Goal: Task Accomplishment & Management: Use online tool/utility

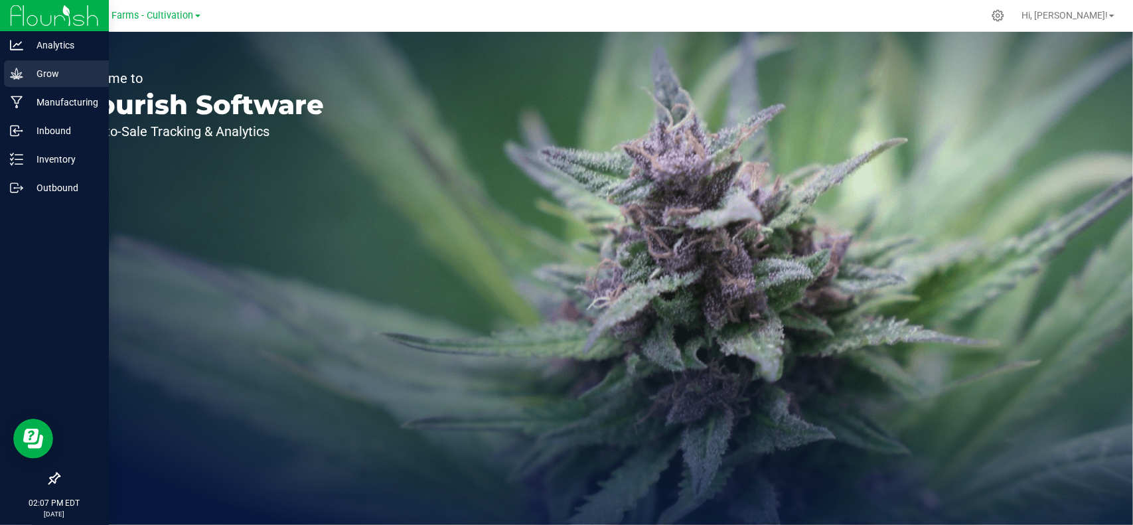
click at [41, 76] on p "Grow" at bounding box center [63, 74] width 80 height 16
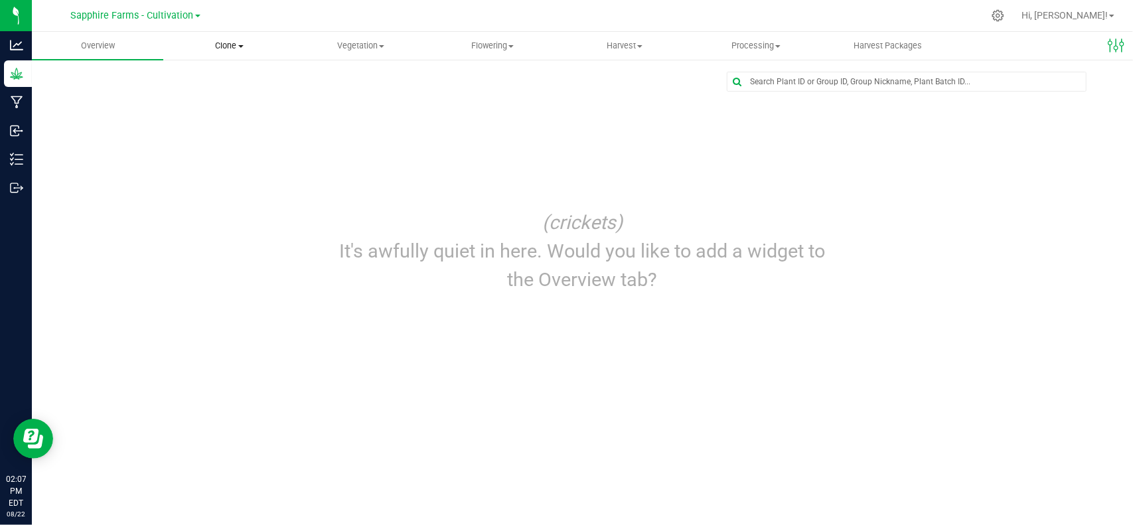
click at [228, 49] on span "Clone" at bounding box center [229, 46] width 130 height 12
click at [381, 50] on span "Vegetation" at bounding box center [361, 46] width 130 height 12
click at [342, 84] on span "Veg groups" at bounding box center [337, 79] width 84 height 11
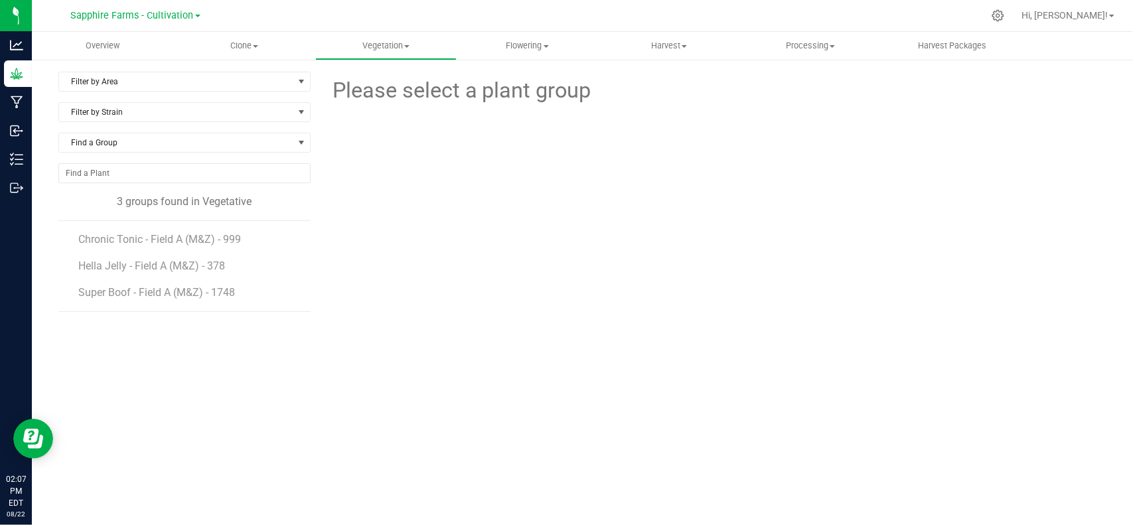
click at [490, 388] on div "Please select a plant group" at bounding box center [714, 271] width 786 height 398
click at [198, 22] on div "Sapphire Farms - Cultivation" at bounding box center [135, 15] width 129 height 16
click at [183, 4] on div "Sapphire Farms - Cultivation" at bounding box center [137, 16] width 199 height 26
click at [192, 17] on span "Sapphire Farms - Cultivation" at bounding box center [132, 16] width 123 height 12
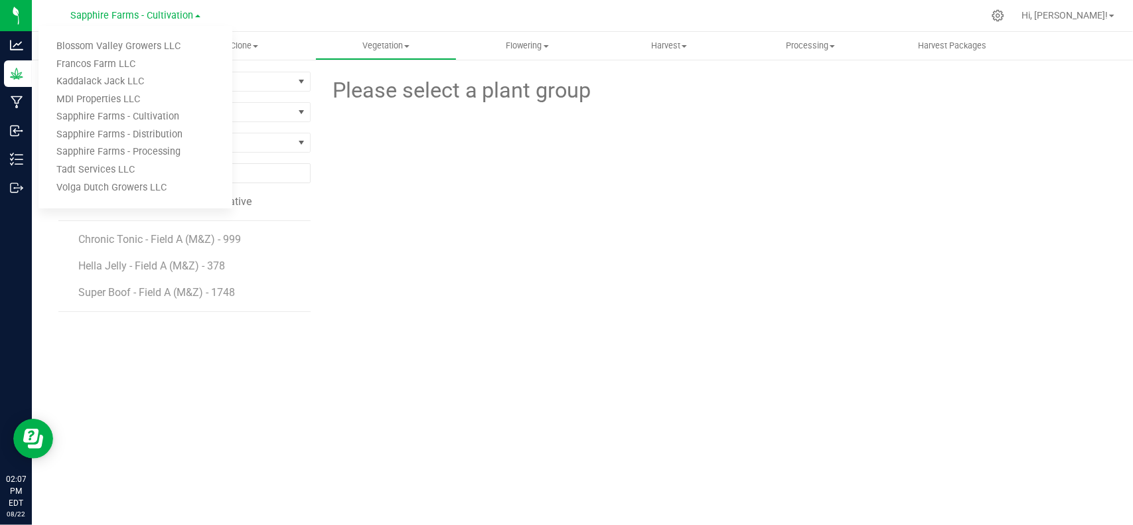
click at [504, 305] on div "Please select a plant group" at bounding box center [714, 271] width 786 height 398
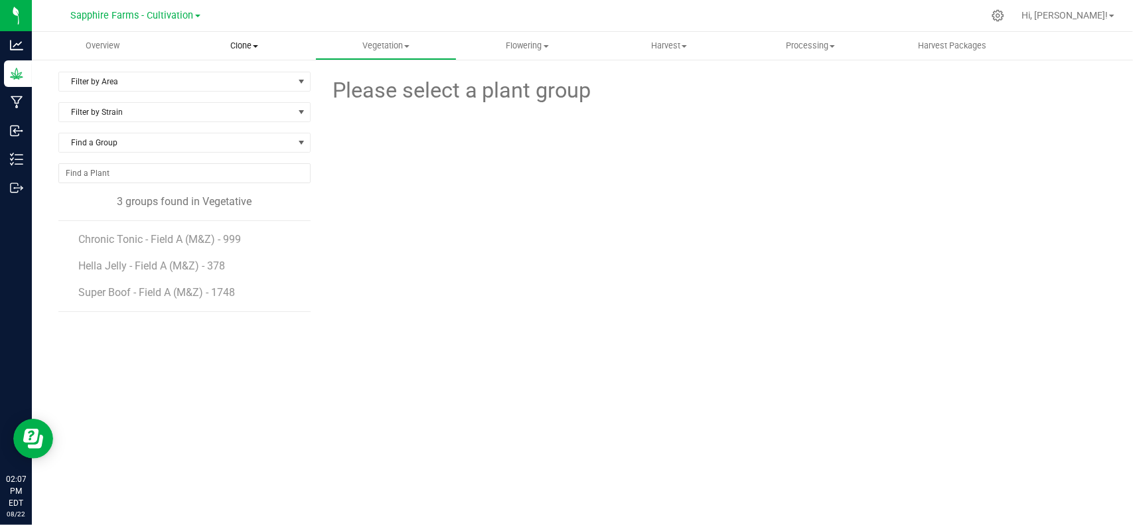
click at [254, 42] on span "Clone" at bounding box center [244, 46] width 140 height 12
click at [388, 145] on div at bounding box center [714, 171] width 806 height 129
click at [232, 57] on uib-tab-heading "Clone Create plants Cloning groups Cloning plants Apply to plants" at bounding box center [243, 46] width 141 height 28
click at [352, 134] on div at bounding box center [714, 171] width 806 height 129
click at [284, 110] on span "Filter by Strain" at bounding box center [176, 112] width 234 height 19
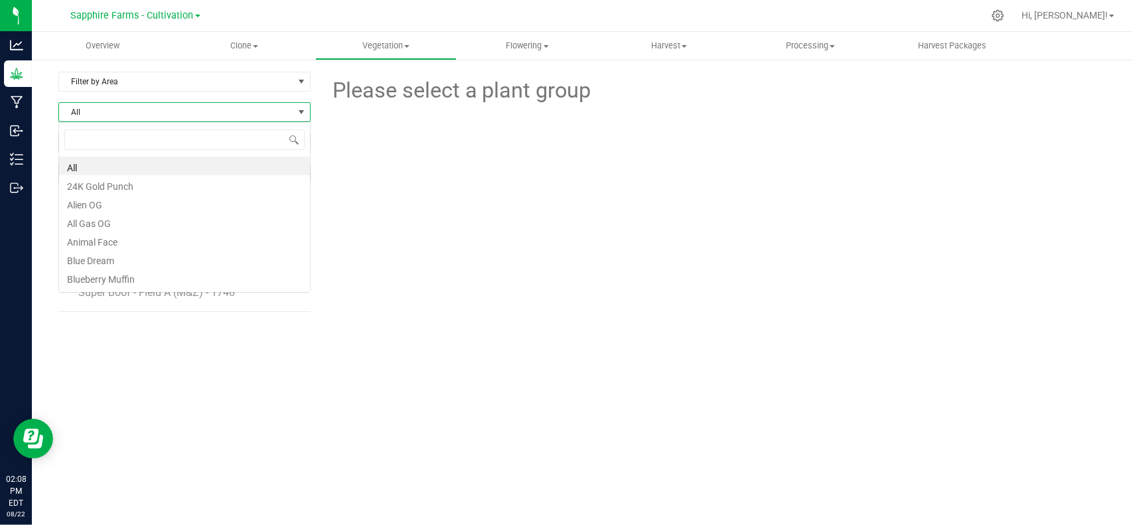
scroll to position [19, 252]
click at [341, 165] on div at bounding box center [714, 171] width 806 height 129
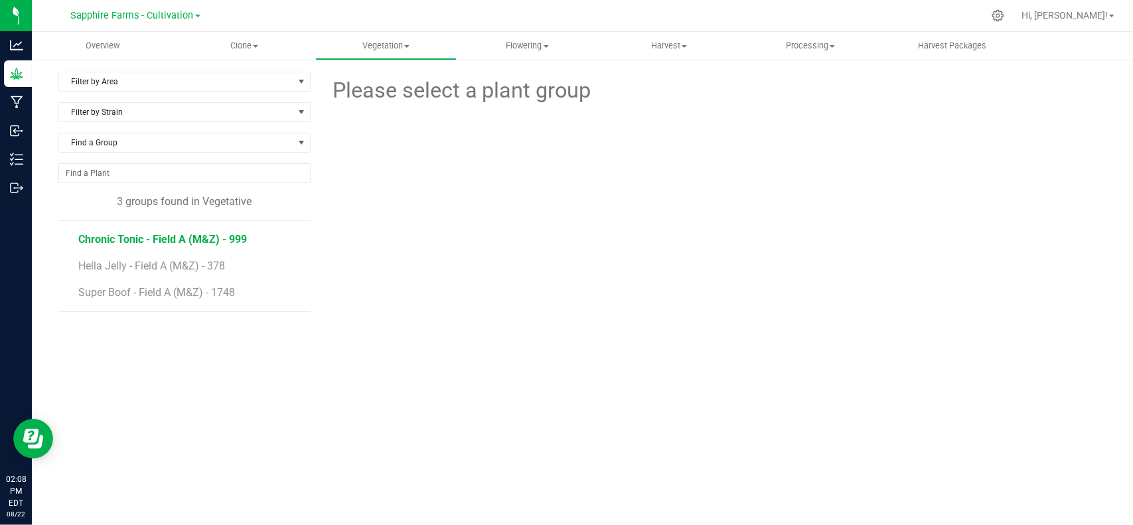
click at [188, 236] on span "Chronic Tonic - Field A (M&Z) - 999" at bounding box center [162, 239] width 169 height 13
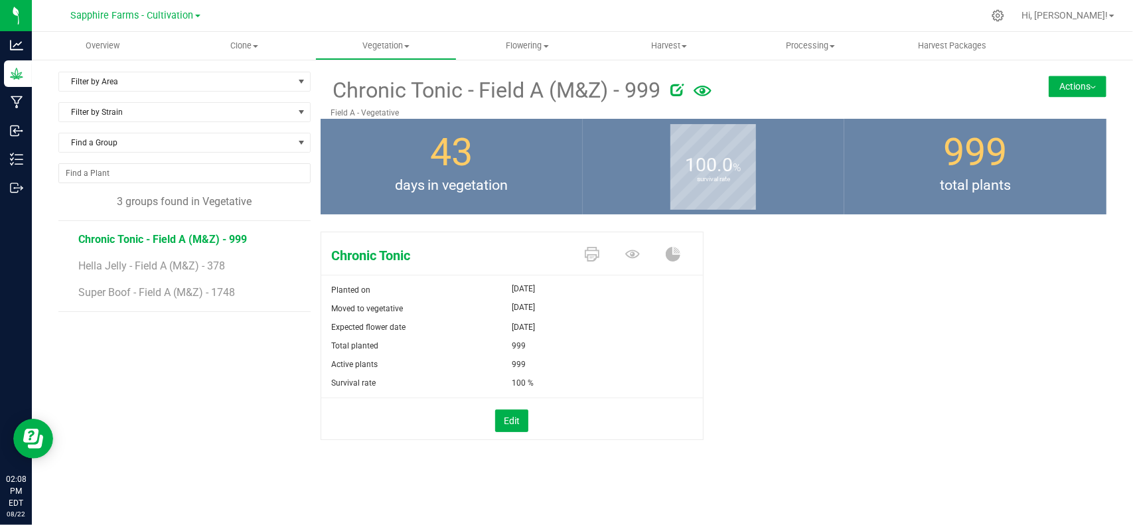
click at [710, 94] on icon at bounding box center [703, 91] width 18 height 11
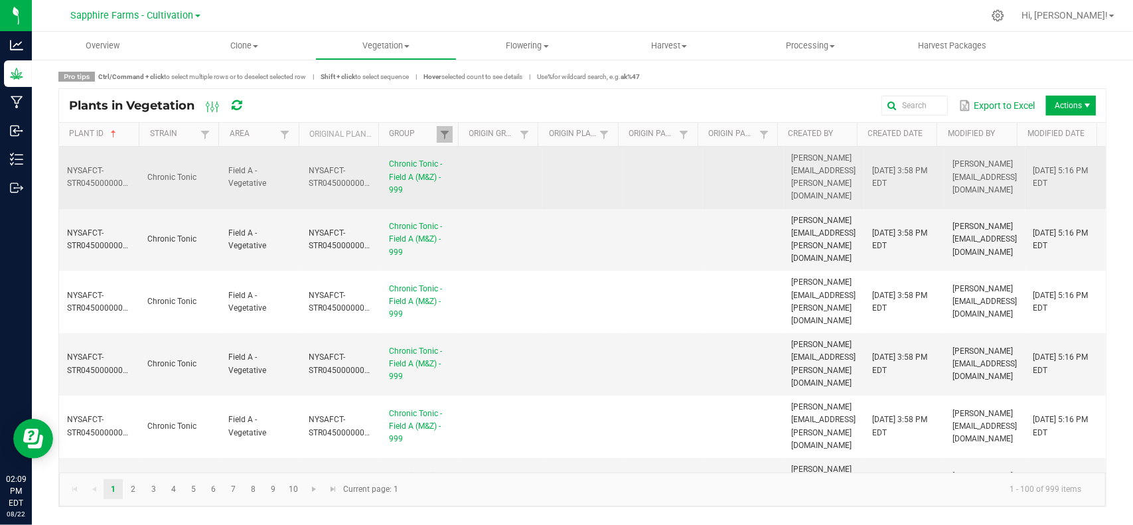
scroll to position [66, 0]
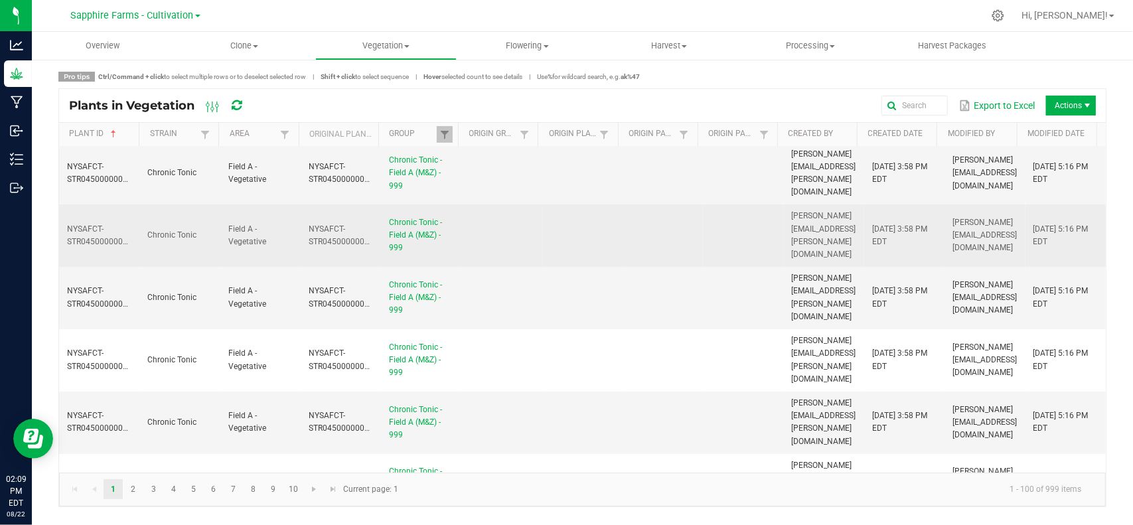
click at [170, 230] on span "Chronic Tonic" at bounding box center [171, 234] width 49 height 9
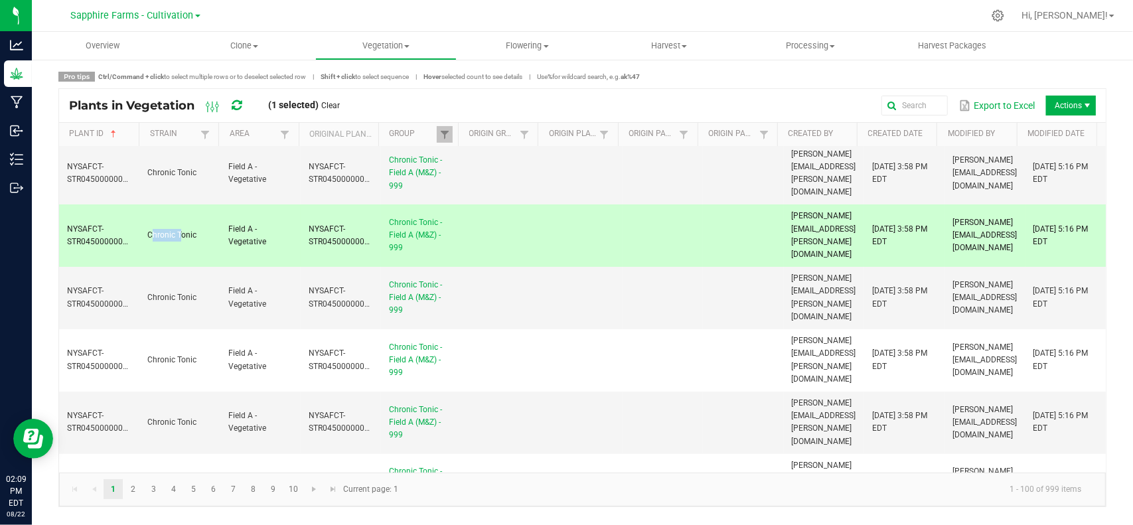
click at [170, 230] on span "Chronic Tonic" at bounding box center [171, 234] width 49 height 9
click at [187, 230] on span "Chronic Tonic" at bounding box center [171, 234] width 49 height 9
click at [187, 267] on td "Chronic Tonic" at bounding box center [179, 298] width 80 height 62
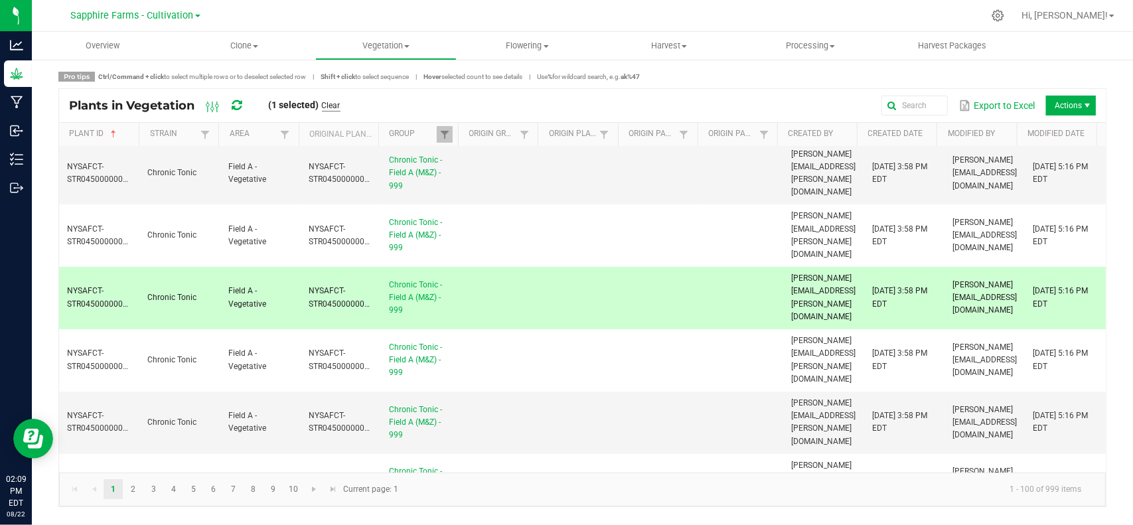
click at [337, 104] on link "Clear" at bounding box center [331, 105] width 19 height 11
click at [350, 104] on div "Export to Excel Actions" at bounding box center [722, 105] width 745 height 23
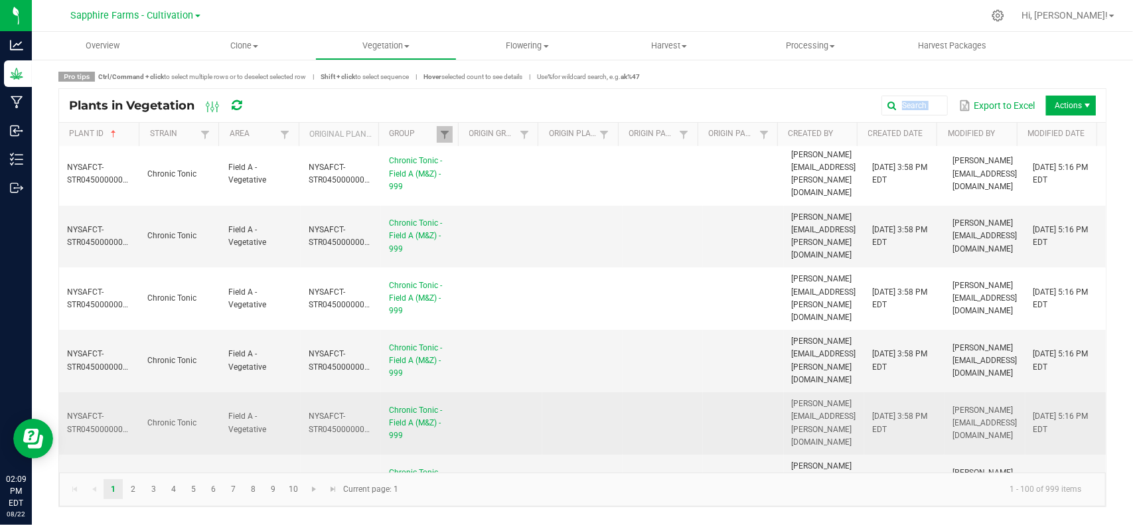
scroll to position [0, 0]
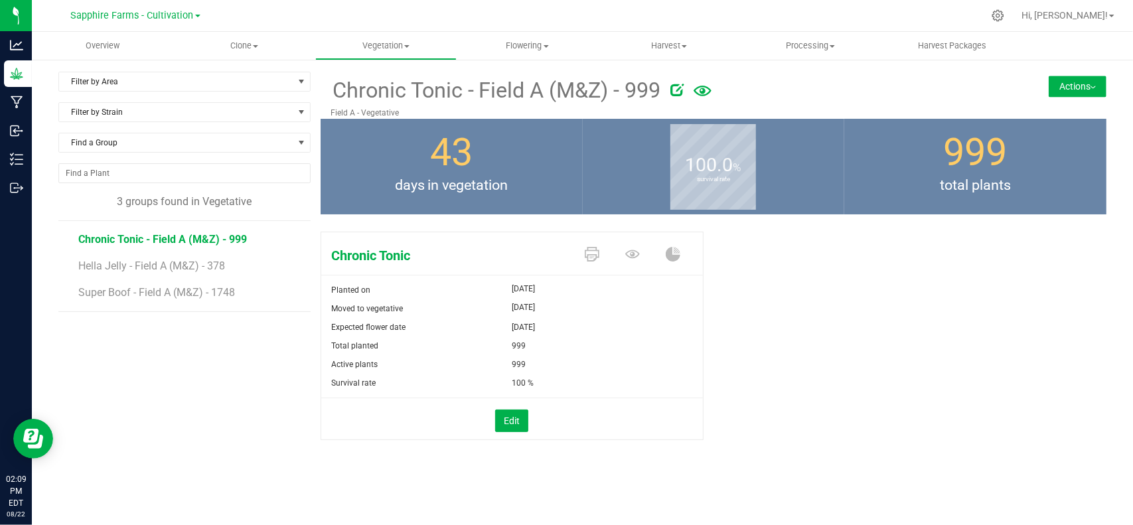
drag, startPoint x: 1076, startPoint y: 111, endPoint x: 1074, endPoint y: 96, distance: 15.4
click at [1076, 108] on div "Chronic Tonic - Field A (M&Z) - 999 Field A - Vegetative Actions Move group Spl…" at bounding box center [714, 95] width 786 height 47
click at [1072, 74] on div "Chronic Tonic - Field A (M&Z) - 999 Field A - Vegetative Actions Move group Spl…" at bounding box center [714, 95] width 786 height 47
click at [1079, 88] on button "Actions" at bounding box center [1078, 86] width 58 height 21
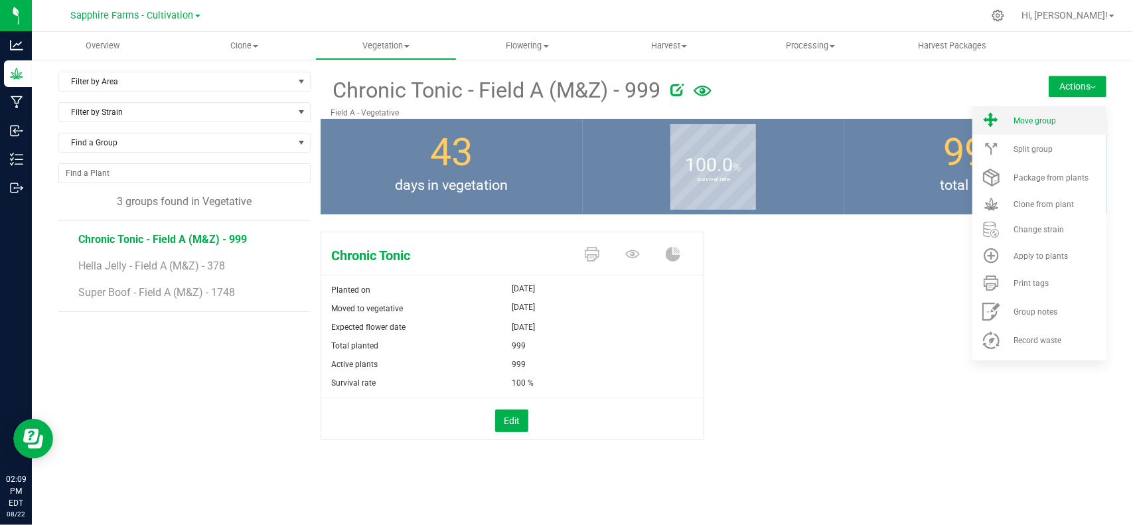
click at [1071, 120] on div "Move group" at bounding box center [1059, 120] width 90 height 9
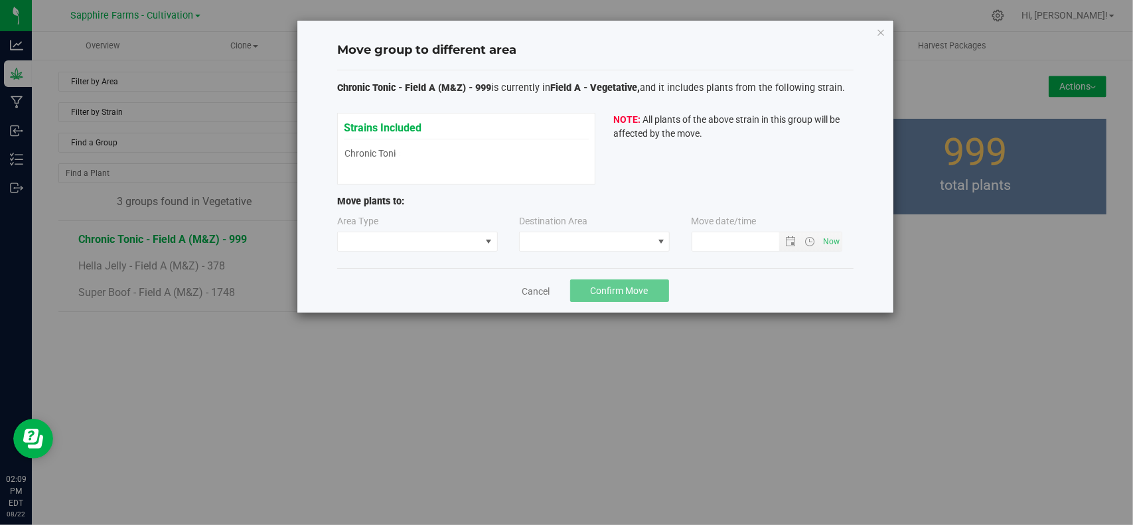
type input "[DATE] 2:09 PM"
click at [421, 238] on span at bounding box center [409, 241] width 143 height 19
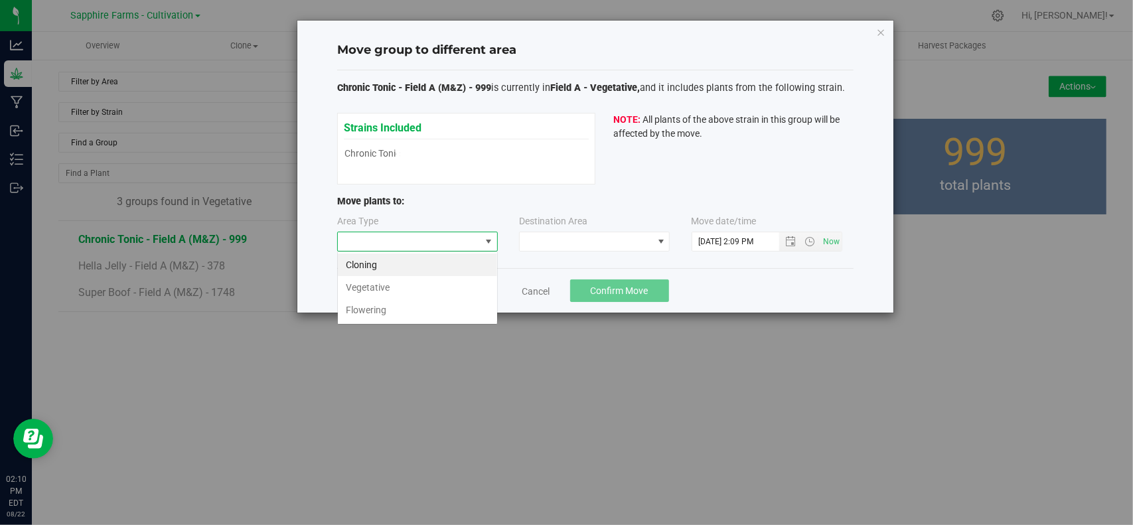
scroll to position [19, 161]
click at [779, 120] on span "All plants of the above strain in this group will be affected by the move." at bounding box center [726, 126] width 226 height 25
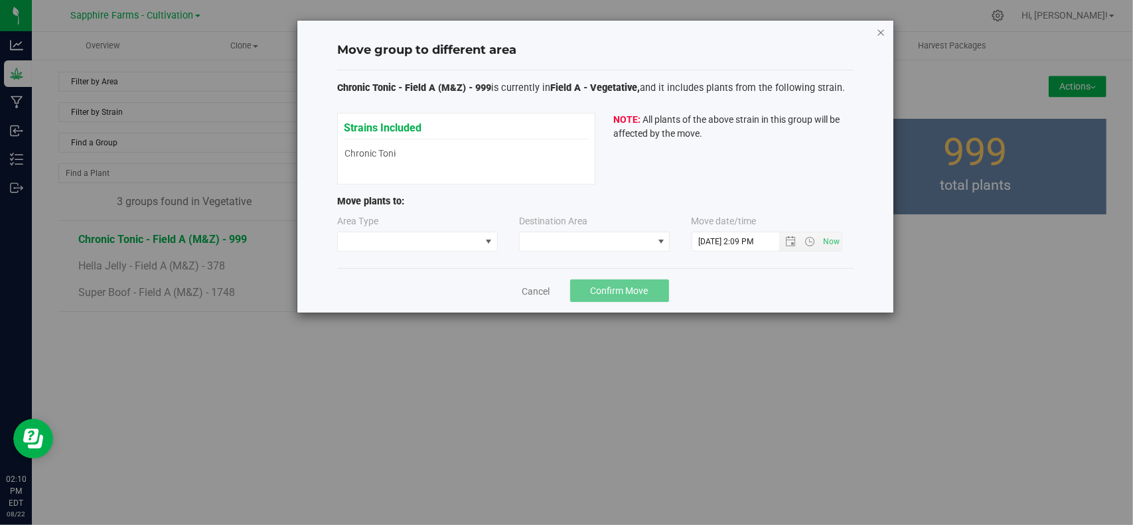
click at [883, 27] on icon "button" at bounding box center [880, 32] width 9 height 16
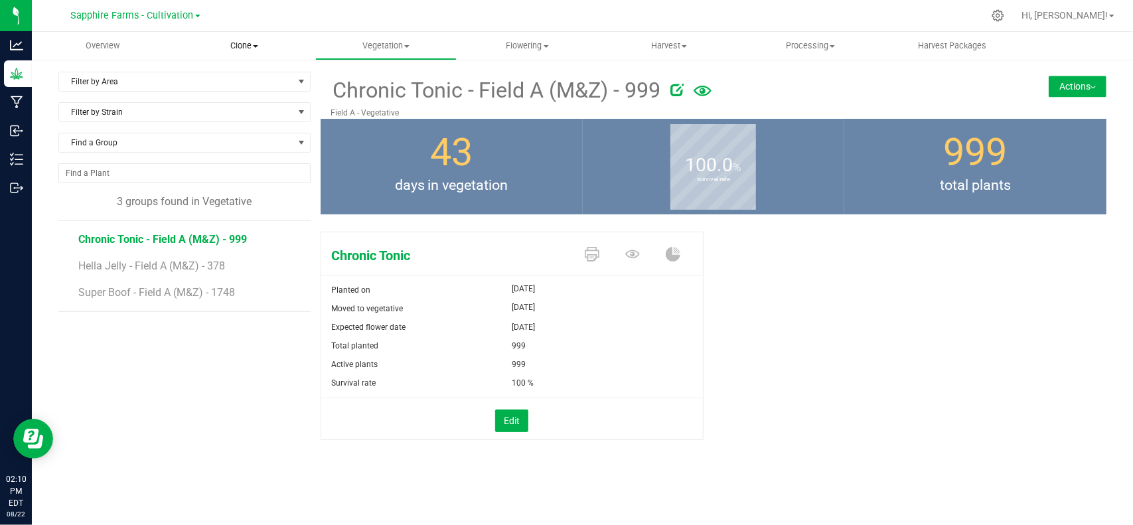
click at [226, 39] on uib-tab-heading "Clone Create plants Cloning groups Cloning plants Apply to plants" at bounding box center [244, 46] width 140 height 27
click at [255, 99] on span "Cloning groups" at bounding box center [223, 95] width 100 height 11
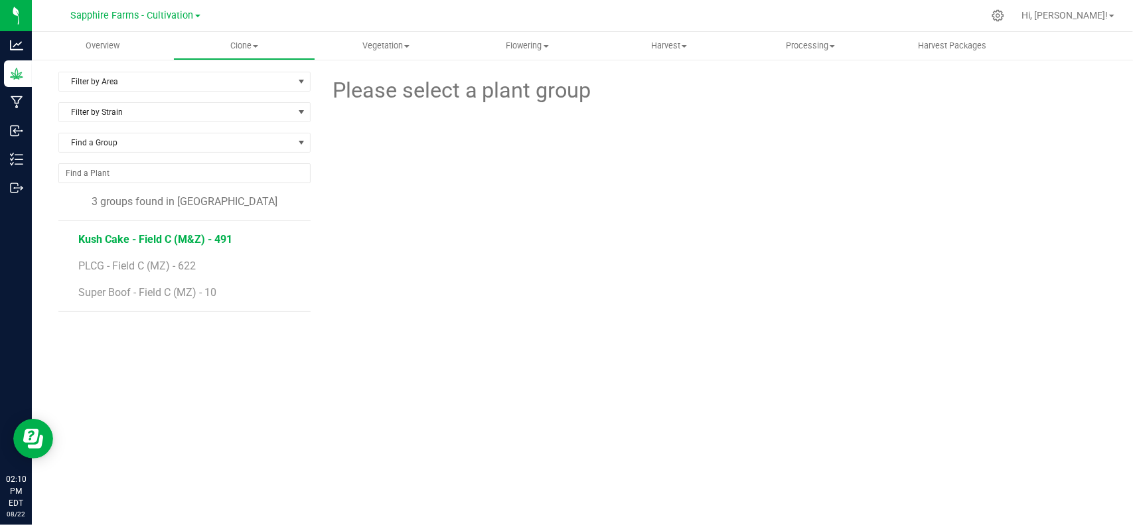
click at [200, 234] on span "Kush Cake - Field C (M&Z) - 491" at bounding box center [155, 239] width 154 height 13
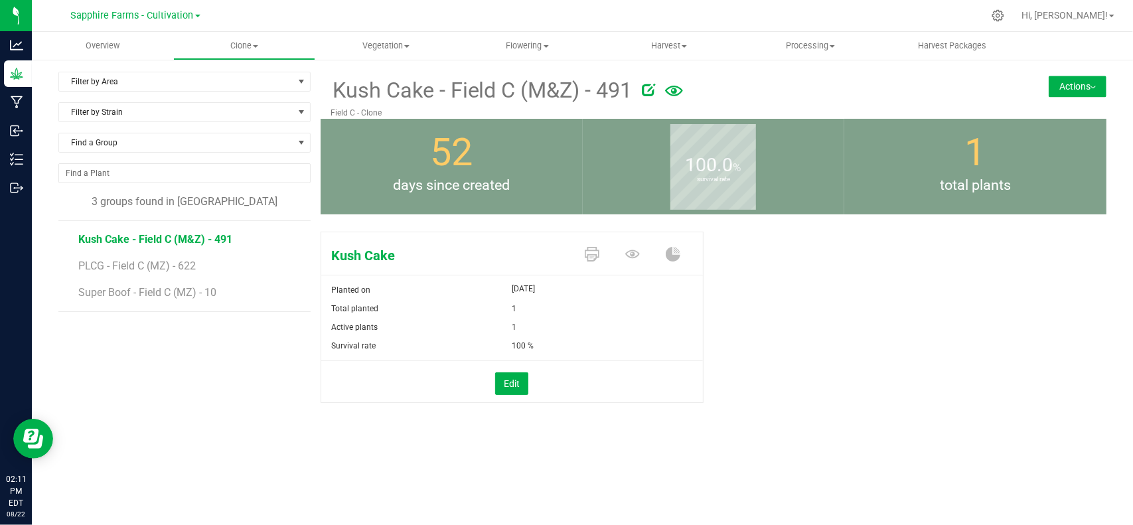
drag, startPoint x: 512, startPoint y: 309, endPoint x: 520, endPoint y: 301, distance: 11.3
click at [520, 301] on div "1" at bounding box center [550, 308] width 76 height 19
click at [526, 313] on div "1" at bounding box center [550, 308] width 76 height 19
click at [380, 66] on div "Filter by Area Filter by Area All Field A - Clone Field C - Clone Filter by Str…" at bounding box center [582, 270] width 1101 height 425
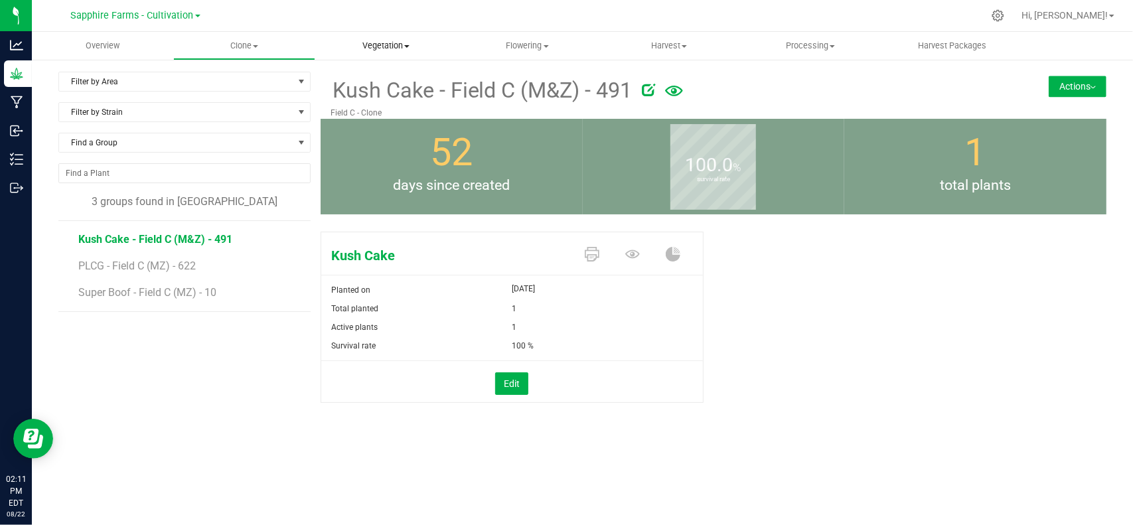
click at [371, 37] on uib-tab-heading "Vegetation Veg groups Veg plants Mother groups Mother plants Apply to plants" at bounding box center [386, 46] width 140 height 27
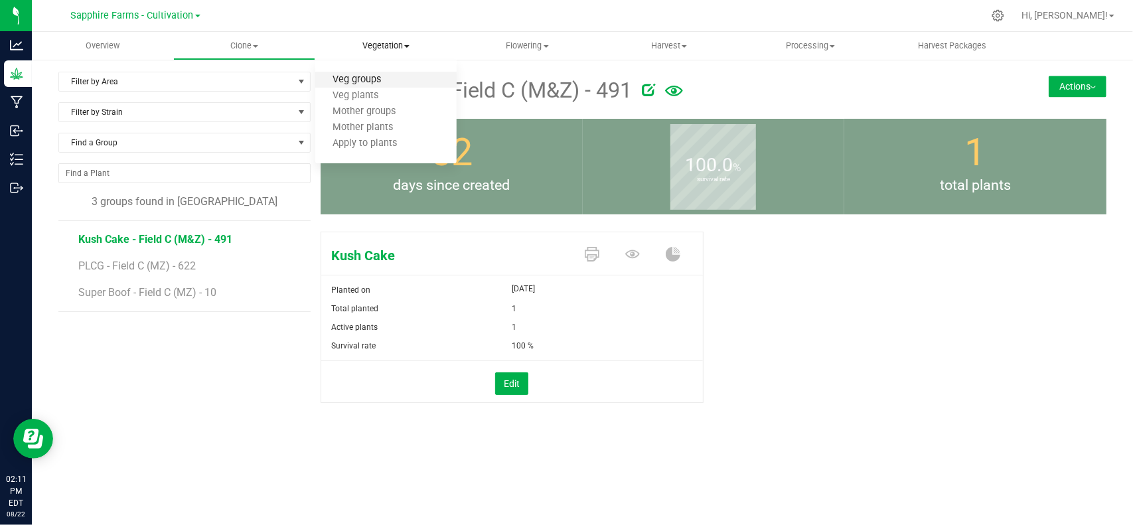
click at [394, 79] on span "Veg groups" at bounding box center [357, 79] width 84 height 11
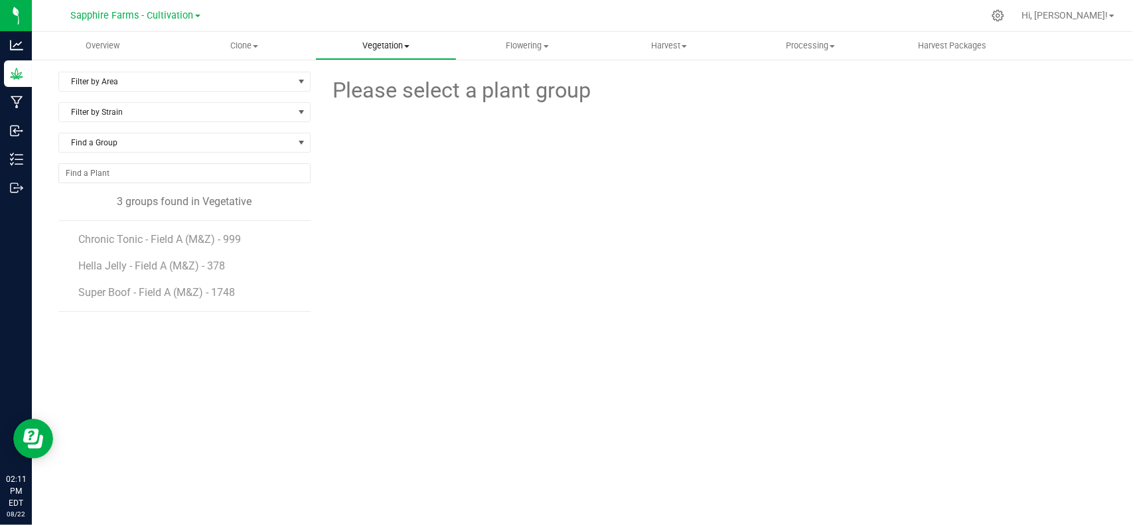
click at [392, 47] on span "Vegetation" at bounding box center [386, 46] width 140 height 12
click at [397, 100] on li "Veg plants" at bounding box center [385, 96] width 141 height 16
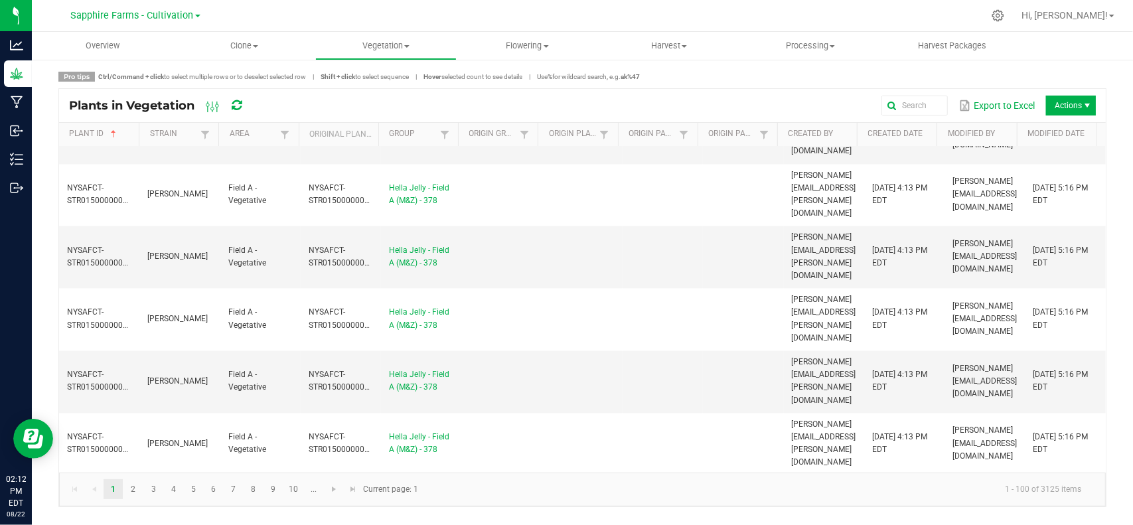
scroll to position [1394, 0]
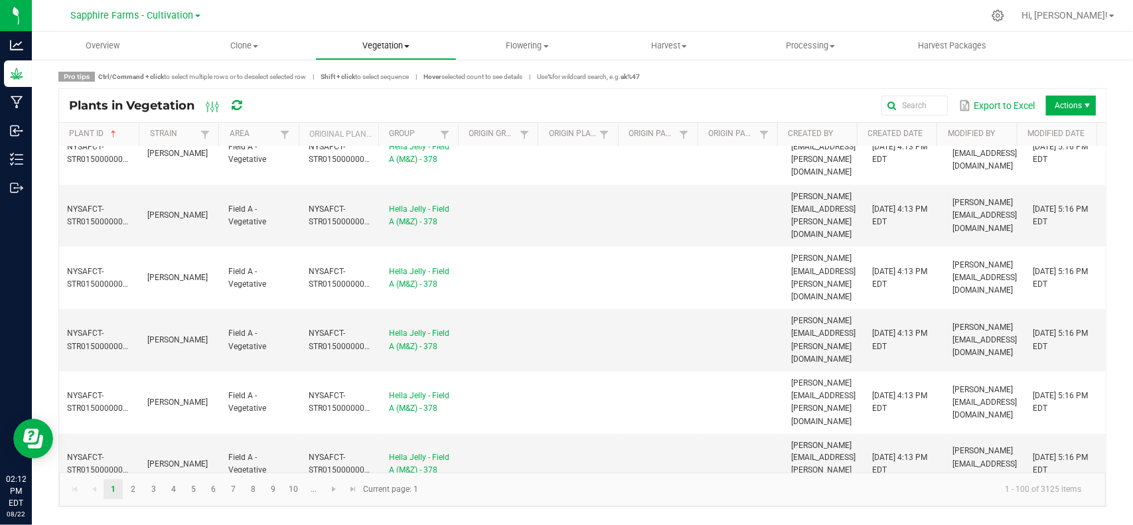
click at [385, 47] on span "Vegetation" at bounding box center [386, 46] width 140 height 12
click at [400, 127] on span "Mother plants" at bounding box center [363, 127] width 96 height 11
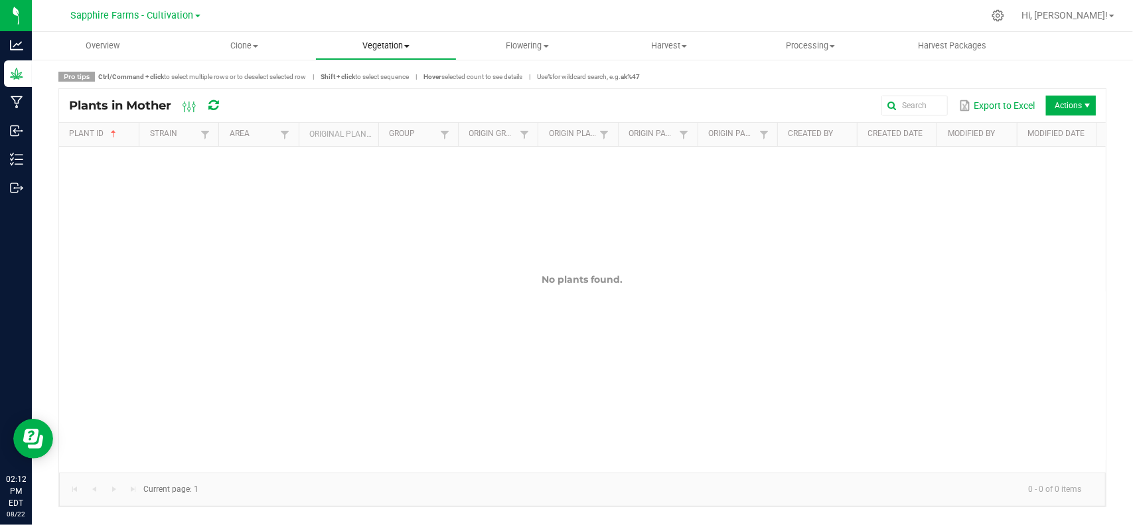
click at [401, 44] on span "Vegetation" at bounding box center [386, 46] width 140 height 12
click at [115, 42] on span "Overview" at bounding box center [103, 46] width 70 height 12
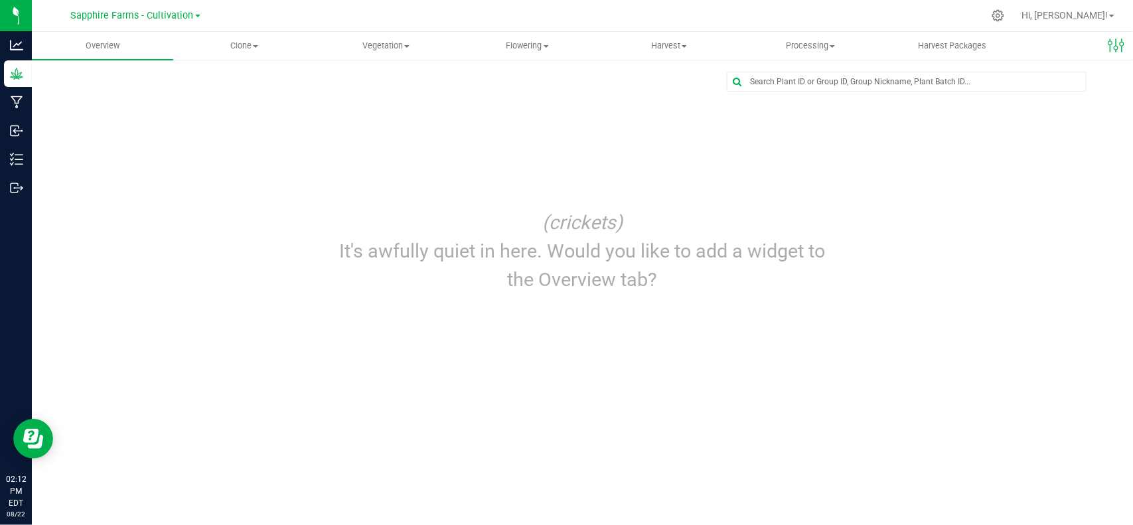
click at [92, 30] on nav "Sapphire Farms - Cultivation Blossom Valley Growers LLC Francos Farm LLC Kaddal…" at bounding box center [582, 16] width 1101 height 32
click at [108, 47] on span "Overview" at bounding box center [103, 46] width 70 height 12
click at [500, 44] on span "Flowering" at bounding box center [527, 46] width 140 height 12
click at [587, 341] on div "Overview Clone Create plants Cloning groups Cloning plants Apply to plants Vege…" at bounding box center [582, 278] width 1101 height 493
click at [523, 40] on span "Flowering" at bounding box center [527, 46] width 141 height 12
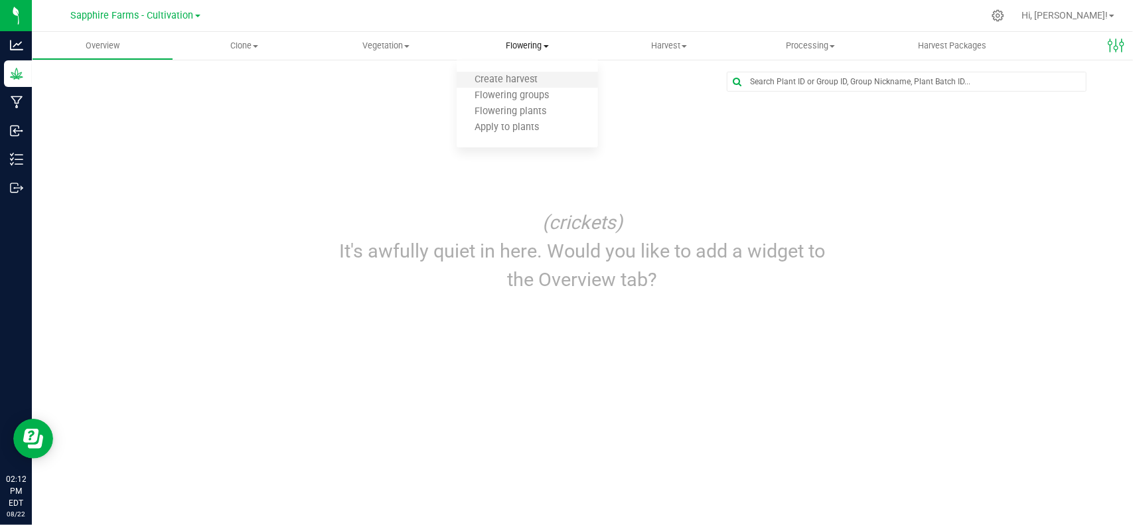
click at [563, 76] on li "Create harvest" at bounding box center [527, 80] width 141 height 16
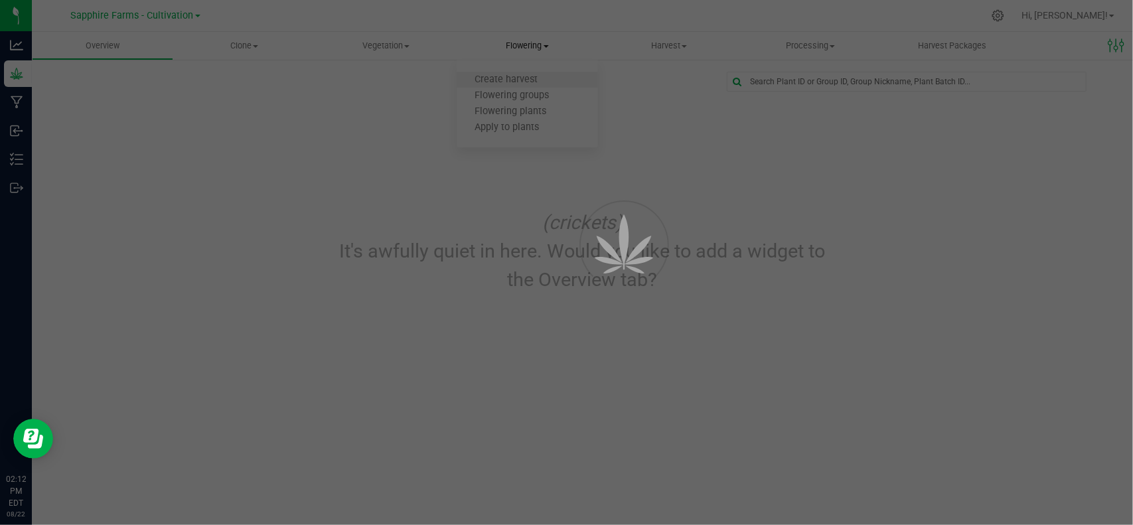
click at [563, 76] on div at bounding box center [566, 262] width 1133 height 525
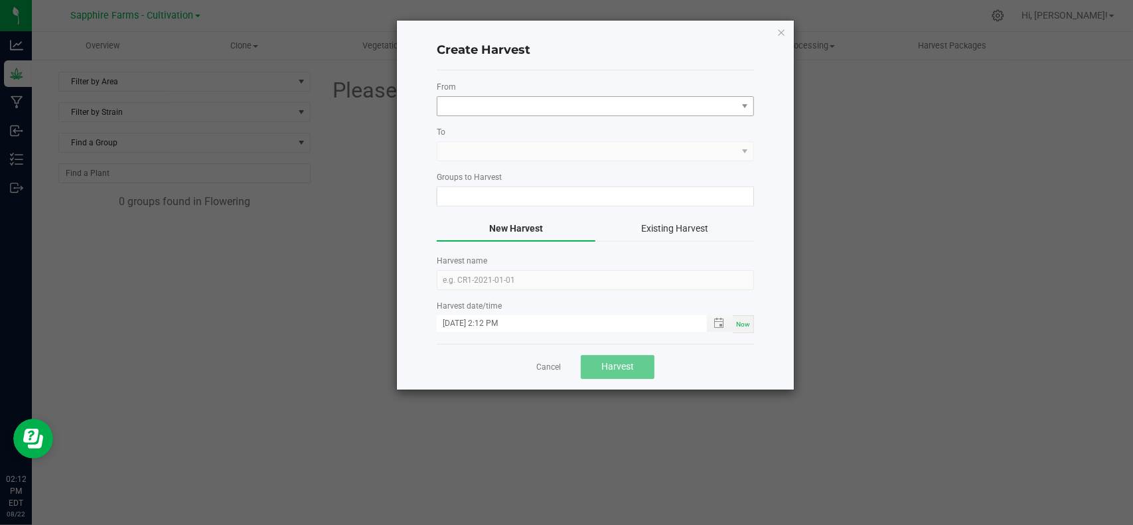
drag, startPoint x: 588, startPoint y: 124, endPoint x: 579, endPoint y: 103, distance: 22.9
click at [588, 123] on form "From To Groups to Harvest New Harvest Existing Harvest Harvest name Harvest dat…" at bounding box center [595, 207] width 317 height 252
click at [577, 98] on span at bounding box center [586, 106] width 299 height 19
click at [514, 159] on li "Field A - Flowering" at bounding box center [595, 162] width 317 height 23
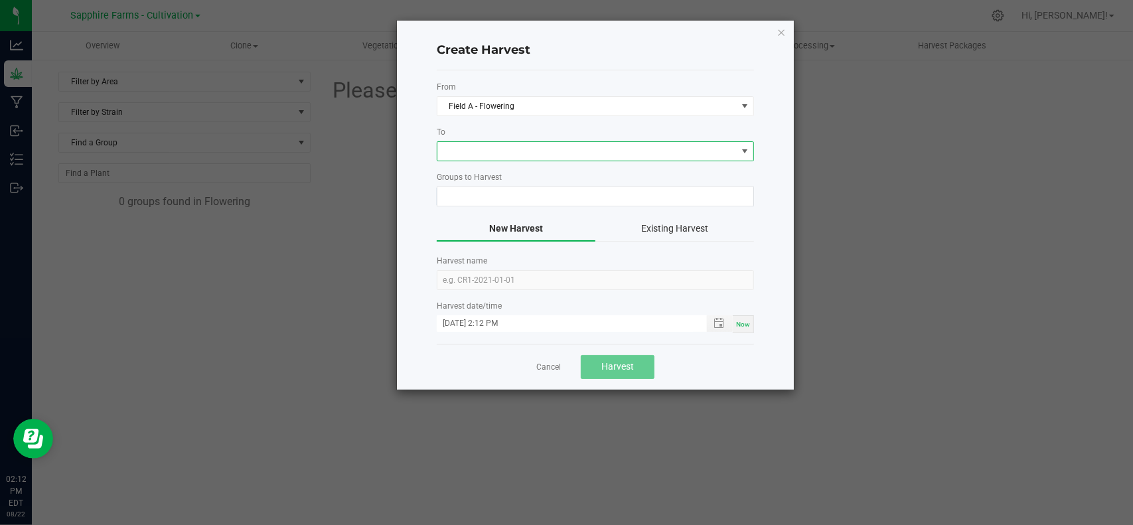
click at [516, 145] on span at bounding box center [586, 151] width 299 height 19
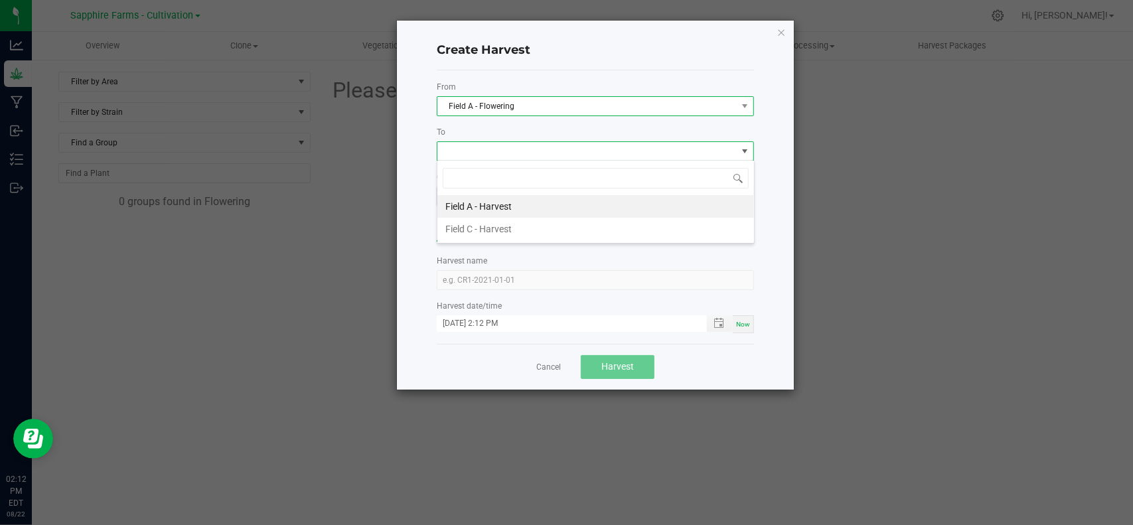
click at [519, 113] on span "Field A - Flowering" at bounding box center [586, 106] width 299 height 19
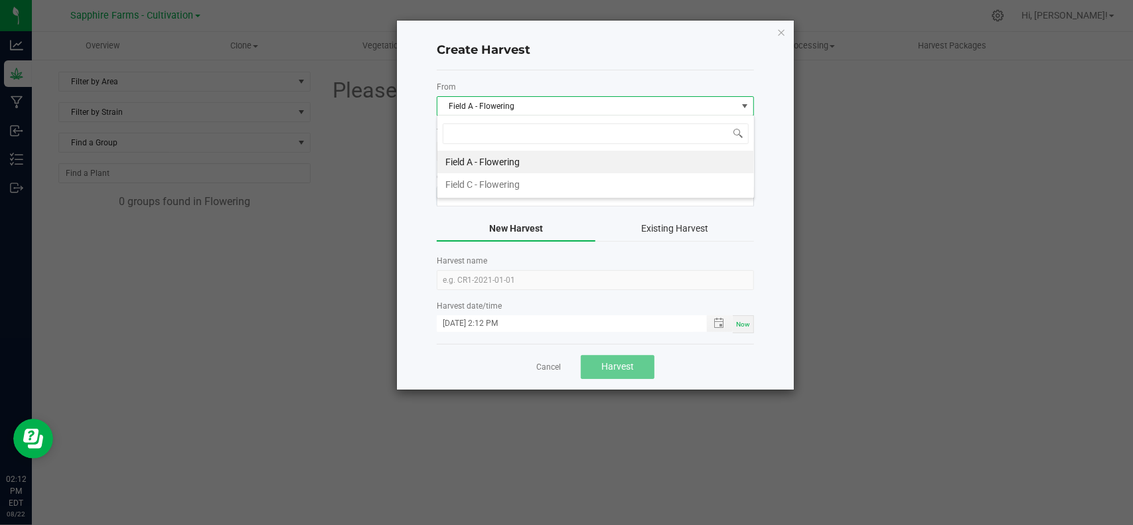
click at [562, 64] on div "Create Harvest" at bounding box center [595, 50] width 317 height 39
click at [787, 31] on div "Create Harvest From Field A - Flowering To Groups to Harvest New Harvest Existi…" at bounding box center [595, 205] width 397 height 369
click at [790, 33] on div "Create Harvest From Field A - Flowering To Groups to Harvest New Harvest Existi…" at bounding box center [595, 205] width 397 height 369
click at [789, 33] on div "Create Harvest From Field A - Flowering To Groups to Harvest New Harvest Existi…" at bounding box center [595, 205] width 397 height 369
click at [785, 32] on icon "button" at bounding box center [781, 32] width 9 height 16
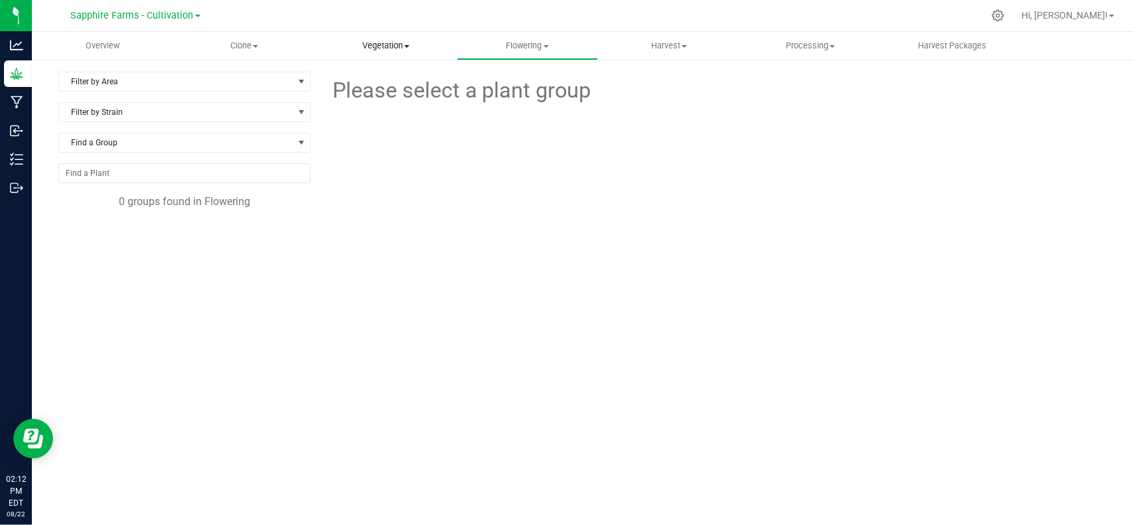
click at [403, 51] on uib-tab-heading "Vegetation Veg groups Veg plants Mother groups Mother plants Apply to plants" at bounding box center [386, 46] width 140 height 27
click at [396, 82] on span "Veg groups" at bounding box center [357, 79] width 84 height 11
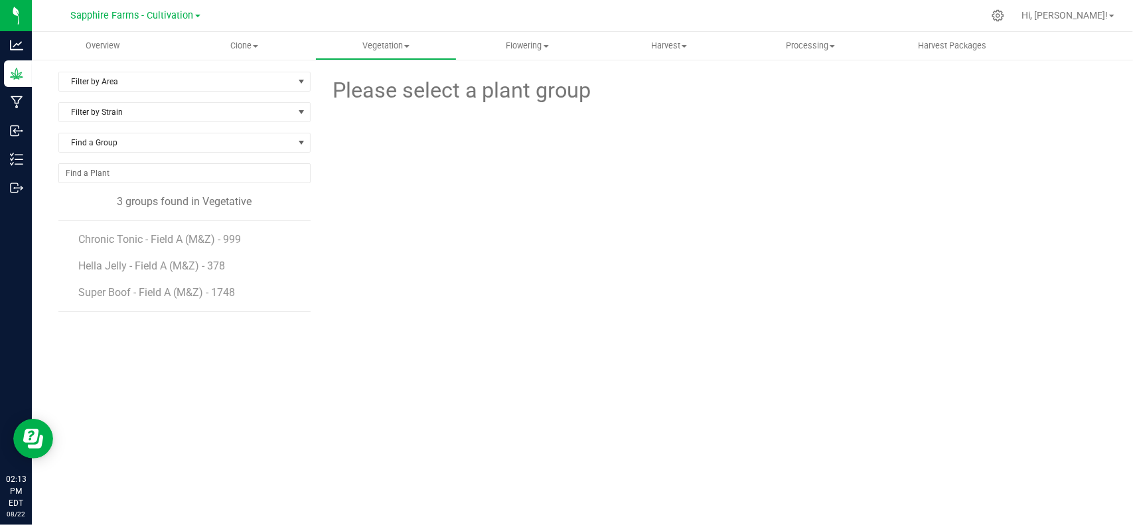
click at [202, 21] on div "Sapphire Farms - Cultivation Blossom Valley Growers LLC Francos Farm LLC Kaddal…" at bounding box center [135, 15] width 194 height 21
click at [192, 15] on span "Sapphire Farms - Cultivation" at bounding box center [132, 16] width 123 height 12
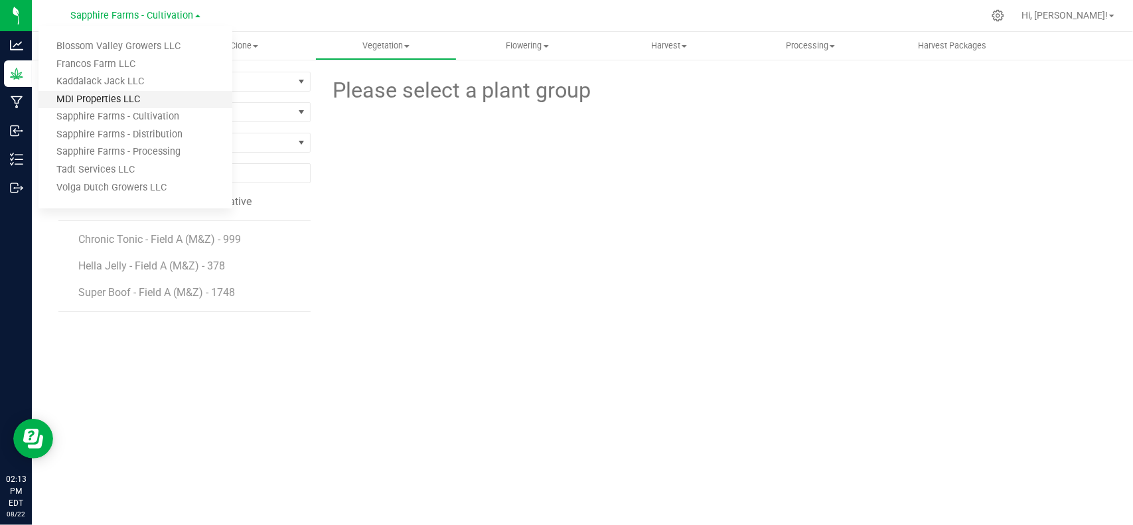
click at [165, 102] on link "MDI Properties LLC" at bounding box center [135, 100] width 194 height 18
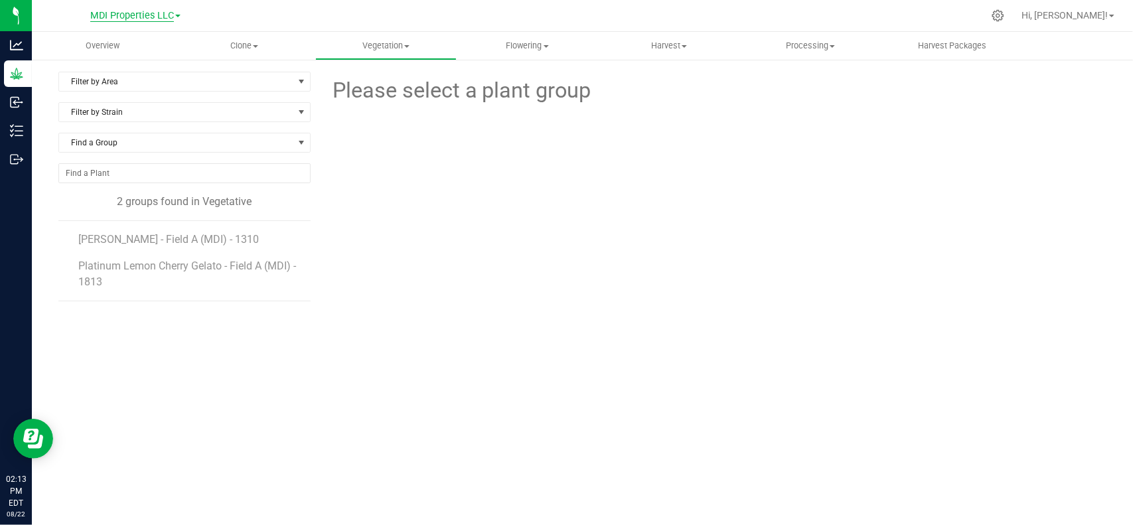
click at [161, 10] on span "MDI Properties LLC" at bounding box center [132, 16] width 84 height 12
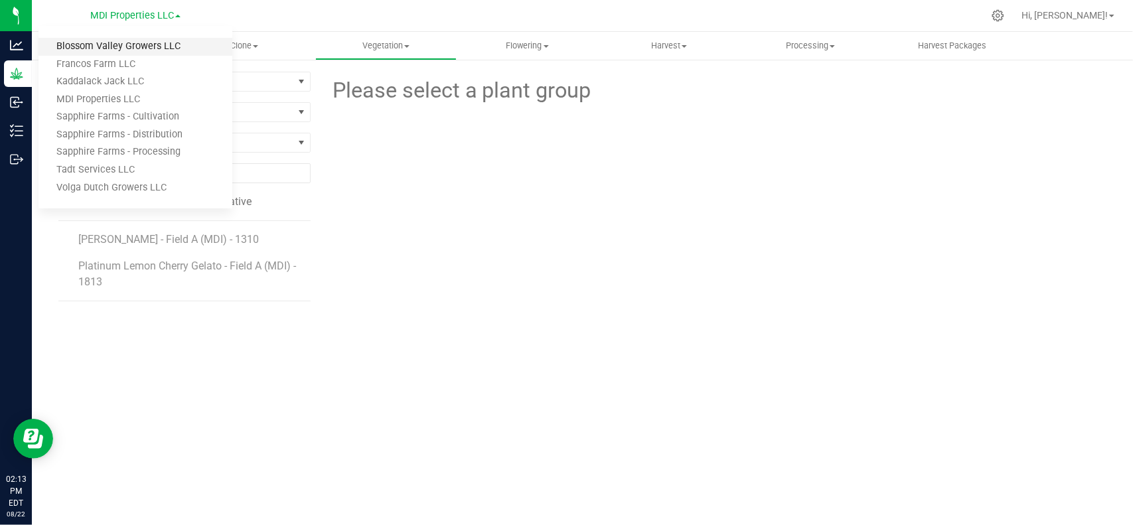
click at [174, 47] on link "Blossom Valley Growers LLC" at bounding box center [135, 47] width 194 height 18
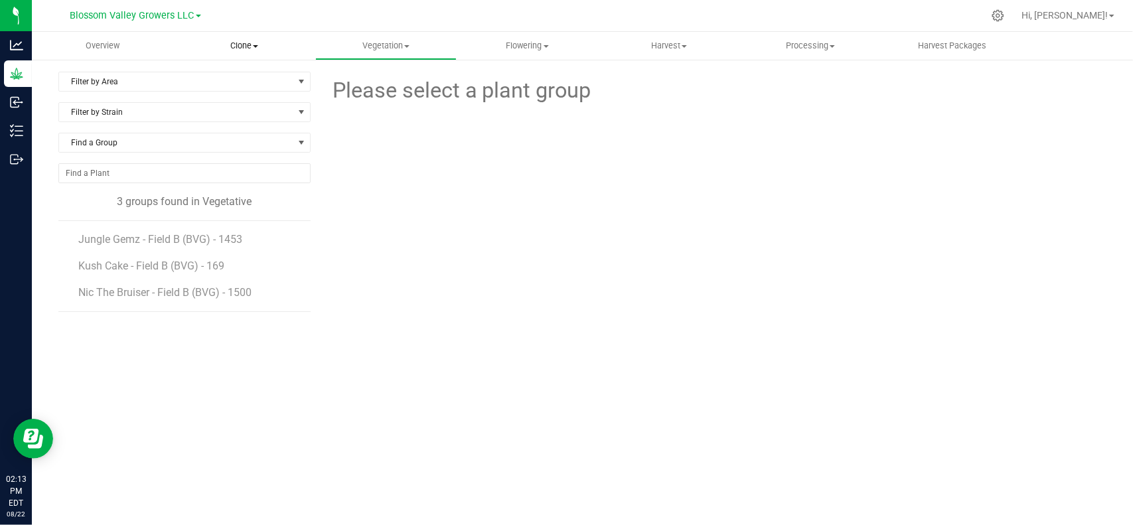
click at [244, 43] on span "Clone" at bounding box center [244, 46] width 140 height 12
click at [134, 14] on span "Blossom Valley Growers LLC" at bounding box center [132, 16] width 124 height 12
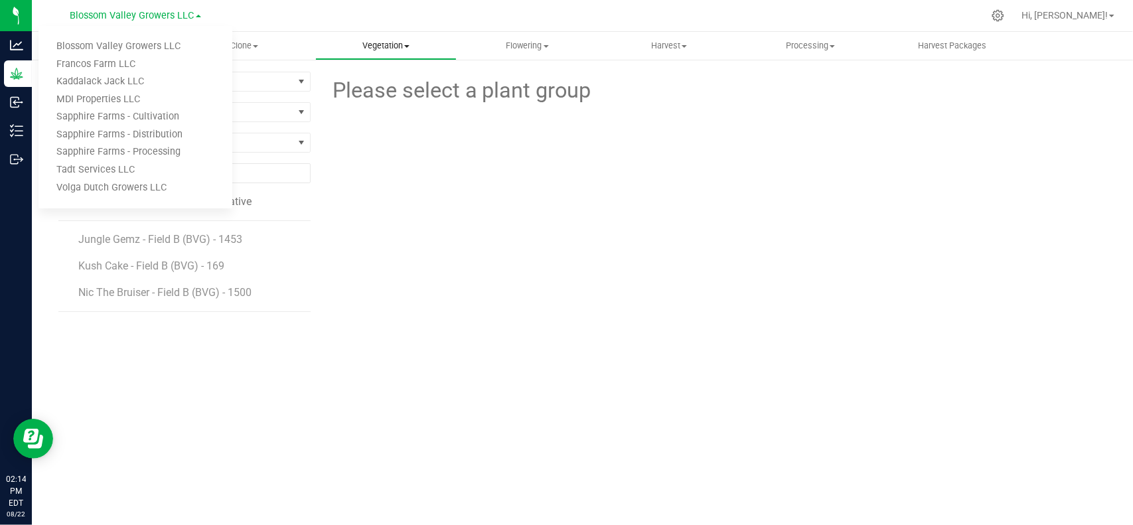
click at [386, 37] on uib-tab-heading "Vegetation Veg groups Veg plants Mother groups Mother plants Apply to plants" at bounding box center [386, 46] width 140 height 27
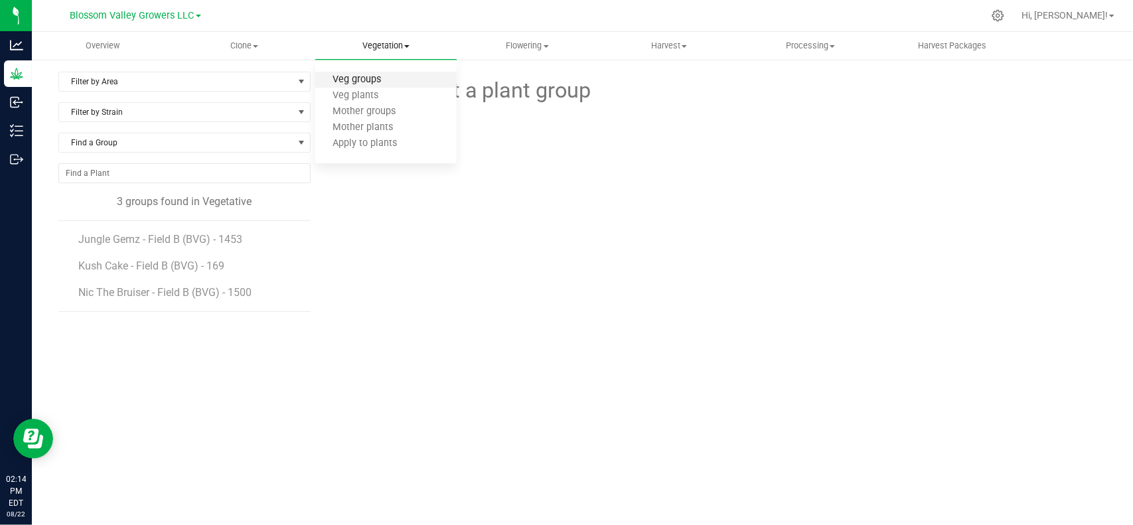
click at [362, 80] on span "Veg groups" at bounding box center [357, 79] width 84 height 11
click at [202, 12] on div "Blossom Valley Growers LLC Blossom Valley Growers LLC Francos Farm LLC Kaddalac…" at bounding box center [135, 15] width 194 height 21
click at [201, 14] on div "Blossom Valley Growers LLC Blossom Valley Growers LLC Francos Farm LLC Kaddalac…" at bounding box center [135, 15] width 194 height 21
click at [197, 19] on link "Blossom Valley Growers LLC" at bounding box center [135, 15] width 131 height 13
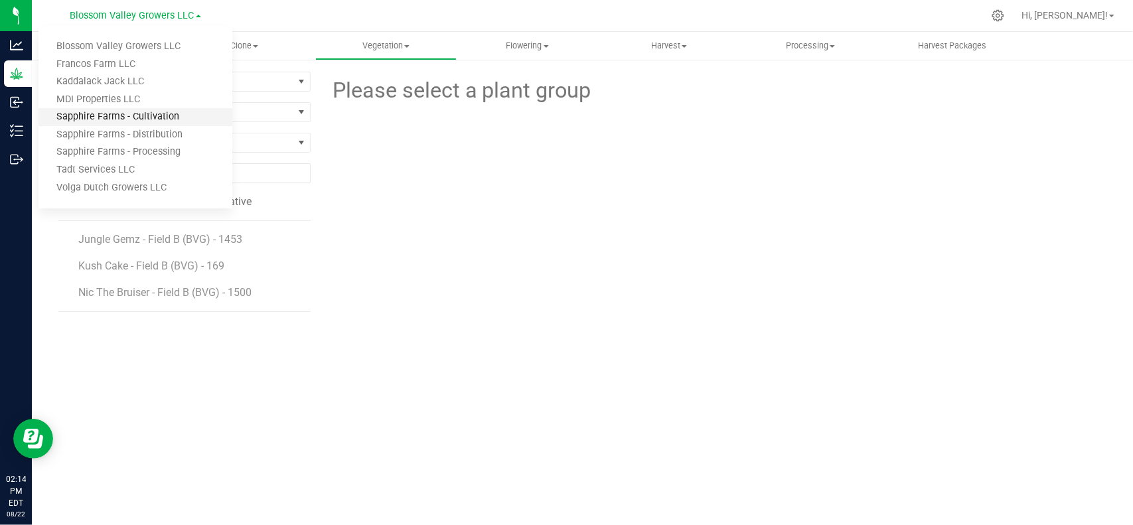
click at [185, 123] on link "Sapphire Farms - Cultivation" at bounding box center [135, 117] width 194 height 18
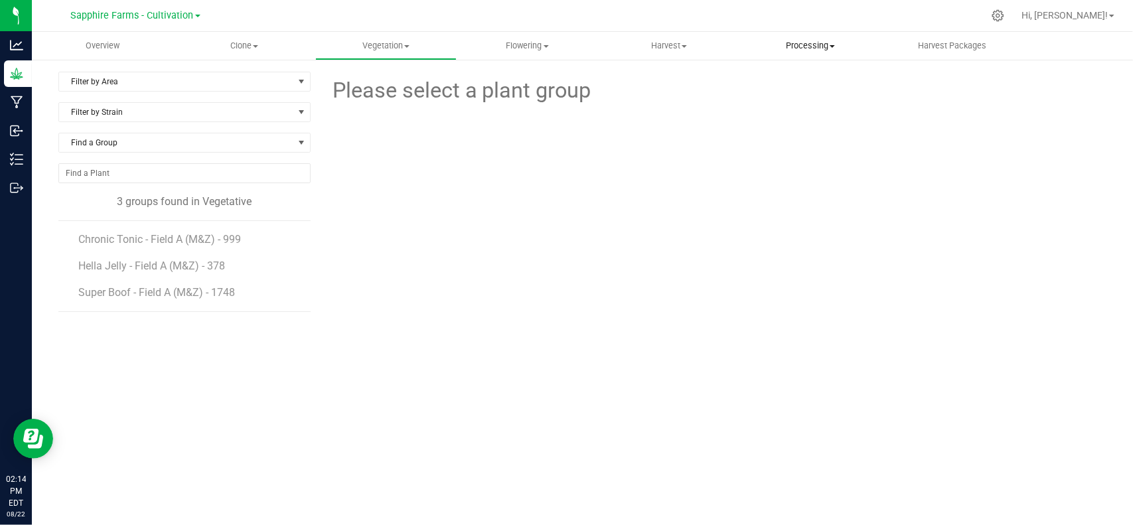
click at [826, 46] on span "Processing" at bounding box center [810, 46] width 140 height 12
click at [815, 46] on span "Processing" at bounding box center [809, 46] width 141 height 12
click at [949, 39] on uib-tab-heading "Harvest Packages" at bounding box center [952, 46] width 140 height 27
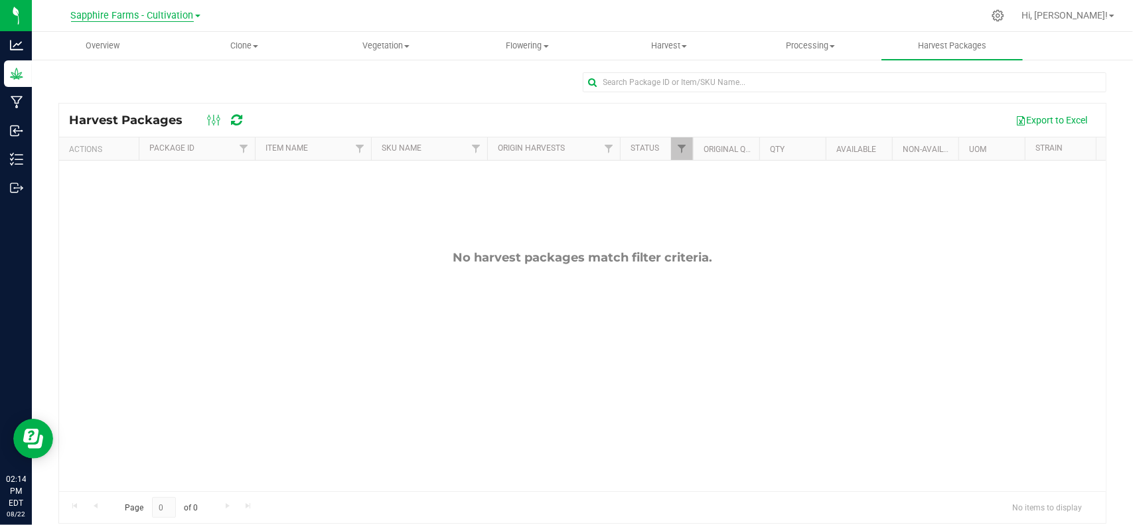
click at [173, 17] on span "Sapphire Farms - Cultivation" at bounding box center [132, 16] width 123 height 12
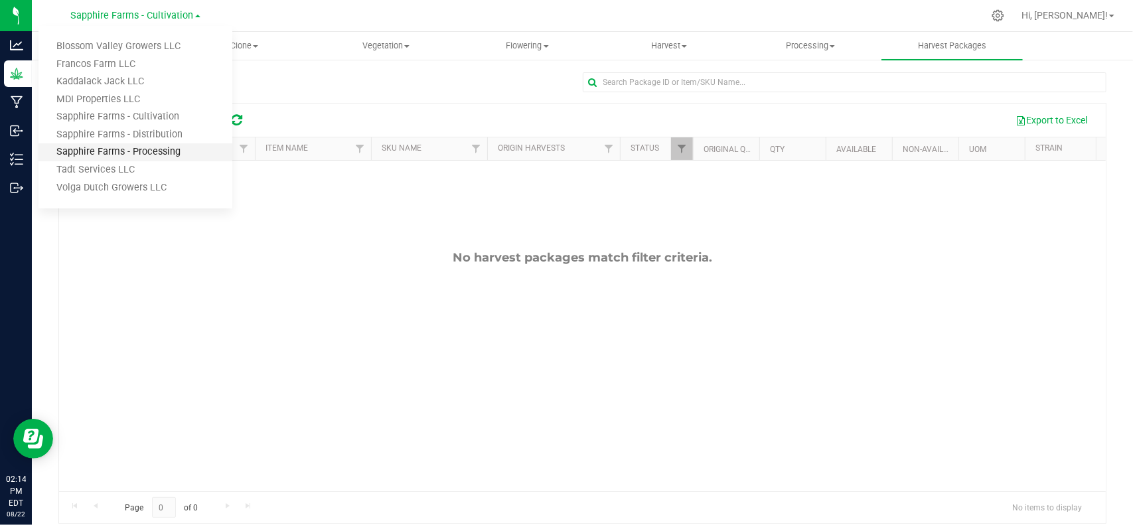
click at [189, 153] on link "Sapphire Farms - Processing" at bounding box center [135, 152] width 194 height 18
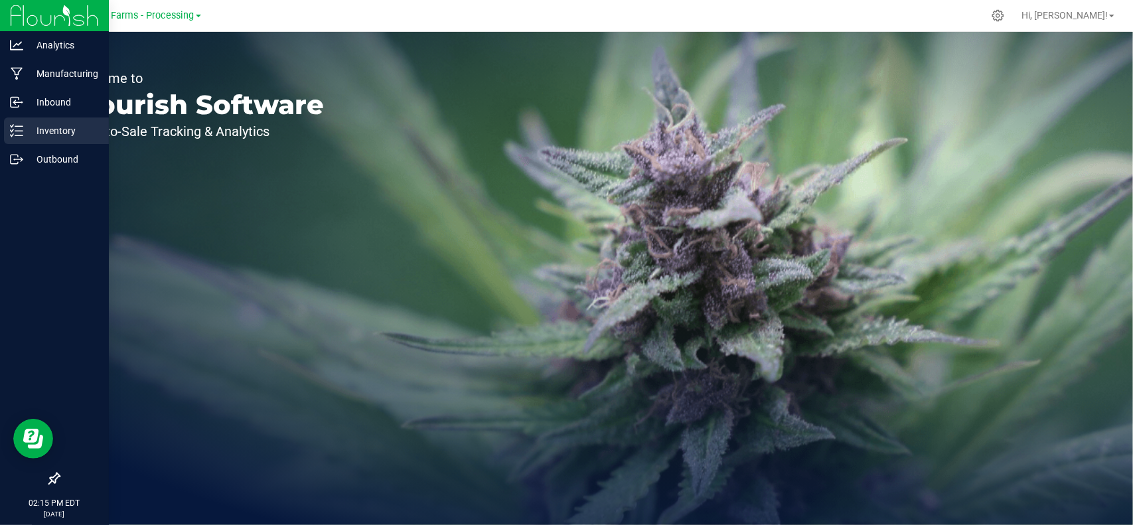
click at [64, 131] on p "Inventory" at bounding box center [63, 131] width 80 height 16
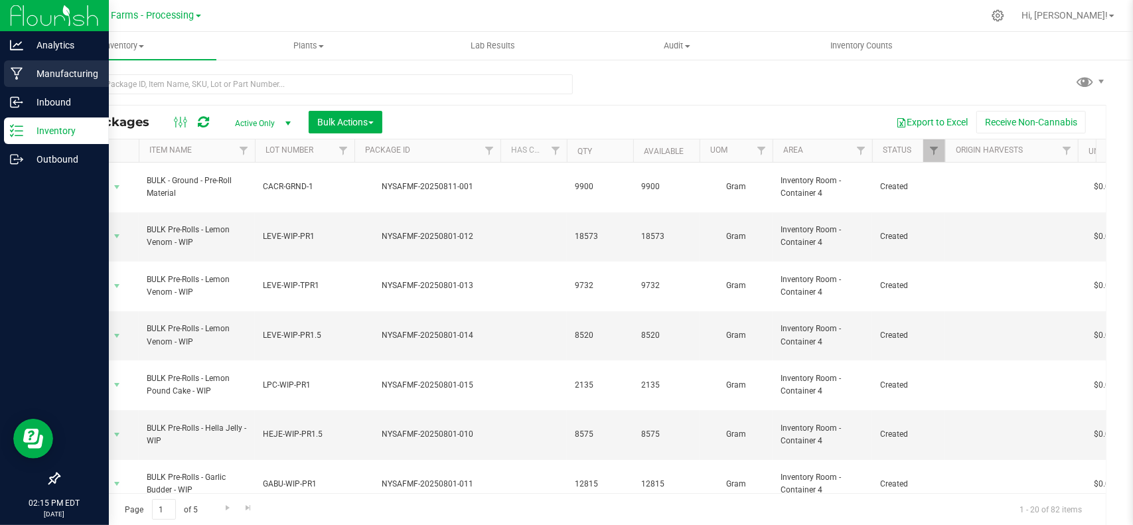
click at [38, 72] on p "Manufacturing" at bounding box center [63, 74] width 80 height 16
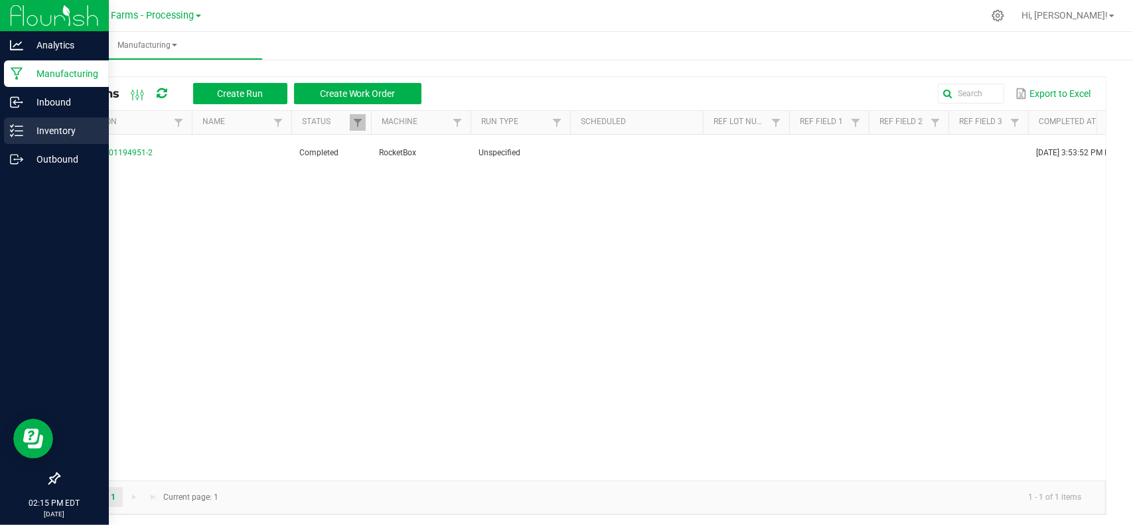
click at [61, 135] on p "Inventory" at bounding box center [63, 131] width 80 height 16
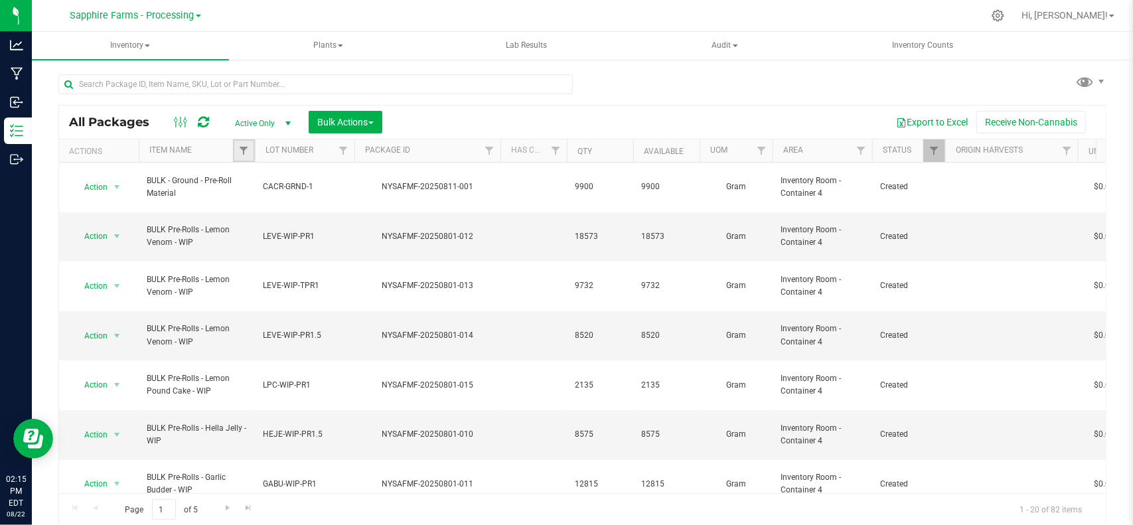
click at [240, 144] on link "Filter" at bounding box center [244, 150] width 22 height 23
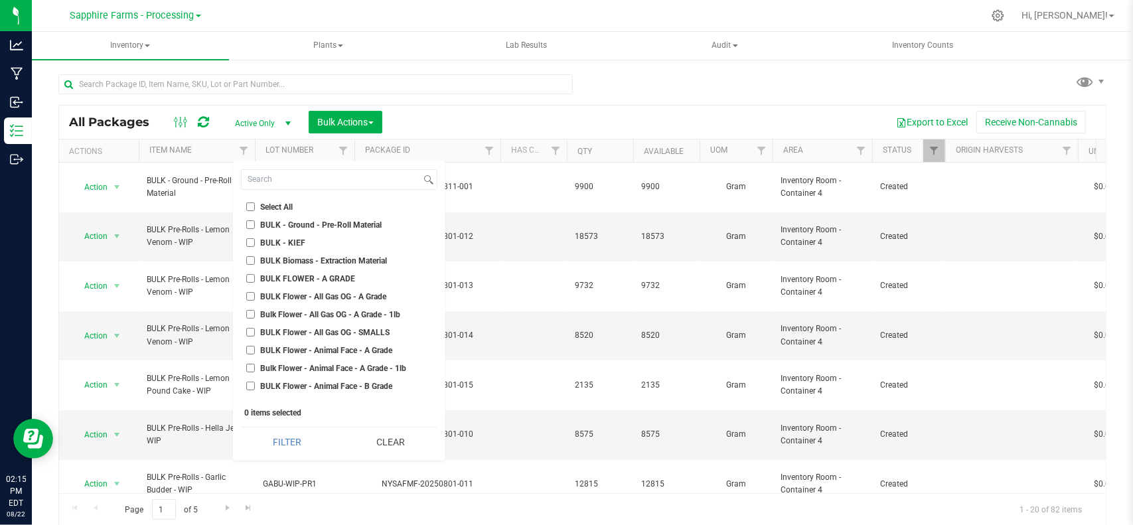
click at [252, 226] on input "BULK - Ground - Pre-Roll Material" at bounding box center [250, 224] width 9 height 9
checkbox input "true"
click at [295, 453] on button "Filter" at bounding box center [288, 441] width 94 height 29
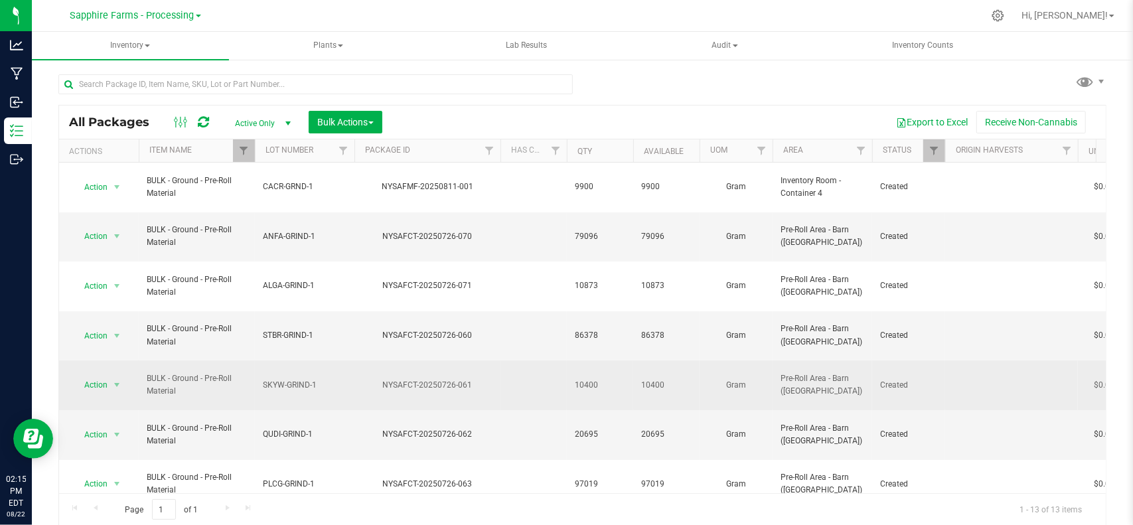
click at [652, 379] on span "10400" at bounding box center [666, 385] width 50 height 13
click at [651, 379] on span "10400" at bounding box center [666, 385] width 50 height 13
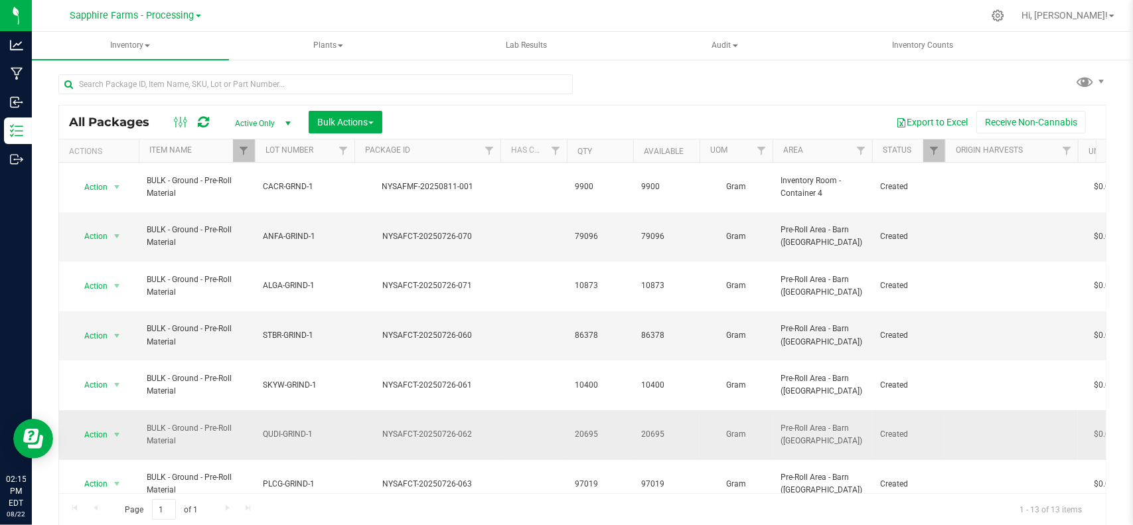
click at [660, 410] on td "20695" at bounding box center [666, 435] width 66 height 50
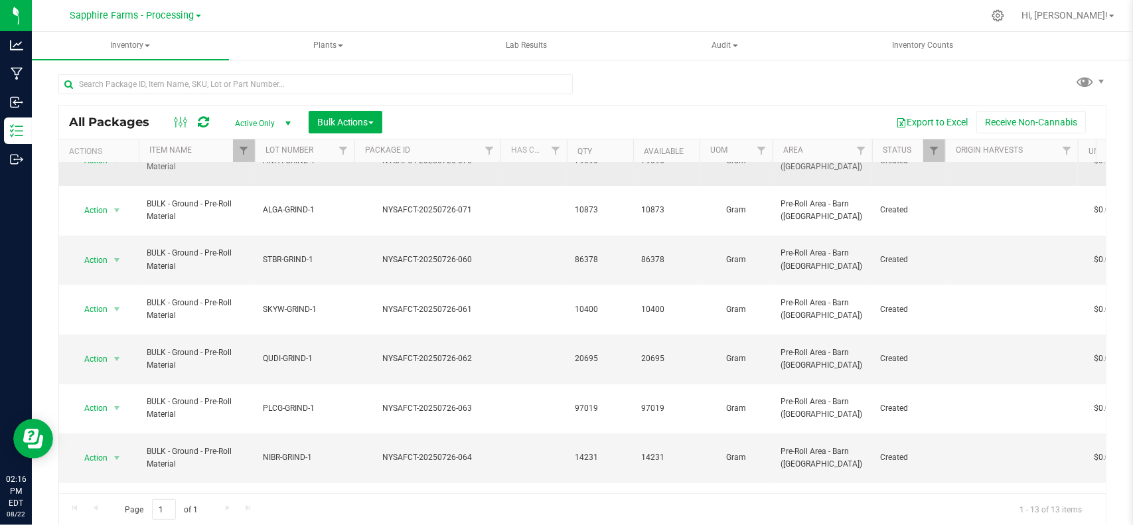
scroll to position [133, 0]
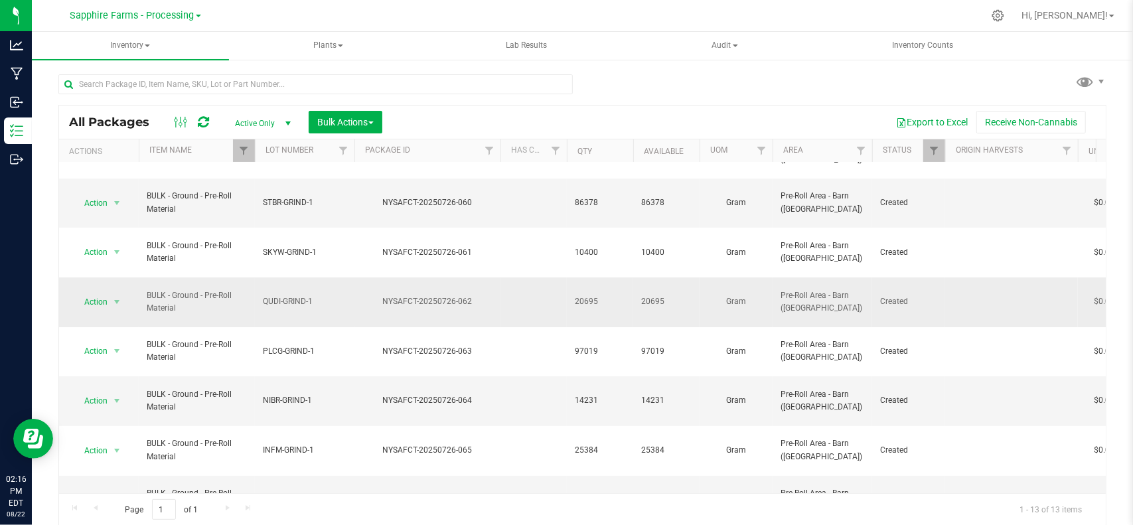
drag, startPoint x: 262, startPoint y: 229, endPoint x: 285, endPoint y: 227, distance: 24.0
click at [285, 277] on td "QUDI-GRIND-1" at bounding box center [305, 302] width 100 height 50
click at [299, 291] on input "QUDI-GRIND-1" at bounding box center [301, 301] width 95 height 21
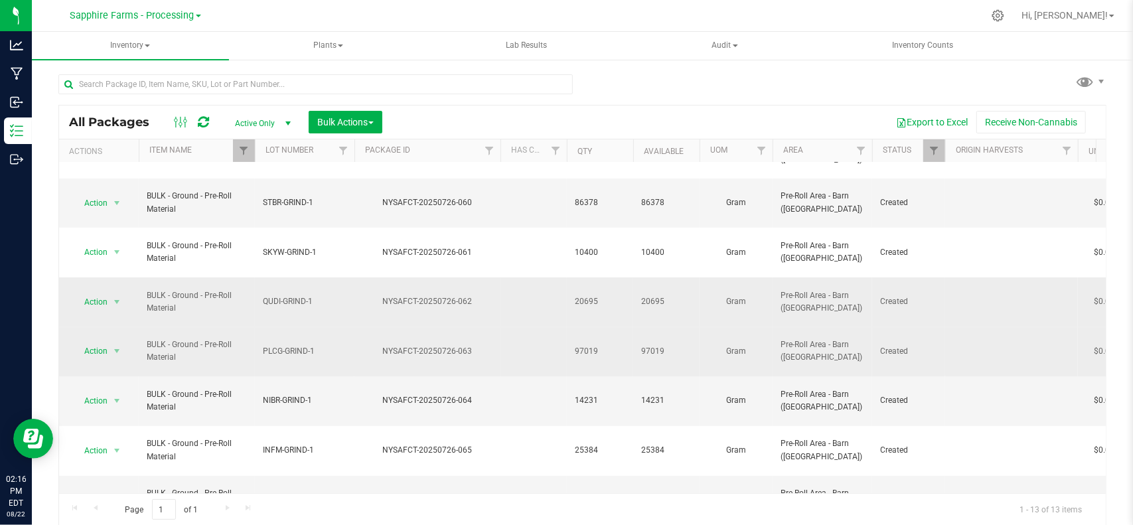
click at [348, 327] on td "PLCG-GRIND-1" at bounding box center [305, 352] width 100 height 50
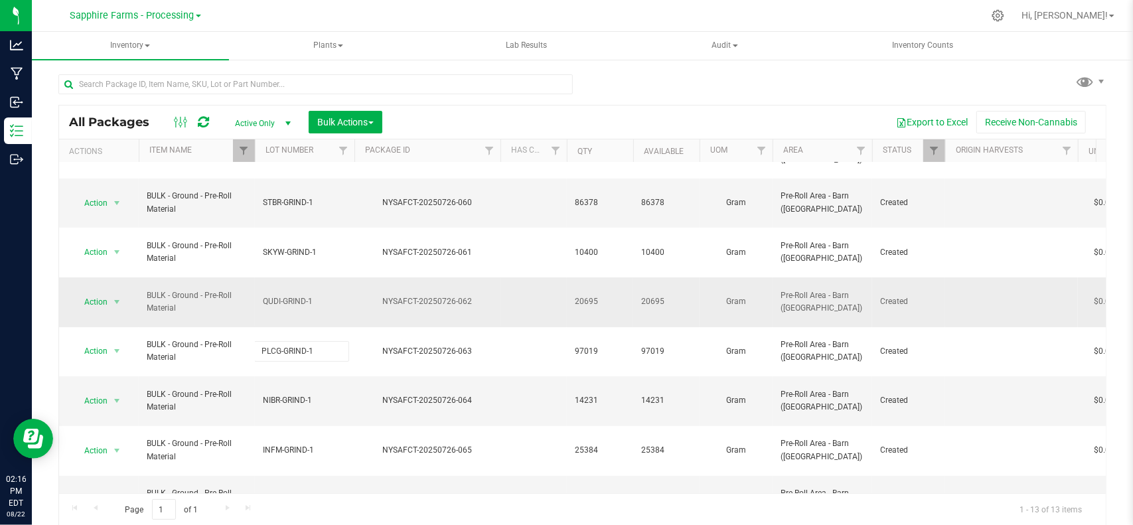
click at [678, 98] on div "All Packages Active Only Active Only Lab Samples Locked All Bulk Actions Add to…" at bounding box center [582, 294] width 1048 height 464
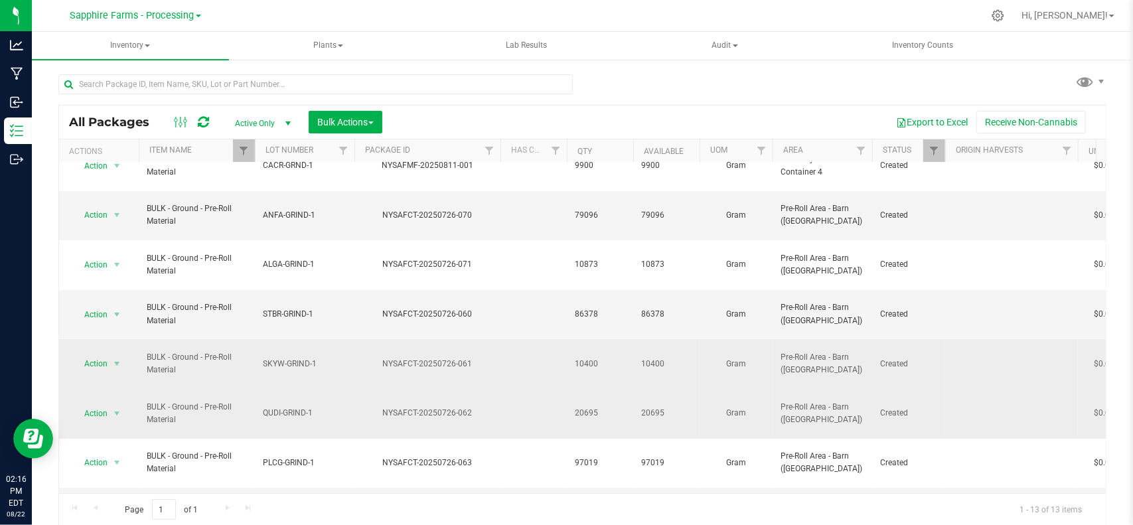
scroll to position [0, 0]
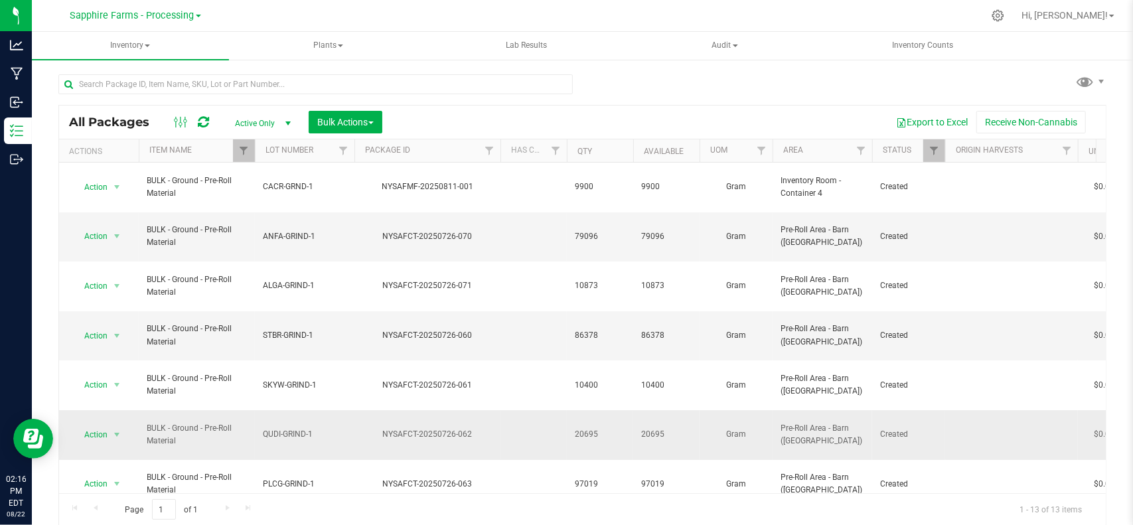
click at [436, 108] on div "All Packages Active Only Active Only Lab Samples Locked All Bulk Actions Add to…" at bounding box center [582, 122] width 1047 height 33
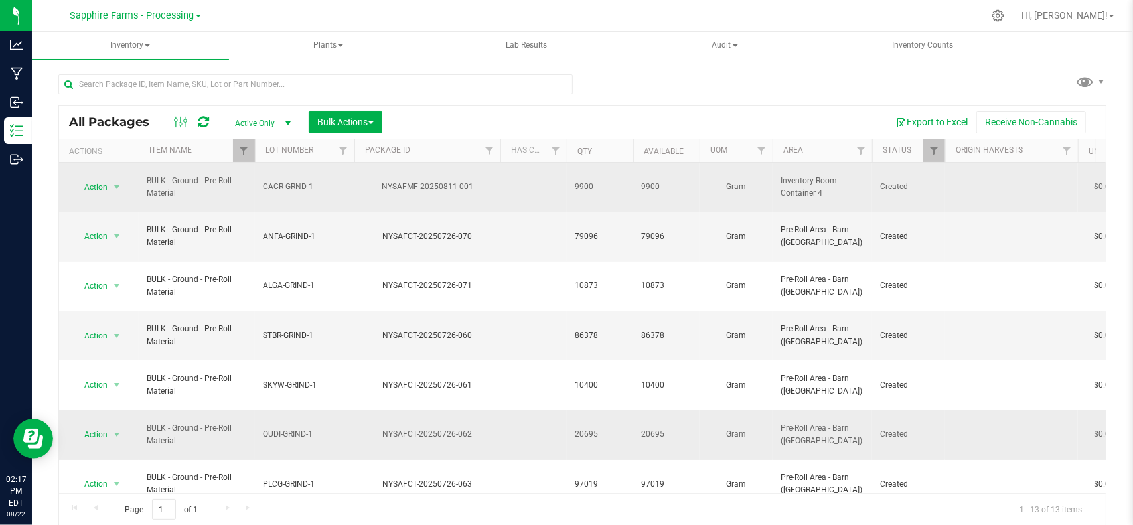
click at [813, 179] on span "Inventory Room - Container 4" at bounding box center [823, 187] width 84 height 25
drag, startPoint x: 783, startPoint y: 183, endPoint x: 826, endPoint y: 181, distance: 42.5
click at [826, 181] on span "Inventory Room - Container 4" at bounding box center [823, 187] width 84 height 25
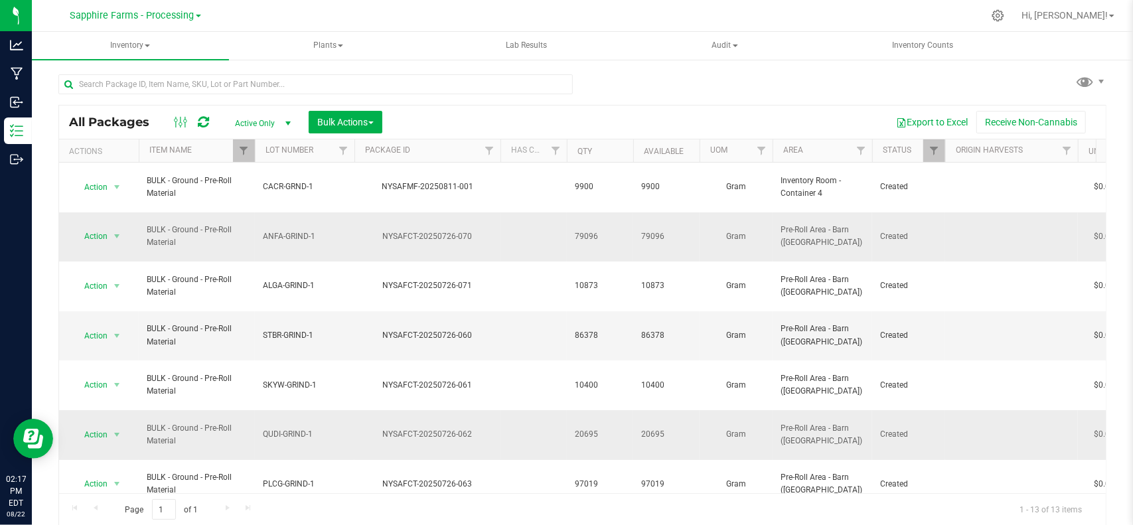
click at [811, 212] on td "Pre-Roll Area - Barn ([GEOGRAPHIC_DATA])" at bounding box center [823, 237] width 100 height 50
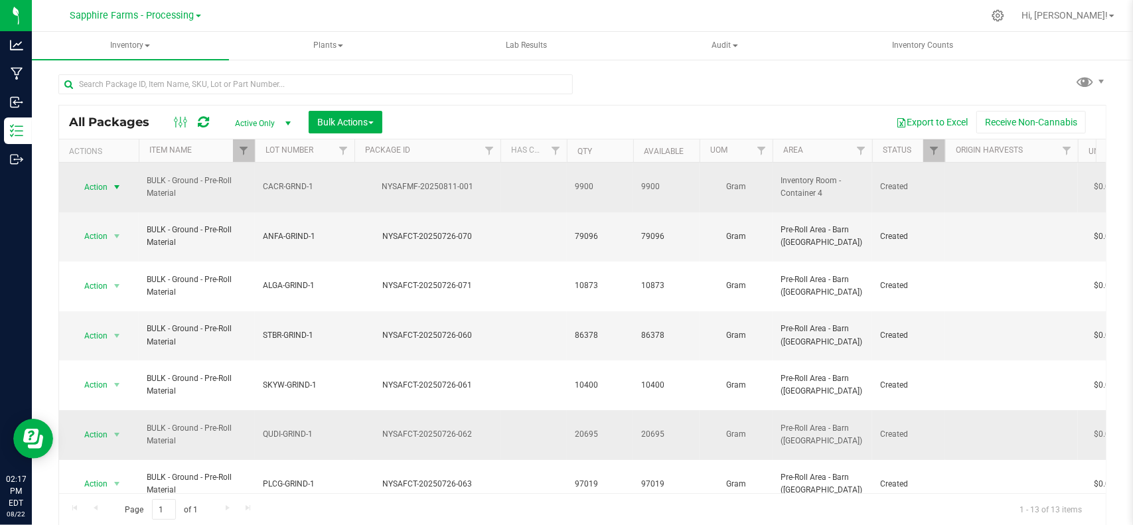
click at [92, 179] on span "Action" at bounding box center [90, 187] width 36 height 19
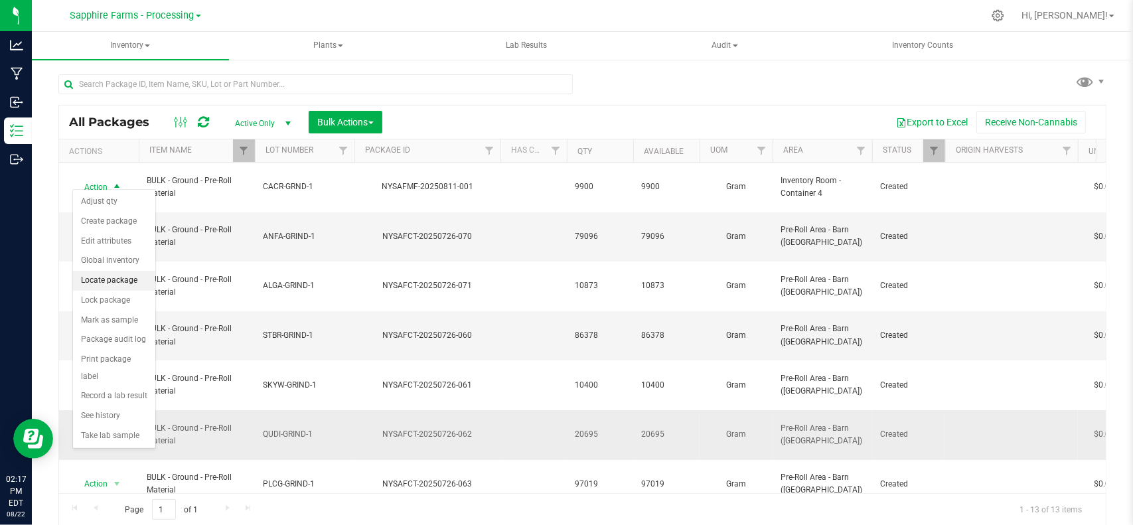
click at [129, 275] on li "Locate package" at bounding box center [114, 281] width 82 height 20
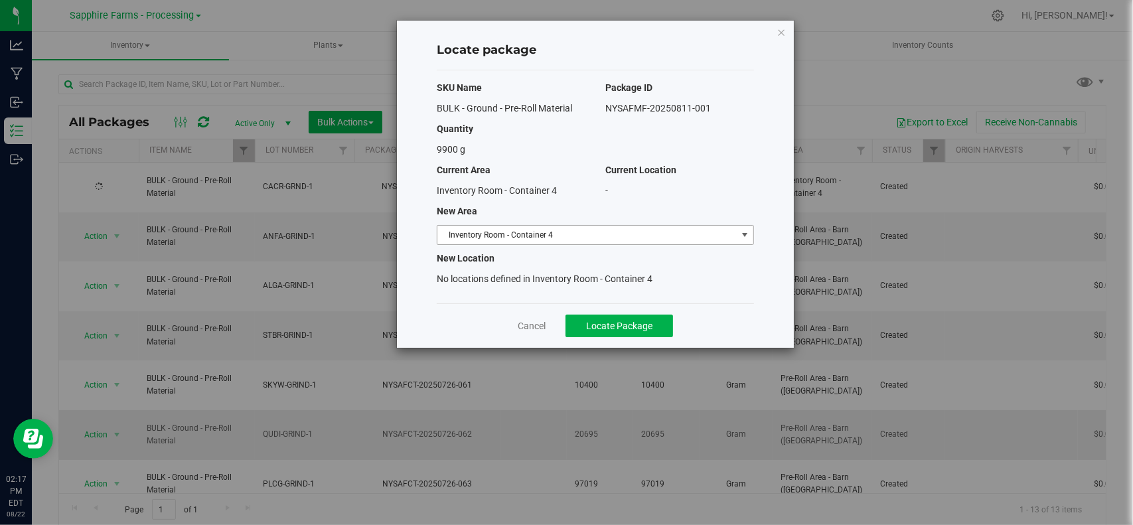
click at [592, 237] on span "Inventory Room - Container 4" at bounding box center [586, 235] width 299 height 19
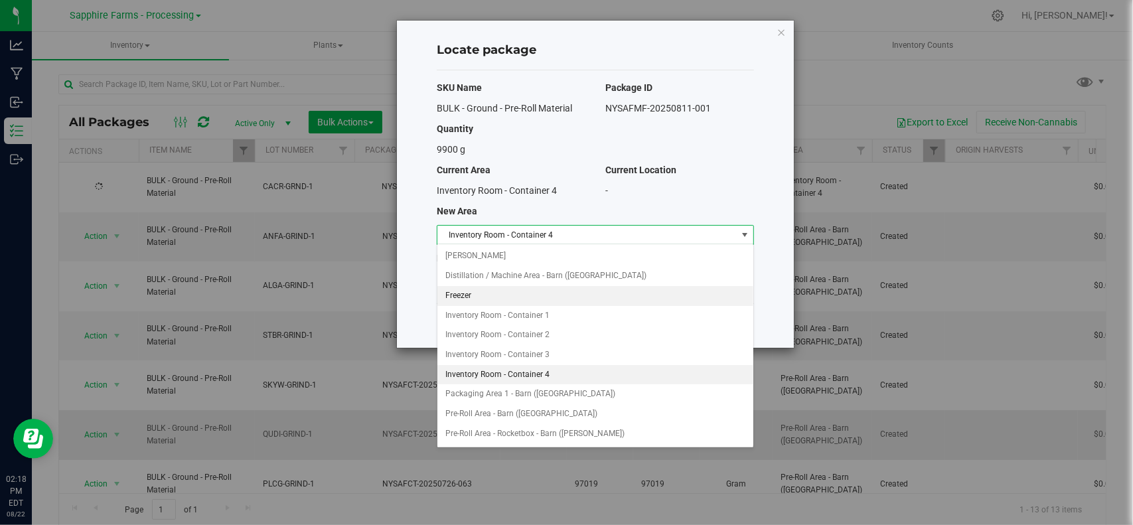
scroll to position [13, 0]
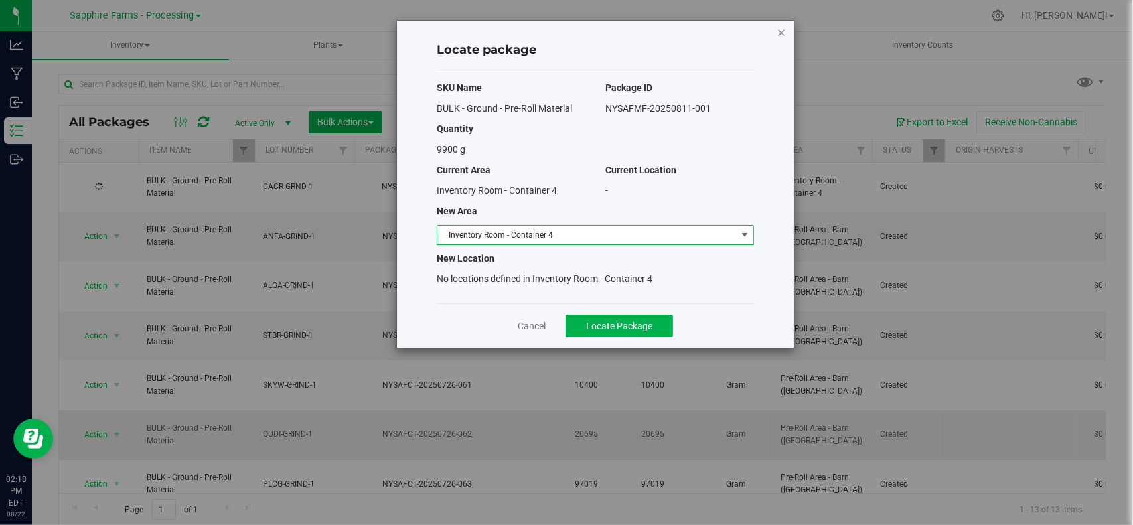
click at [784, 29] on icon "button" at bounding box center [781, 32] width 9 height 16
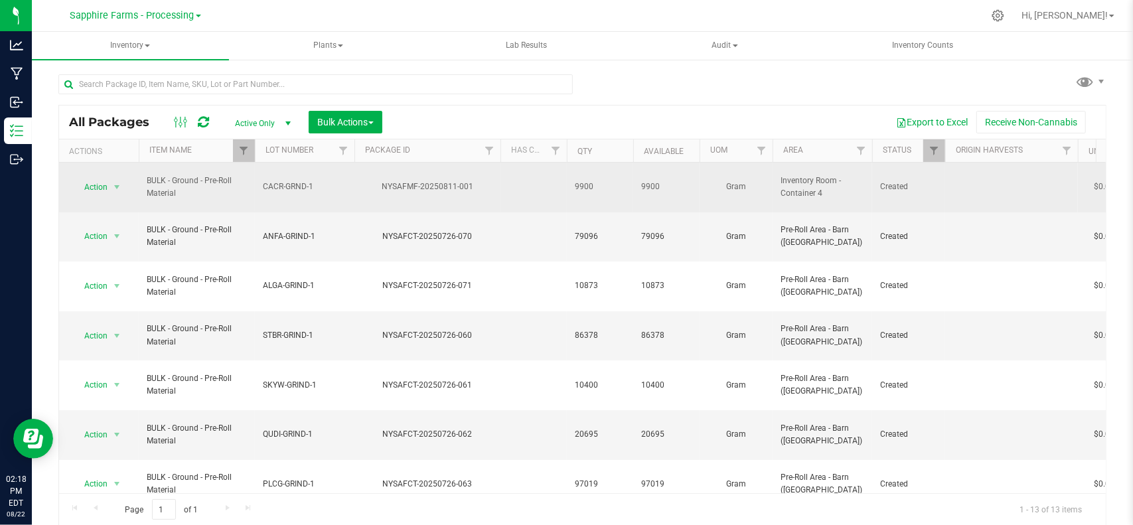
drag, startPoint x: 781, startPoint y: 184, endPoint x: 828, endPoint y: 184, distance: 47.1
click at [828, 184] on span "Inventory Room - Container 4" at bounding box center [823, 187] width 84 height 25
click at [829, 184] on span "Inventory Room - Container 4" at bounding box center [823, 187] width 84 height 25
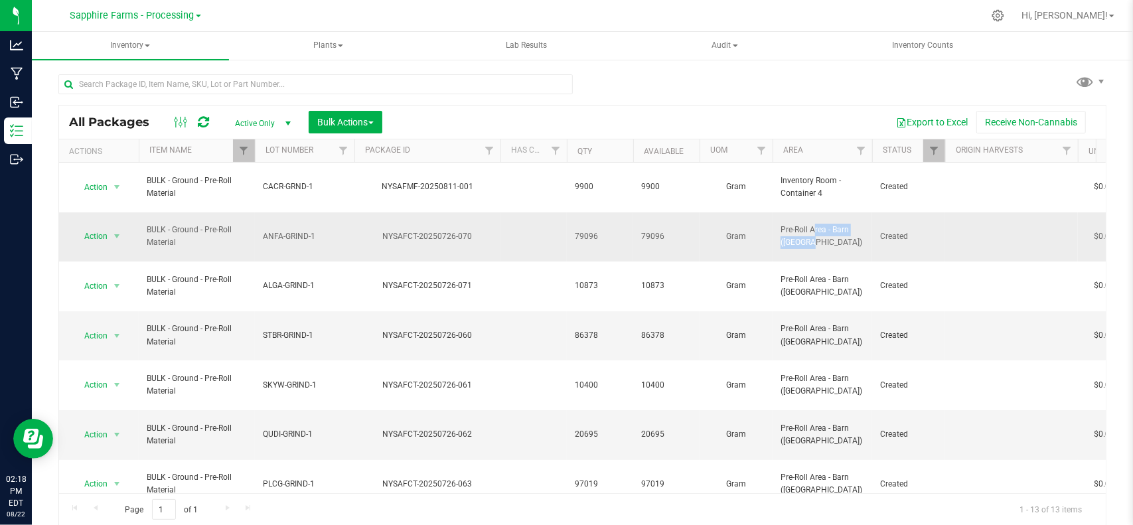
drag, startPoint x: 783, startPoint y: 208, endPoint x: 847, endPoint y: 205, distance: 63.8
click at [847, 224] on span "Pre-Roll Area - Barn ([GEOGRAPHIC_DATA])" at bounding box center [823, 236] width 84 height 25
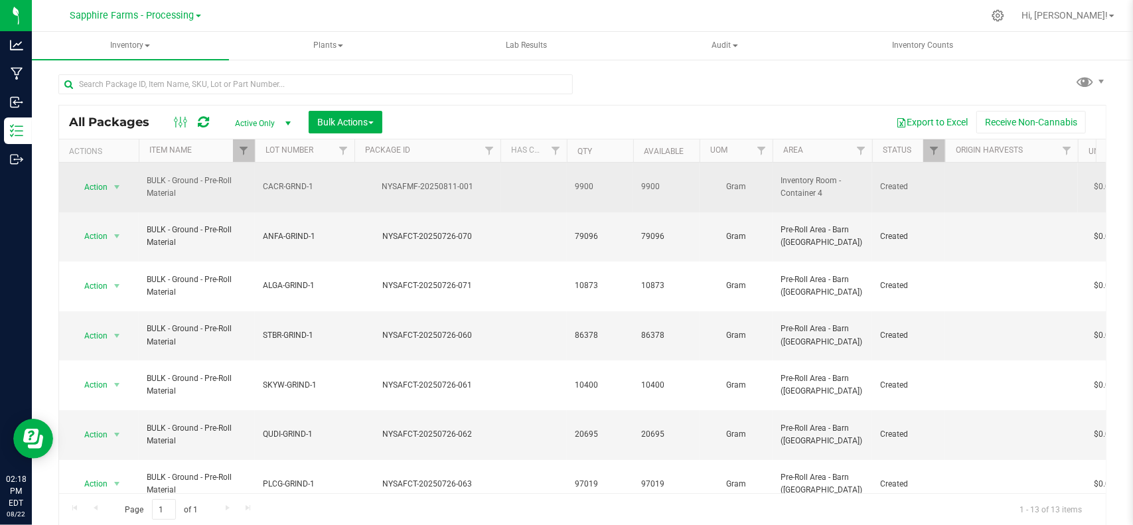
click at [789, 180] on span "Inventory Room - Container 4" at bounding box center [823, 187] width 84 height 25
drag, startPoint x: 781, startPoint y: 173, endPoint x: 828, endPoint y: 197, distance: 52.8
click at [828, 197] on td "Inventory Room - Container 4" at bounding box center [823, 188] width 100 height 50
click at [828, 193] on td "Inventory Room - Container 4" at bounding box center [823, 188] width 100 height 50
click at [121, 184] on span "select" at bounding box center [117, 187] width 11 height 11
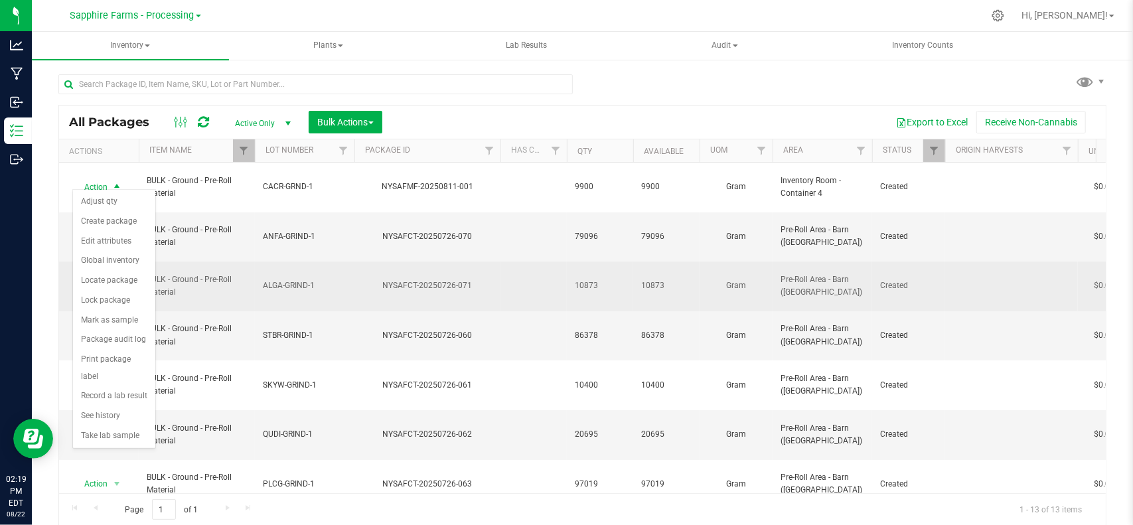
click at [342, 262] on td "ALGA-GRIND-1" at bounding box center [305, 287] width 100 height 50
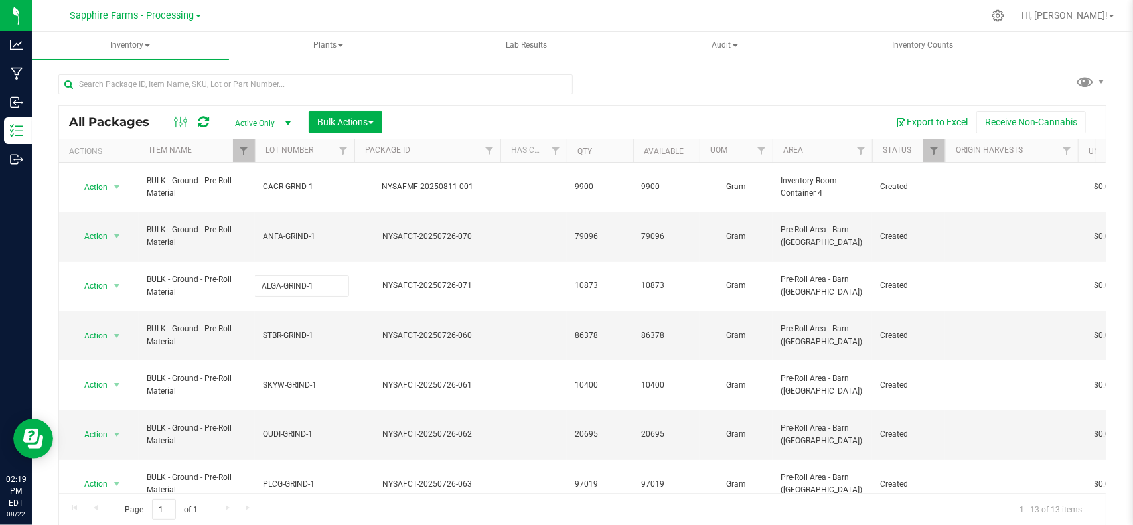
click at [640, 112] on div "Export to Excel Receive Non-Cannabis" at bounding box center [744, 122] width 704 height 23
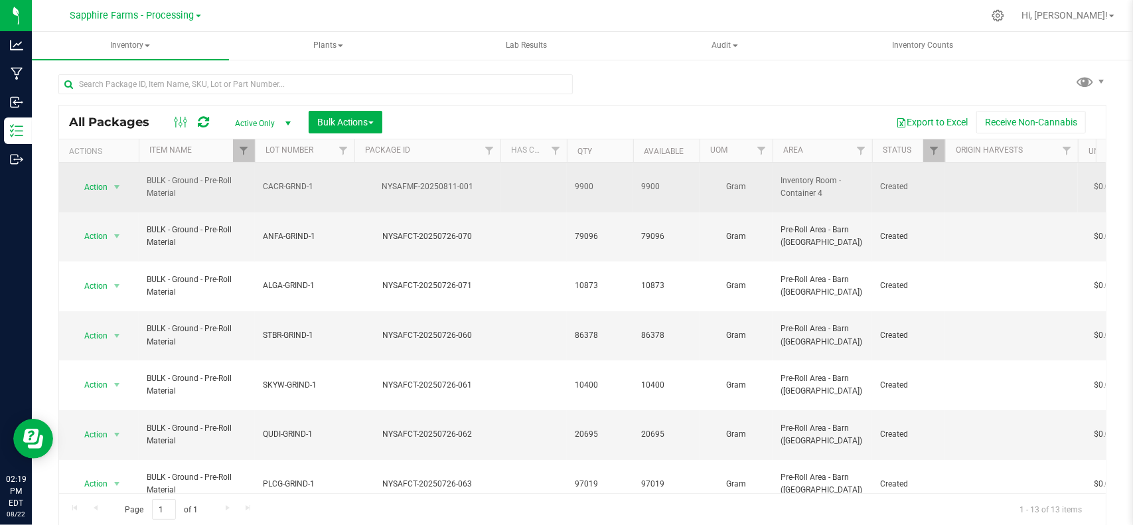
click at [297, 190] on td "CACR-GRND-1" at bounding box center [305, 188] width 100 height 50
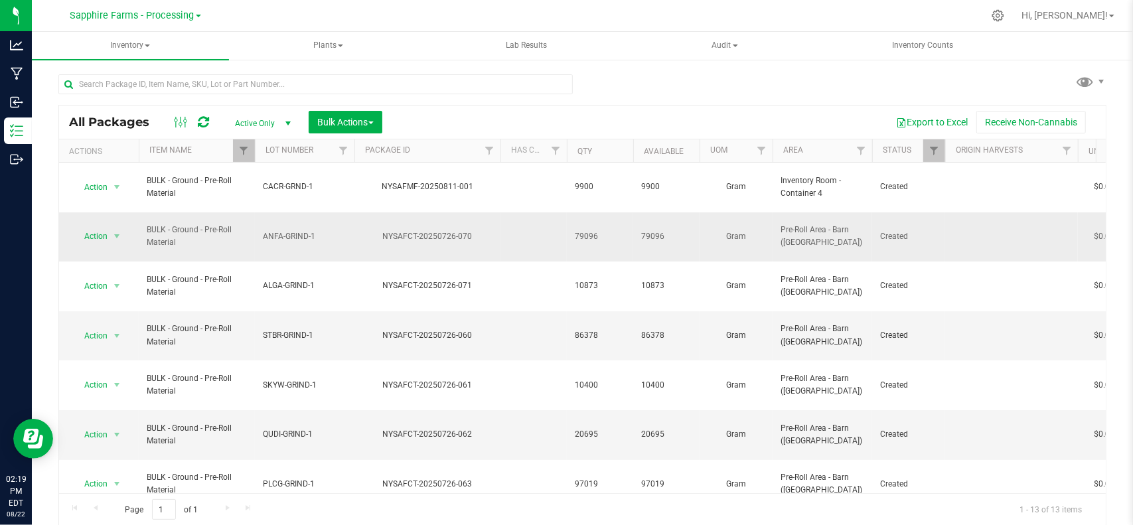
click at [307, 230] on span "ANFA-GRIND-1" at bounding box center [305, 236] width 84 height 13
click at [354, 212] on td "NYSAFCT-20250726-070" at bounding box center [427, 237] width 146 height 50
click at [106, 227] on span "Action" at bounding box center [90, 236] width 36 height 19
click at [112, 242] on li "Adjust qty" at bounding box center [114, 238] width 82 height 20
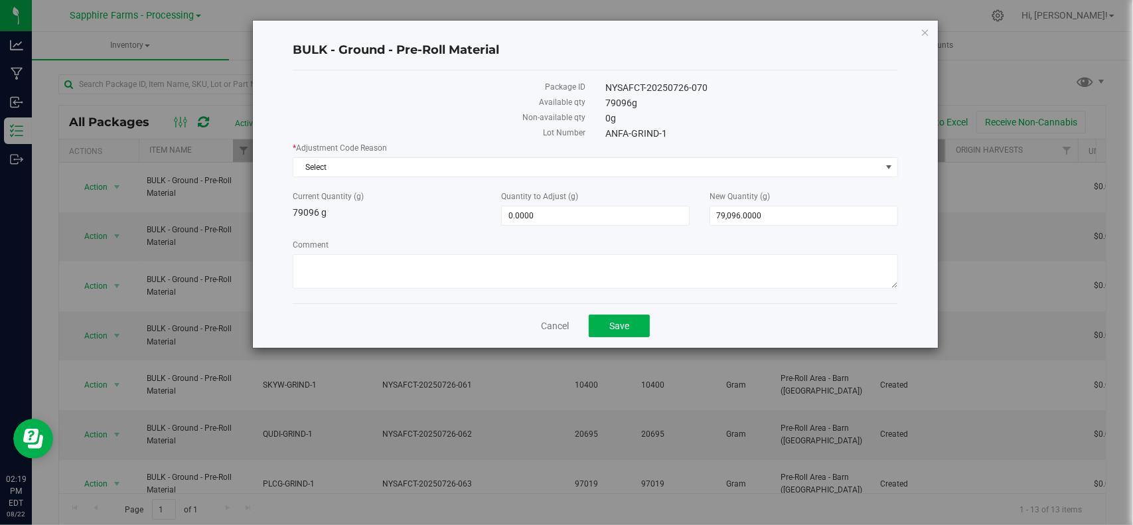
click at [633, 177] on div "* Adjustment Code Reason Select Select Depleted Inventory Audit Mistake Moistur…" at bounding box center [595, 217] width 605 height 151
click at [633, 175] on span "Select" at bounding box center [586, 167] width 587 height 19
click at [648, 88] on div "NYSAFCT-20250726-070" at bounding box center [751, 88] width 313 height 14
click at [928, 27] on icon "button" at bounding box center [925, 32] width 9 height 16
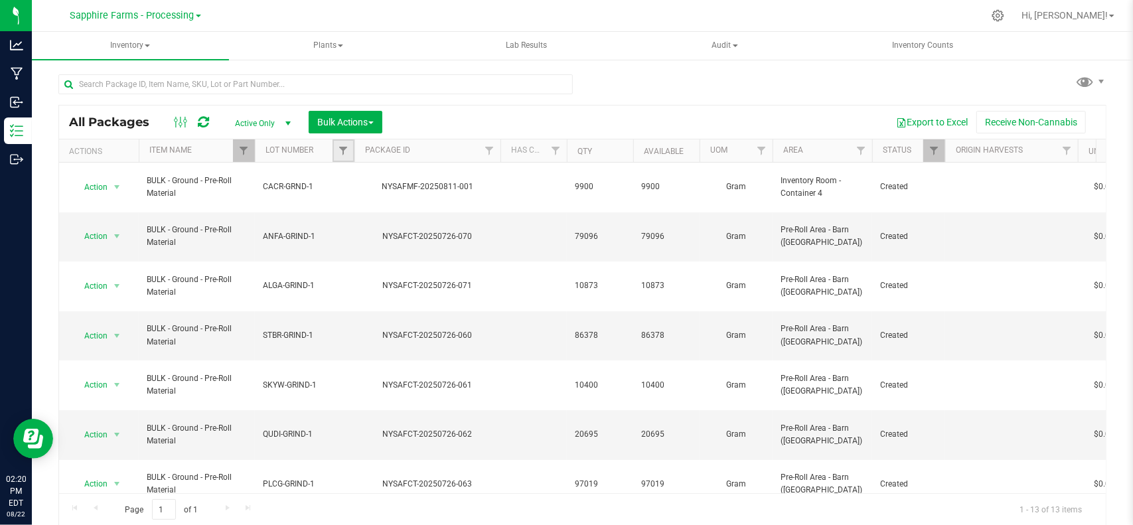
click at [346, 159] on link "Filter" at bounding box center [344, 150] width 22 height 23
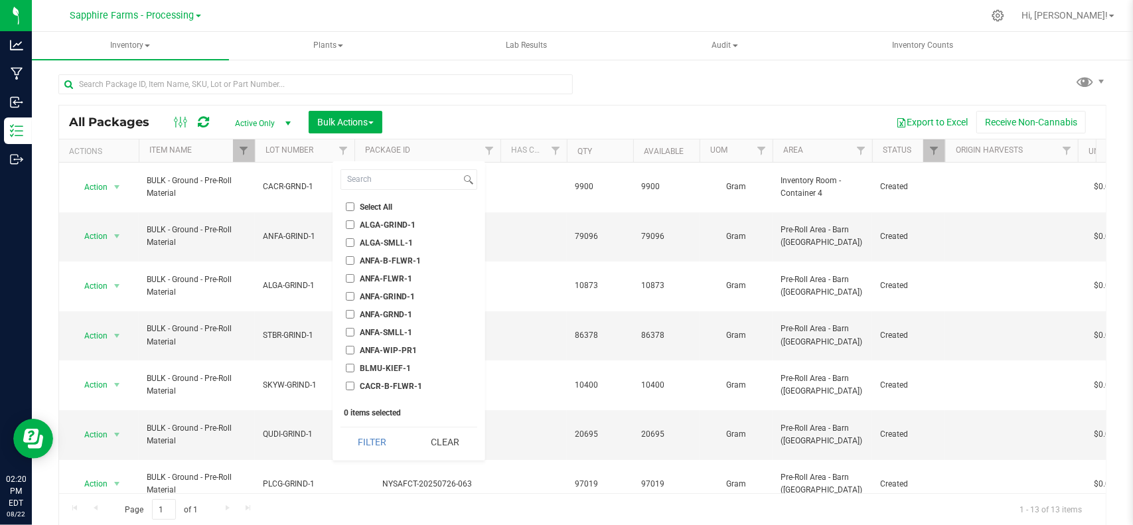
click at [483, 100] on div at bounding box center [315, 89] width 514 height 31
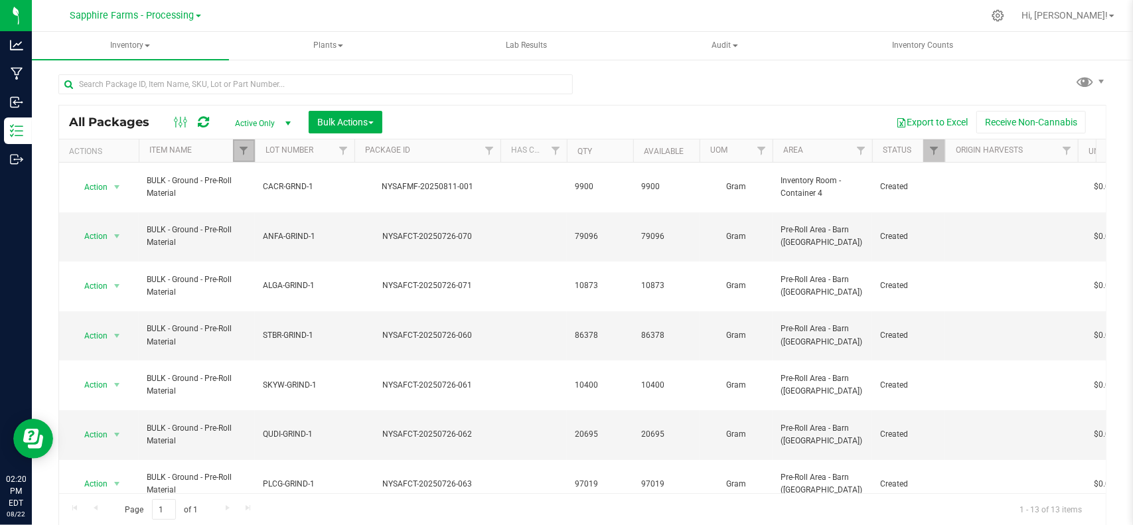
click at [242, 143] on link "Filter" at bounding box center [244, 150] width 22 height 23
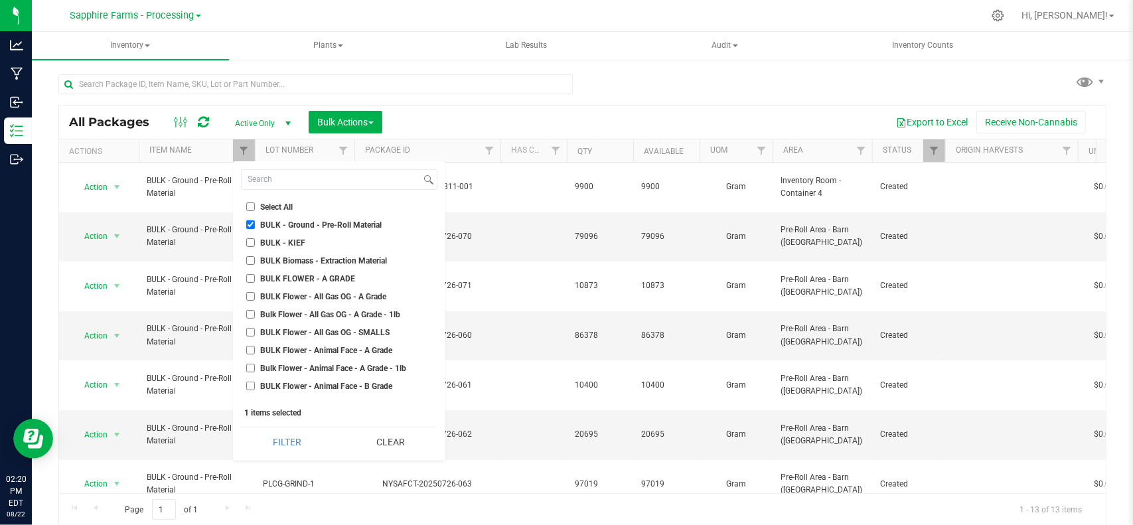
click at [250, 219] on li "BULK - Ground - Pre-Roll Material" at bounding box center [339, 225] width 196 height 14
click at [248, 221] on input "BULK - Ground - Pre-Roll Material" at bounding box center [250, 224] width 9 height 9
checkbox input "false"
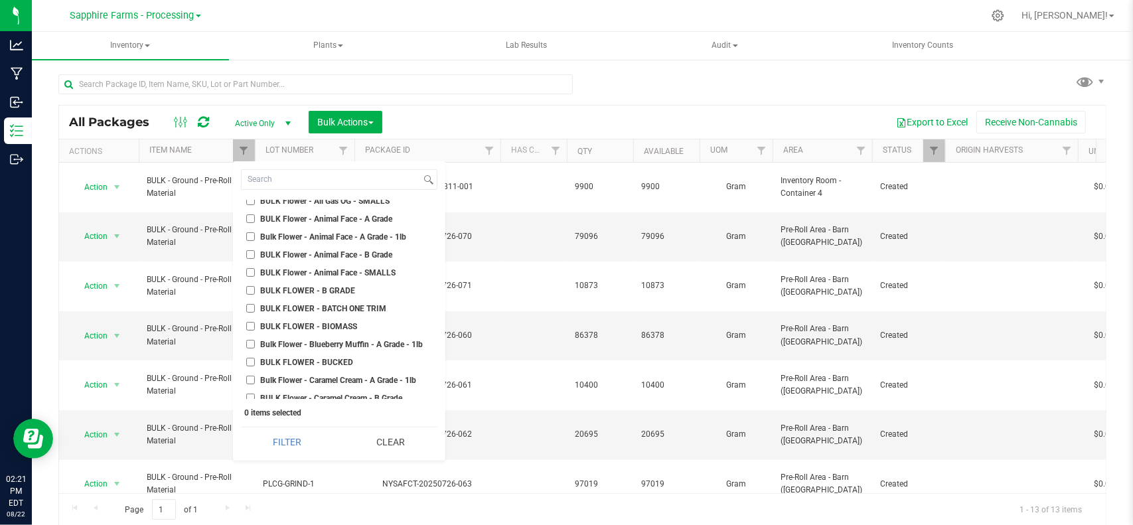
scroll to position [66, 0]
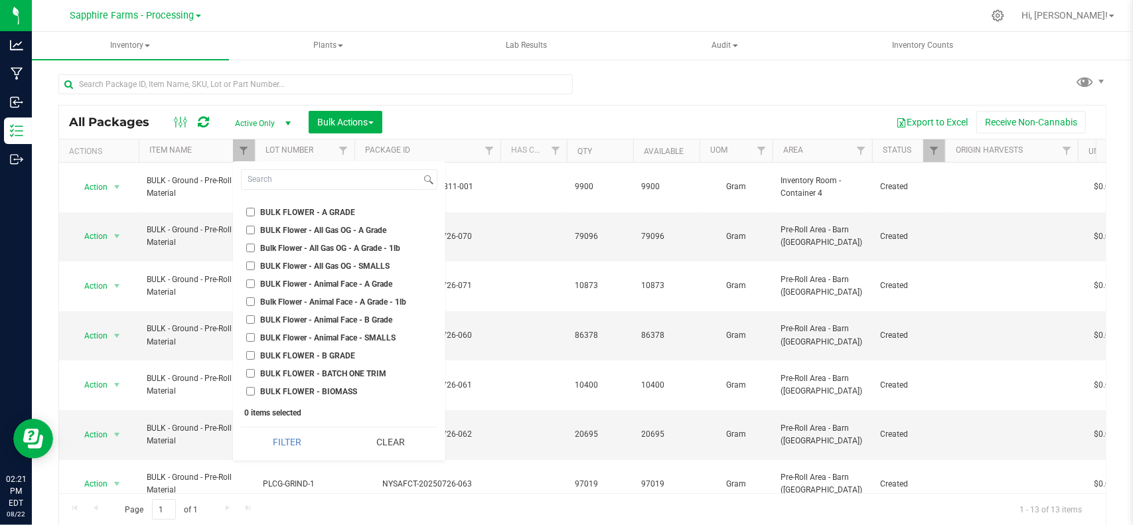
click at [254, 283] on input "BULK Flower - Animal Face - A Grade" at bounding box center [250, 283] width 9 height 9
checkbox input "true"
click at [285, 449] on button "Filter" at bounding box center [288, 441] width 94 height 29
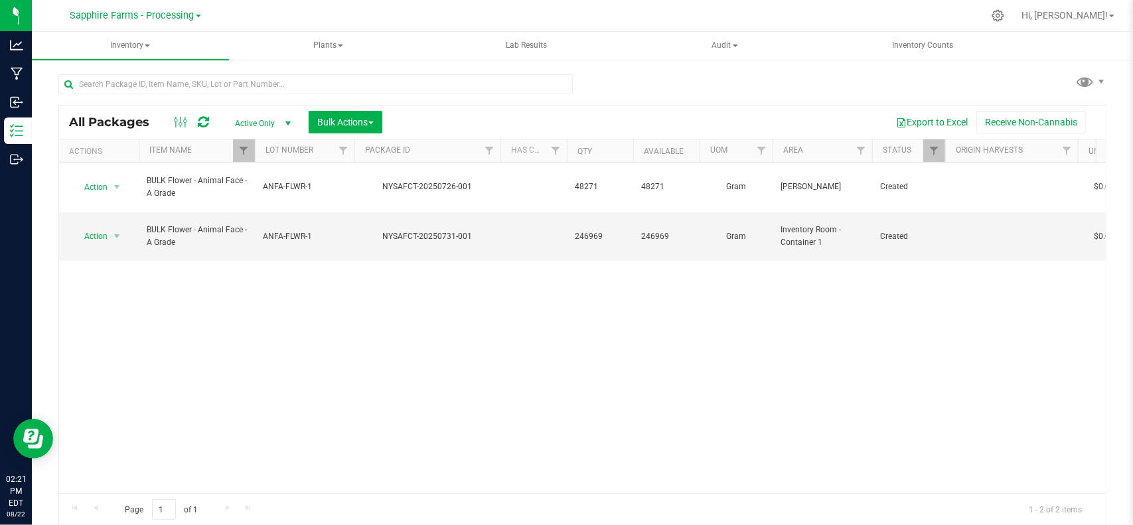
click at [250, 315] on div "Action Action Adjust qty Create package Edit attributes Global inventory Locate…" at bounding box center [582, 328] width 1047 height 331
click at [112, 231] on span "select" at bounding box center [117, 236] width 11 height 11
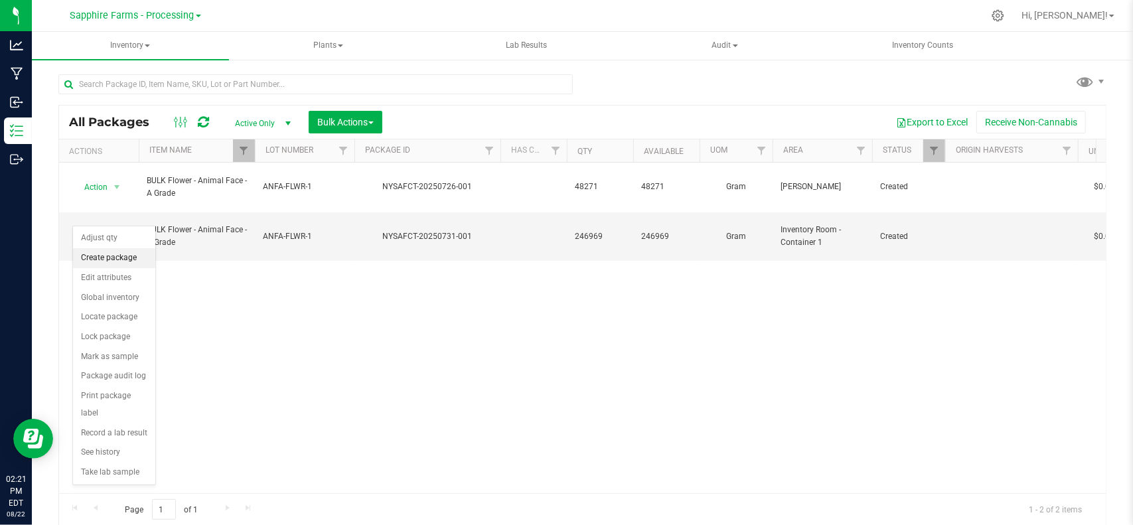
click at [130, 260] on li "Create package" at bounding box center [114, 258] width 82 height 20
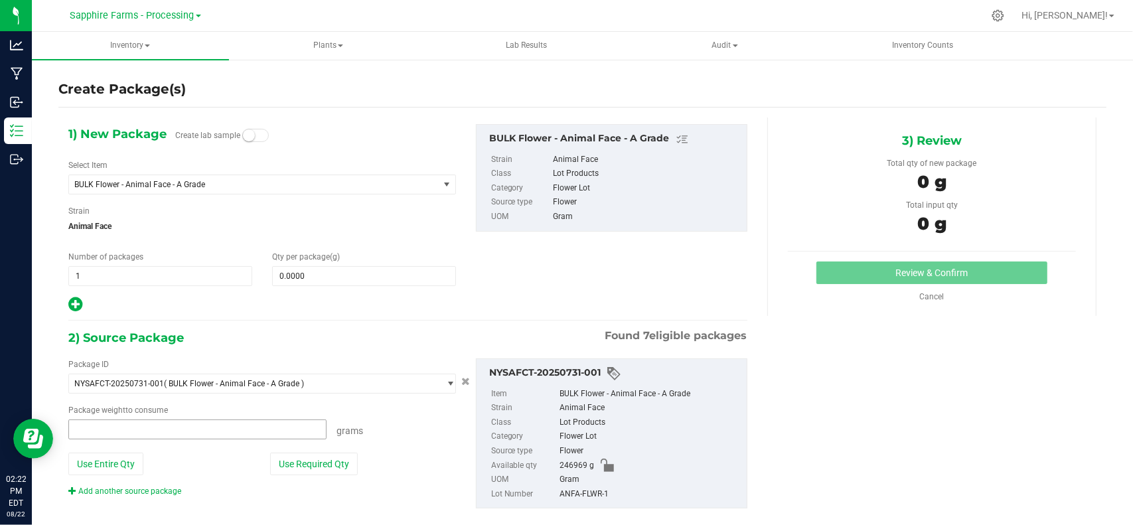
click at [307, 429] on span at bounding box center [197, 429] width 258 height 20
click at [307, 429] on input "text" at bounding box center [197, 429] width 257 height 19
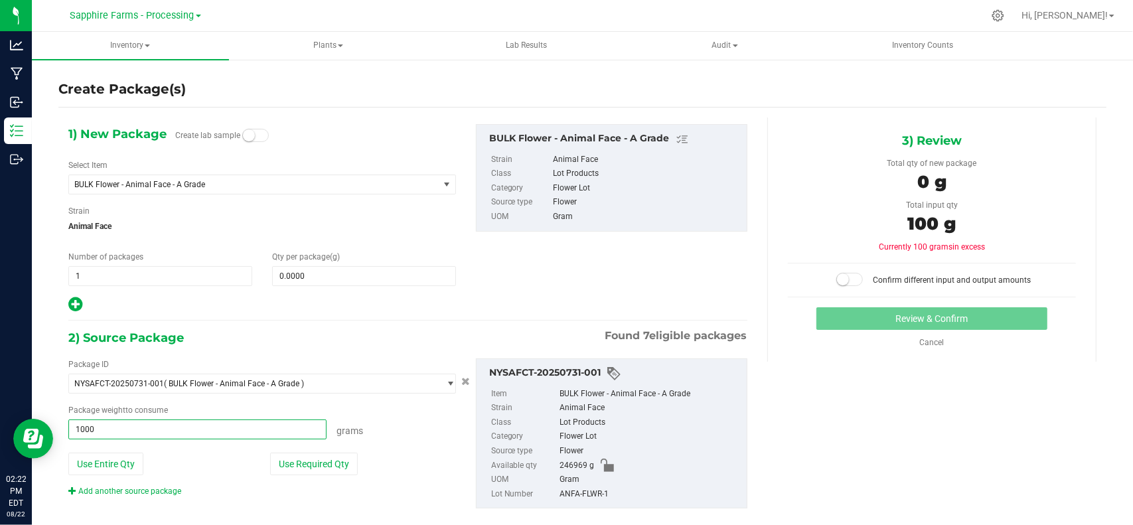
type input "10000"
type input "10000.0000 g"
click at [401, 414] on div "Package weight to consume" at bounding box center [262, 410] width 388 height 12
click at [196, 433] on span "10000.0000 g 10000" at bounding box center [197, 429] width 258 height 20
click at [196, 433] on input "10000" at bounding box center [197, 429] width 257 height 19
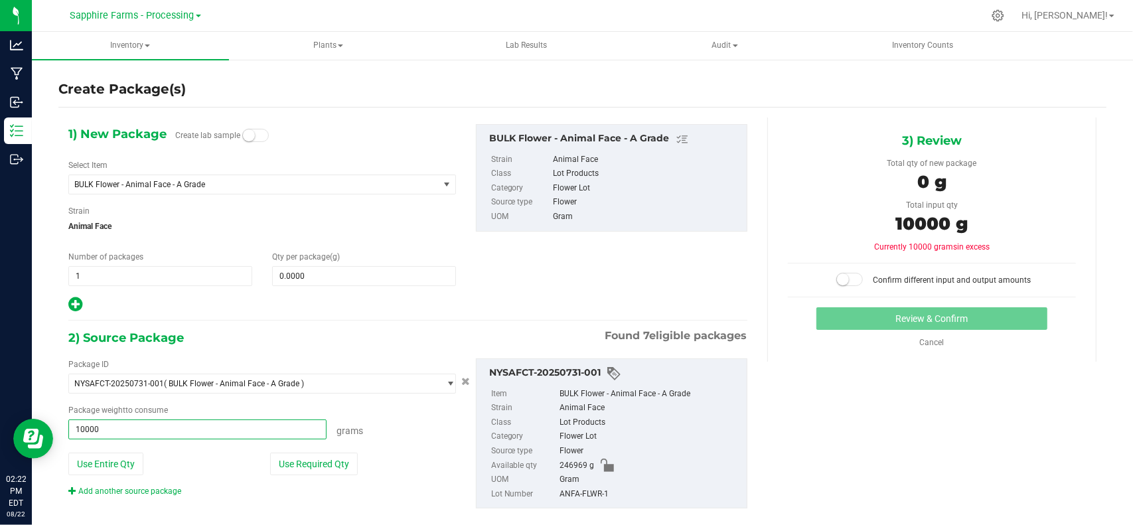
click at [196, 433] on input "10000" at bounding box center [197, 429] width 257 height 19
click at [318, 301] on div at bounding box center [262, 304] width 388 height 17
click at [220, 443] on div "Package ID NYSAFCT-20250731-001 ( BULK Flower - Animal Face - A Grade ) NYSAFCT…" at bounding box center [262, 427] width 408 height 139
click at [222, 417] on div "Package weight to consume 10000.0000 g 10000 Grams" at bounding box center [262, 421] width 388 height 35
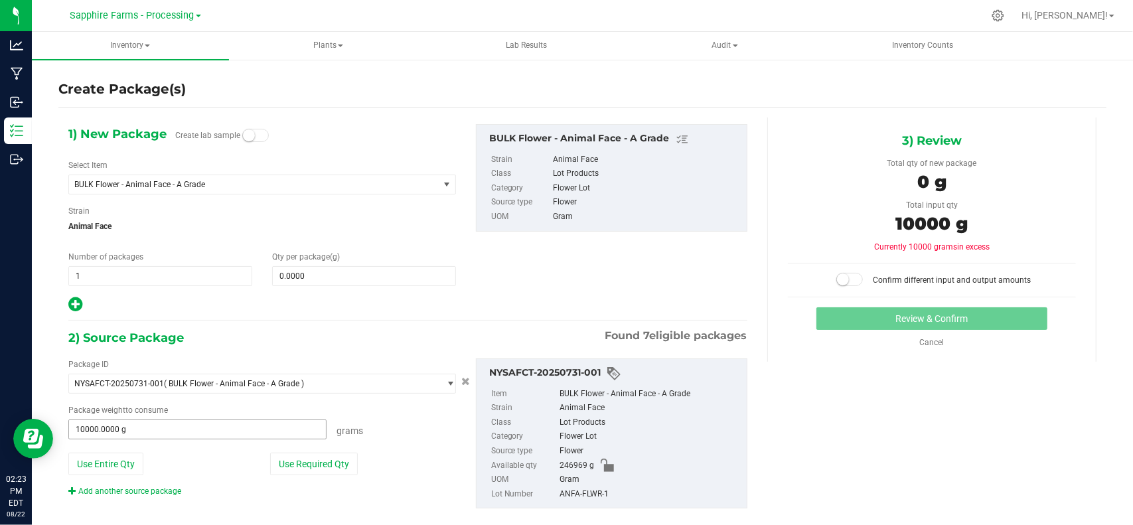
click at [220, 425] on span "10000.0000 g 10000" at bounding box center [197, 429] width 258 height 20
click at [220, 425] on input "10000" at bounding box center [197, 429] width 257 height 19
type input "4540"
type input "4540.0000 g"
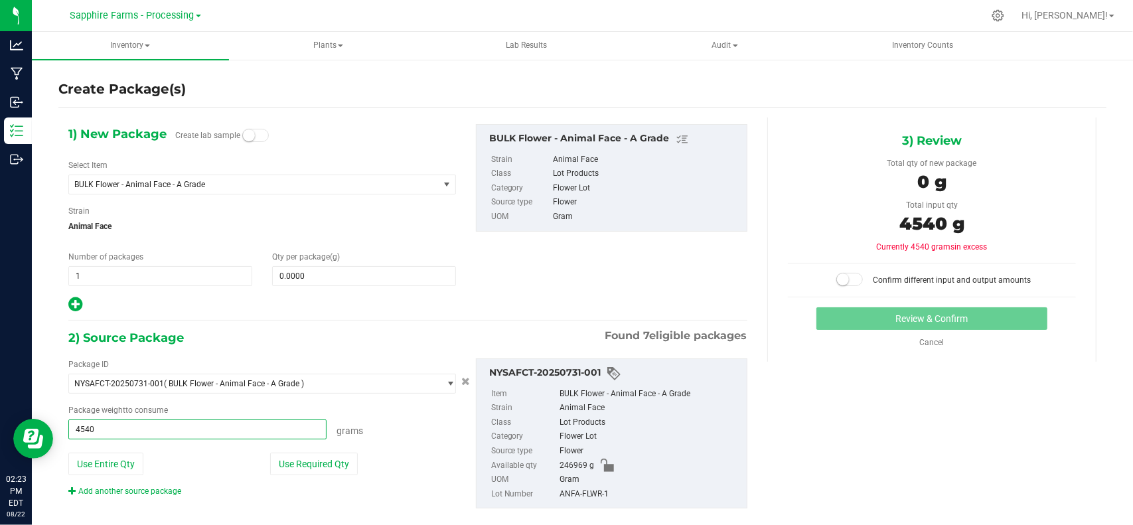
click at [391, 472] on div "Use Required Qty" at bounding box center [363, 464] width 186 height 23
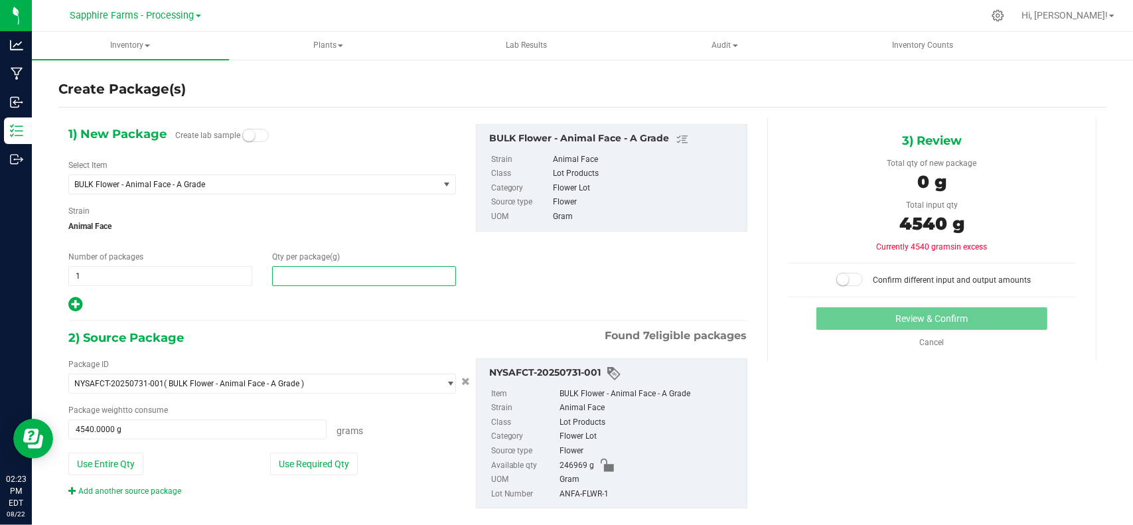
click at [308, 271] on span at bounding box center [364, 276] width 184 height 20
click at [308, 271] on input "text" at bounding box center [364, 276] width 183 height 19
type input "0.0000"
click at [269, 215] on div "Strain Animal Face" at bounding box center [262, 222] width 388 height 35
click at [312, 269] on span at bounding box center [364, 276] width 184 height 20
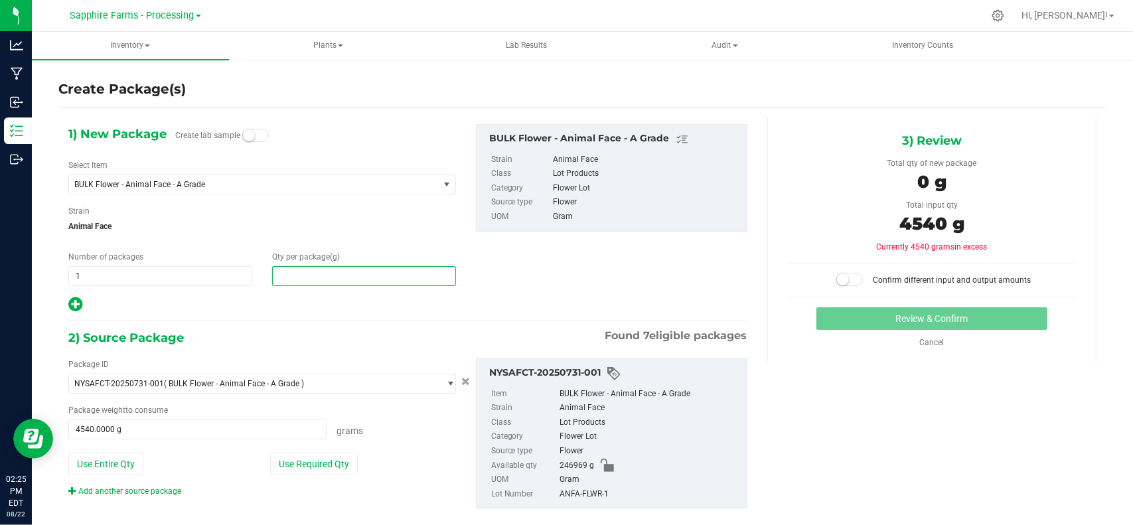
click at [312, 269] on input "text" at bounding box center [364, 276] width 183 height 19
type input "4540"
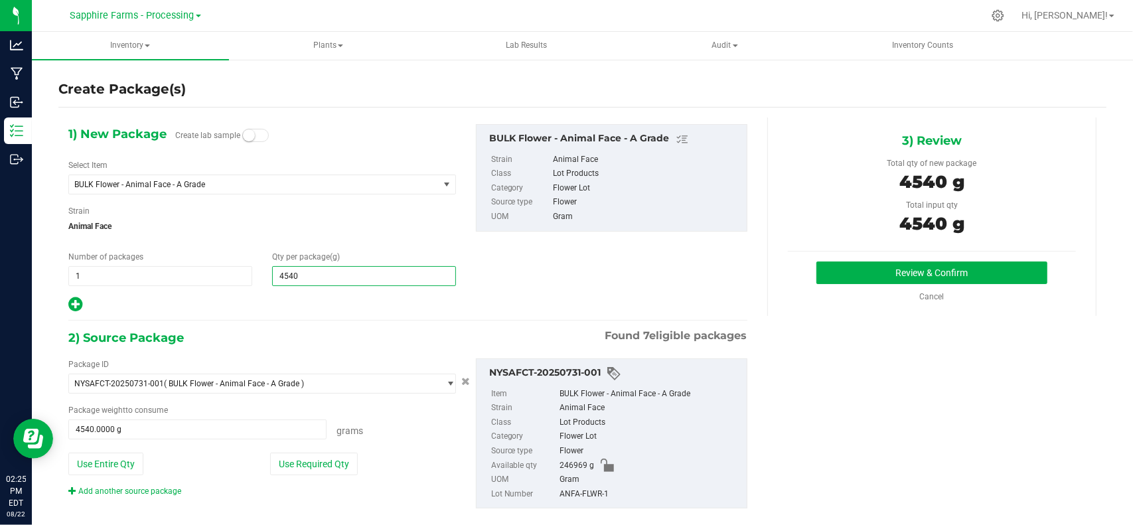
type input "4,540.0000"
click at [502, 248] on div "1) New Package Create lab sample Select Item BULK Flower - Animal Face - A Grad…" at bounding box center [407, 218] width 699 height 189
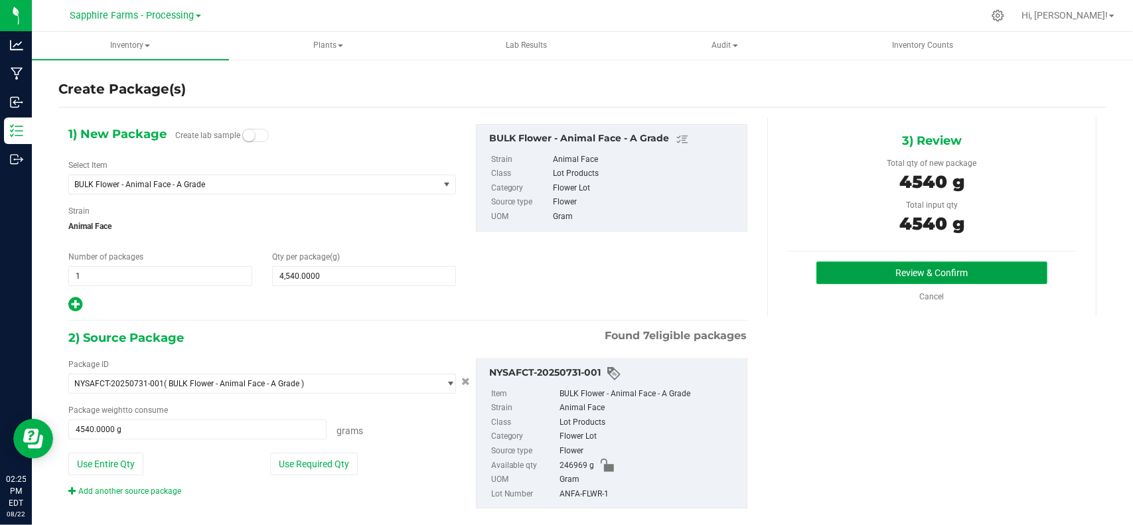
click at [899, 271] on button "Review & Confirm" at bounding box center [931, 273] width 230 height 23
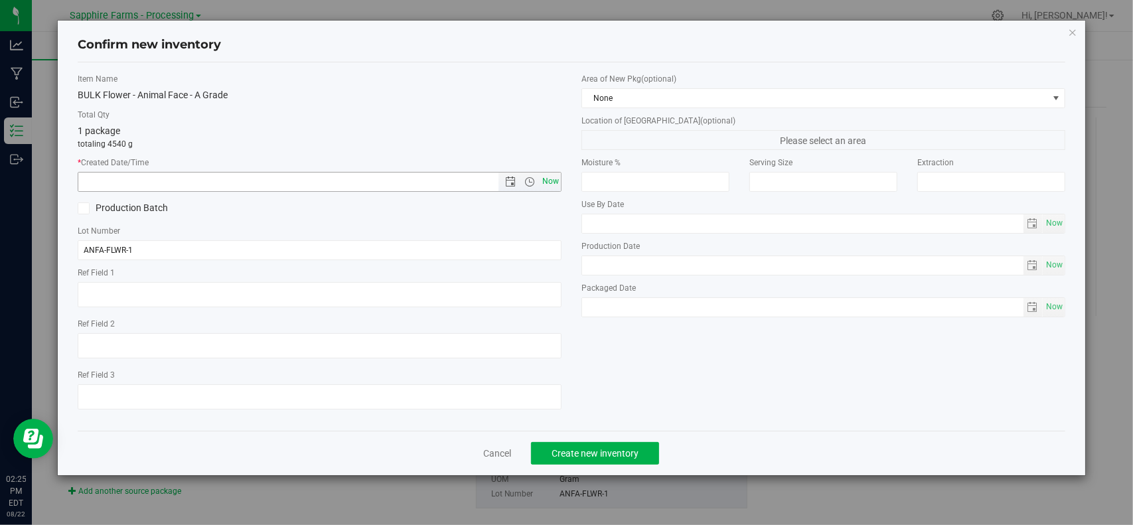
click at [548, 176] on span "Now" at bounding box center [551, 181] width 23 height 19
type input "[DATE] 2:25 PM"
click at [631, 76] on label "Area of New Pkg (optional)" at bounding box center [823, 79] width 484 height 12
click at [631, 96] on span "None" at bounding box center [815, 98] width 466 height 19
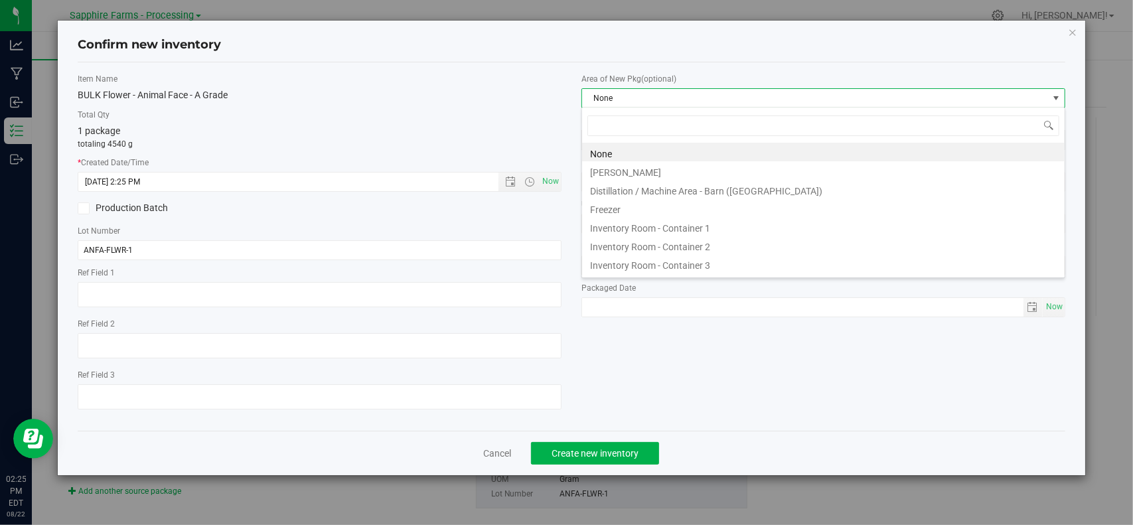
click at [504, 135] on div "1 package totaling 4540 g" at bounding box center [320, 137] width 484 height 26
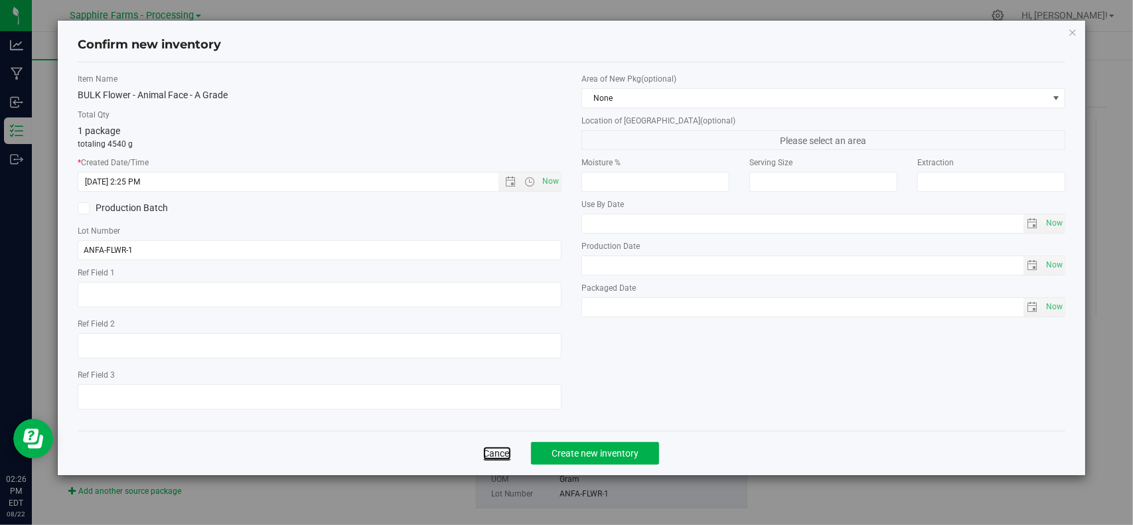
click at [494, 453] on link "Cancel" at bounding box center [497, 453] width 28 height 13
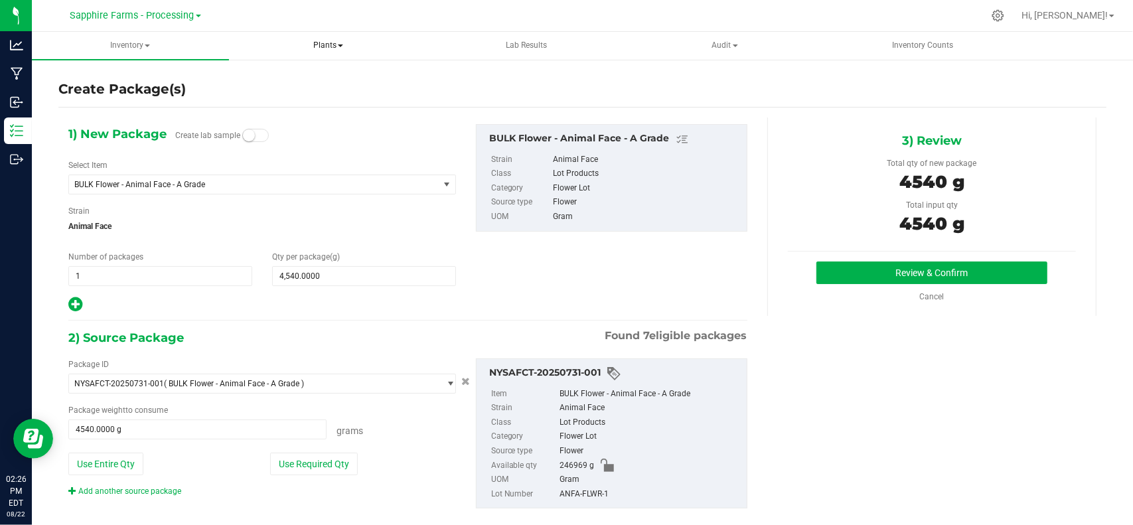
click at [327, 50] on span "Plants" at bounding box center [329, 46] width 196 height 27
click at [528, 39] on uib-tab-heading "Lab Results" at bounding box center [527, 46] width 196 height 27
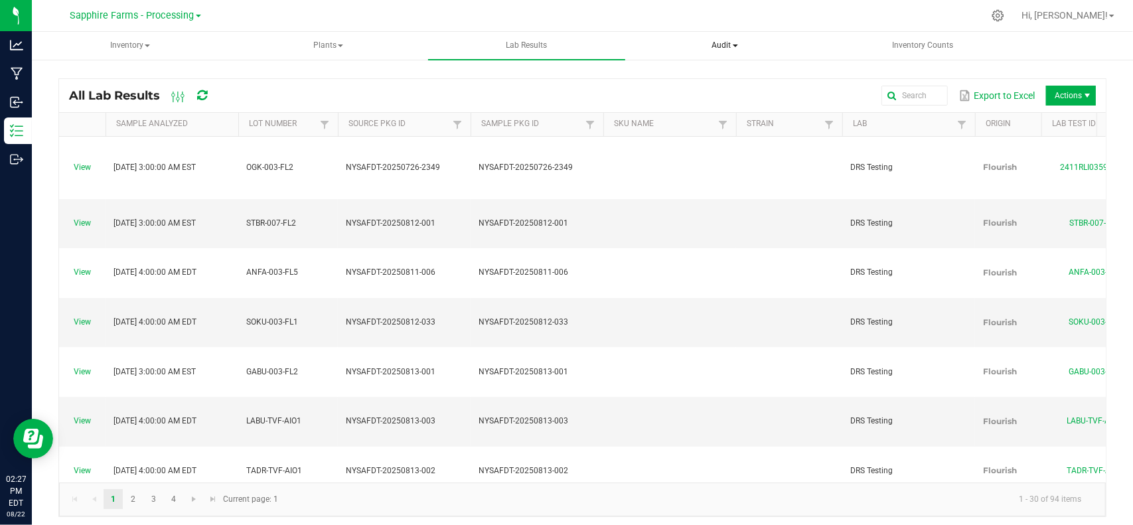
click at [727, 50] on span "Audit" at bounding box center [725, 46] width 196 height 27
click at [923, 46] on span "Inventory Counts" at bounding box center [923, 45] width 97 height 11
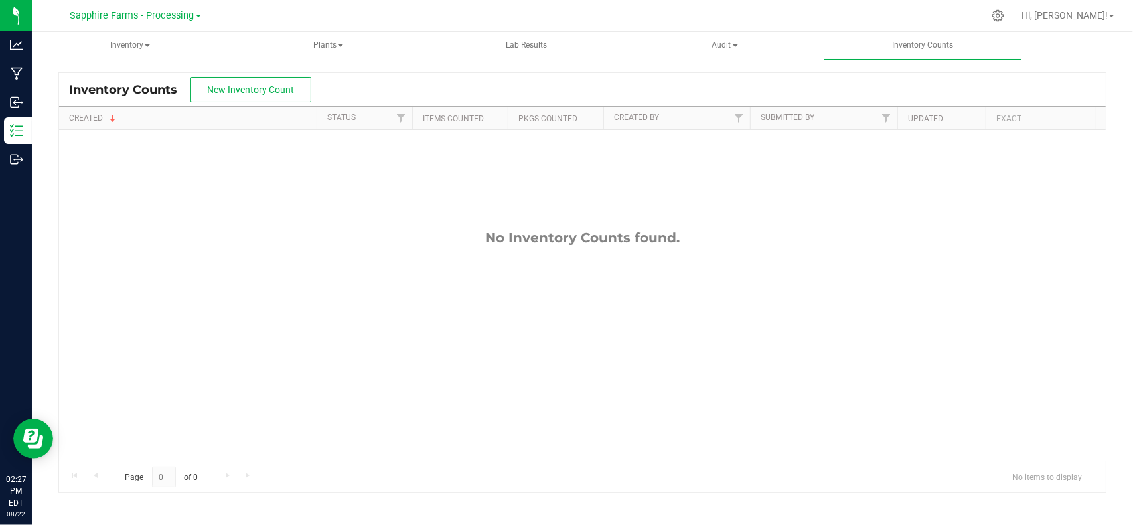
click at [169, 6] on div "Sapphire Farms - Processing Blossom Valley Growers LLC Francos Farm LLC Kaddala…" at bounding box center [135, 15] width 194 height 21
click at [192, 15] on span "Sapphire Farms - Processing" at bounding box center [132, 16] width 124 height 12
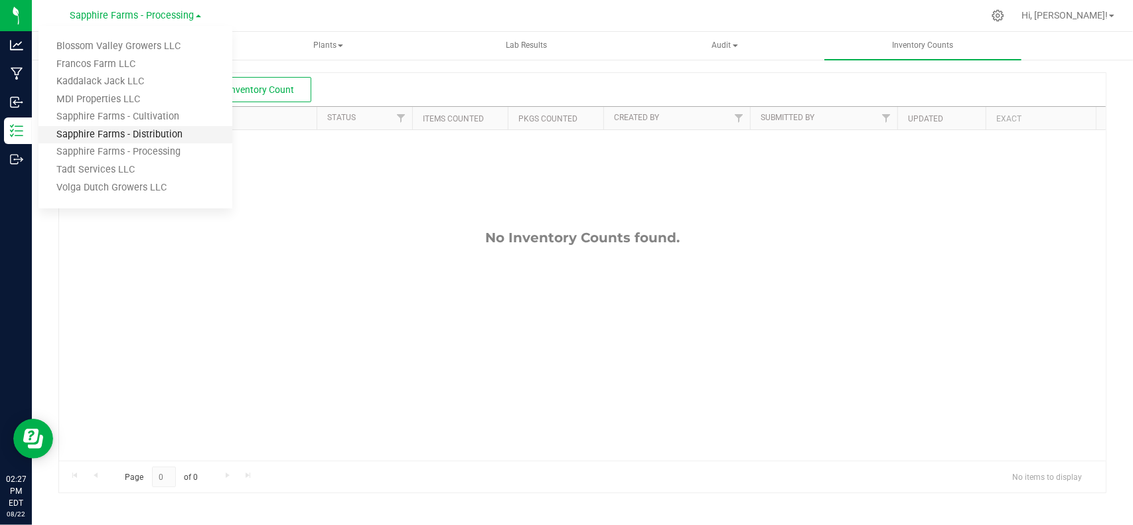
click at [174, 137] on link "Sapphire Farms - Distribution" at bounding box center [135, 135] width 194 height 18
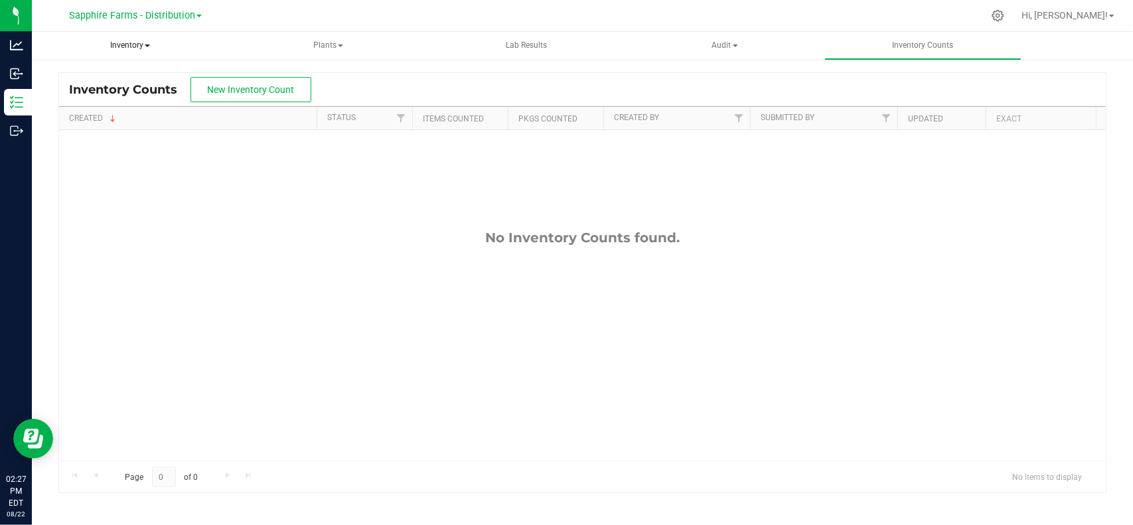
click at [136, 46] on span "Inventory" at bounding box center [130, 46] width 197 height 28
click at [133, 80] on span "All packages" at bounding box center [95, 79] width 91 height 11
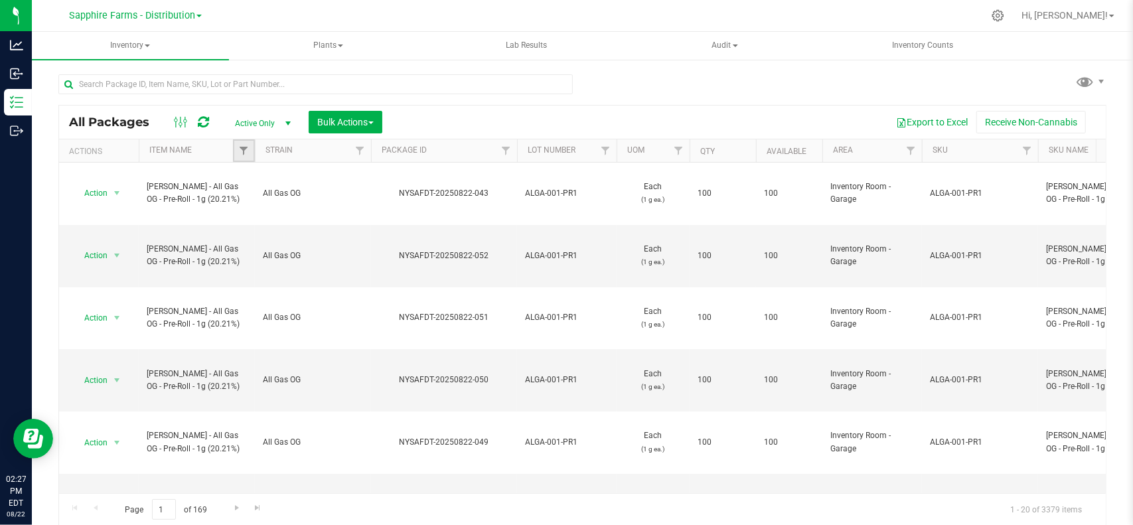
click at [244, 143] on link "Filter" at bounding box center [244, 150] width 22 height 23
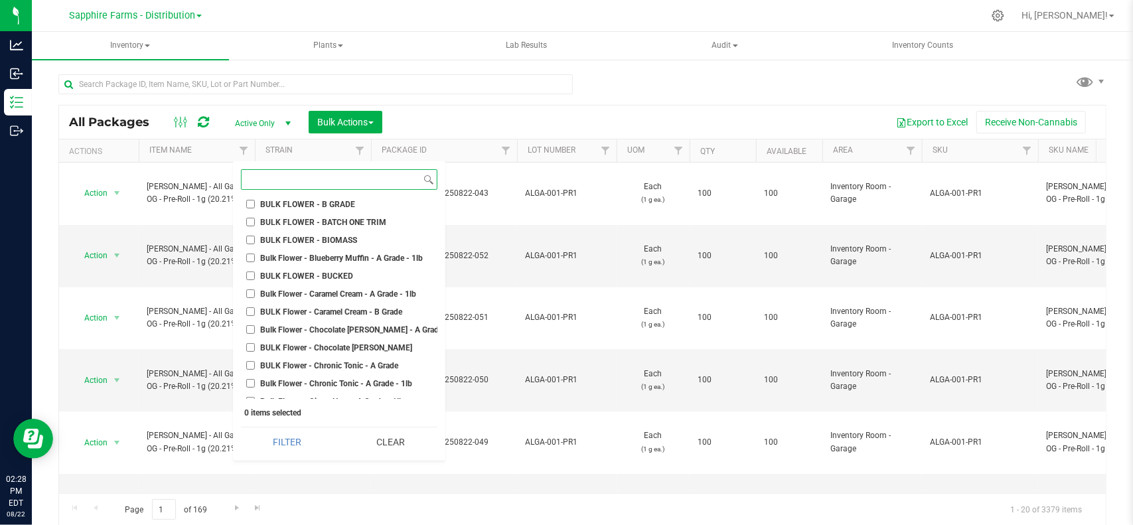
scroll to position [265, 0]
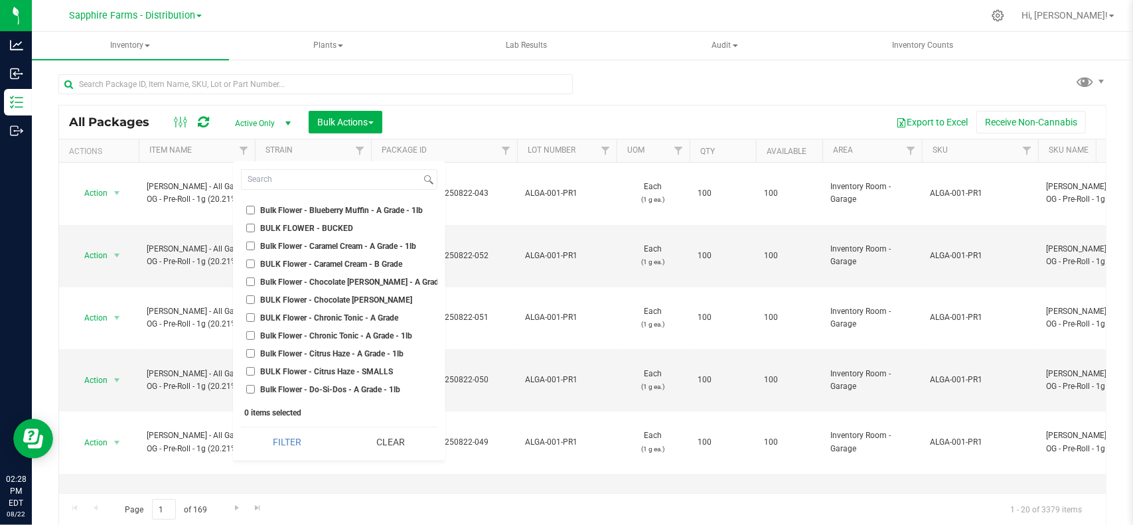
click at [483, 112] on div "Export to Excel Receive Non-Cannabis" at bounding box center [744, 122] width 704 height 23
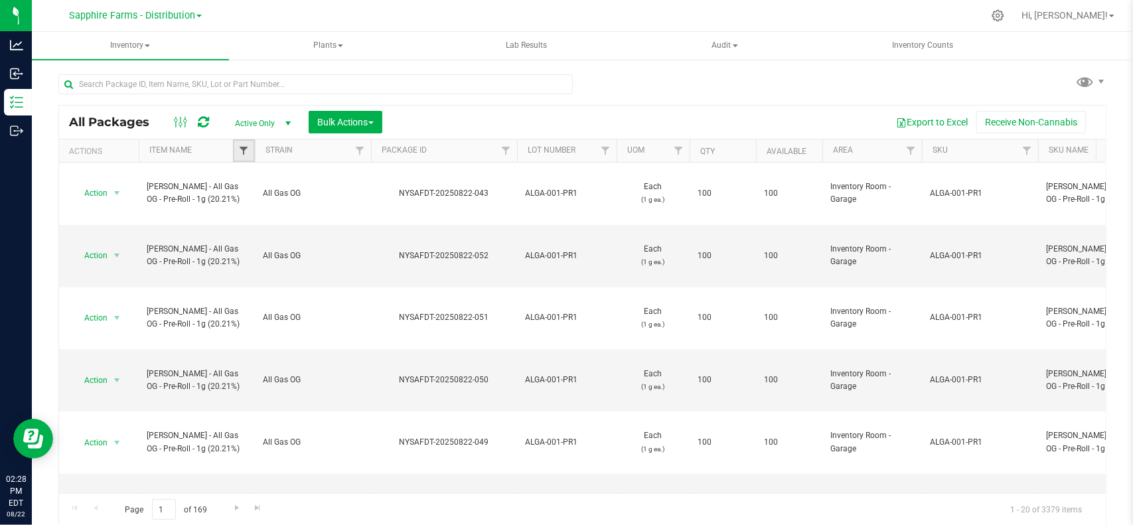
click at [241, 148] on span "Filter" at bounding box center [243, 150] width 11 height 11
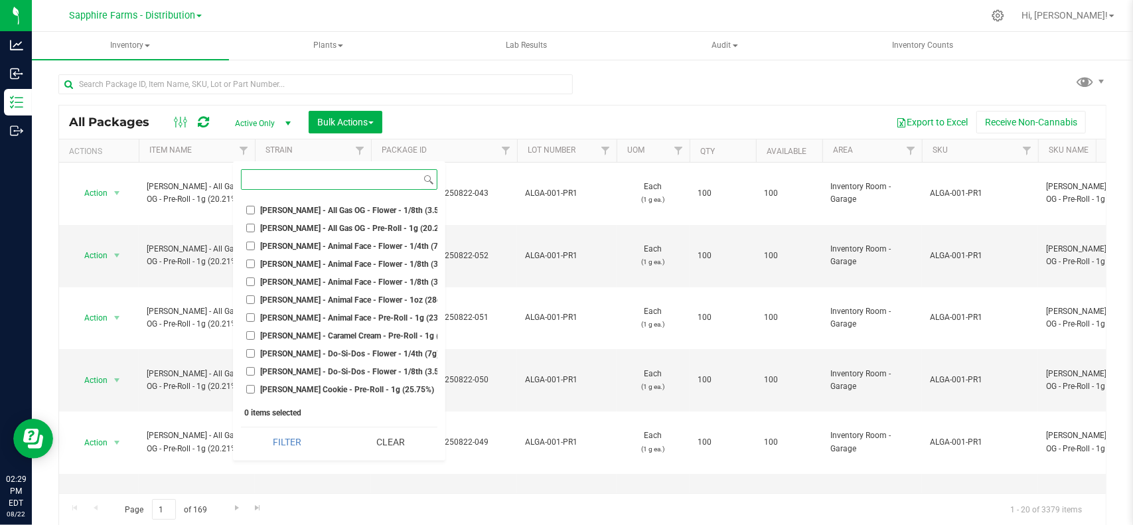
scroll to position [1991, 0]
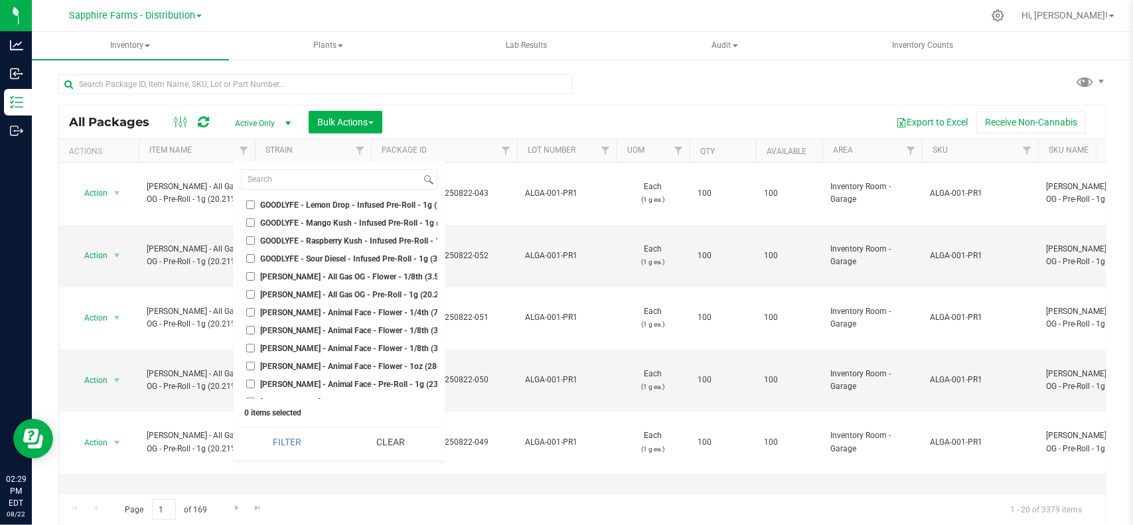
click at [249, 275] on input "[PERSON_NAME] - All Gas OG - Flower - 1/8th (3.5g) (25.28%)" at bounding box center [250, 276] width 9 height 9
checkbox input "true"
click at [283, 438] on button "Filter" at bounding box center [288, 441] width 94 height 29
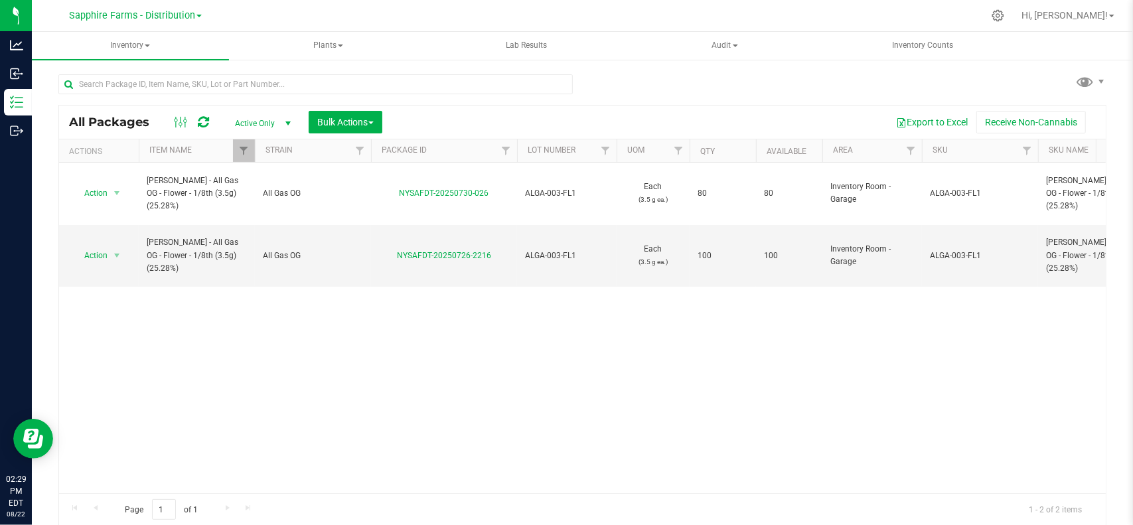
click at [86, 477] on div "Action Action Adjust qty Create package Edit attributes Global inventory Locate…" at bounding box center [582, 328] width 1047 height 331
click at [244, 143] on link "Filter" at bounding box center [244, 150] width 22 height 23
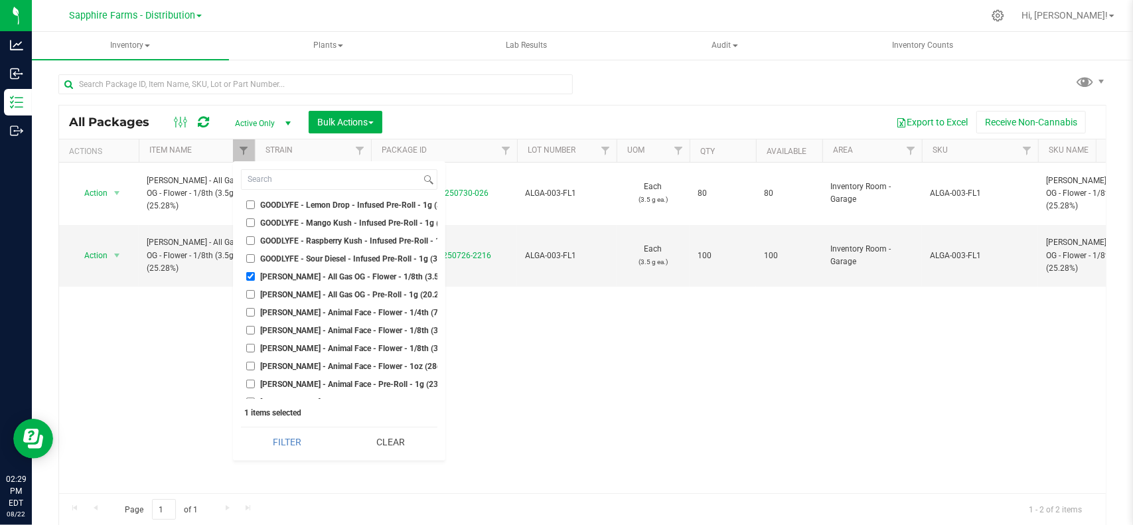
click at [256, 297] on label "[PERSON_NAME] - All Gas OG - Pre-Roll - 1g (20.21%)" at bounding box center [339, 294] width 186 height 9
click at [255, 297] on input "[PERSON_NAME] - All Gas OG - Pre-Roll - 1g (20.21%)" at bounding box center [250, 294] width 9 height 9
checkbox input "true"
click at [249, 267] on ul "Select All BULK - Ground - Pre-Roll Material BULK - KIEF BULK Biomass - Extract…" at bounding box center [339, 299] width 196 height 199
click at [251, 277] on input "[PERSON_NAME] - All Gas OG - Flower - 1/8th (3.5g) (25.28%)" at bounding box center [250, 276] width 9 height 9
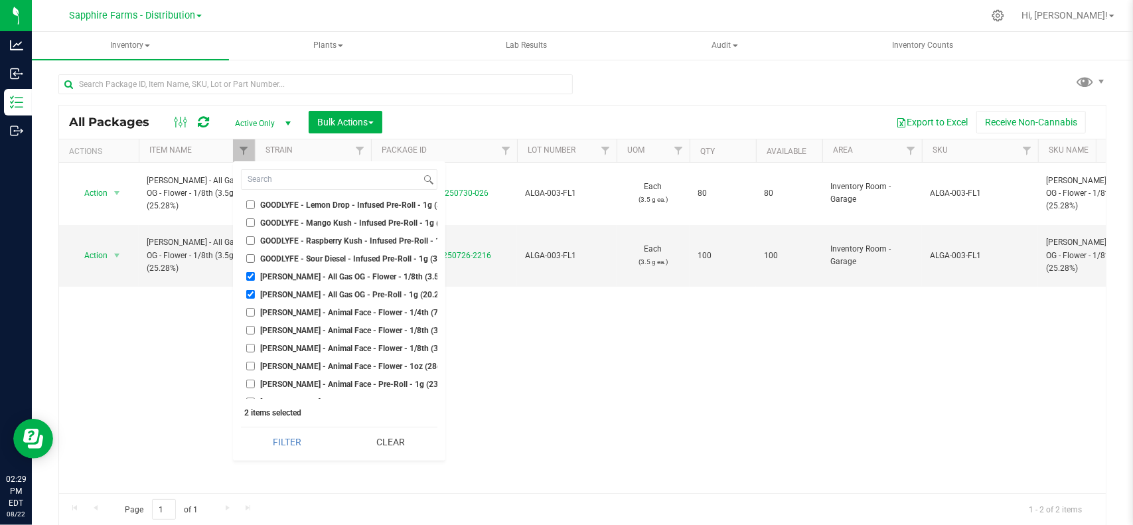
checkbox input "false"
click at [287, 444] on button "Filter" at bounding box center [288, 441] width 94 height 29
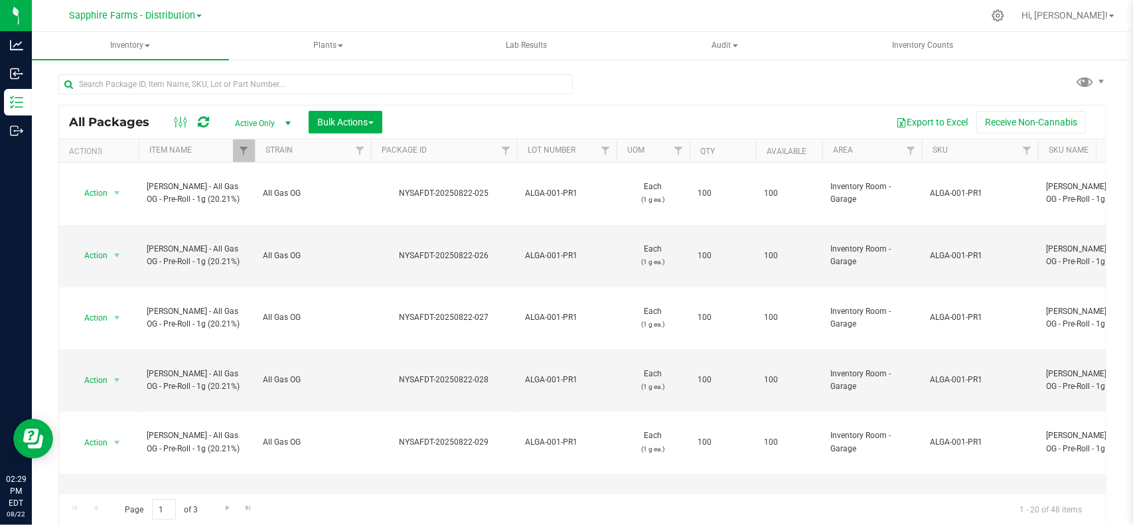
click at [720, 148] on th "Qty" at bounding box center [723, 150] width 66 height 23
click at [725, 153] on span at bounding box center [724, 151] width 11 height 11
click at [242, 135] on div "All Packages Active Only Active Only Lab Samples Locked All Bulk Actions Add to…" at bounding box center [582, 122] width 1047 height 33
click at [248, 148] on span "Filter" at bounding box center [243, 150] width 11 height 11
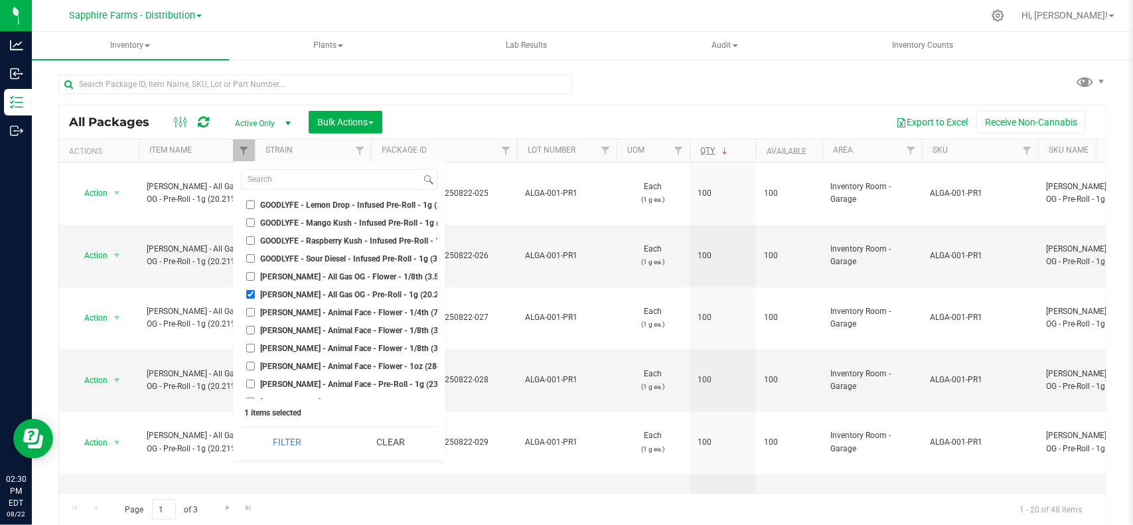
click at [250, 299] on li "[PERSON_NAME] - All Gas OG - Pre-Roll - 1g (20.21%)" at bounding box center [339, 294] width 196 height 14
click at [250, 295] on input "[PERSON_NAME] - All Gas OG - Pre-Roll - 1g (20.21%)" at bounding box center [250, 294] width 9 height 9
checkbox input "false"
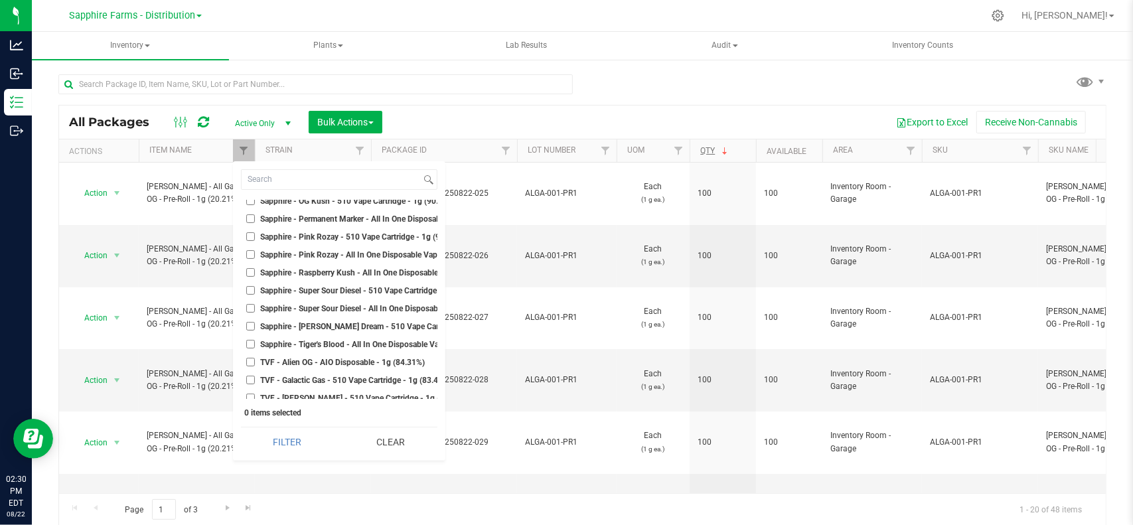
scroll to position [3518, 0]
click at [313, 323] on span "Sapphire - Tiger's Blood - All In One Disposable Vape - 1g (89.82%)" at bounding box center [380, 327] width 238 height 8
click at [255, 323] on input "Sapphire - Tiger's Blood - All In One Disposable Vape - 1g (89.82%)" at bounding box center [250, 327] width 9 height 9
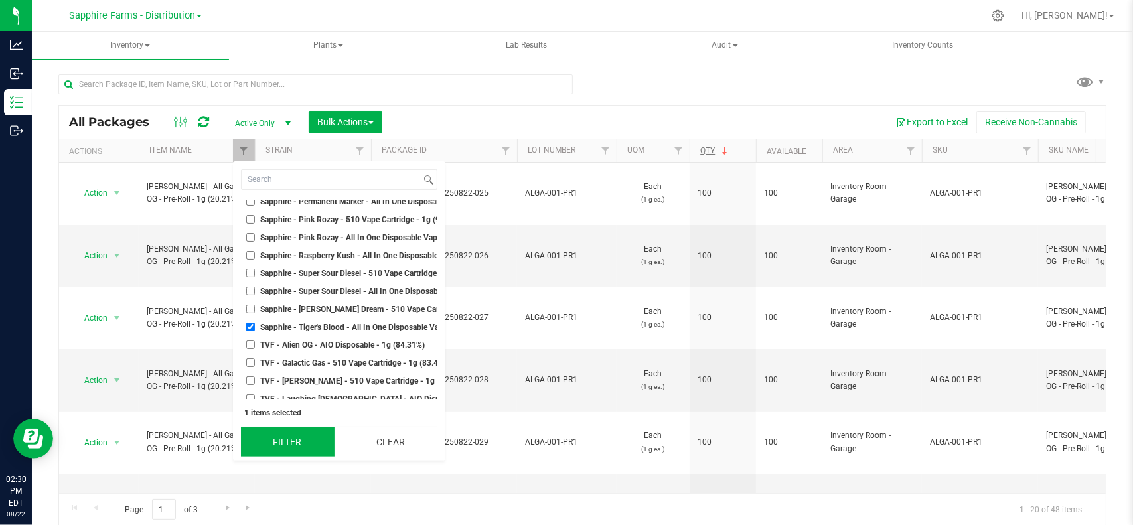
click at [281, 443] on button "Filter" at bounding box center [288, 441] width 94 height 29
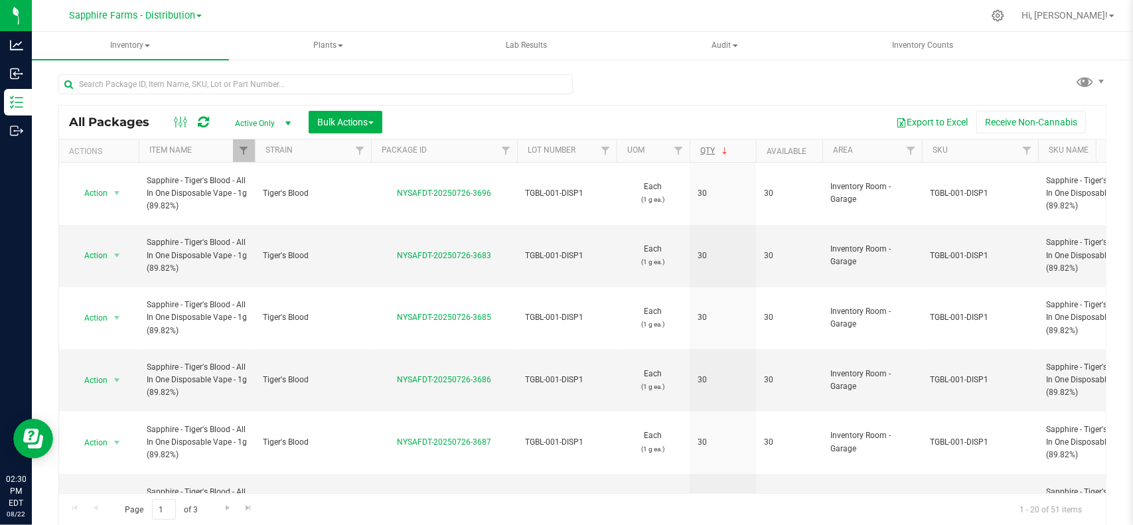
click at [718, 137] on div "All Packages Active Only Active Only Lab Samples Locked All Bulk Actions Add to…" at bounding box center [582, 122] width 1047 height 33
click at [721, 150] on span at bounding box center [724, 151] width 11 height 11
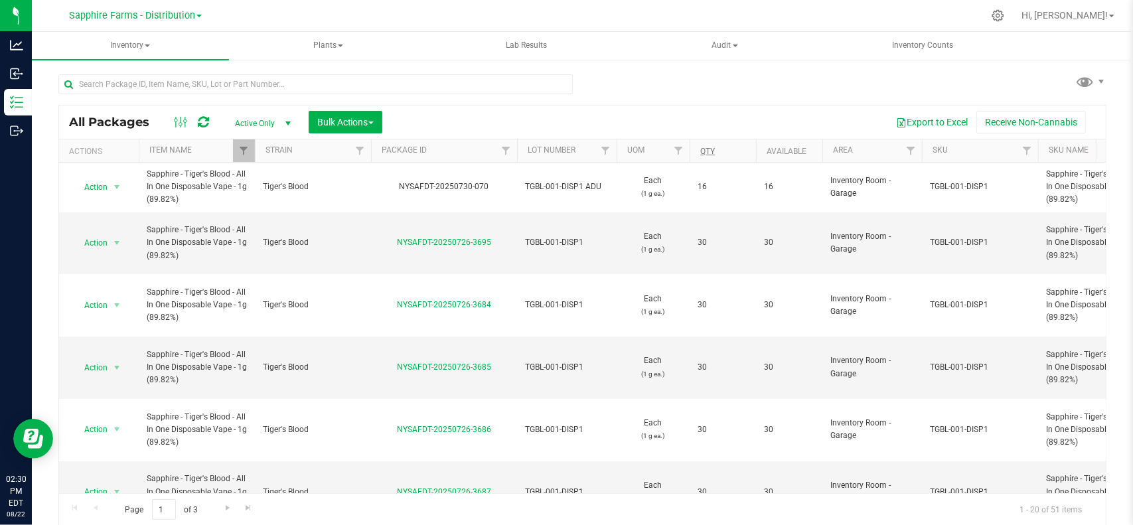
click at [717, 155] on th "Qty" at bounding box center [723, 150] width 66 height 23
click at [248, 143] on link "Filter" at bounding box center [244, 150] width 22 height 23
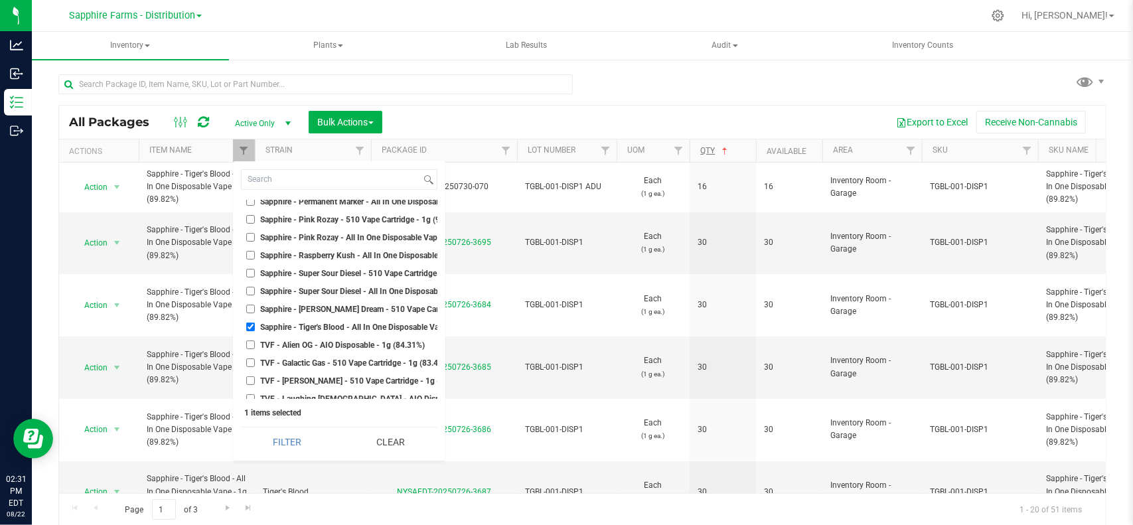
click at [245, 323] on li "Sapphire - Tiger's Blood - All In One Disposable Vape - 1g (89.82%)" at bounding box center [339, 327] width 196 height 14
click at [250, 325] on input "Sapphire - Tiger's Blood - All In One Disposable Vape - 1g (89.82%)" at bounding box center [250, 327] width 9 height 9
checkbox input "false"
click at [538, 103] on div at bounding box center [315, 89] width 514 height 31
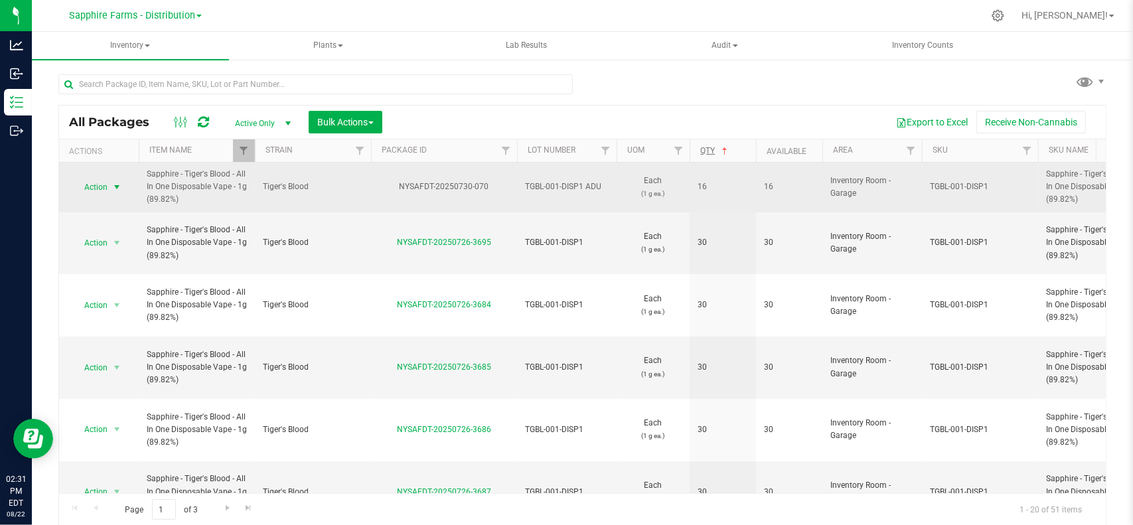
click at [104, 179] on span "Action" at bounding box center [90, 187] width 36 height 19
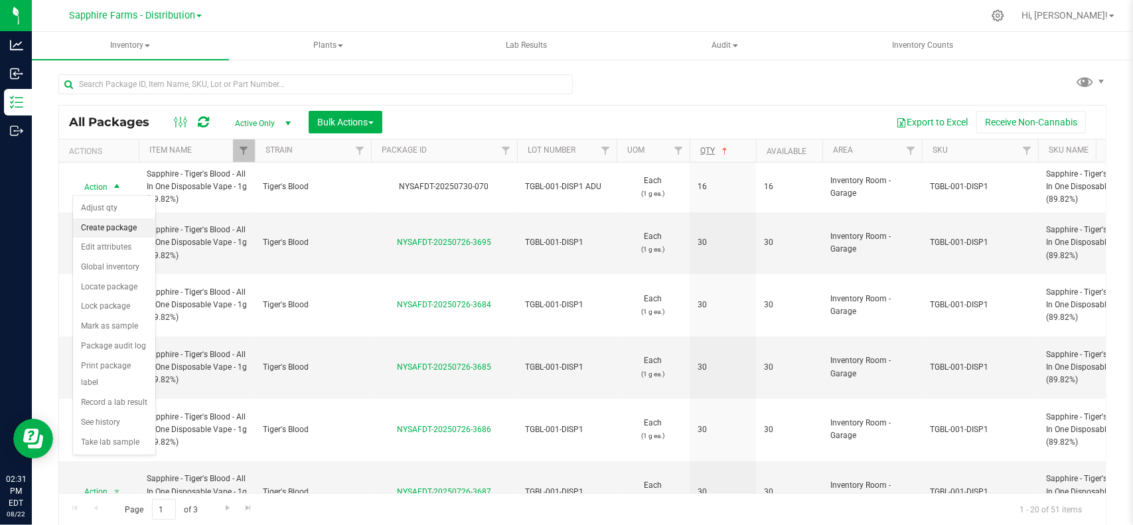
click at [116, 221] on li "Create package" at bounding box center [114, 228] width 82 height 20
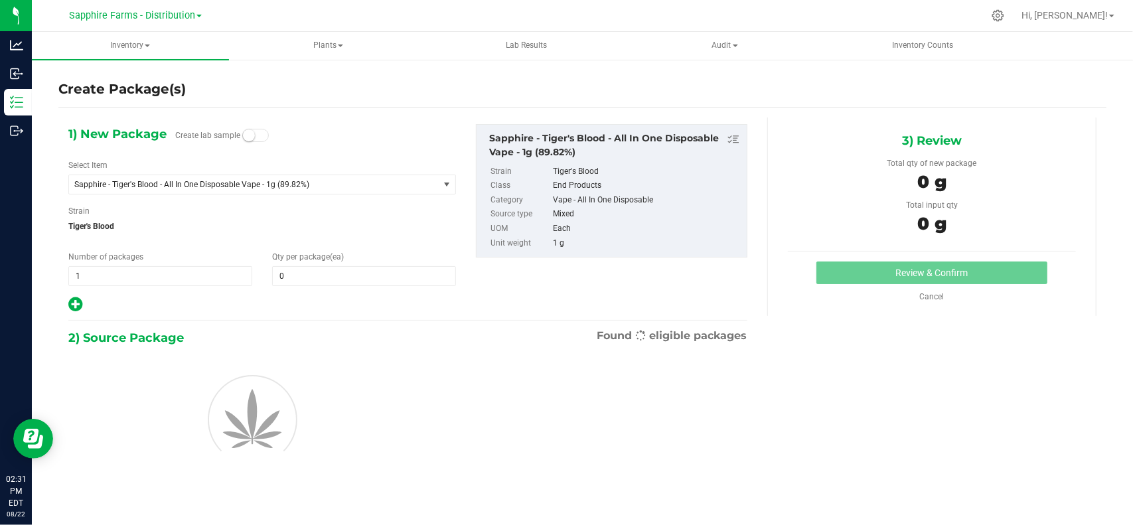
type input "0"
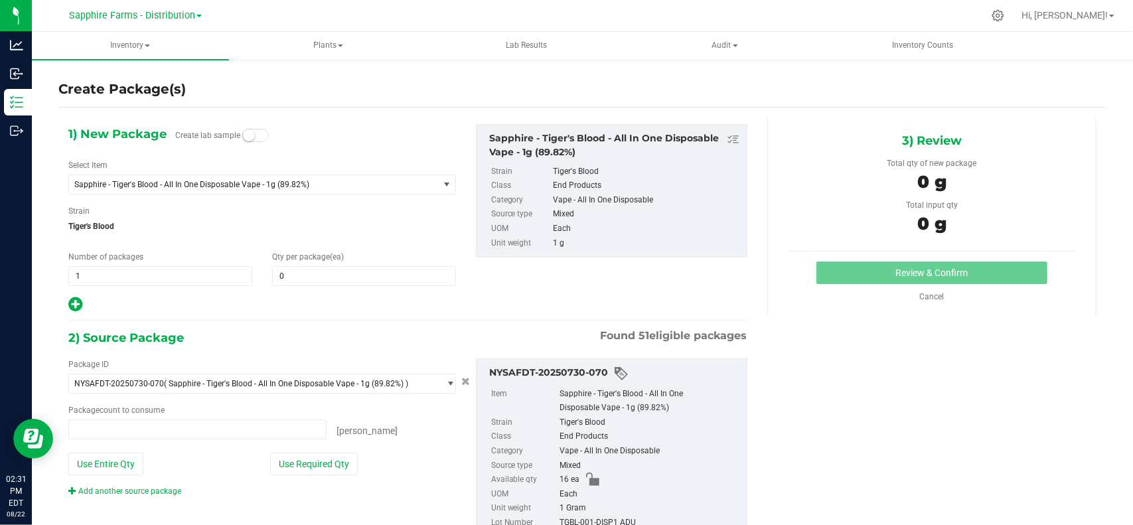
type input "0 ea"
click at [295, 432] on span at bounding box center [197, 429] width 258 height 20
click at [0, 0] on input "text" at bounding box center [0, 0] width 0 height 0
type input "3"
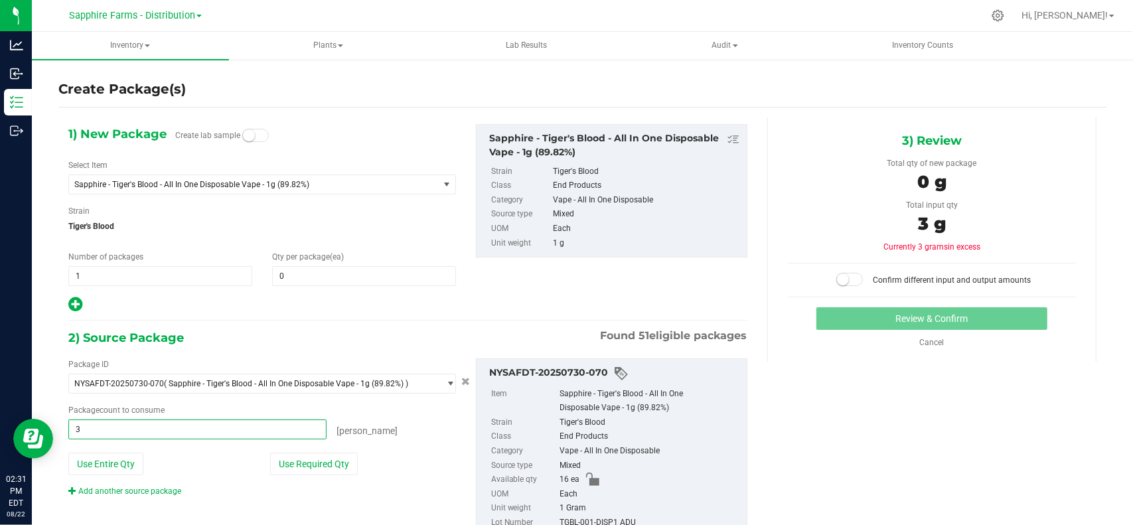
type input "3 ea"
click at [336, 326] on div "1) New Package Create lab sample Select Item Sapphire - Tiger's Blood - All In …" at bounding box center [407, 341] width 699 height 448
click at [213, 277] on span "1 1" at bounding box center [160, 276] width 184 height 20
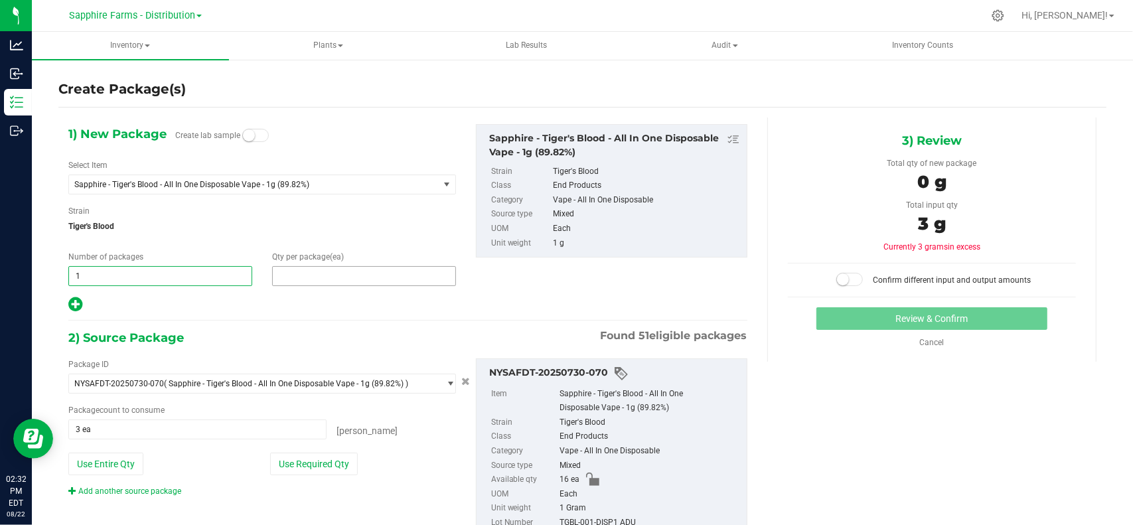
click at [296, 275] on span at bounding box center [364, 276] width 184 height 20
click at [296, 275] on input "text" at bounding box center [364, 276] width 183 height 19
type input "3"
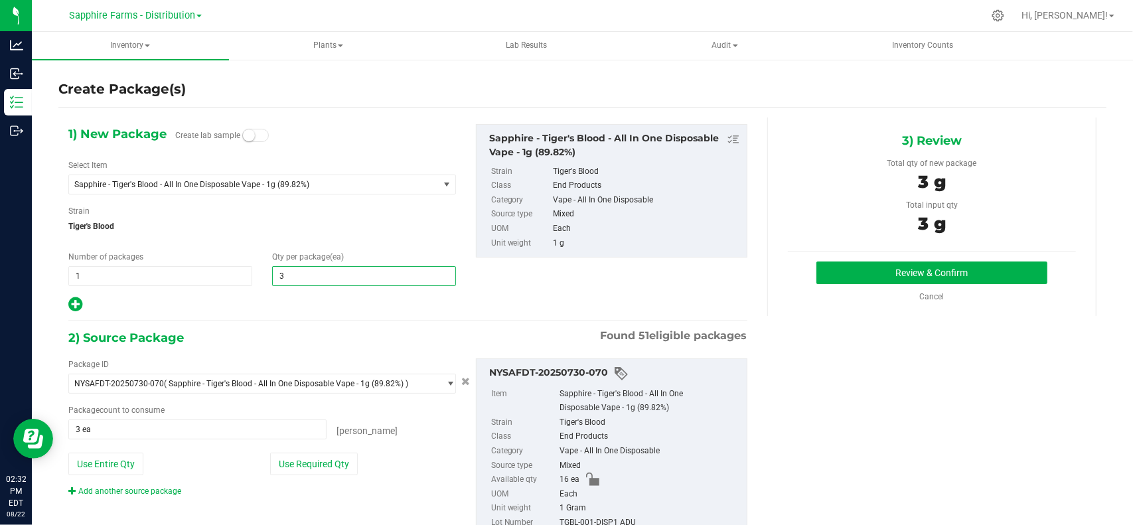
type input "3"
click at [611, 313] on div "1) New Package Create lab sample Select Item Sapphire - Tiger's Blood - All In …" at bounding box center [407, 218] width 699 height 189
drag, startPoint x: 590, startPoint y: 331, endPoint x: 755, endPoint y: 334, distance: 165.3
click at [755, 334] on div "1) New Package Create lab sample Select Item Sapphire - Tiger's Blood - All In …" at bounding box center [582, 341] width 1048 height 448
click at [773, 344] on div "1) New Package Create lab sample Select Item Sapphire - Tiger's Blood - All In …" at bounding box center [582, 341] width 1048 height 448
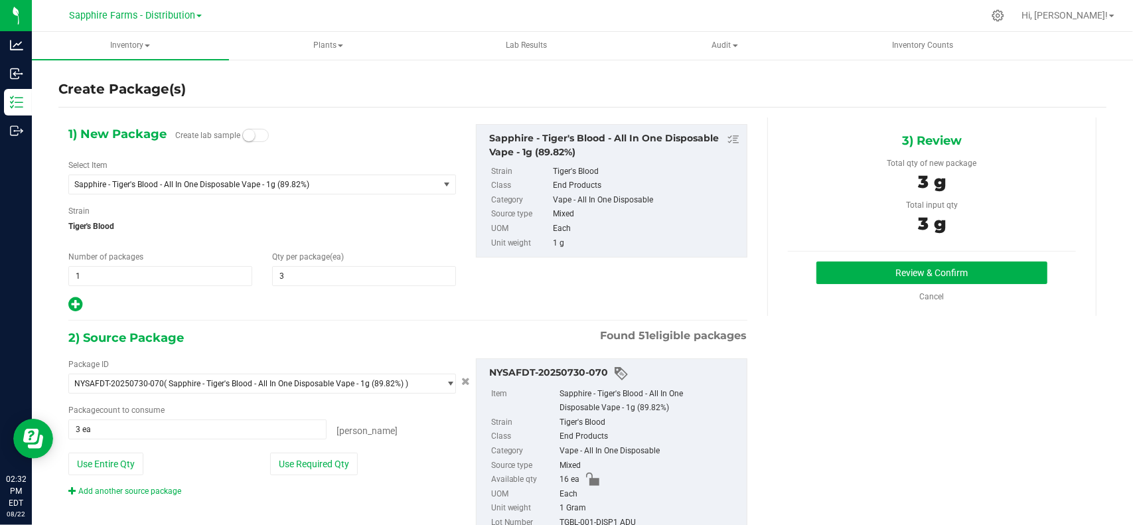
scroll to position [49, 0]
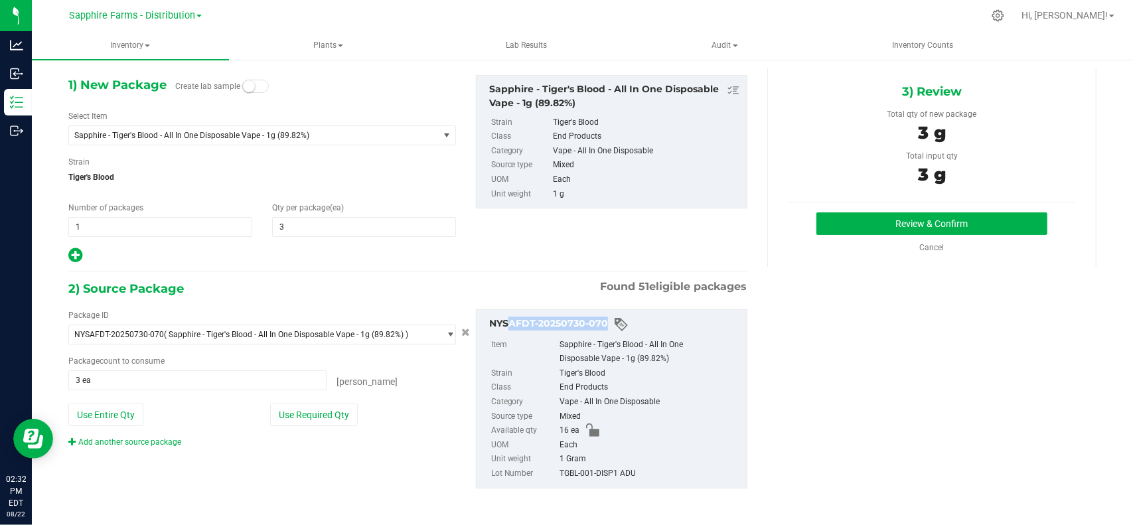
drag, startPoint x: 500, startPoint y: 319, endPoint x: 597, endPoint y: 319, distance: 96.2
click at [597, 319] on div "NYSAFDT-20250730-070" at bounding box center [614, 325] width 251 height 16
click at [710, 353] on div "Sapphire - Tiger's Blood - All In One Disposable Vape - 1g (89.82%)" at bounding box center [650, 352] width 181 height 29
click at [720, 350] on div "Sapphire - Tiger's Blood - All In One Disposable Vape - 1g (89.82%)" at bounding box center [650, 352] width 181 height 29
click at [556, 237] on div "1) New Package Create lab sample Select Item Sapphire - Tiger's Blood - All In …" at bounding box center [407, 169] width 699 height 189
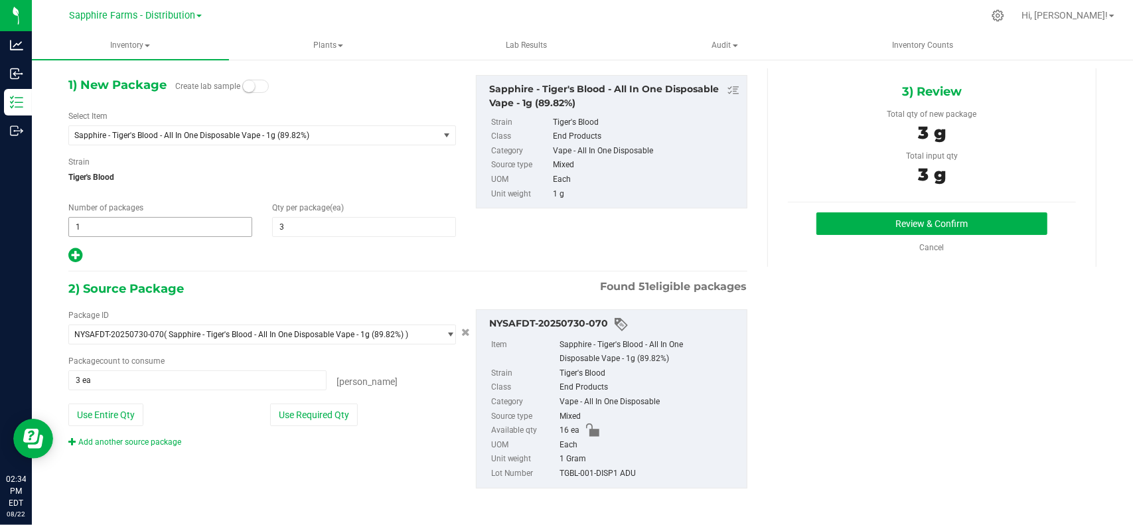
click at [156, 229] on span "1 1" at bounding box center [160, 227] width 184 height 20
click at [156, 229] on input "1" at bounding box center [160, 227] width 183 height 19
click at [494, 230] on div "1) New Package Create lab sample Select Item Sapphire - Tiger's Blood - All In …" at bounding box center [407, 169] width 699 height 189
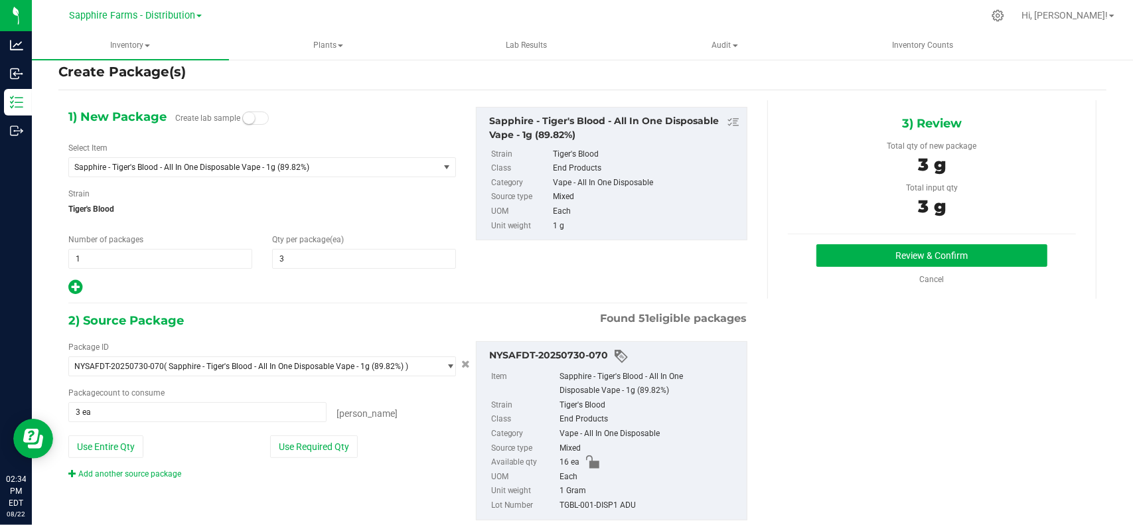
scroll to position [0, 0]
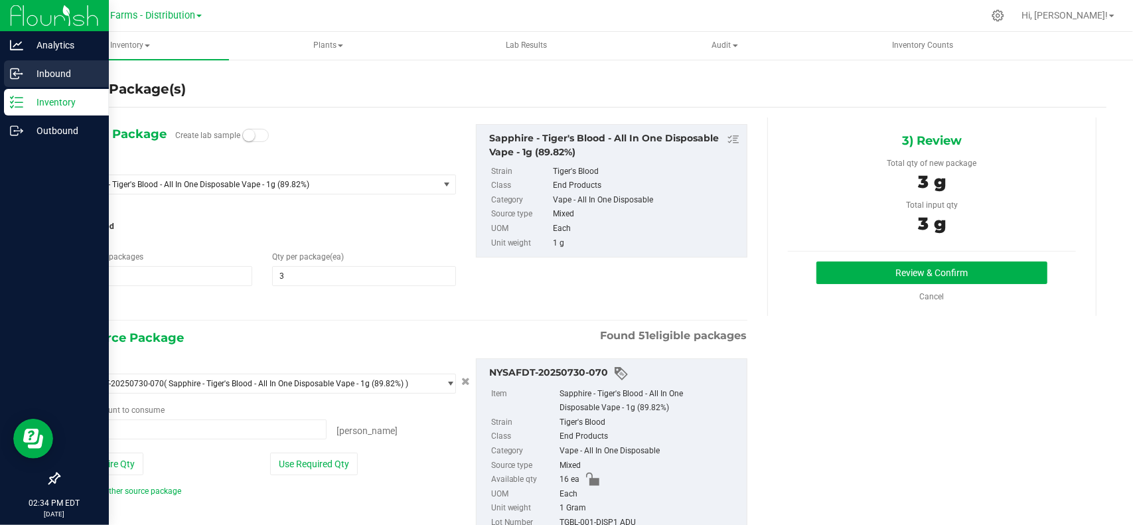
click at [31, 76] on p "Inbound" at bounding box center [63, 74] width 80 height 16
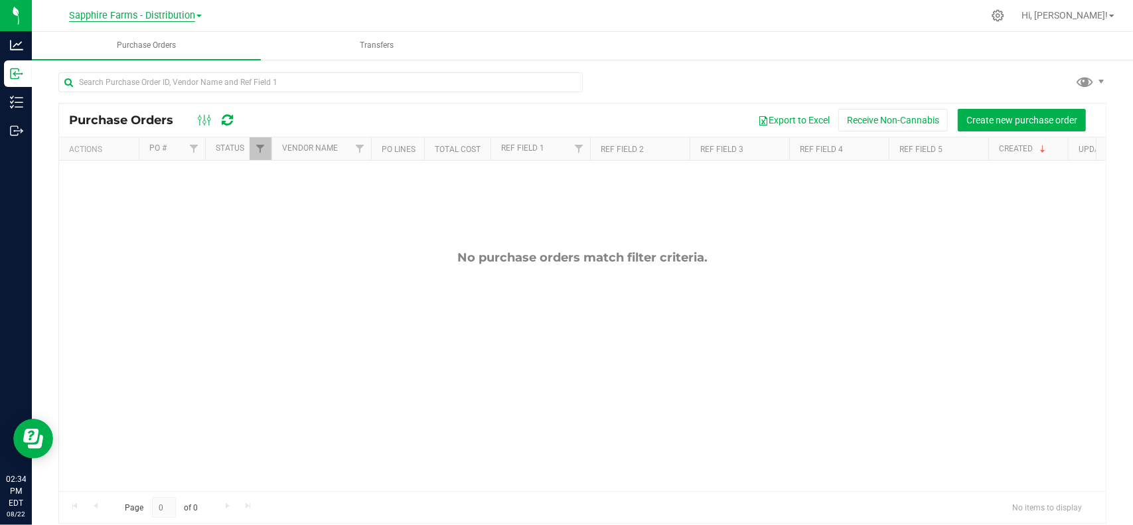
click at [179, 21] on span "Sapphire Farms - Distribution" at bounding box center [132, 16] width 126 height 12
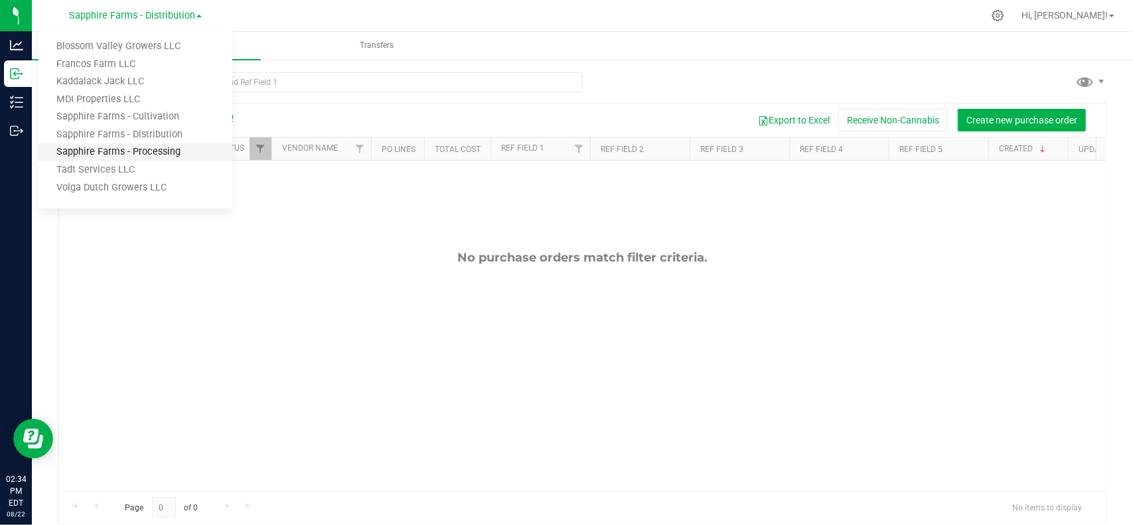
click at [156, 148] on link "Sapphire Farms - Processing" at bounding box center [135, 152] width 194 height 18
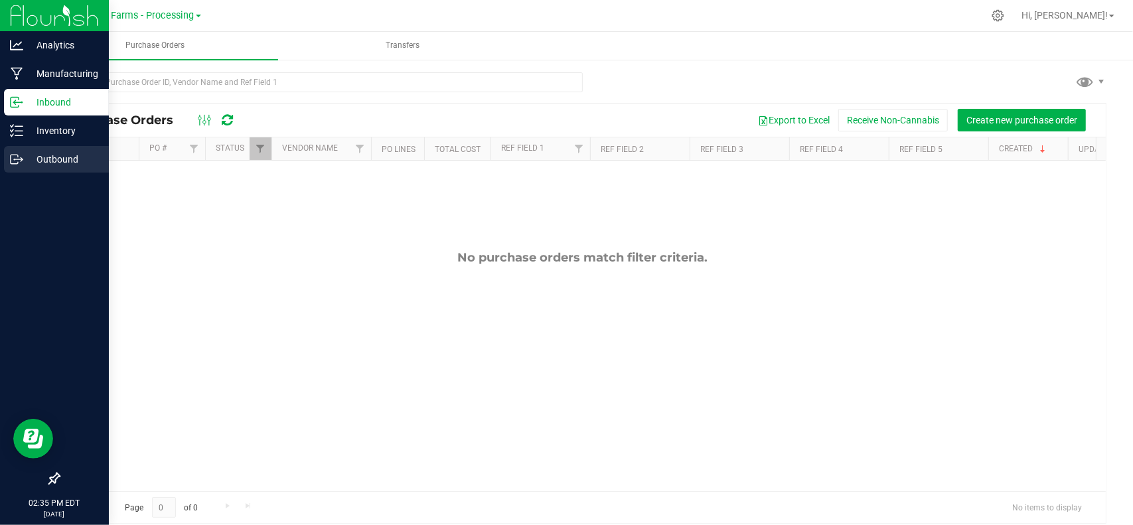
click at [35, 154] on p "Outbound" at bounding box center [63, 159] width 80 height 16
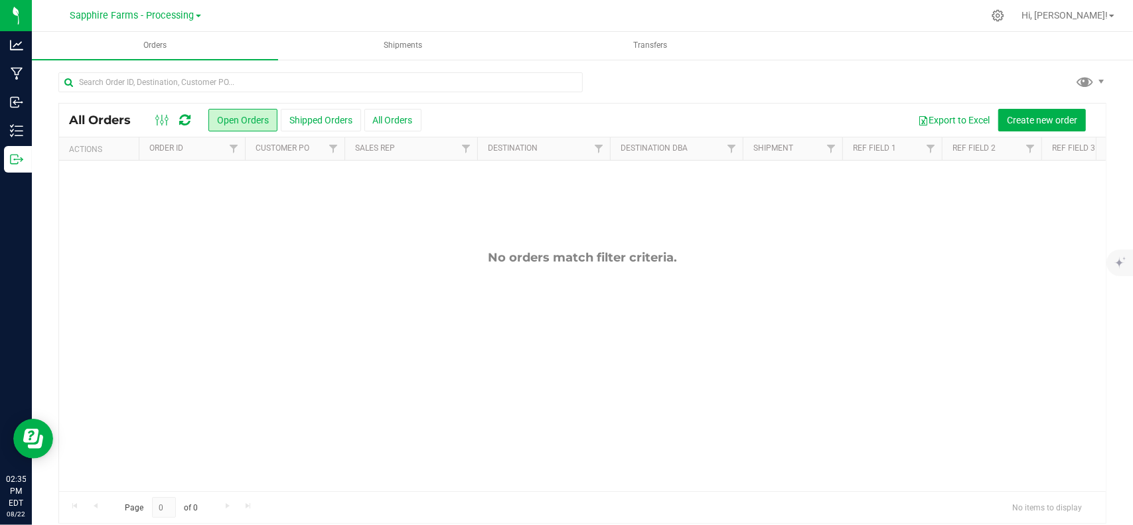
click at [198, 18] on link "Sapphire Farms - Processing" at bounding box center [135, 15] width 131 height 13
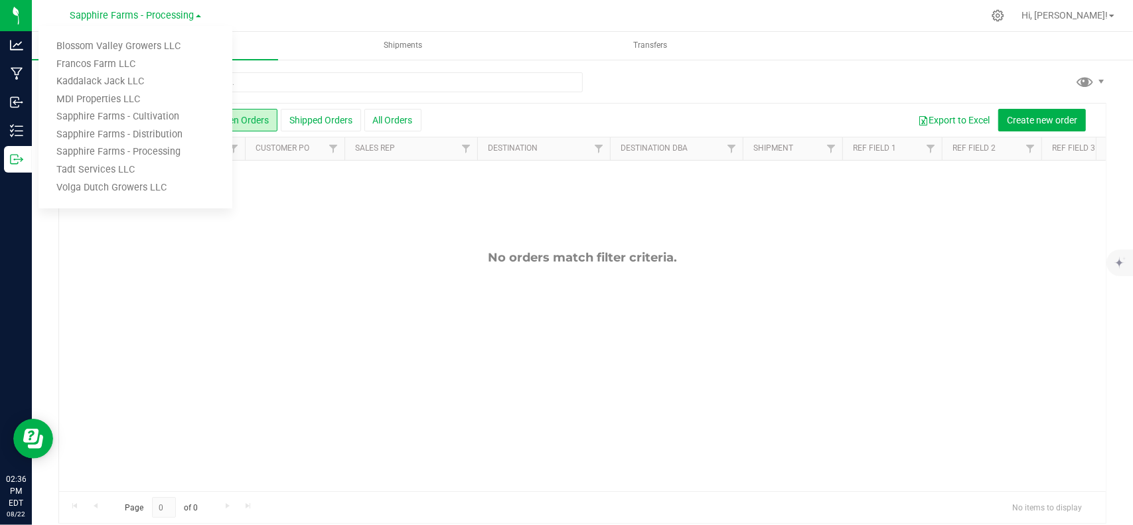
click at [358, 337] on div "No orders match filter criteria." at bounding box center [582, 371] width 1047 height 420
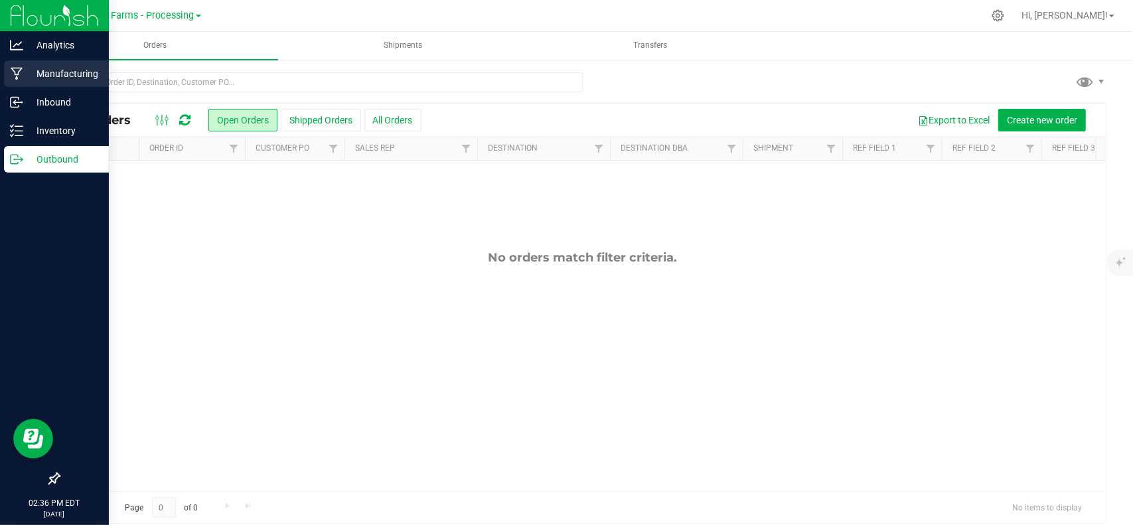
click at [20, 68] on icon at bounding box center [17, 73] width 13 height 13
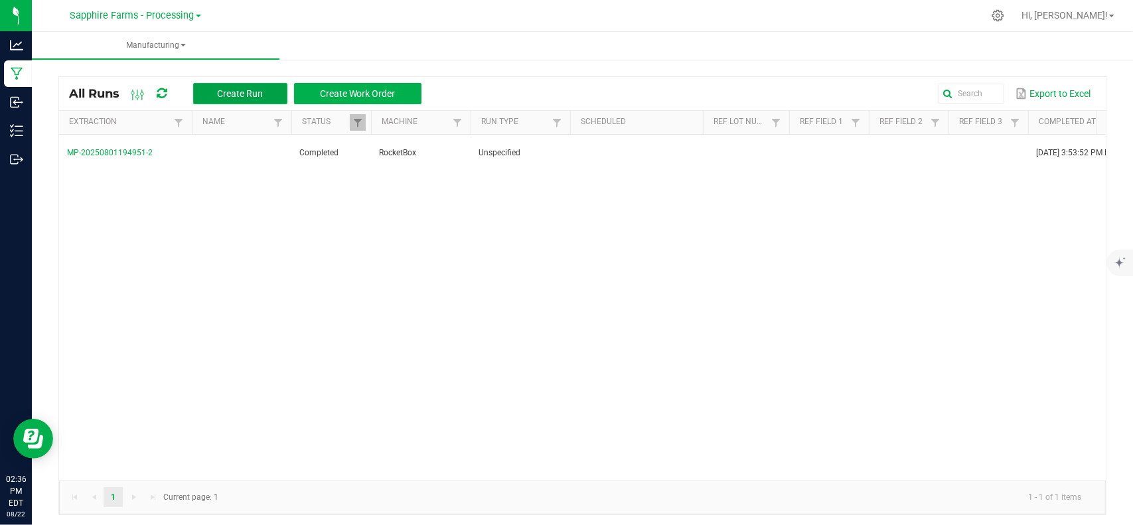
click at [235, 87] on button "Create Run" at bounding box center [240, 93] width 94 height 21
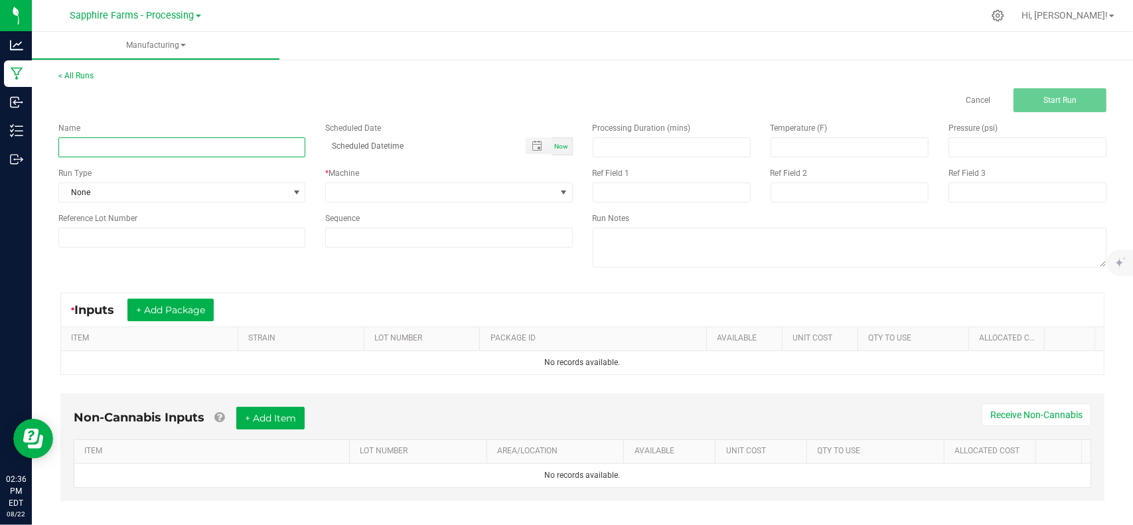
click at [281, 147] on input at bounding box center [181, 147] width 247 height 20
click at [380, 189] on span at bounding box center [440, 192] width 229 height 19
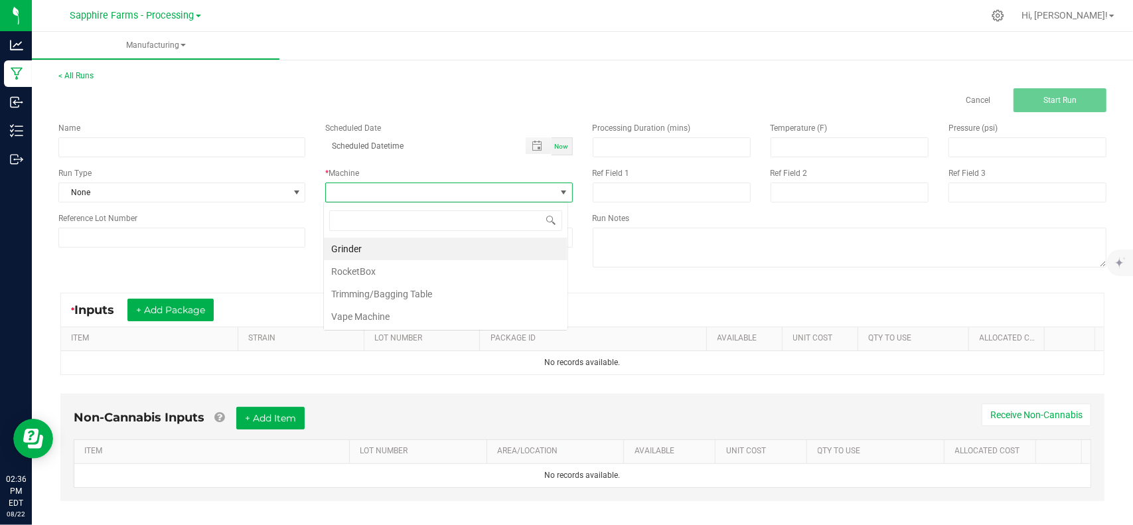
scroll to position [19, 244]
click at [413, 270] on li "RocketBox" at bounding box center [446, 271] width 244 height 23
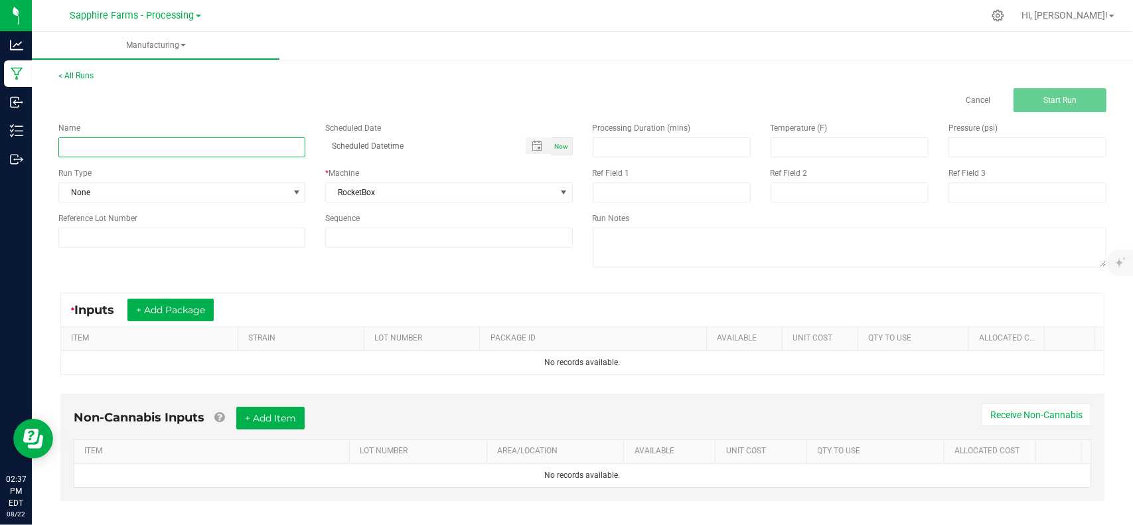
click at [287, 145] on input at bounding box center [181, 147] width 247 height 20
click at [279, 144] on input "PIST-001-PR1" at bounding box center [181, 147] width 247 height 20
type input "PIST-001-PR1"
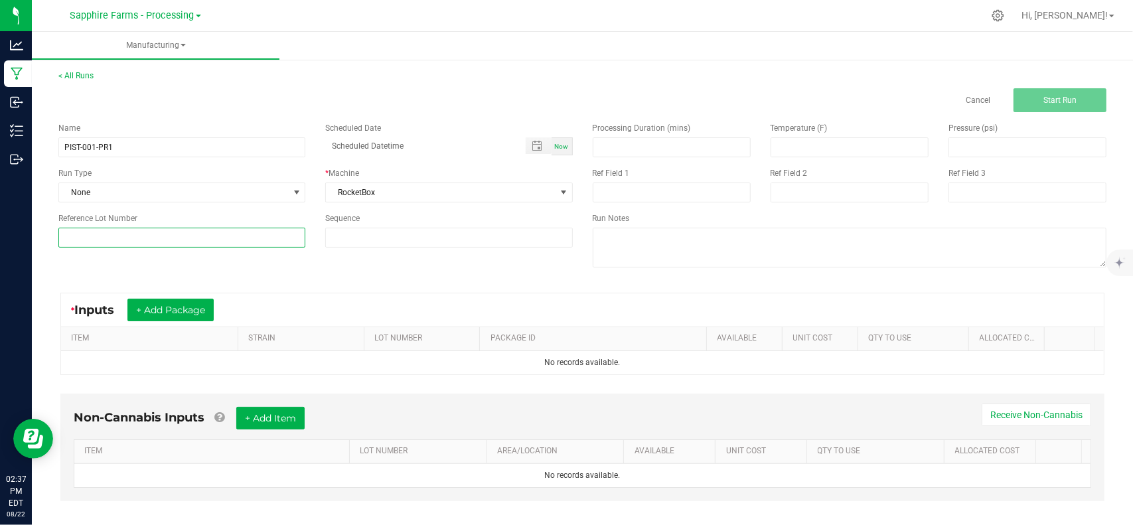
click at [175, 242] on input at bounding box center [181, 238] width 247 height 20
paste input "PIST-001-PR1"
type input "PIST-001-PR1"
click at [130, 149] on input "PIST-001-PR1" at bounding box center [181, 147] width 247 height 20
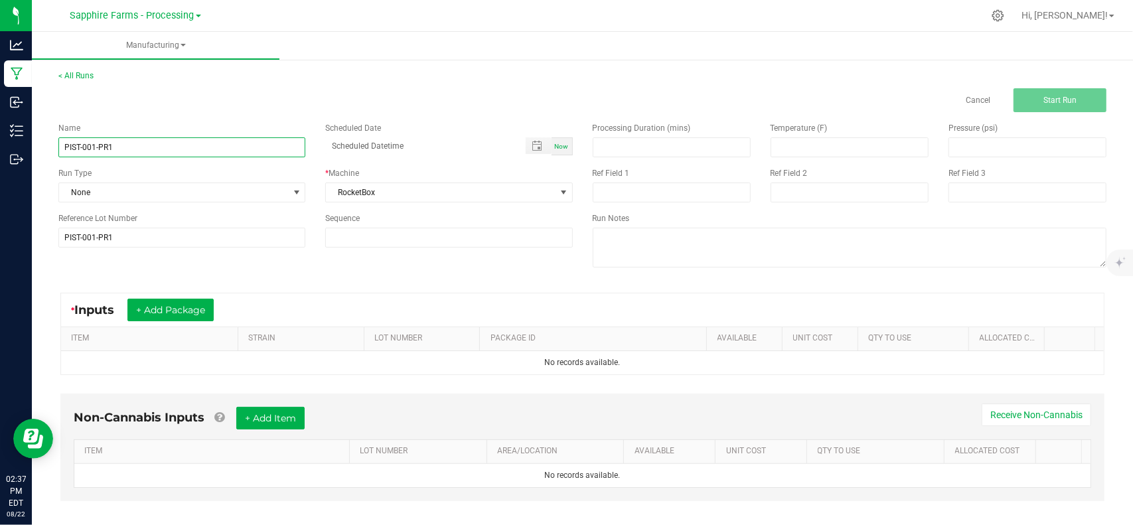
click at [130, 149] on input "PIST-001-PR1" at bounding box center [181, 147] width 247 height 20
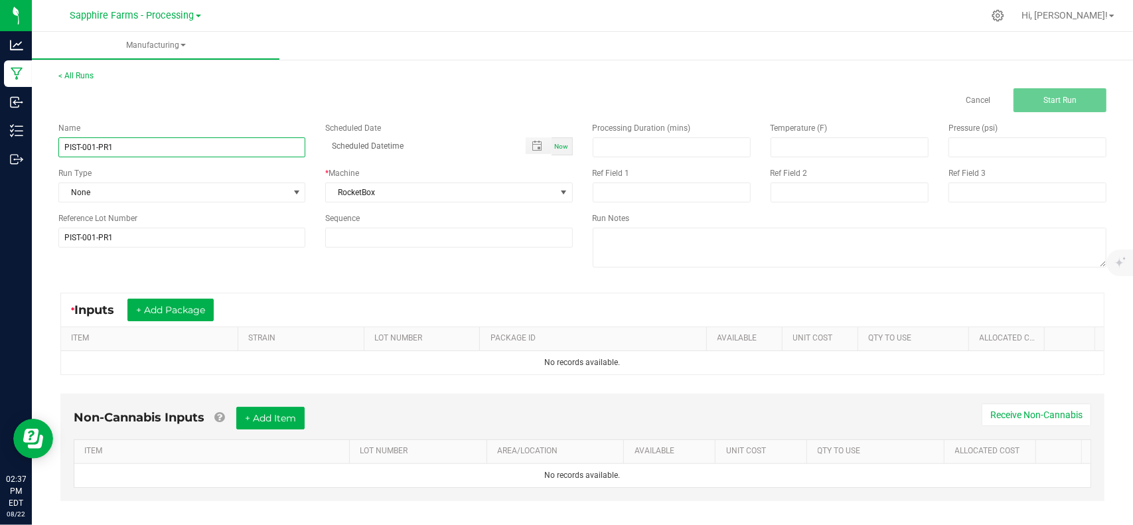
click at [130, 149] on input "PIST-001-PR1" at bounding box center [181, 147] width 247 height 20
type input "250822-PIST-001-PR"
click at [147, 120] on div "Name 250822-PIST-001-PR Scheduled Date Now Run Type None * Machine RocketBox Re…" at bounding box center [315, 184] width 534 height 145
click at [167, 302] on button "+ Add Package" at bounding box center [170, 310] width 86 height 23
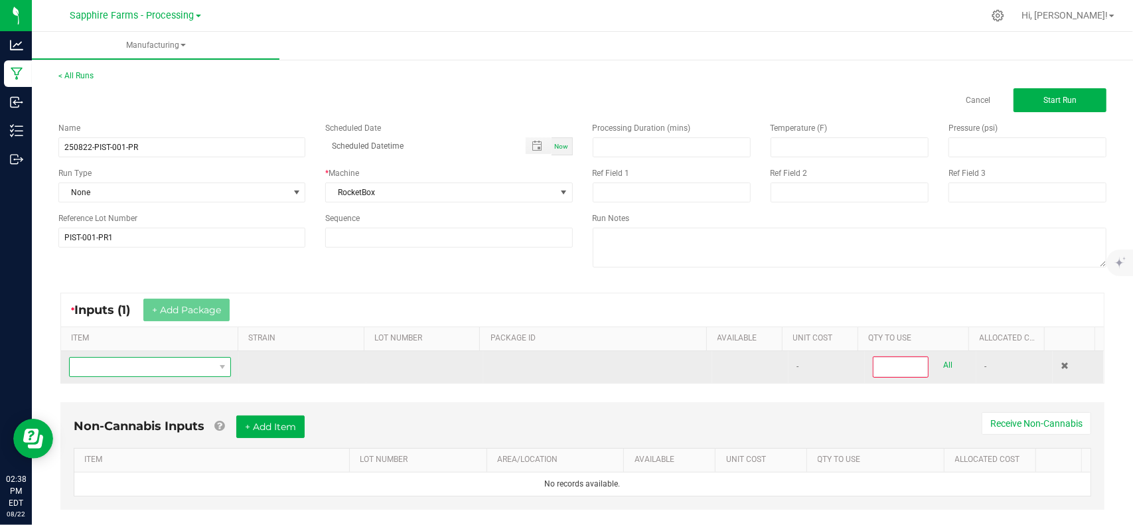
click at [188, 361] on span "NO DATA FOUND" at bounding box center [142, 367] width 144 height 19
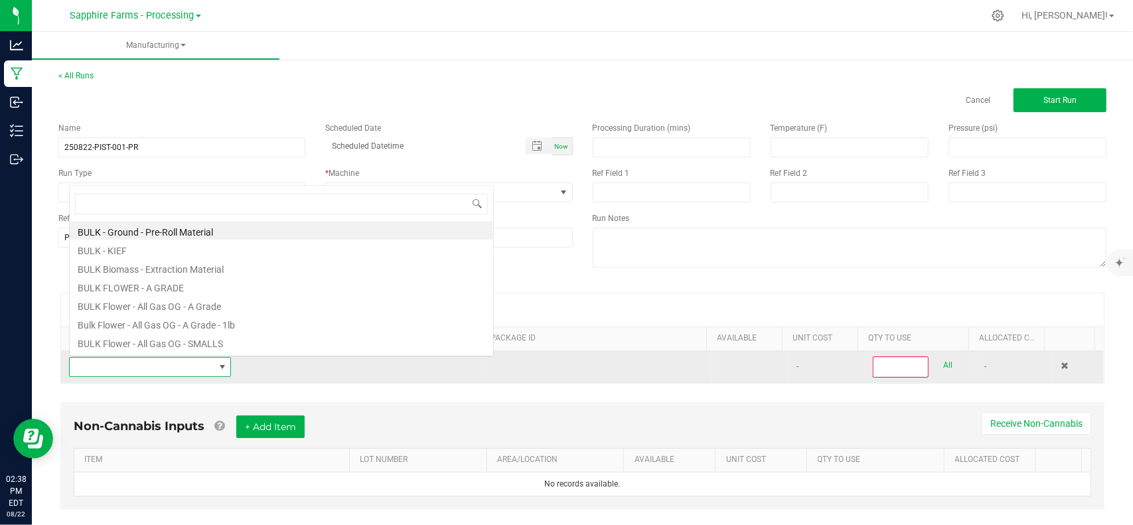
scroll to position [19, 157]
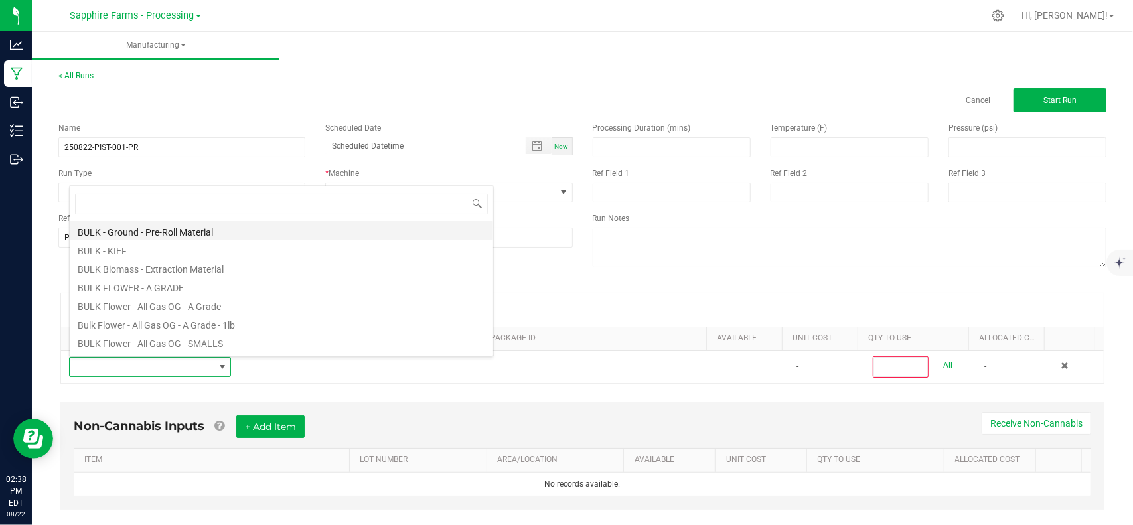
click at [166, 222] on li "BULK - Ground - Pre-Roll Material" at bounding box center [281, 230] width 423 height 19
type input "0"
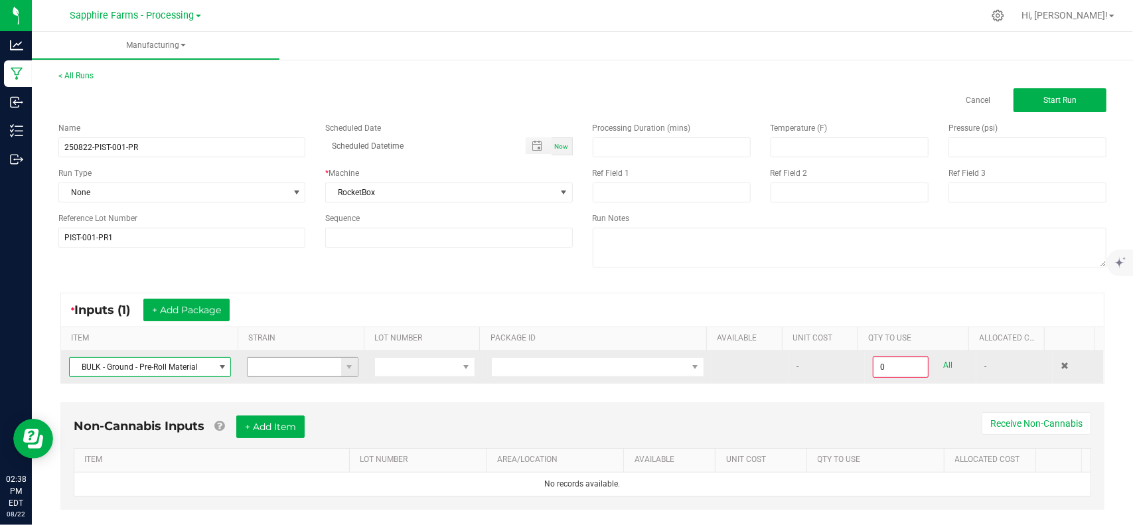
click at [341, 363] on span at bounding box center [349, 367] width 17 height 19
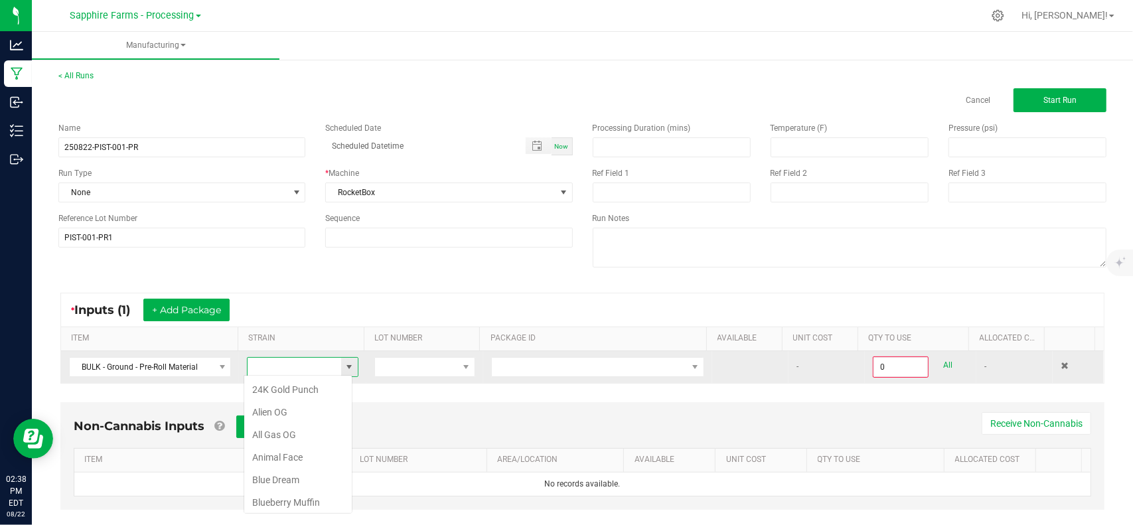
scroll to position [19, 109]
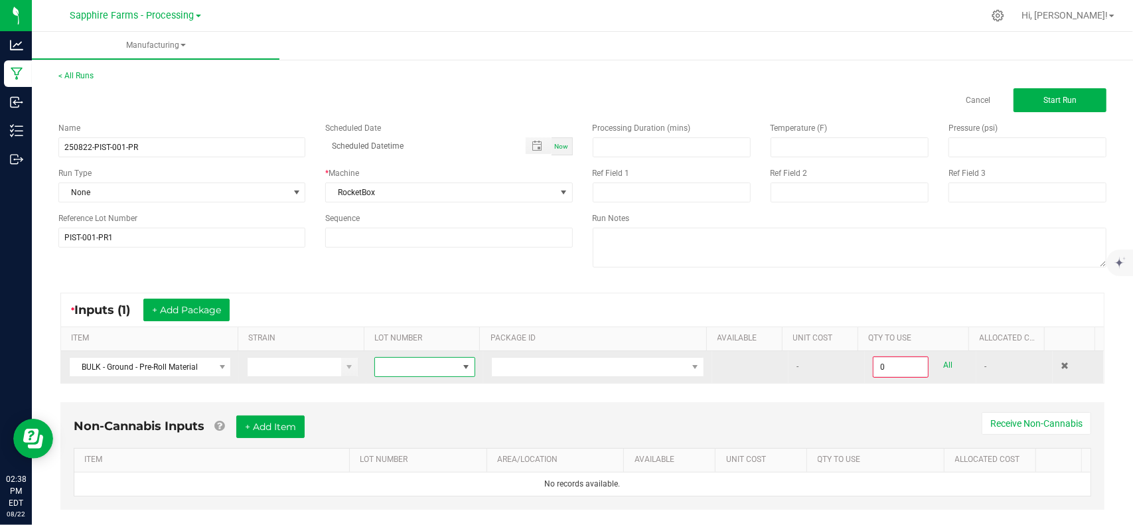
click at [417, 371] on span at bounding box center [416, 367] width 83 height 19
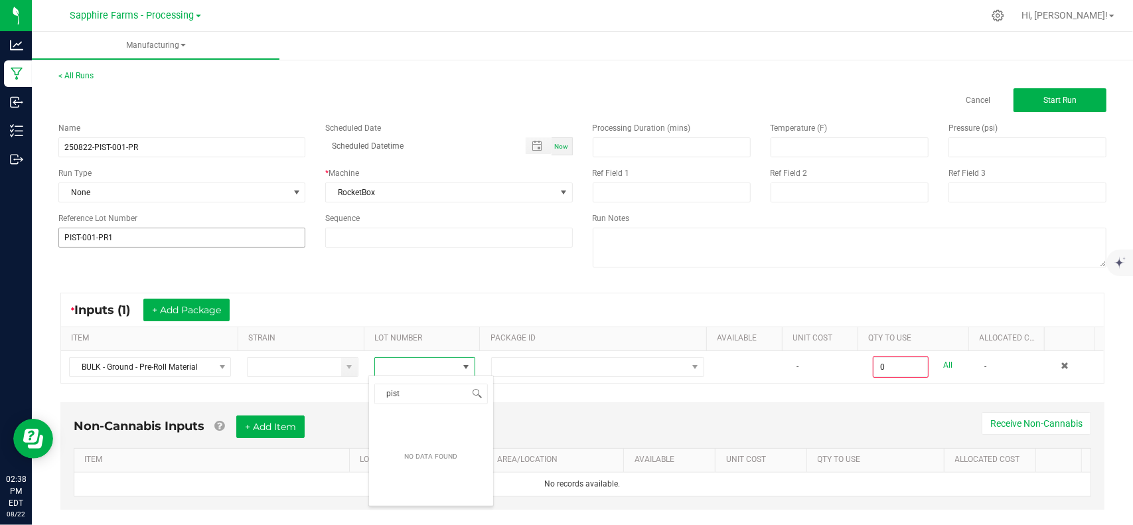
type input "pist"
click at [162, 242] on input "PIST-001-PR1" at bounding box center [181, 238] width 247 height 20
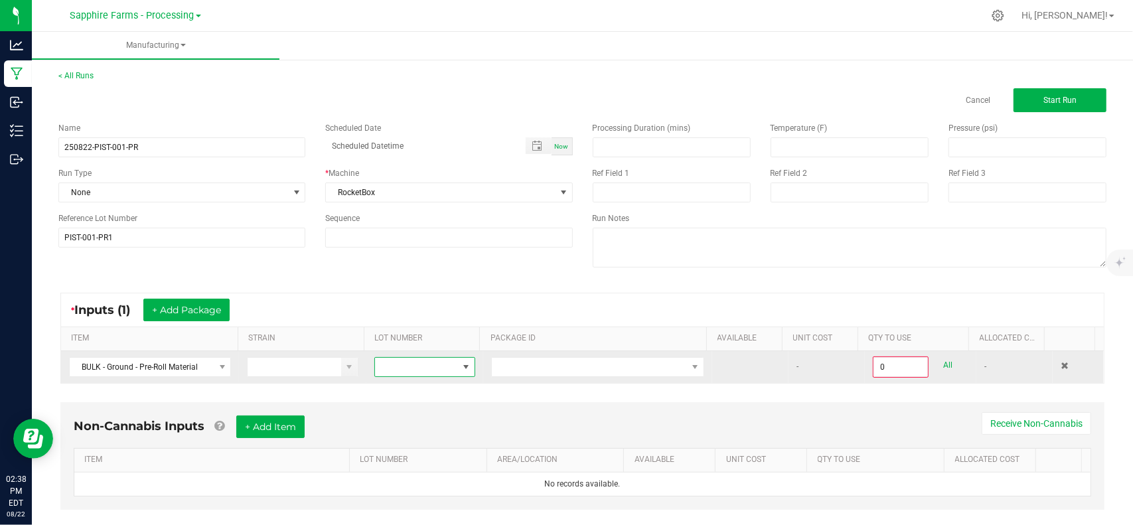
click at [416, 360] on span at bounding box center [416, 367] width 83 height 19
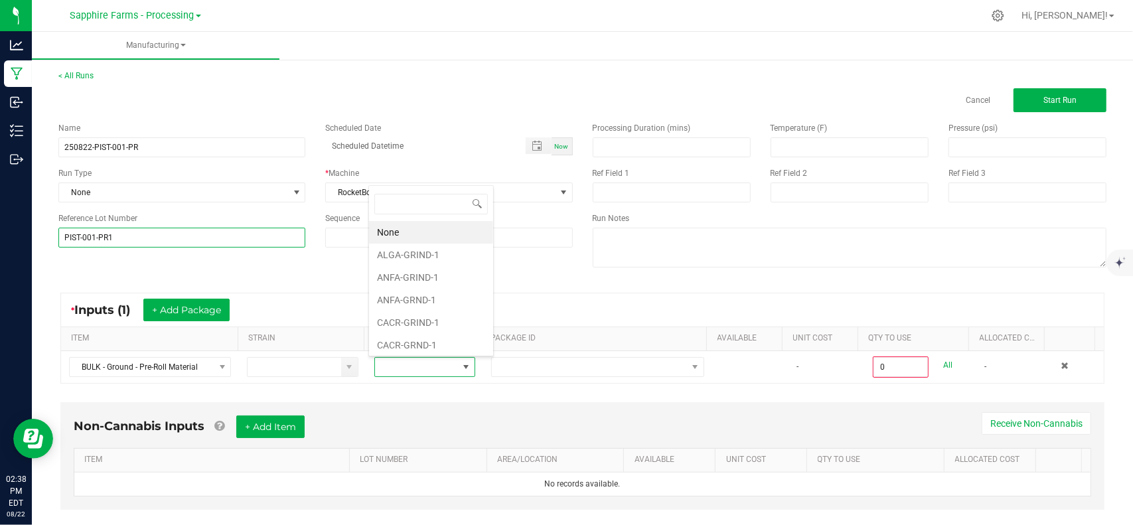
click at [116, 246] on input "PIST-001-PR1" at bounding box center [181, 238] width 247 height 20
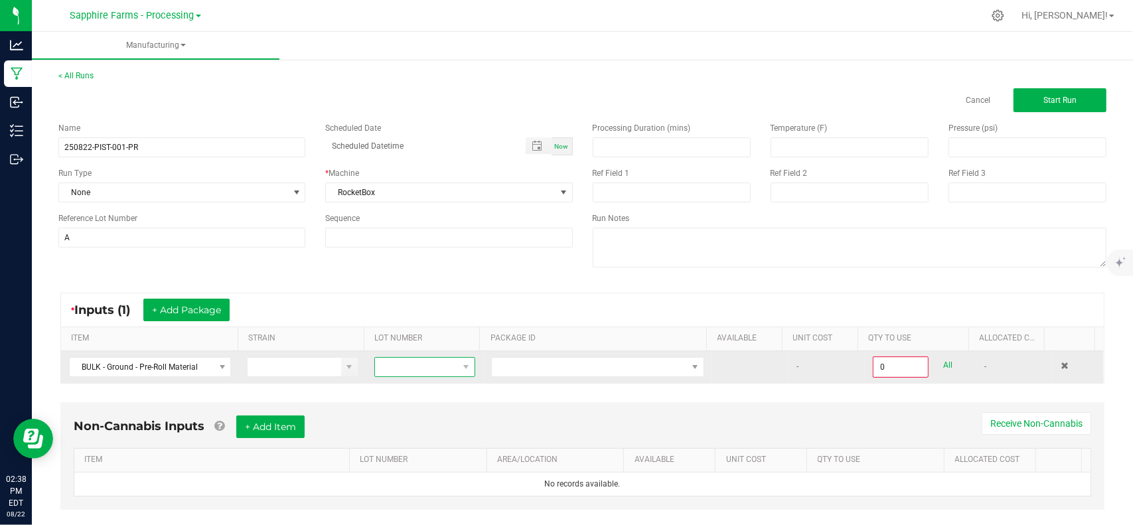
click at [415, 360] on span at bounding box center [416, 367] width 83 height 19
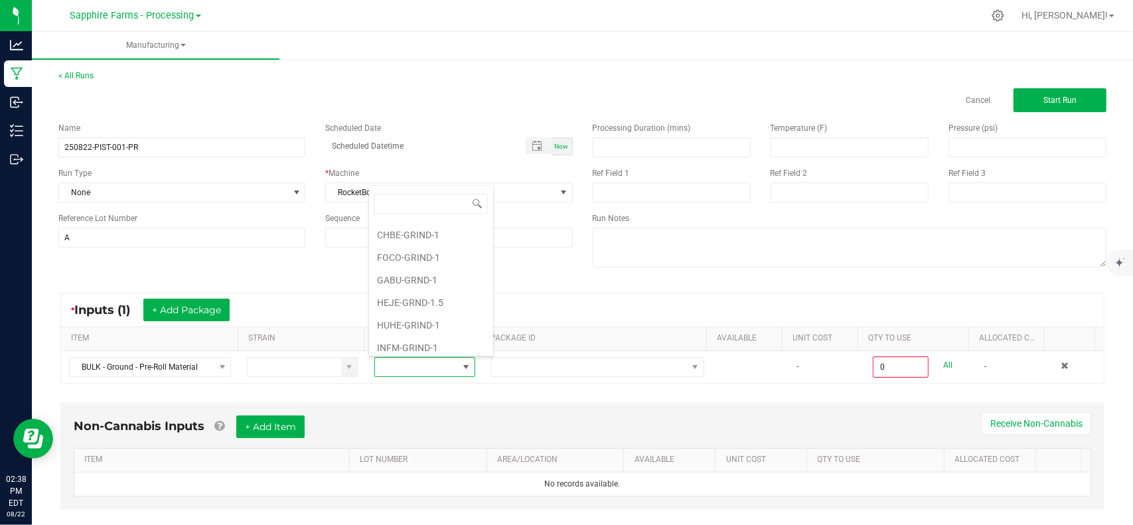
scroll to position [199, 0]
click at [200, 233] on input "A" at bounding box center [181, 238] width 247 height 20
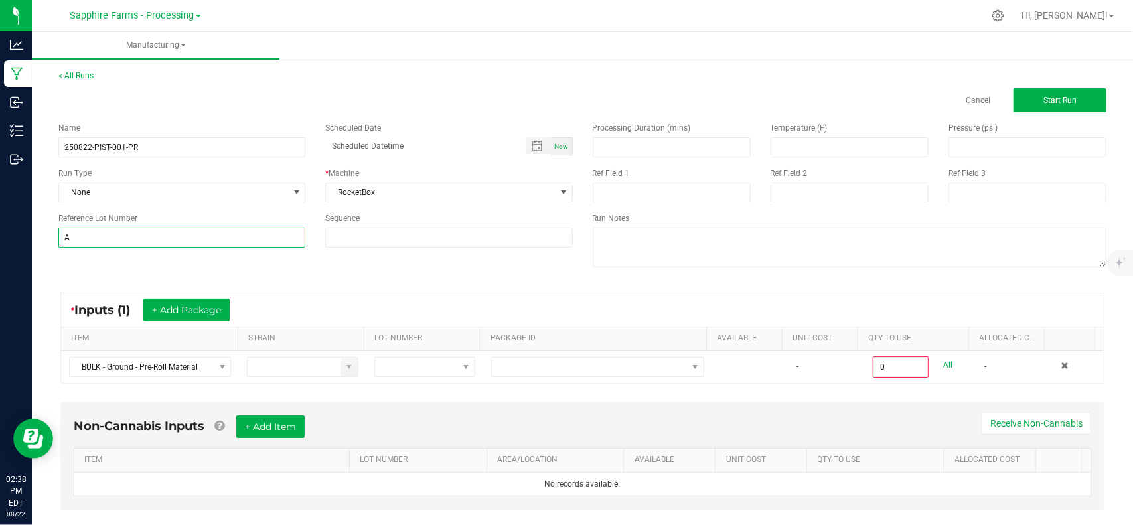
click at [200, 233] on input "A" at bounding box center [181, 238] width 247 height 20
type input "LEVE-001-PR4"
click at [94, 145] on input "250822-PIST-001-PR" at bounding box center [181, 147] width 247 height 20
type input "250822-LEVE-001-PR"
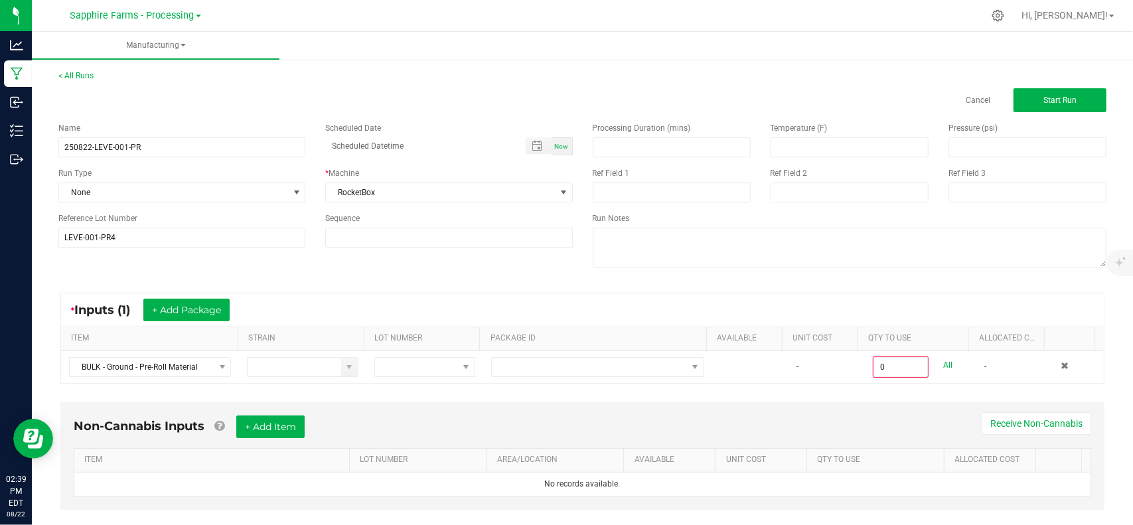
click at [413, 262] on div "Name 250822-LEVE-001-PR Scheduled Date Now Run Type None * Machine RocketBox Re…" at bounding box center [582, 196] width 1068 height 169
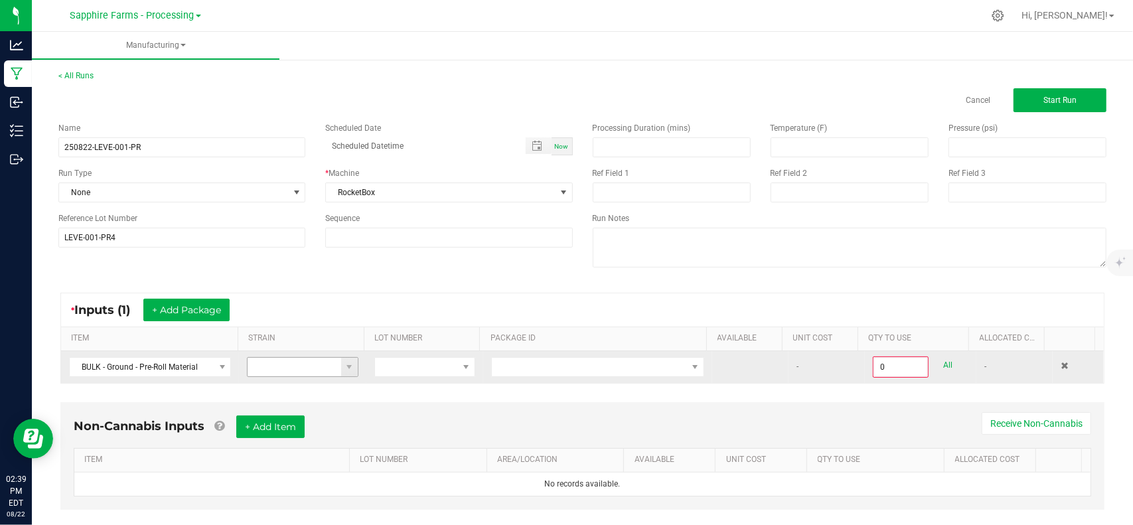
click at [323, 359] on input at bounding box center [295, 367] width 94 height 19
click at [349, 366] on span at bounding box center [349, 367] width 17 height 19
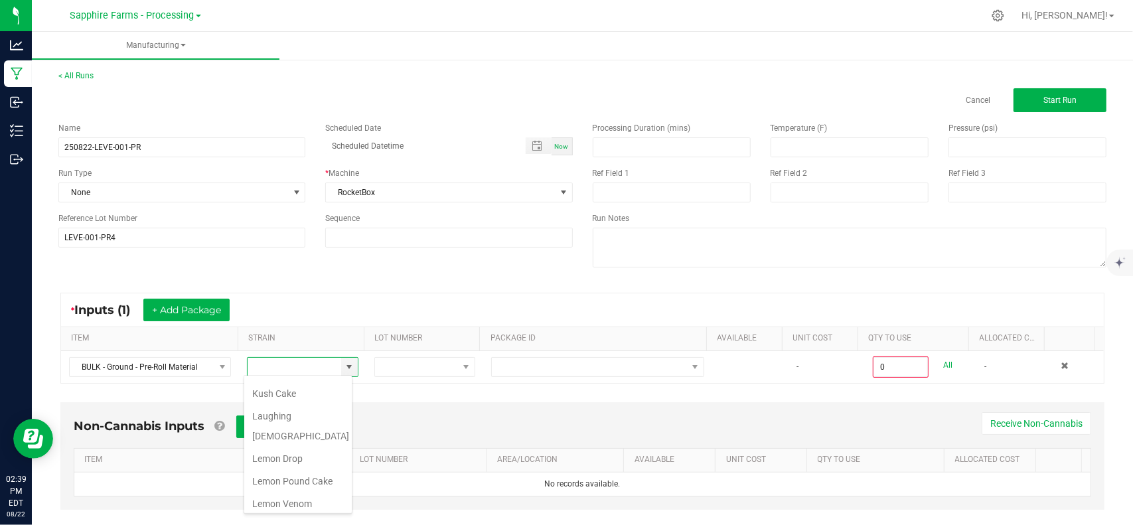
scroll to position [594, 0]
click at [303, 524] on span "Lemon Venom" at bounding box center [282, 535] width 60 height 20
type input "Lemon Venom"
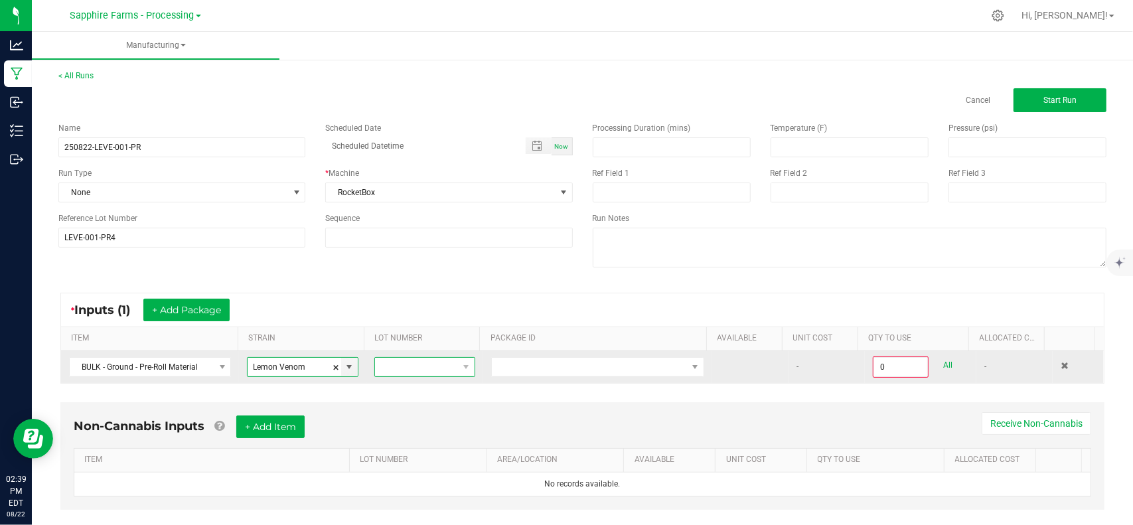
click at [389, 366] on span at bounding box center [416, 367] width 83 height 19
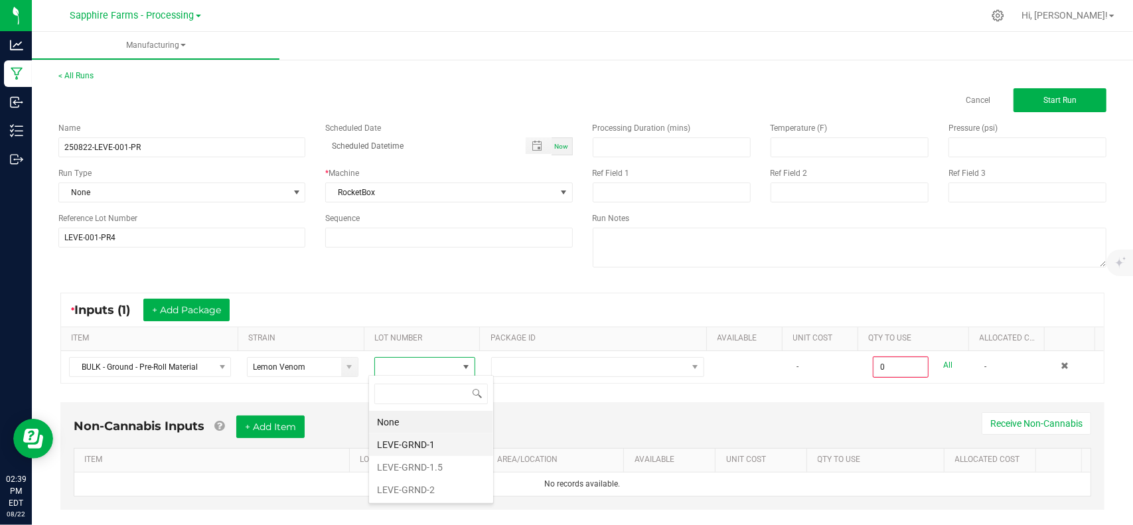
click at [460, 439] on li "LEVE-GRND-1" at bounding box center [431, 444] width 124 height 23
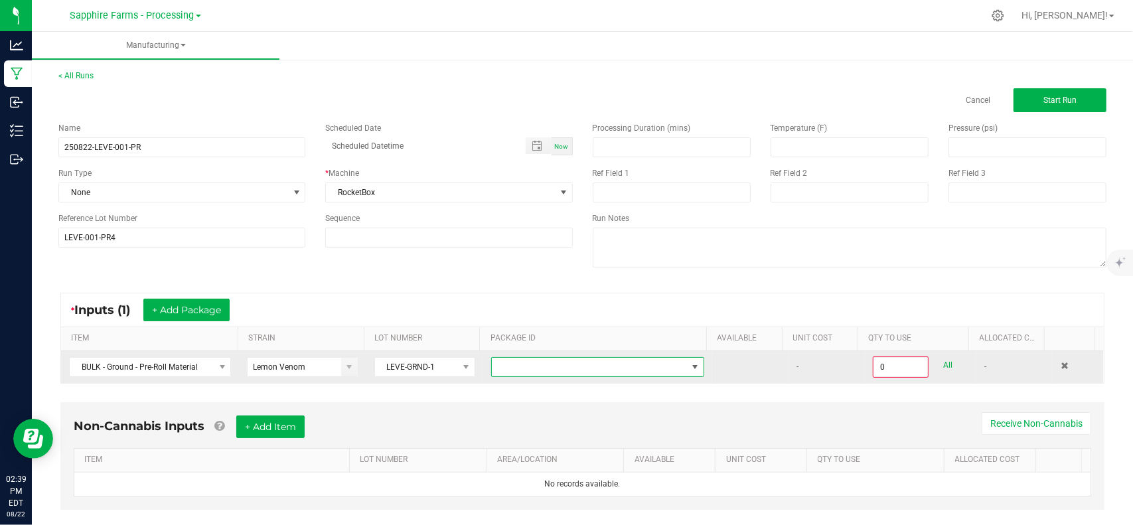
click at [536, 358] on span "NO DATA FOUND" at bounding box center [589, 367] width 195 height 19
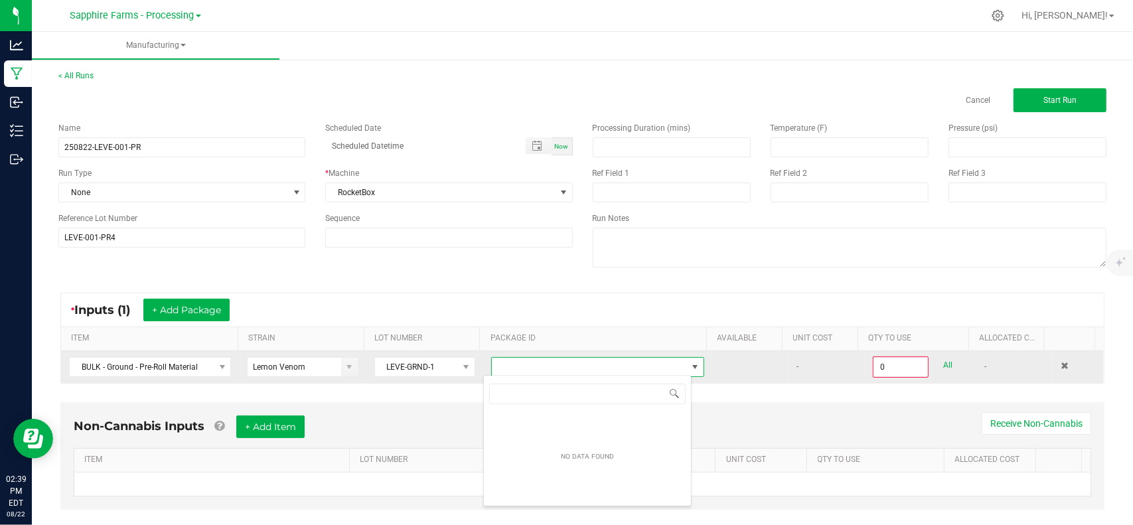
scroll to position [19, 208]
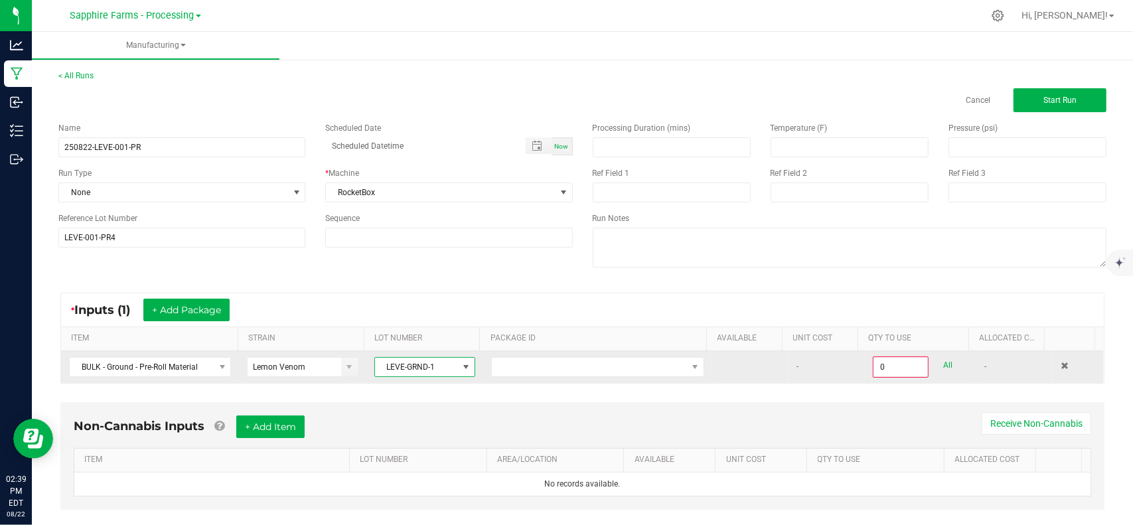
click at [462, 370] on span at bounding box center [466, 367] width 11 height 11
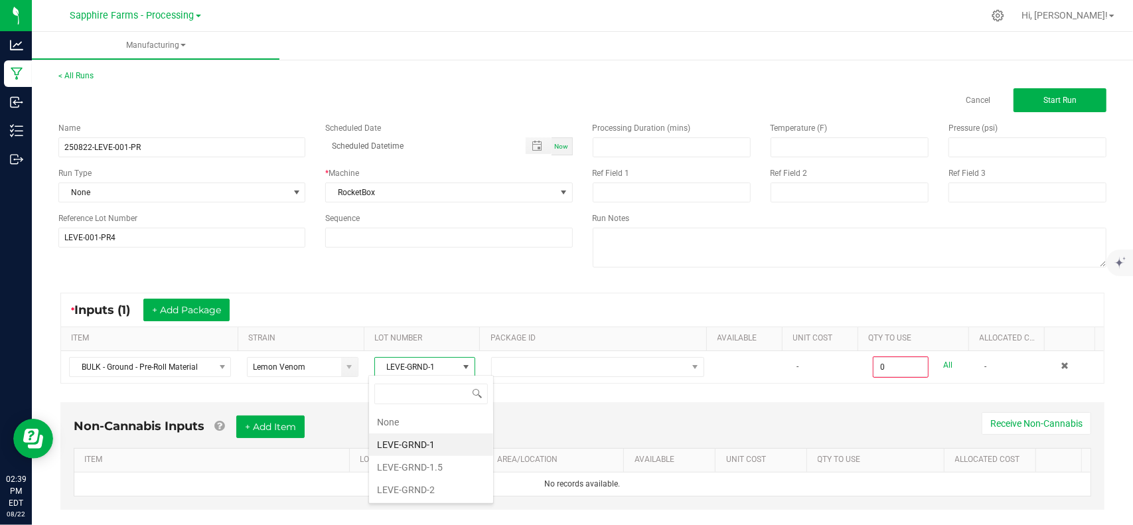
scroll to position [19, 99]
click at [475, 483] on li "LEVE-GRND-2" at bounding box center [431, 490] width 124 height 23
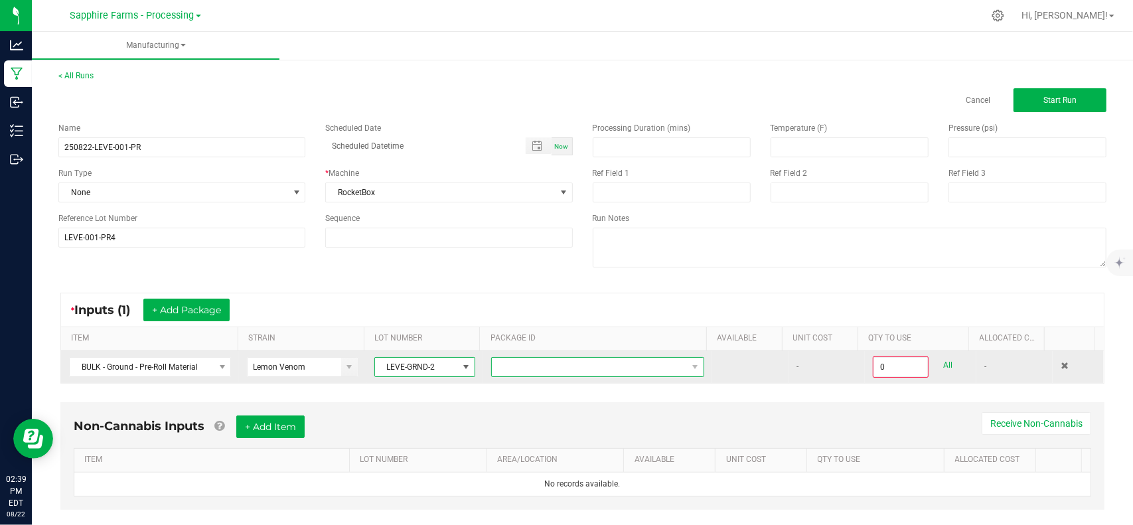
click at [539, 357] on span "NO DATA FOUND" at bounding box center [597, 367] width 213 height 20
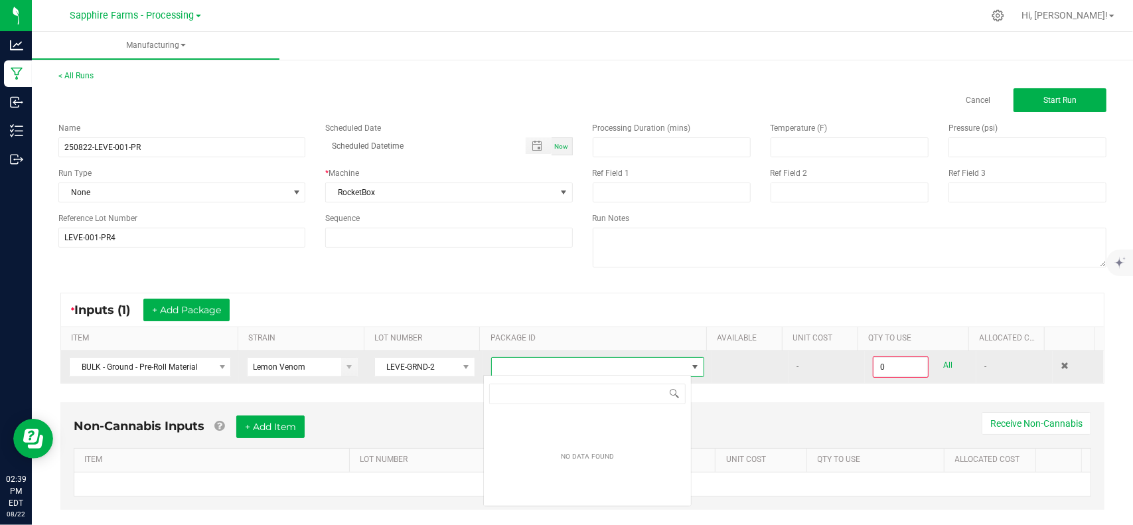
scroll to position [19, 208]
click at [437, 370] on span "LEVE-GRND-2" at bounding box center [416, 367] width 83 height 19
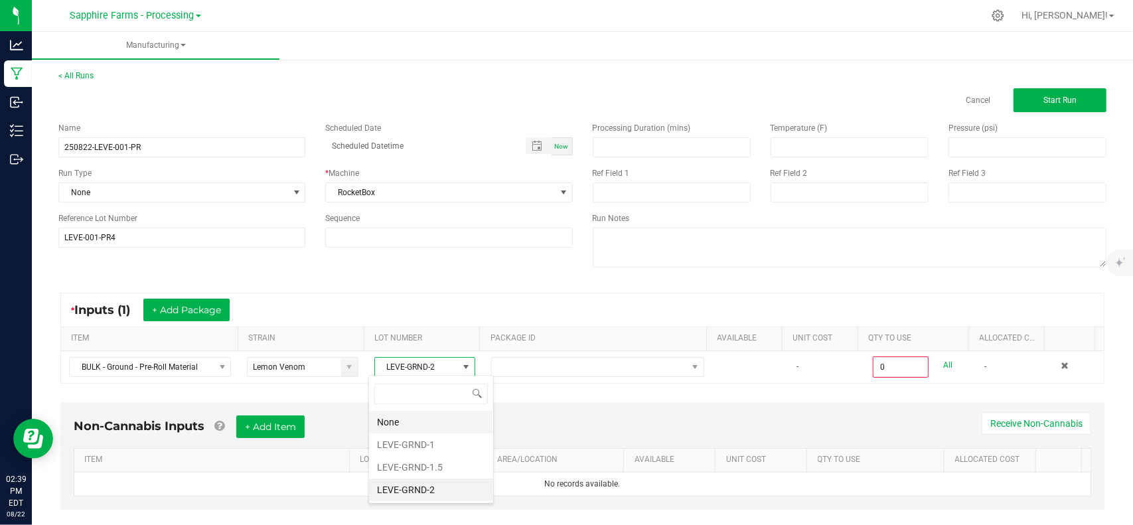
scroll to position [19, 99]
click at [444, 471] on li "LEVE-GRND-1.5" at bounding box center [431, 467] width 124 height 23
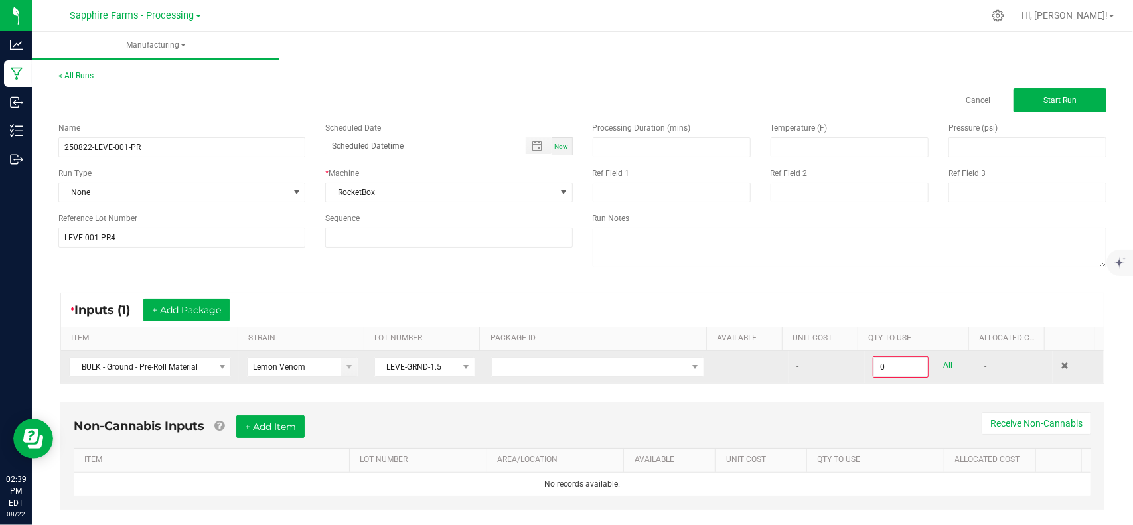
click at [502, 351] on td at bounding box center [597, 367] width 229 height 32
click at [502, 361] on span "NO DATA FOUND" at bounding box center [589, 367] width 195 height 19
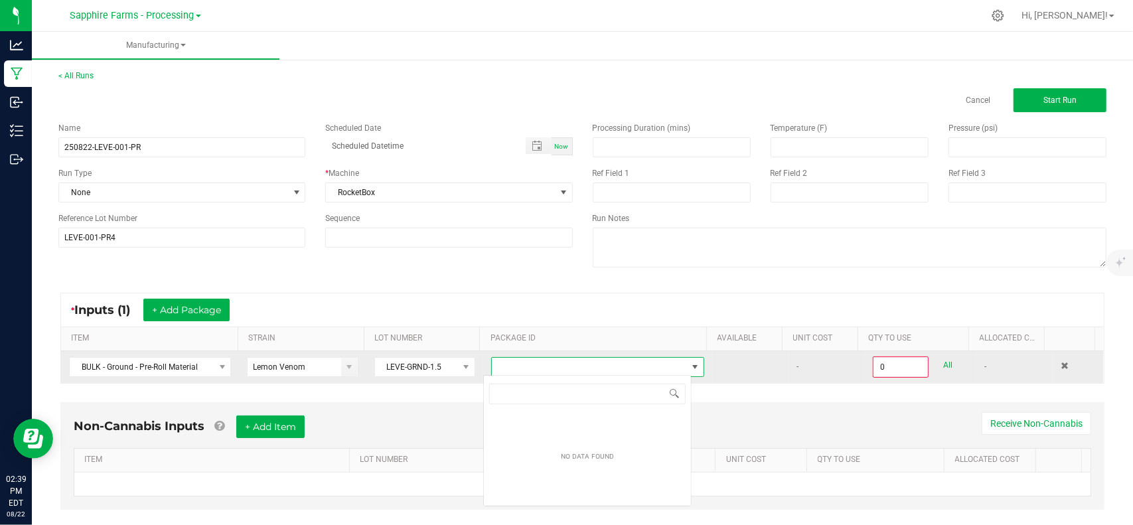
scroll to position [19, 208]
click at [415, 374] on span "LEVE-GRND-1.5" at bounding box center [416, 367] width 83 height 19
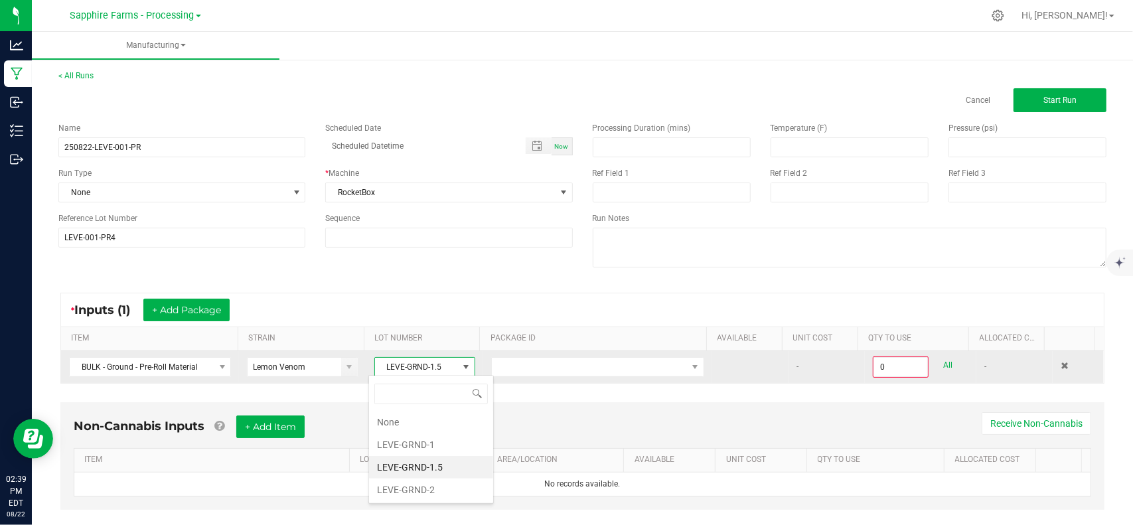
scroll to position [19, 99]
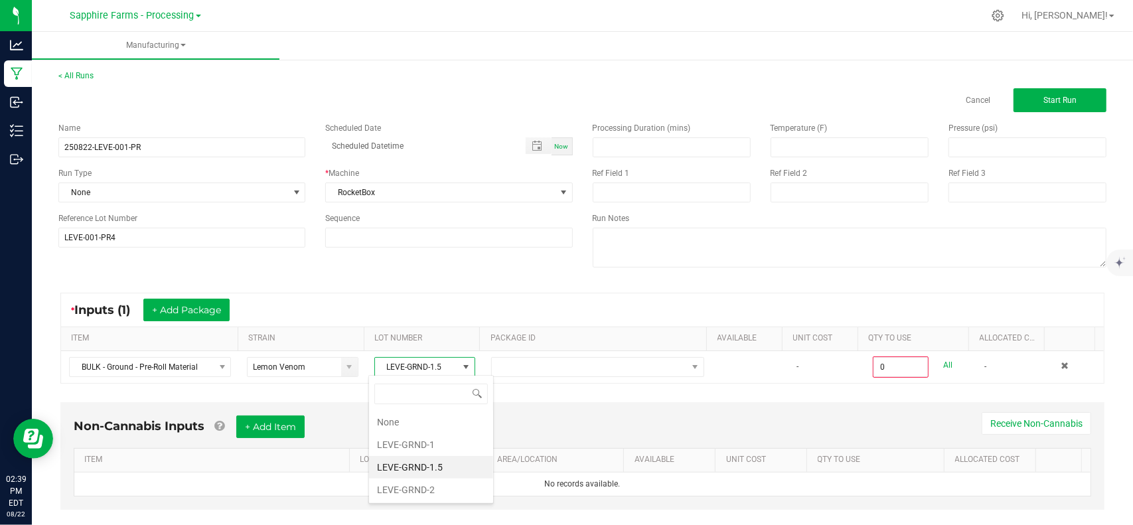
click at [725, 421] on div "Non-Cannabis Inputs + Add Item Receive Non-Cannabis" at bounding box center [583, 432] width 1018 height 33
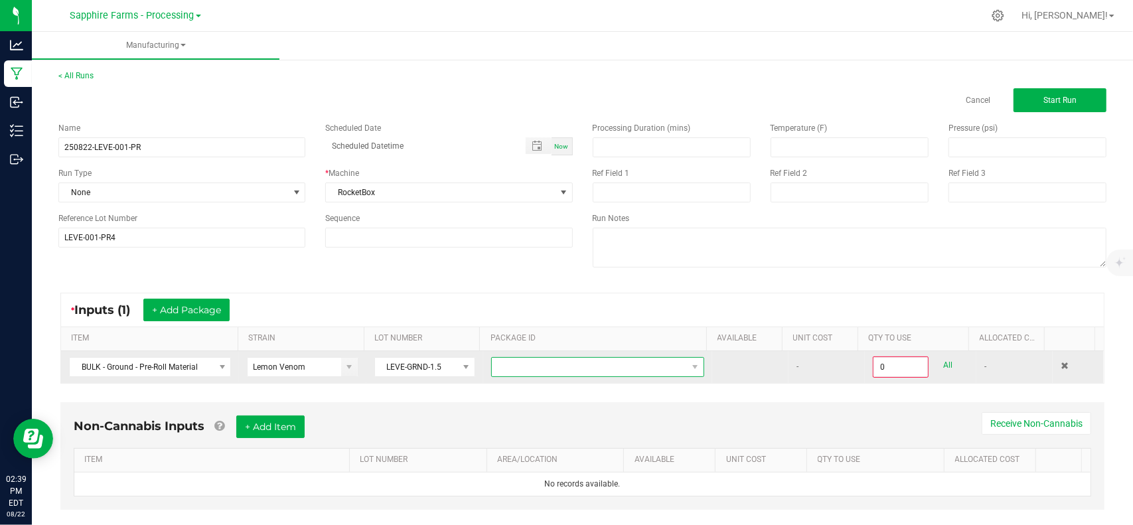
click at [538, 366] on span "NO DATA FOUND" at bounding box center [589, 367] width 195 height 19
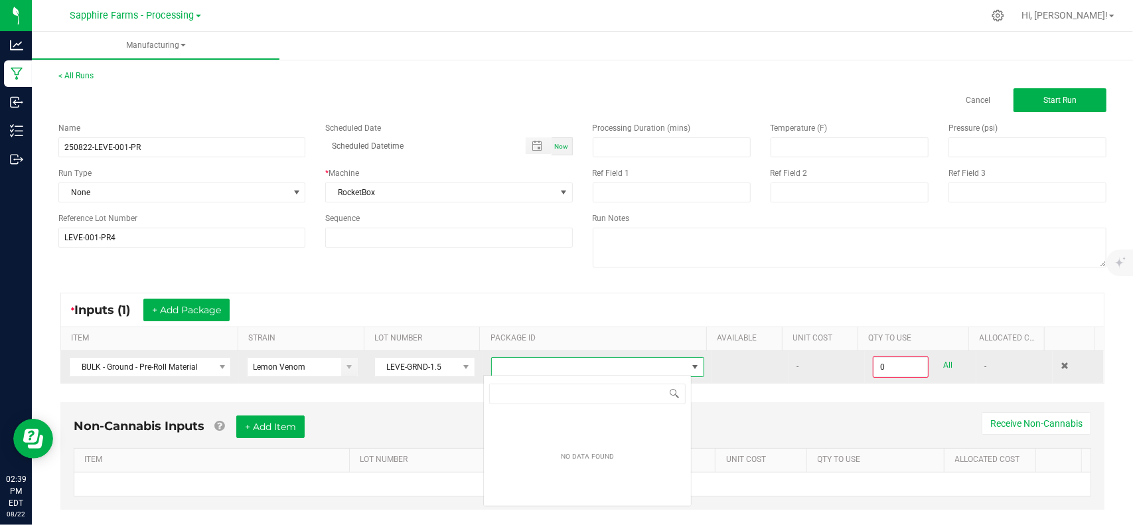
scroll to position [19, 208]
click at [897, 366] on input "0" at bounding box center [900, 367] width 53 height 19
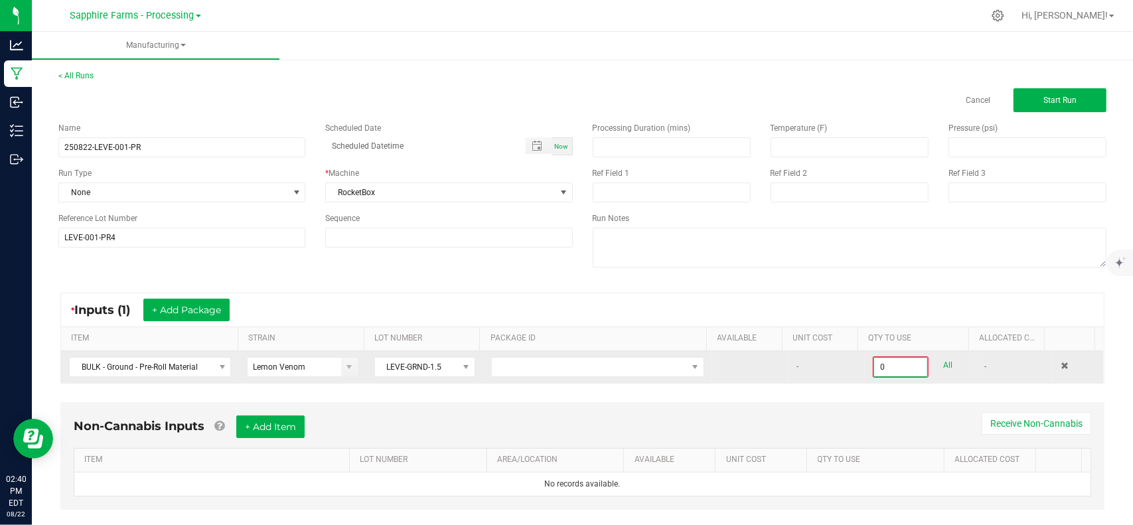
click at [897, 366] on input "0" at bounding box center [900, 367] width 53 height 19
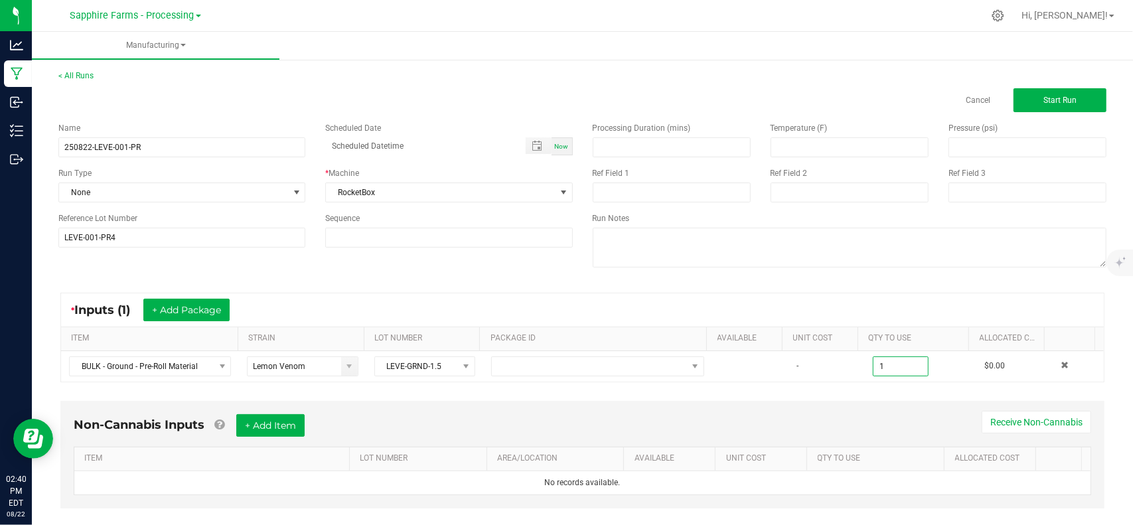
type input "1"
click at [1013, 302] on div "* Inputs (1) + Add Package" at bounding box center [582, 309] width 1043 height 33
click at [1043, 96] on span "Start Run" at bounding box center [1059, 100] width 33 height 9
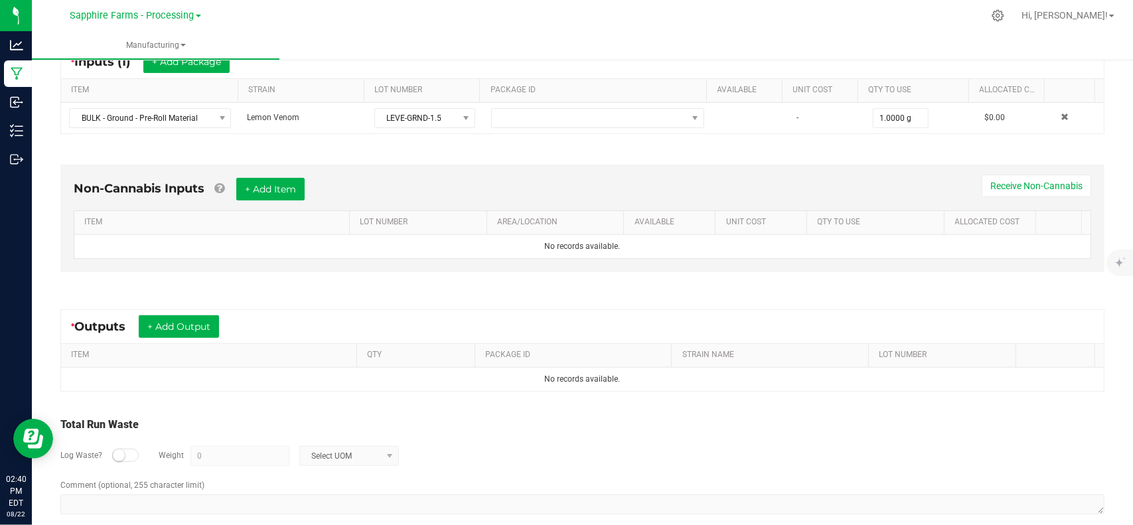
scroll to position [279, 0]
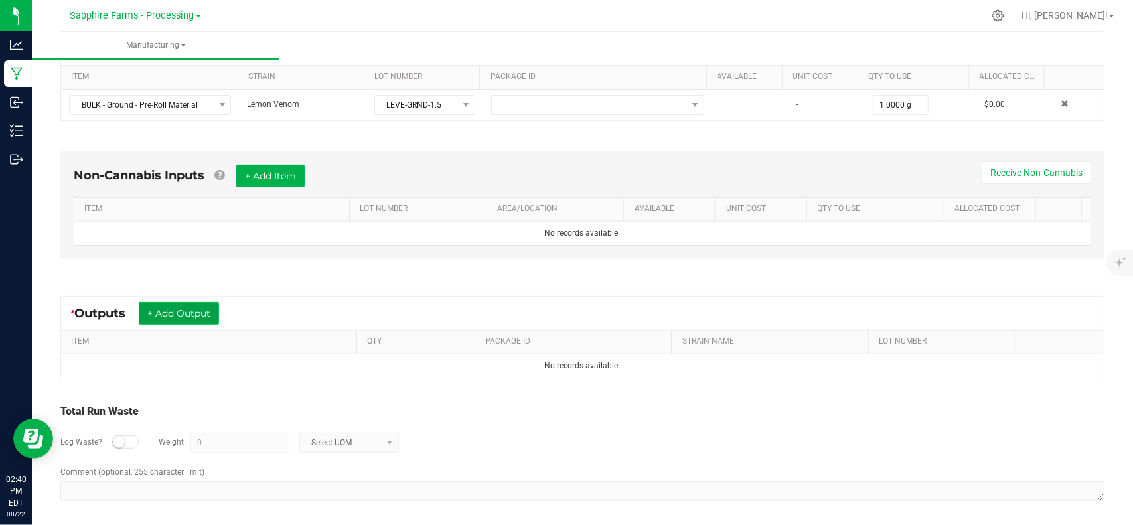
click at [175, 311] on button "+ Add Output" at bounding box center [179, 313] width 80 height 23
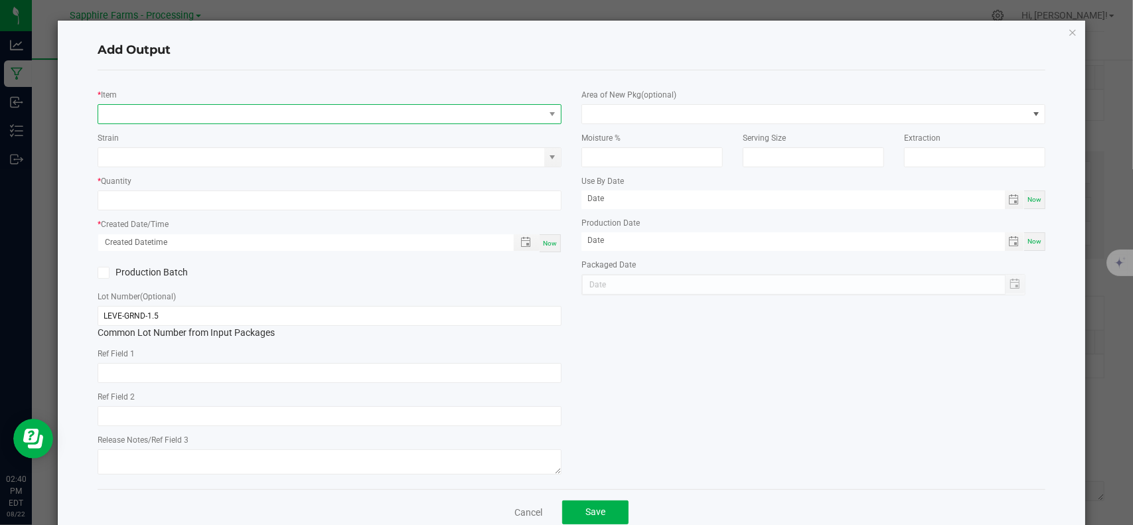
click at [273, 112] on span "NO DATA FOUND" at bounding box center [321, 114] width 446 height 19
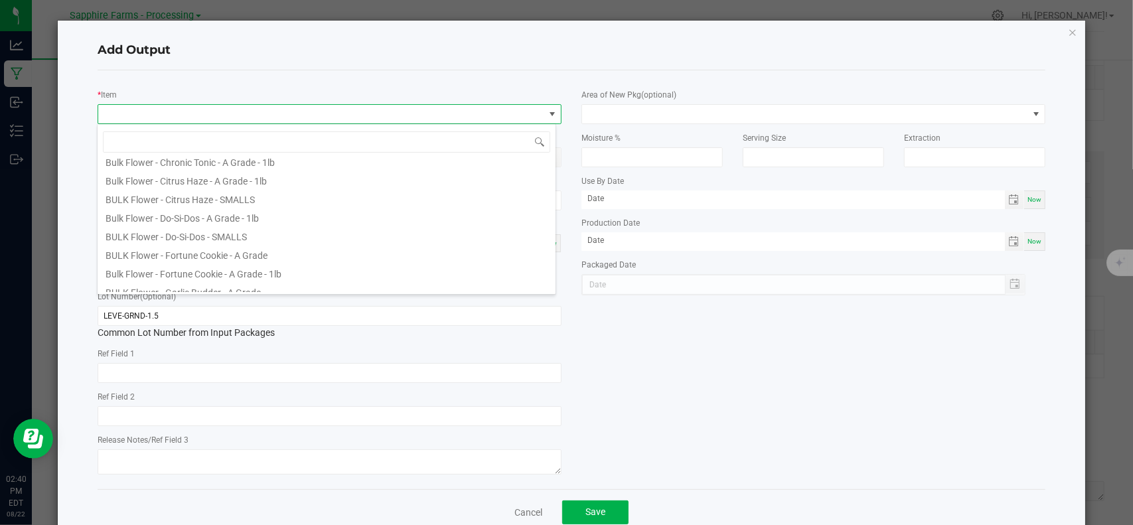
scroll to position [796, 0]
type input "l"
click at [307, 64] on div "Add Output" at bounding box center [572, 50] width 948 height 39
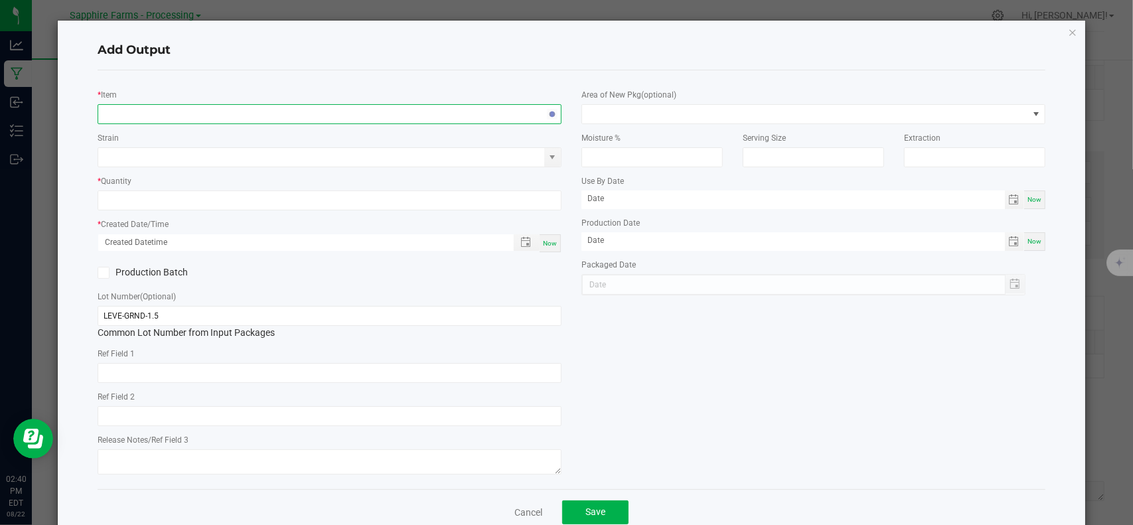
click at [260, 112] on span "NO DATA FOUND" at bounding box center [321, 114] width 446 height 19
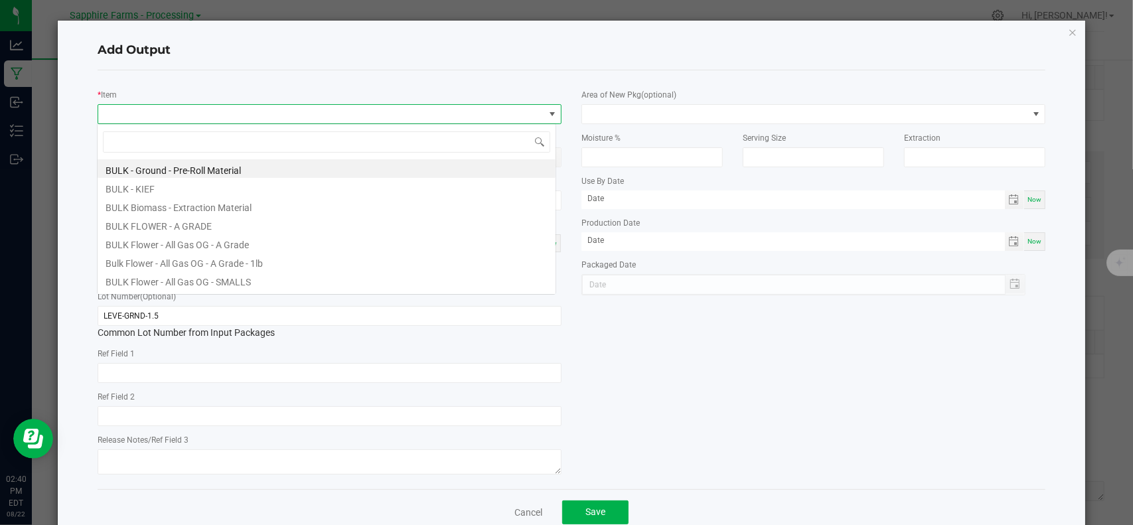
scroll to position [19, 459]
type input "e"
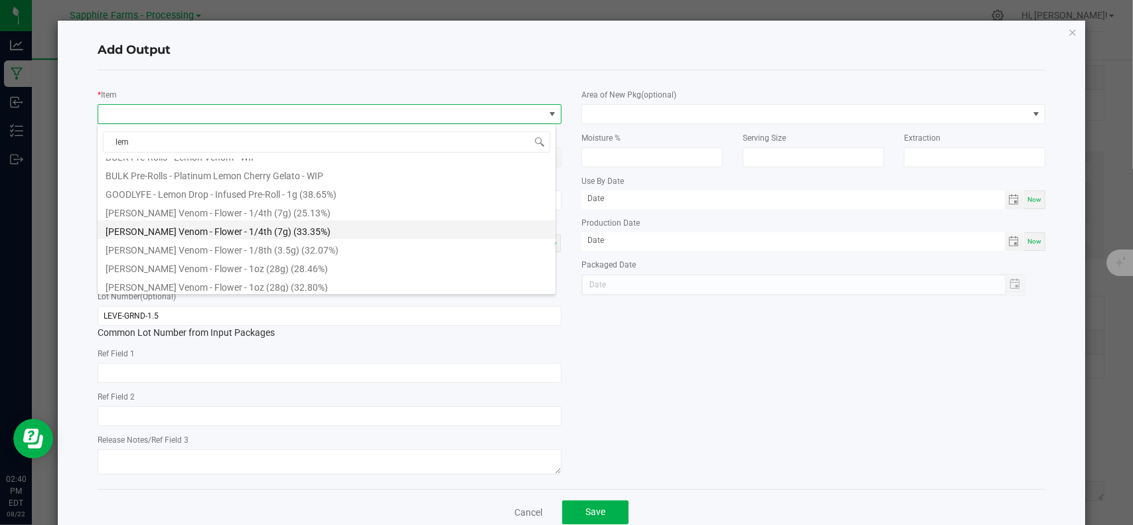
scroll to position [265, 0]
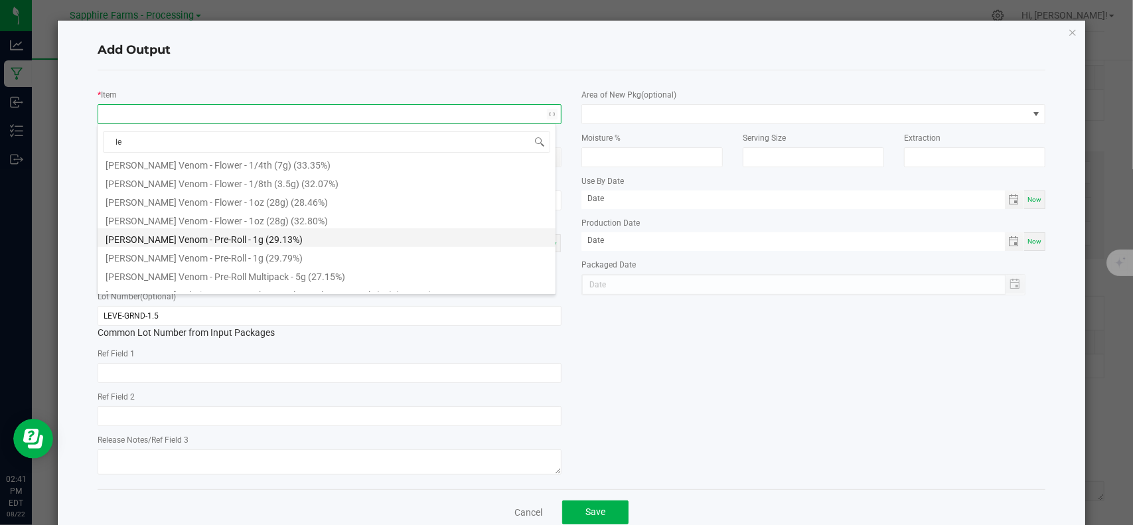
type input "l"
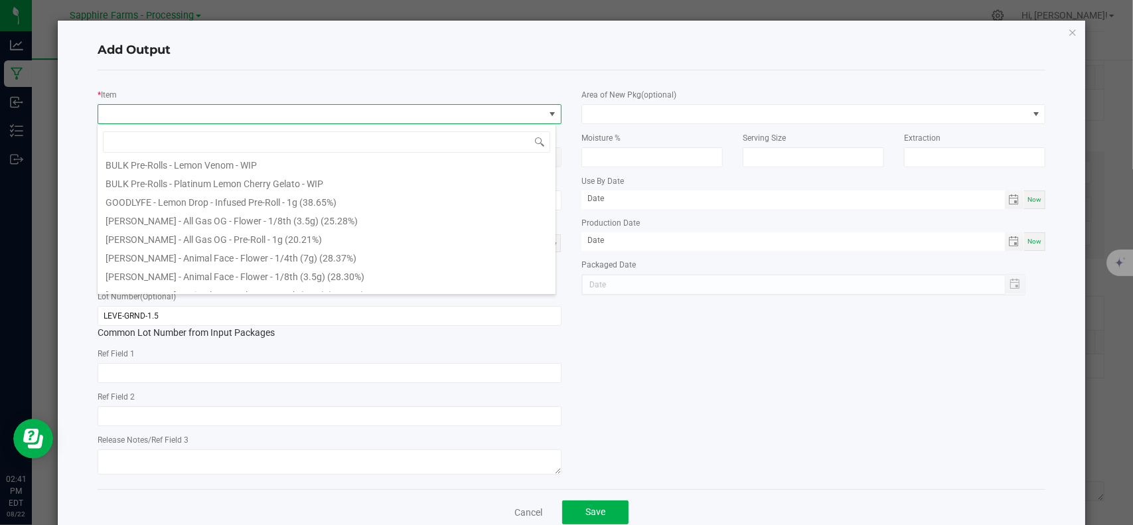
scroll to position [0, 0]
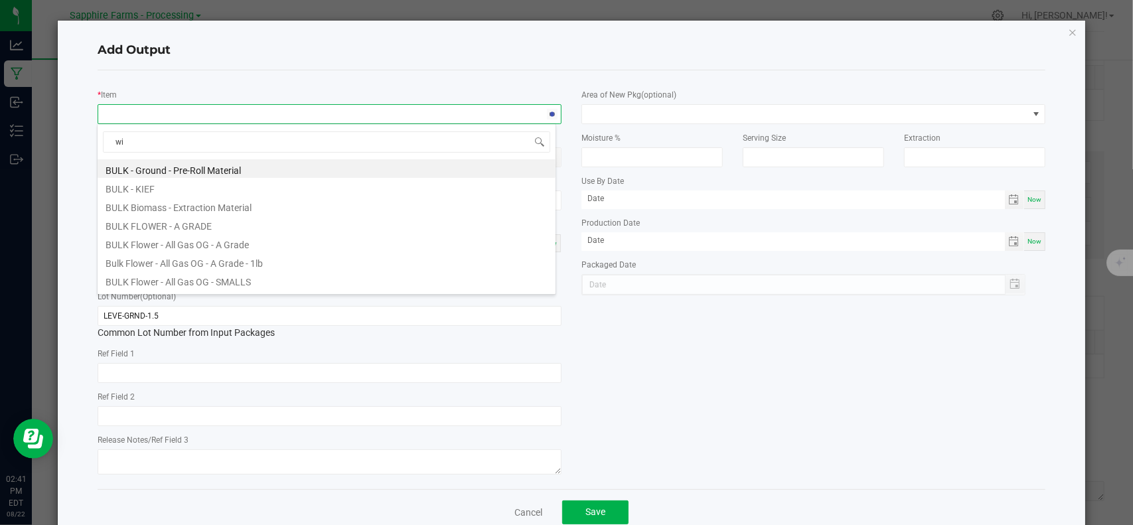
type input "wip"
click at [466, 139] on input "wip" at bounding box center [326, 141] width 447 height 21
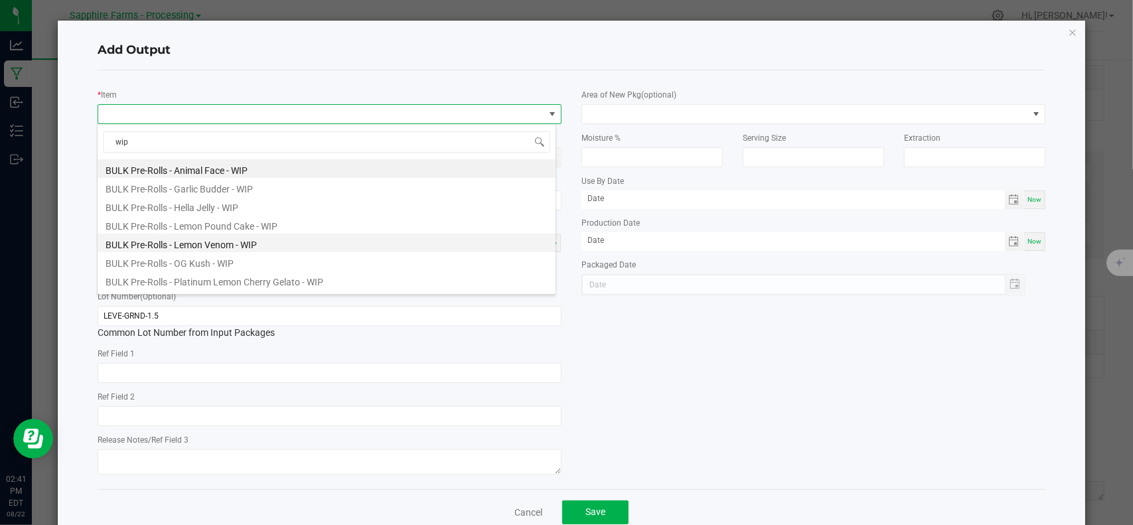
click at [234, 245] on li "BULK Pre-Rolls - Lemon Venom - WIP" at bounding box center [327, 243] width 458 height 19
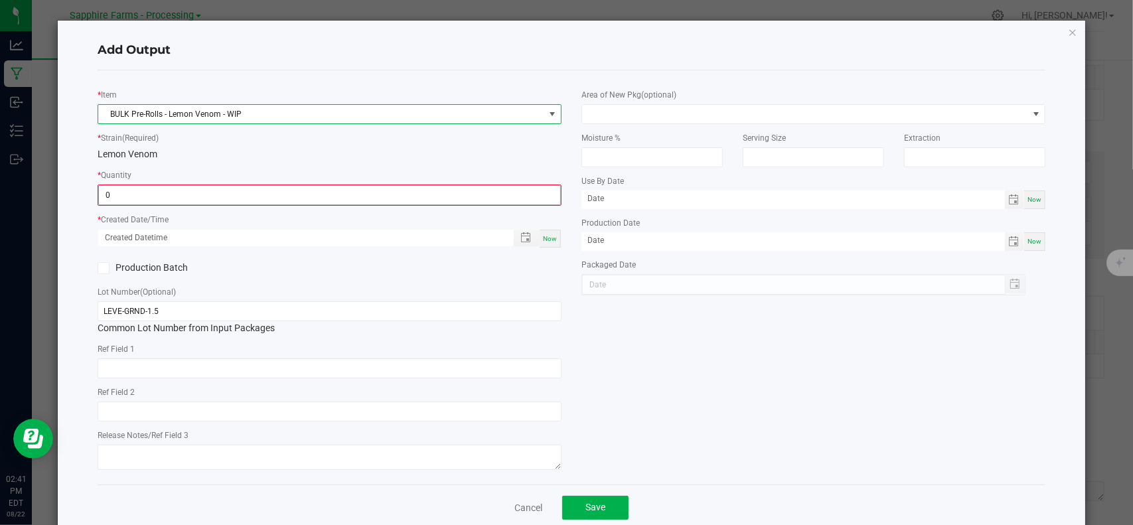
click at [228, 195] on input "0" at bounding box center [329, 195] width 461 height 19
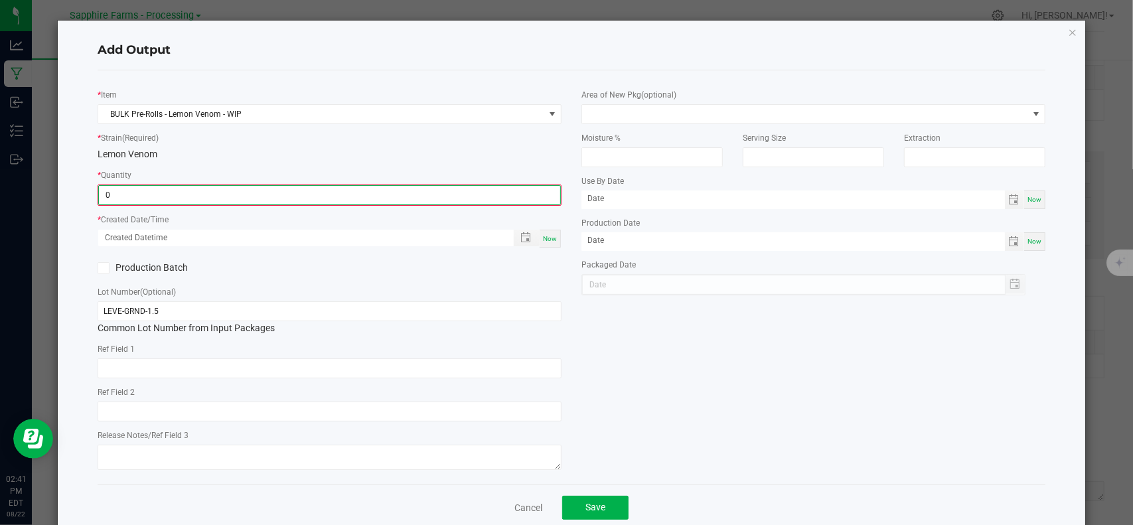
click at [228, 195] on input "0" at bounding box center [329, 195] width 461 height 19
type input "1.0000 g"
click at [333, 273] on div "Production Batch" at bounding box center [330, 267] width 484 height 20
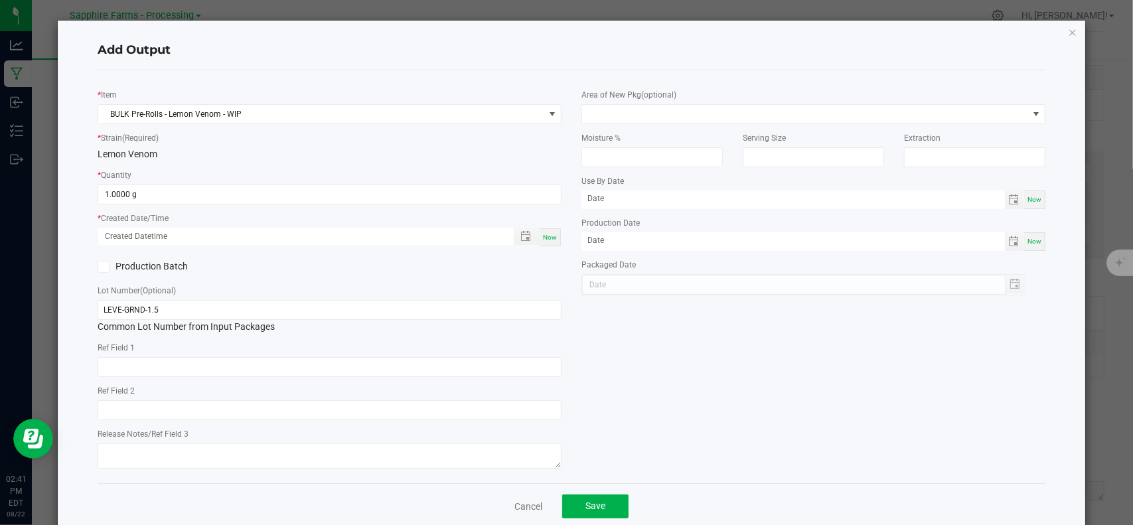
click at [550, 240] on span "Now" at bounding box center [550, 237] width 14 height 7
type input "[DATE] 2:41 PM"
type input "[DATE]"
click at [110, 263] on label "Production Batch" at bounding box center [209, 267] width 222 height 14
click at [0, 0] on input "Production Batch" at bounding box center [0, 0] width 0 height 0
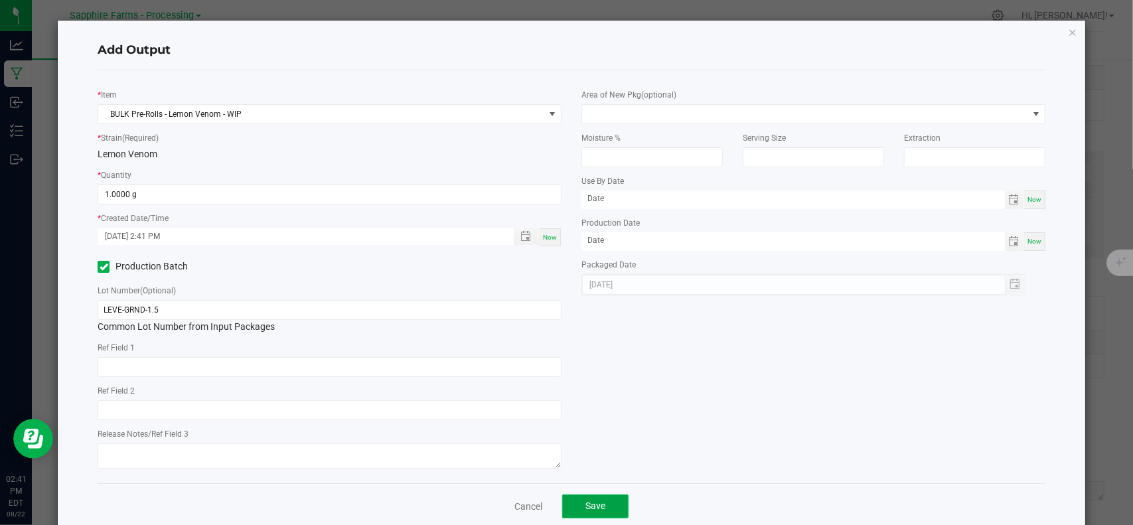
click at [611, 513] on button "Save" at bounding box center [595, 506] width 66 height 24
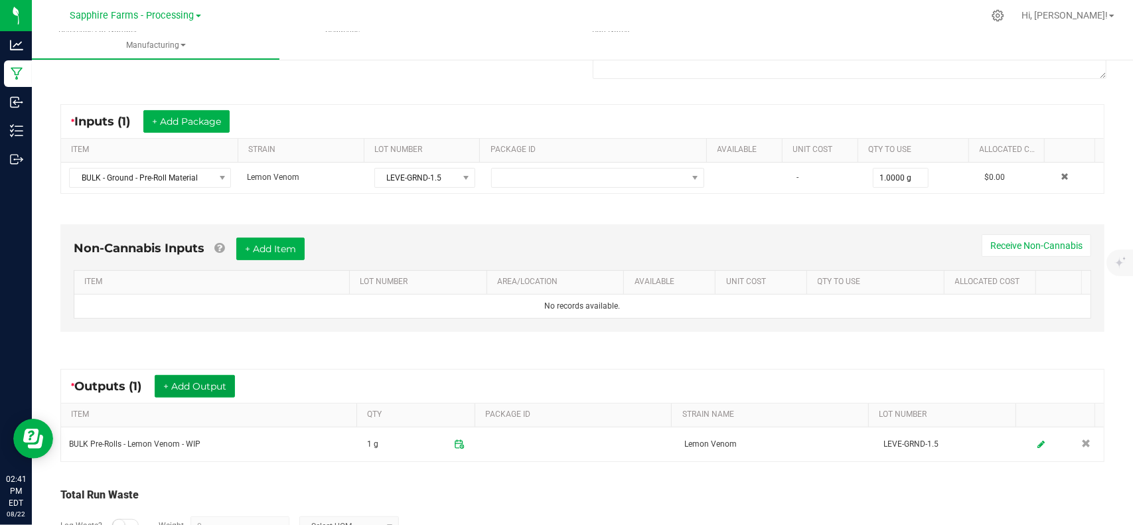
scroll to position [279, 0]
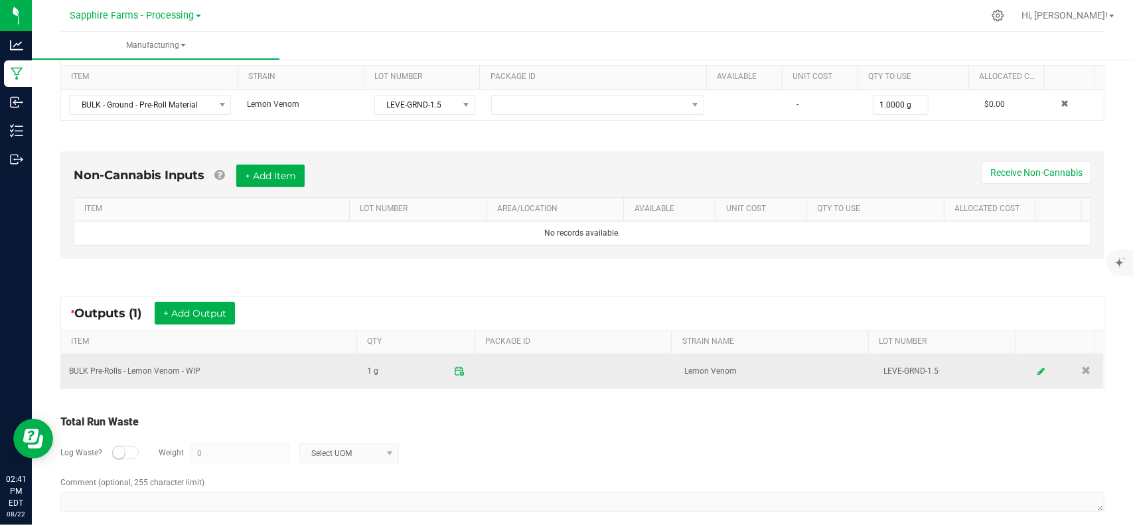
click at [78, 369] on td "BULK Pre-Rolls - Lemon Venom - WIP" at bounding box center [210, 371] width 298 height 34
drag, startPoint x: 64, startPoint y: 366, endPoint x: 185, endPoint y: 355, distance: 121.3
click at [185, 355] on td "BULK Pre-Rolls - Lemon Venom - WIP" at bounding box center [210, 371] width 298 height 34
click at [252, 371] on td "BULK Pre-Rolls - Lemon Venom - WIP" at bounding box center [210, 371] width 298 height 34
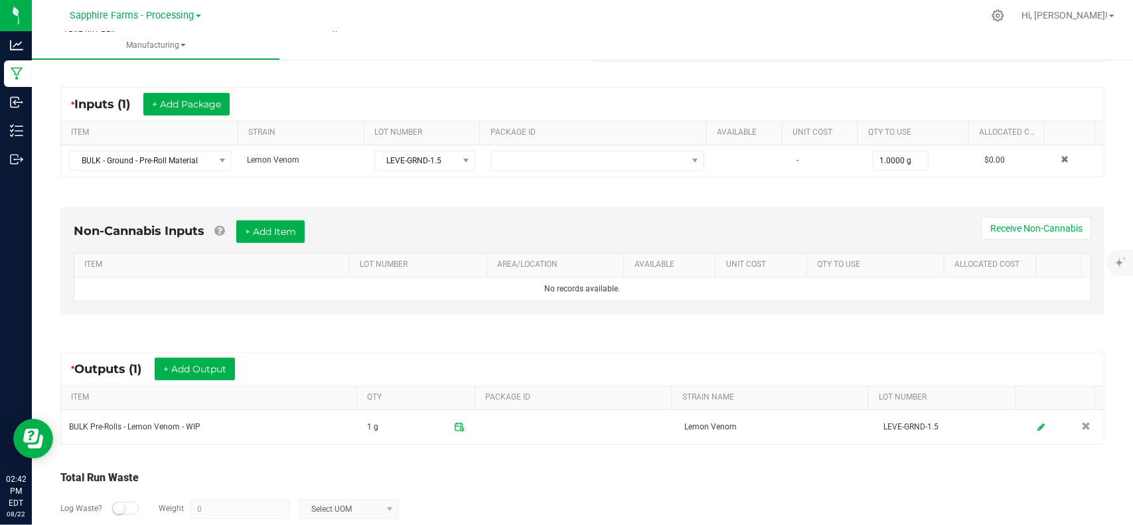
scroll to position [0, 0]
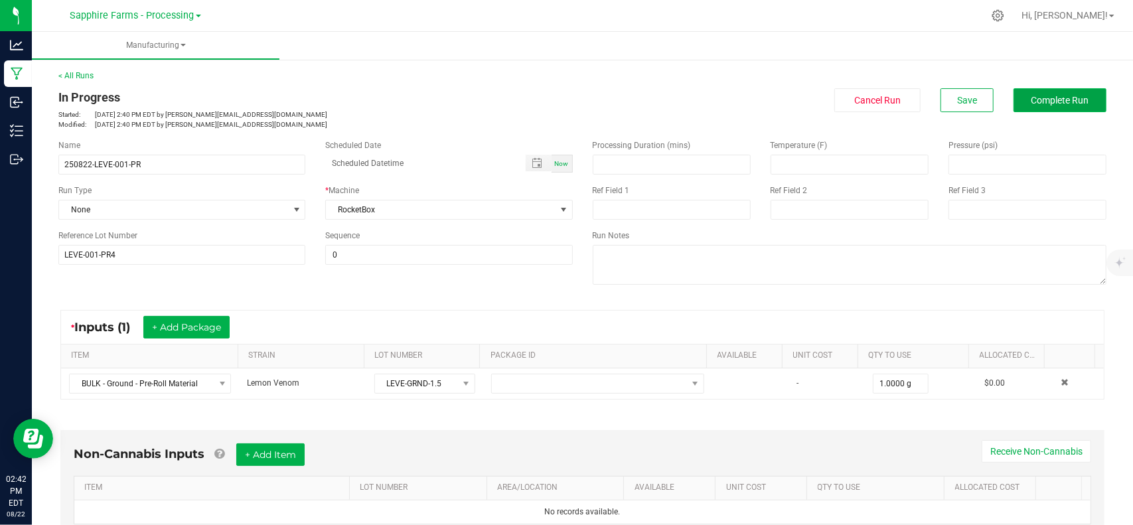
click at [1036, 106] on span "Complete Run" at bounding box center [1060, 100] width 58 height 11
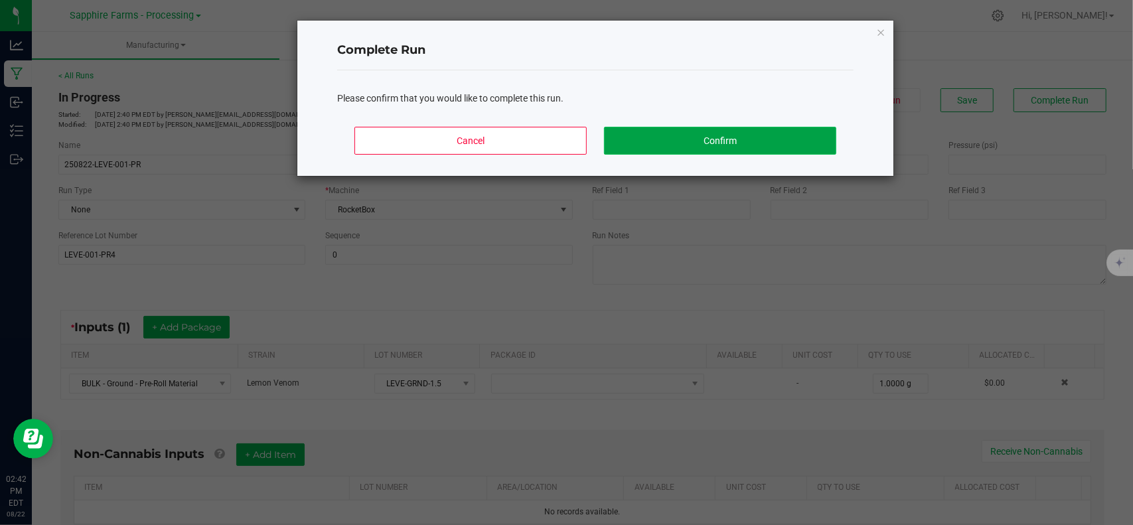
click at [727, 139] on button "Confirm" at bounding box center [720, 141] width 232 height 28
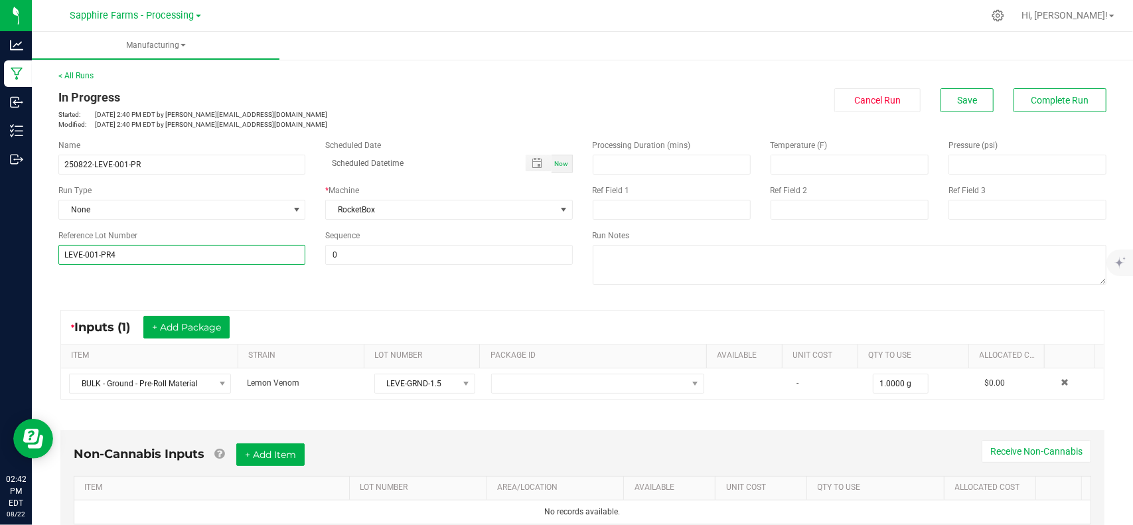
click at [285, 261] on input "LEVE-001-PR4" at bounding box center [181, 255] width 247 height 20
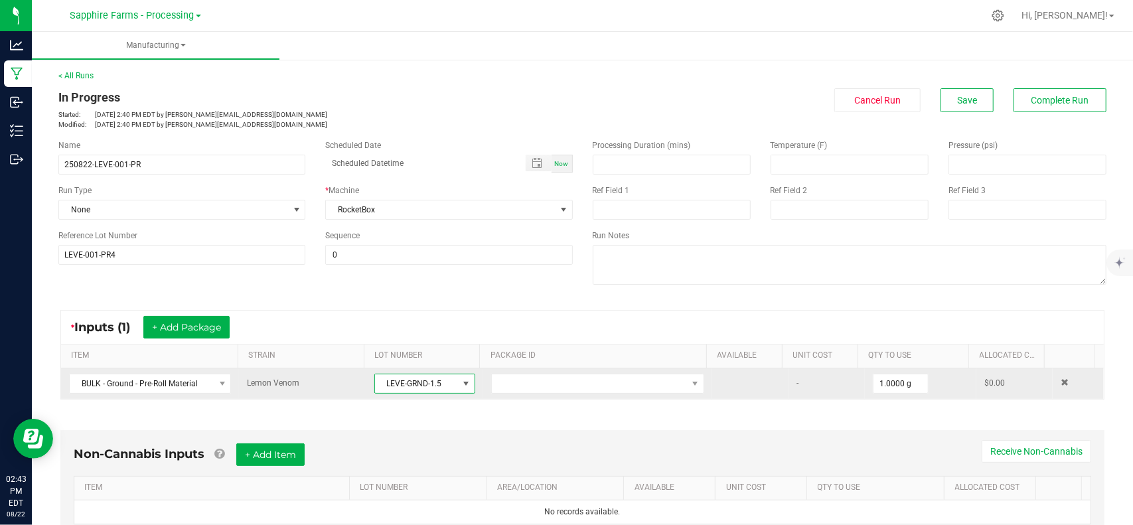
click at [461, 384] on span at bounding box center [466, 383] width 11 height 11
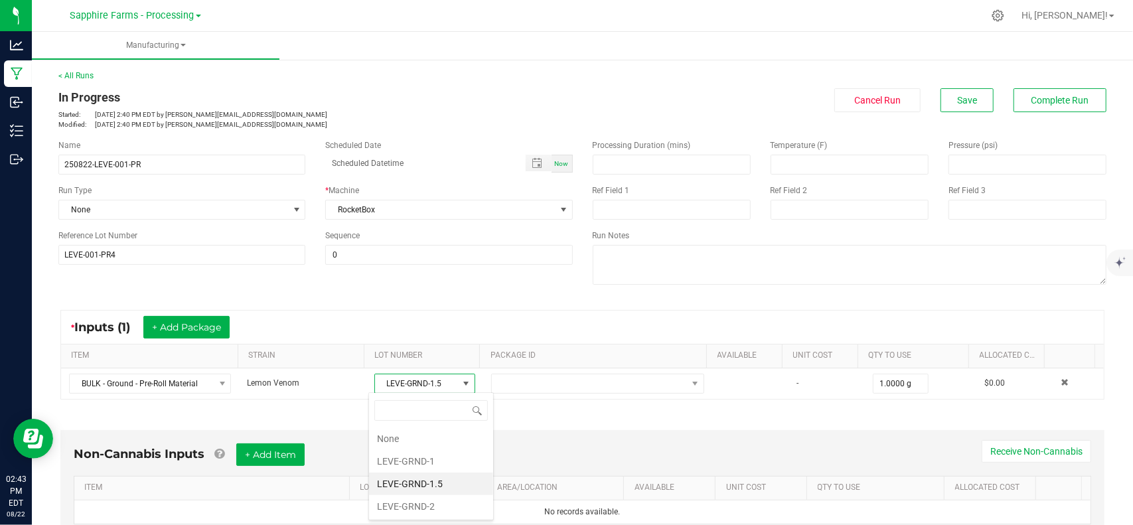
click at [394, 283] on div "Name 250822-LEVE-001-PR Scheduled Date Now Run Type None * Machine RocketBox Re…" at bounding box center [582, 213] width 1068 height 169
click at [200, 15] on span at bounding box center [198, 16] width 5 height 3
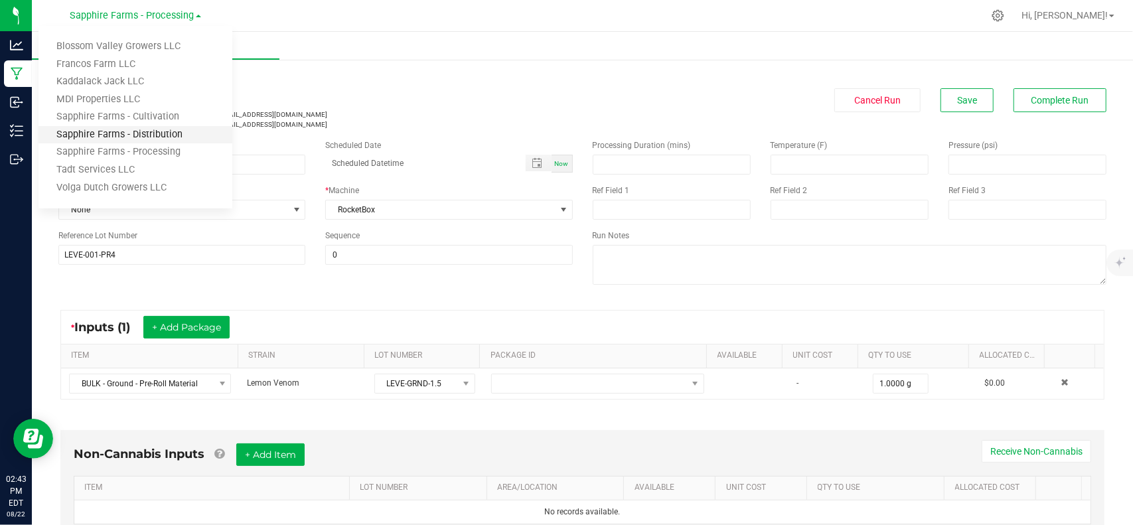
click at [185, 137] on link "Sapphire Farms - Distribution" at bounding box center [135, 135] width 194 height 18
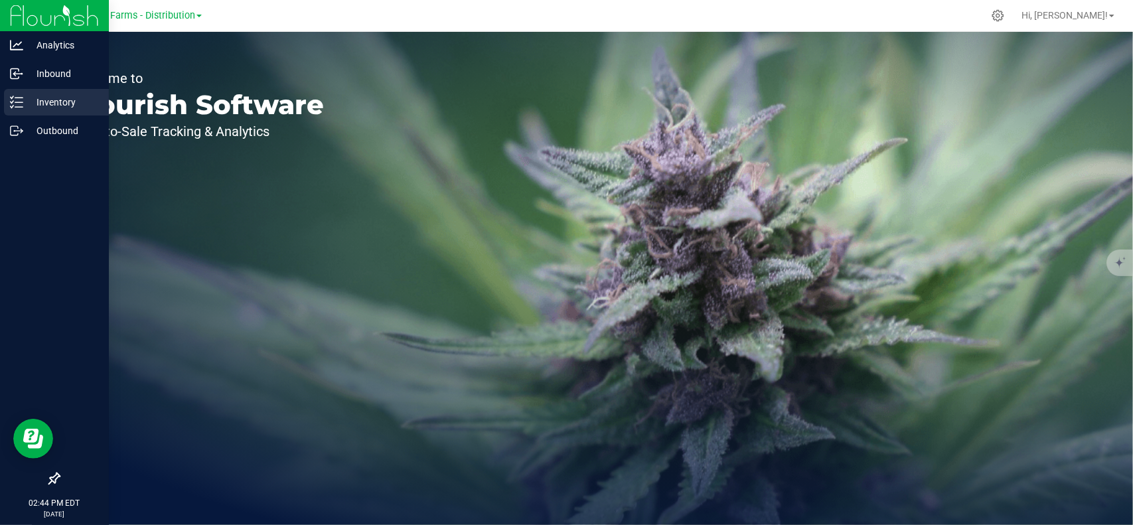
click at [75, 104] on p "Inventory" at bounding box center [63, 102] width 80 height 16
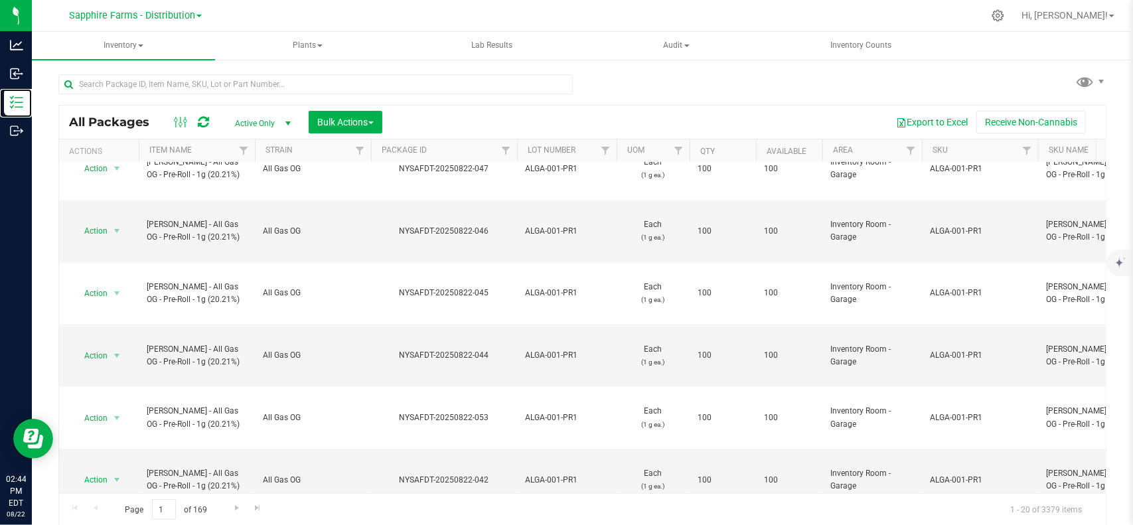
scroll to position [410, 0]
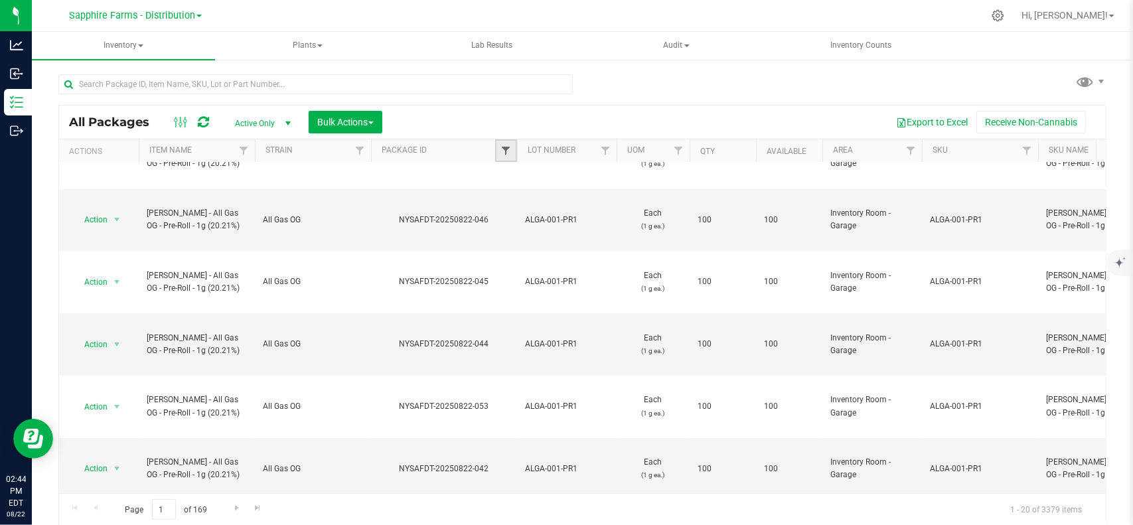
click at [508, 147] on span "Filter" at bounding box center [505, 150] width 11 height 11
click at [542, 103] on div at bounding box center [315, 89] width 514 height 31
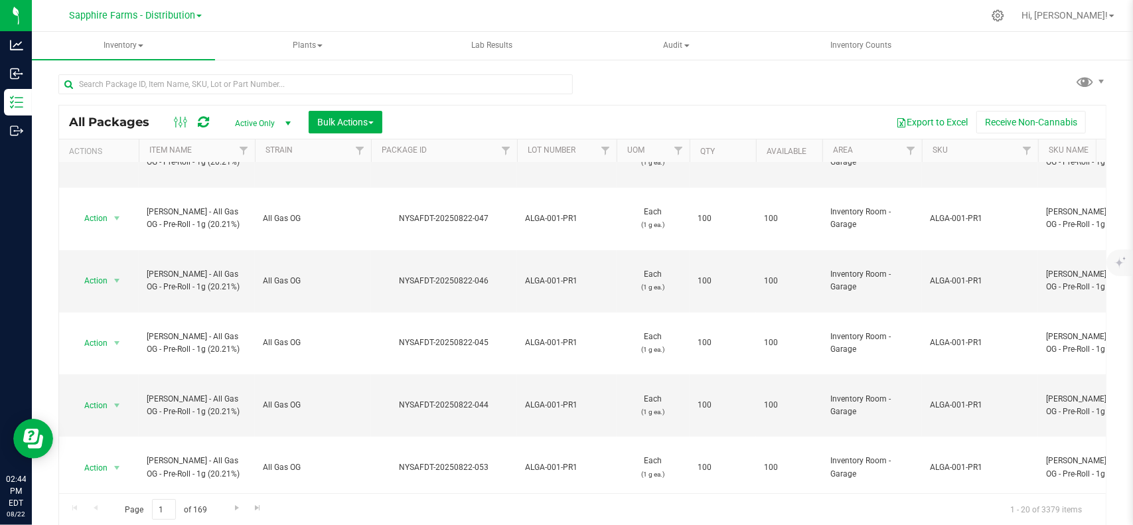
scroll to position [0, 0]
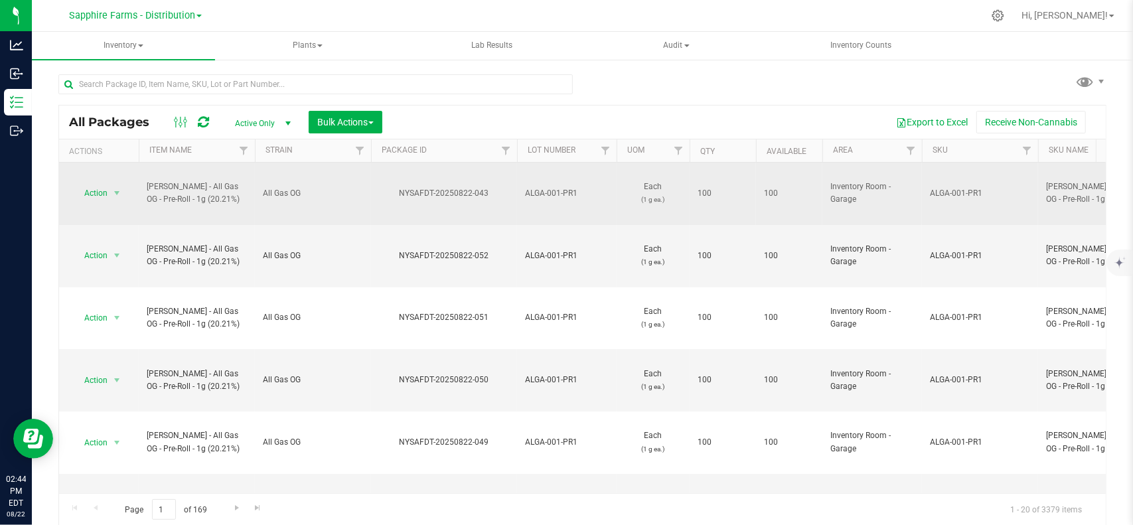
click at [462, 187] on div "NYSAFDT-20250822-043" at bounding box center [444, 193] width 150 height 13
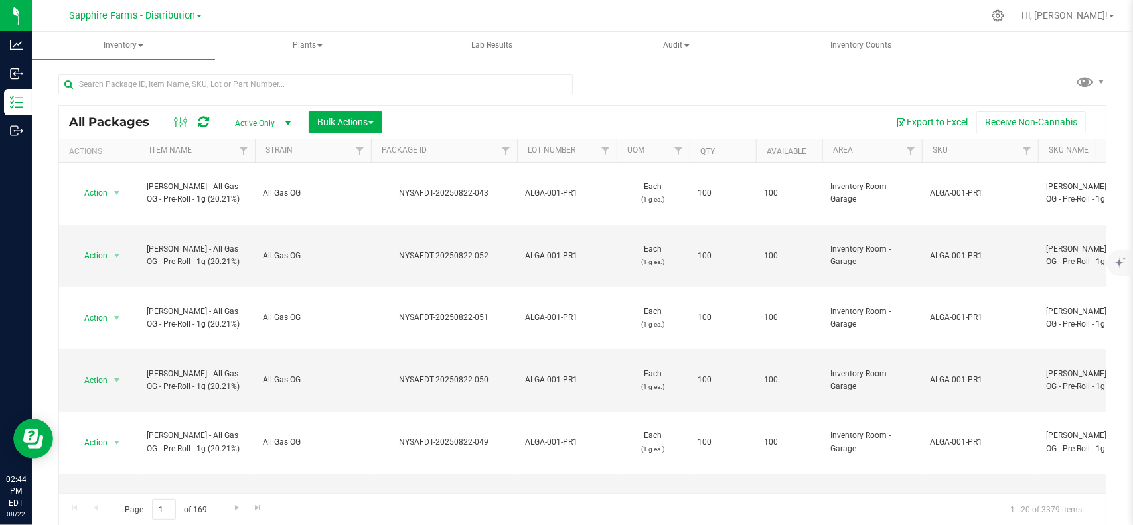
click at [718, 143] on th "Qty" at bounding box center [723, 150] width 66 height 23
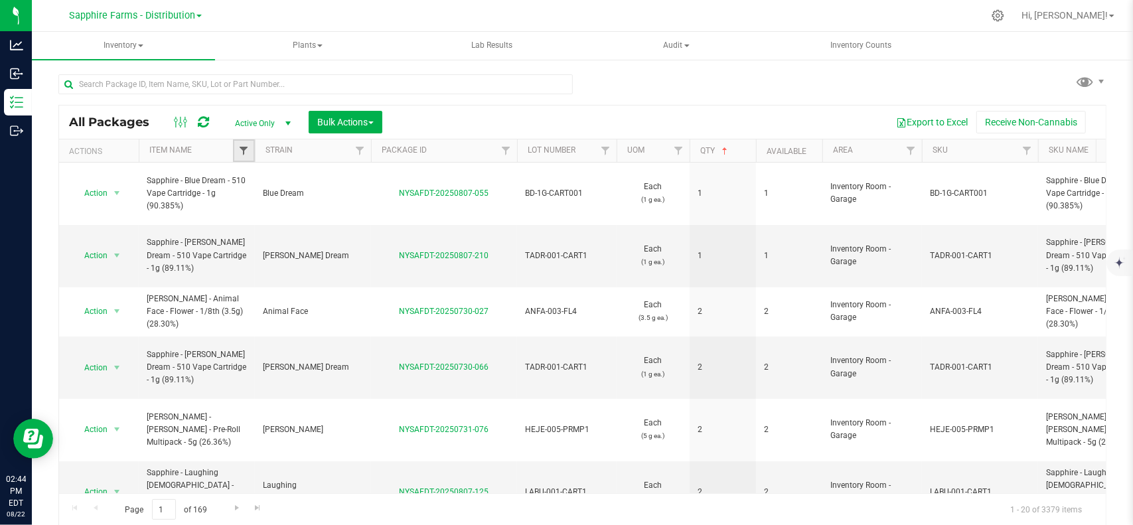
click at [240, 147] on span "Filter" at bounding box center [243, 150] width 11 height 11
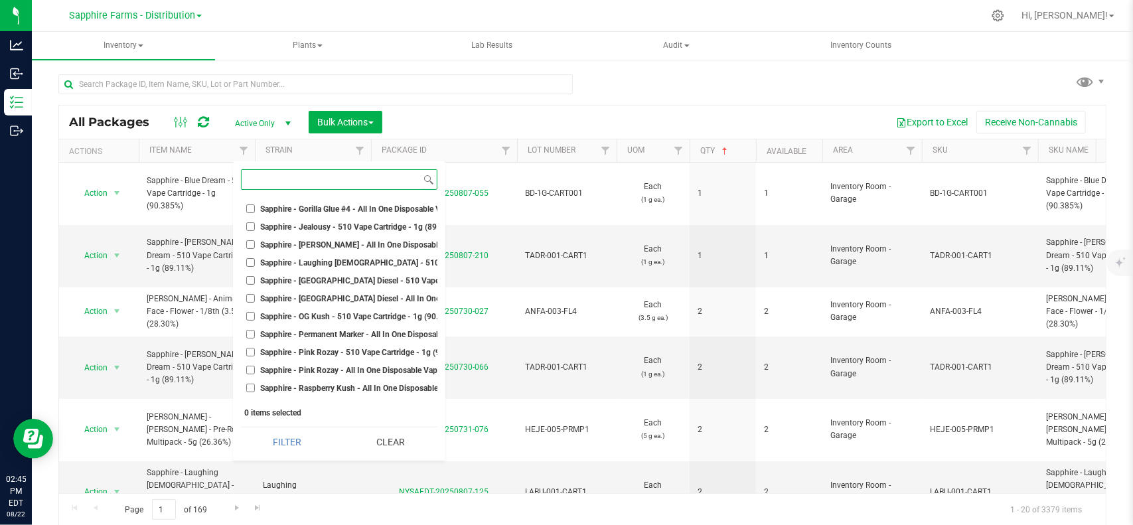
scroll to position [3451, 0]
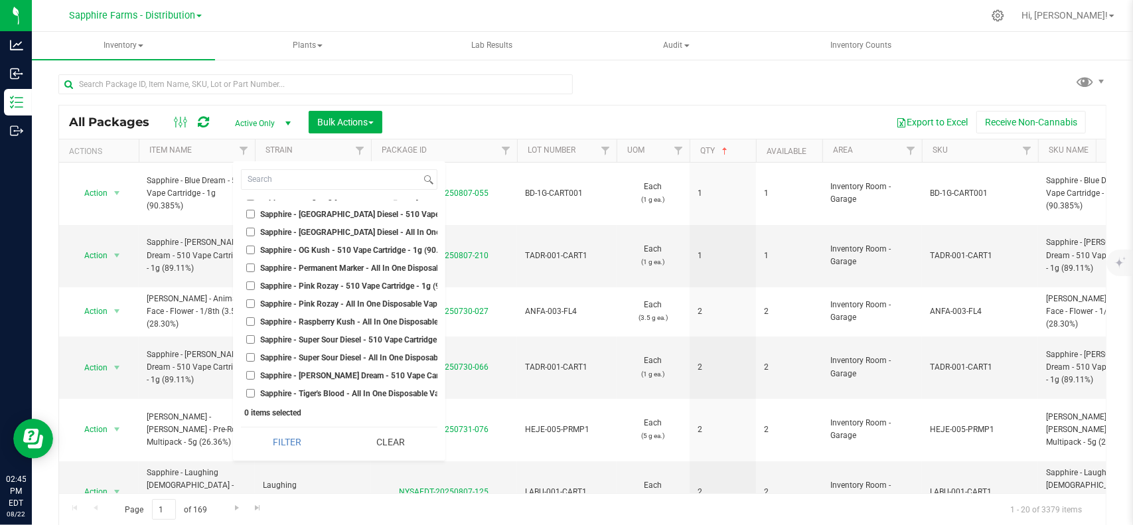
click at [250, 319] on input "Sapphire - Raspberry Kush - All In One Disposable Vape - 1g (92.22%)" at bounding box center [250, 321] width 9 height 9
checkbox input "true"
click at [249, 298] on li "Sapphire - Pink Rozay - All In One Disposable Vape - 1g (90.90%)" at bounding box center [339, 304] width 196 height 14
click at [250, 302] on input "Sapphire - Pink Rozay - All In One Disposable Vape - 1g (90.90%)" at bounding box center [250, 303] width 9 height 9
checkbox input "true"
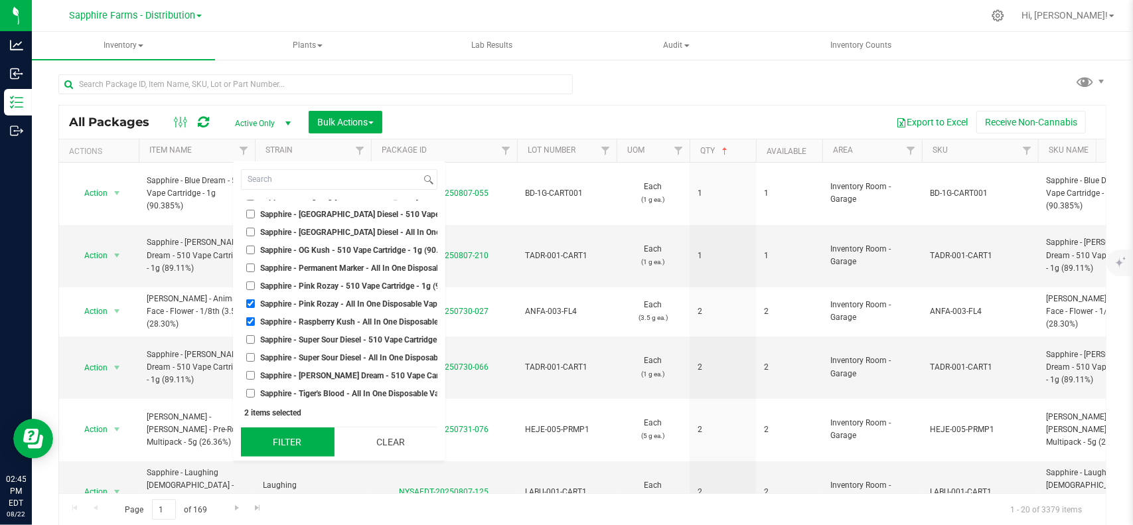
click at [305, 447] on button "Filter" at bounding box center [288, 441] width 94 height 29
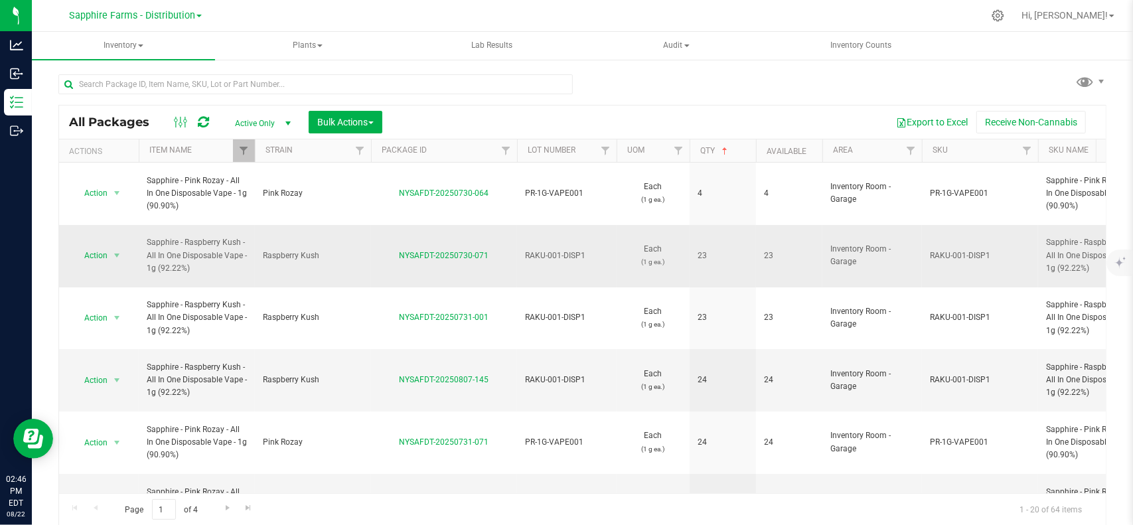
click at [727, 250] on span "23" at bounding box center [723, 256] width 50 height 13
click at [701, 250] on span "23" at bounding box center [723, 256] width 50 height 13
click at [815, 90] on div "All Packages Active Only Active Only Lab Samples Locked All Bulk Actions Add to…" at bounding box center [582, 294] width 1048 height 464
click at [94, 225] on td "Action Action Adjust qty Create package Edit attributes Global inventory Locate…" at bounding box center [99, 256] width 80 height 62
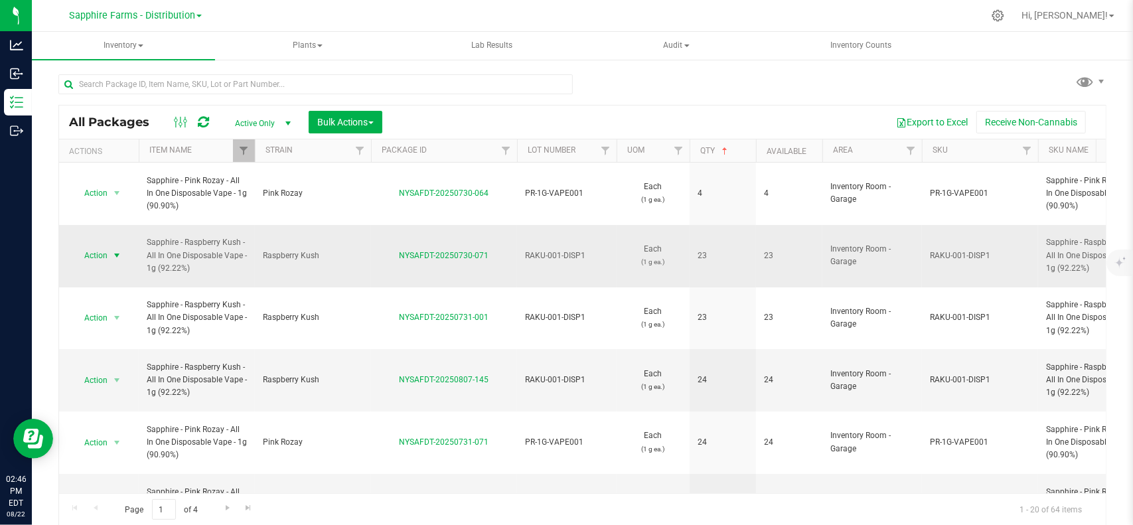
click at [118, 246] on span "select" at bounding box center [117, 255] width 17 height 19
click at [98, 260] on li "Adjust qty" at bounding box center [114, 258] width 82 height 20
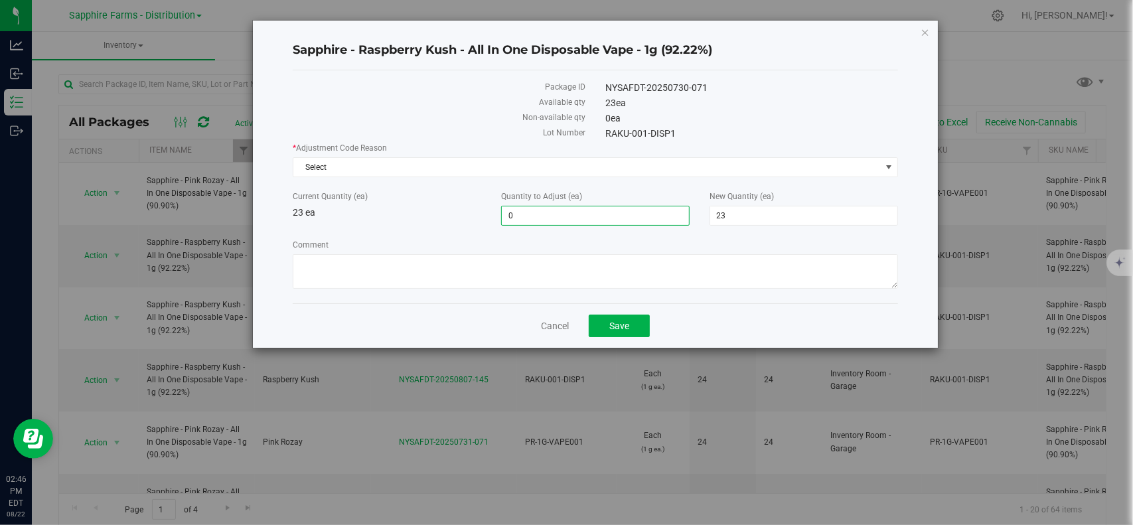
click at [575, 218] on span "0 0" at bounding box center [595, 216] width 189 height 20
click at [575, 218] on input "0" at bounding box center [595, 215] width 187 height 19
click at [553, 323] on link "Cancel" at bounding box center [555, 325] width 28 height 13
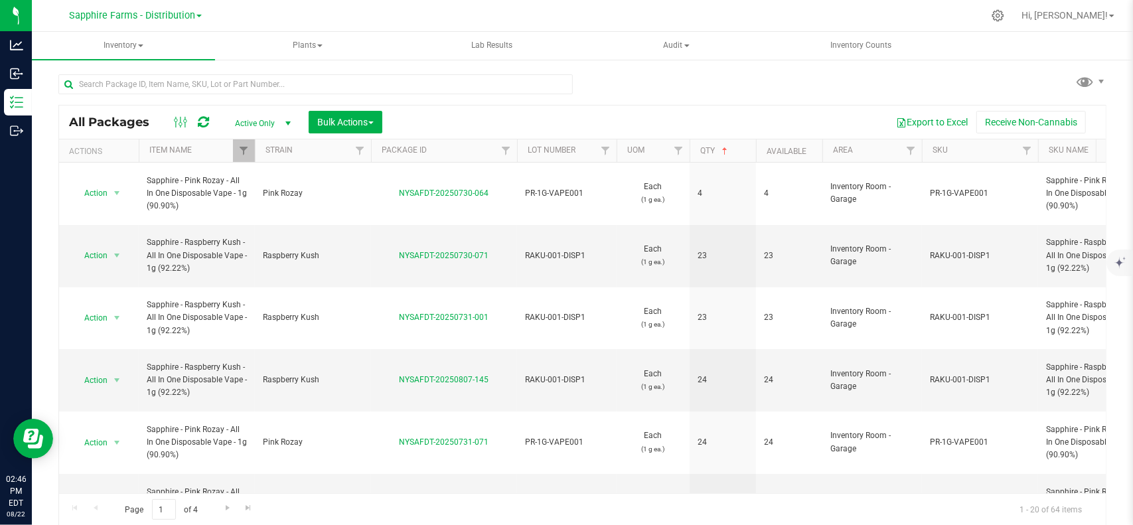
click at [637, 87] on div "All Packages Active Only Active Only Lab Samples Locked All Bulk Actions Add to…" at bounding box center [582, 294] width 1048 height 464
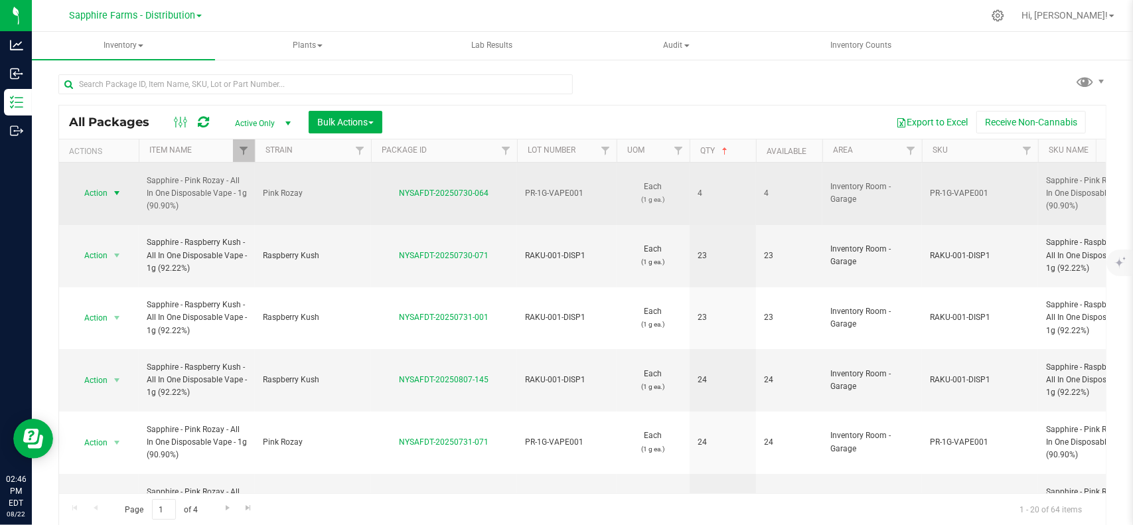
click at [100, 189] on span "Action" at bounding box center [90, 193] width 36 height 19
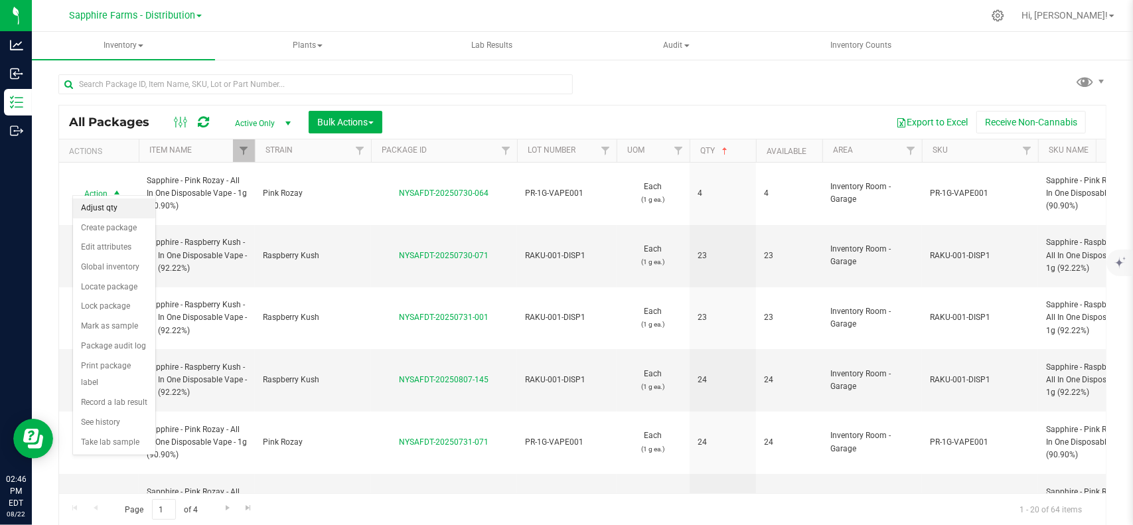
click at [101, 210] on li "Adjust qty" at bounding box center [114, 208] width 82 height 20
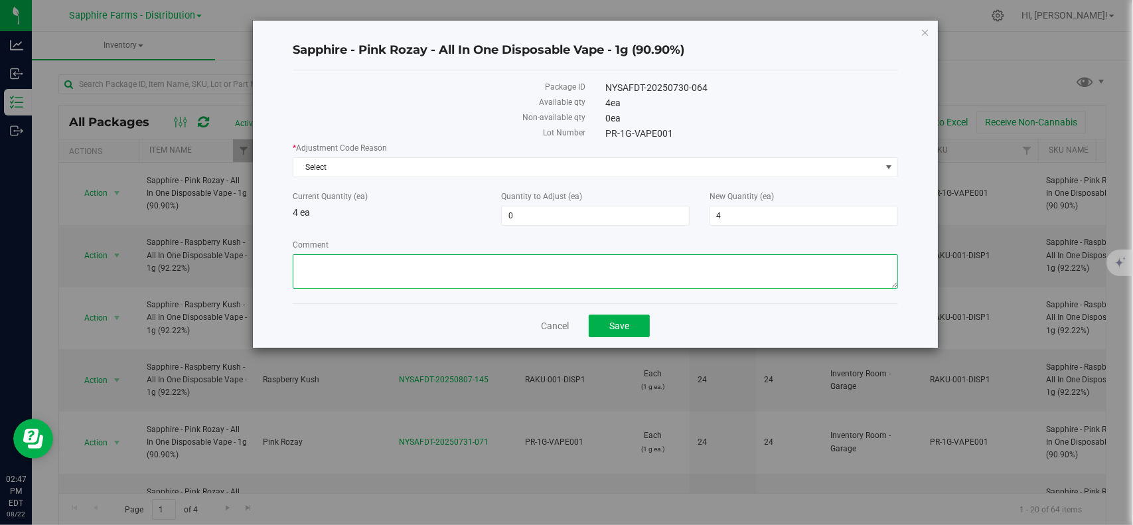
click at [528, 269] on textarea "Comment" at bounding box center [595, 271] width 605 height 35
click at [520, 159] on span "Select" at bounding box center [586, 167] width 587 height 19
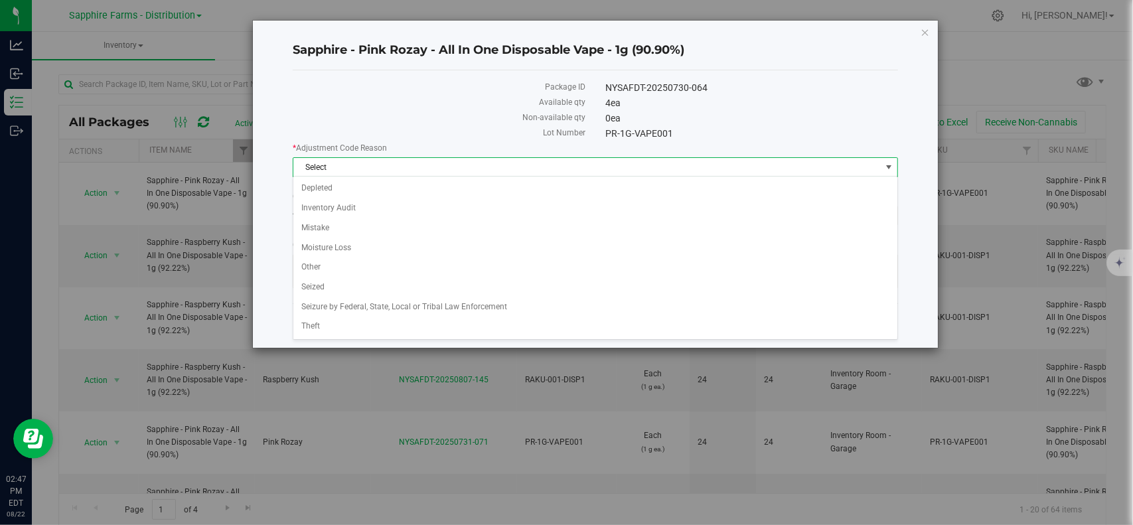
click at [475, 119] on label "Non-available qty" at bounding box center [439, 118] width 293 height 12
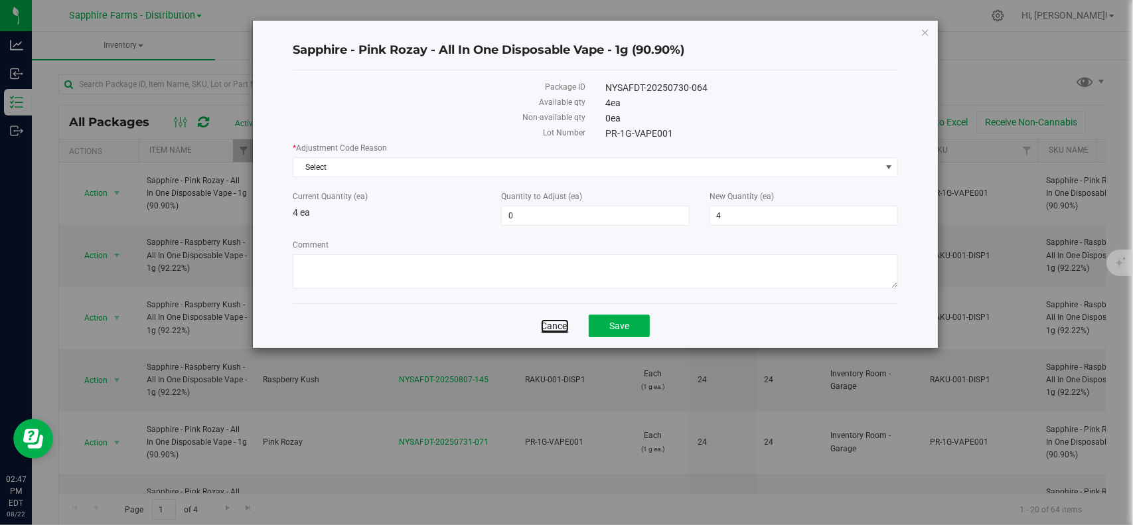
click at [548, 323] on link "Cancel" at bounding box center [555, 325] width 28 height 13
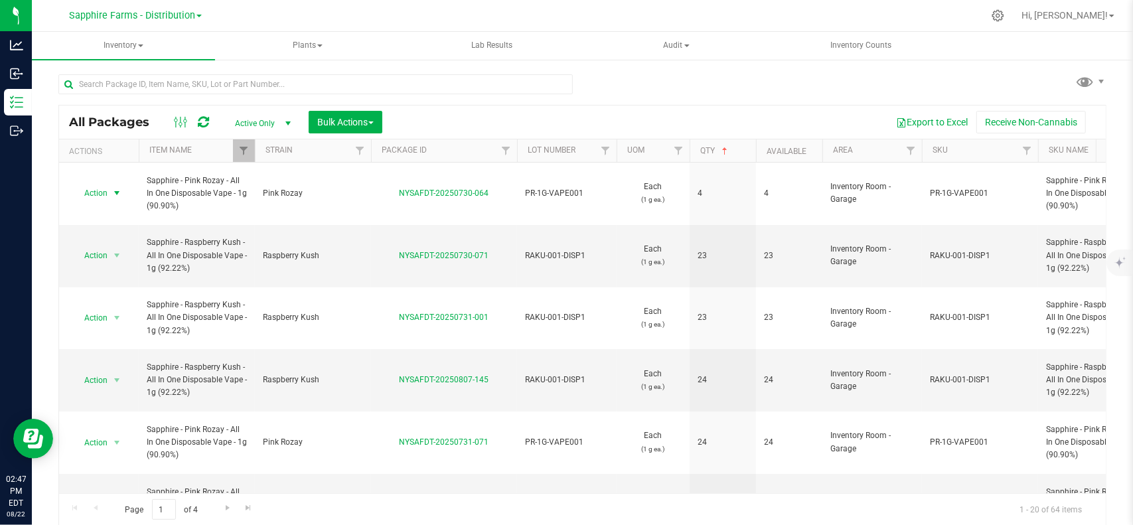
click at [498, 124] on div "Export to Excel Receive Non-Cannabis" at bounding box center [744, 122] width 704 height 23
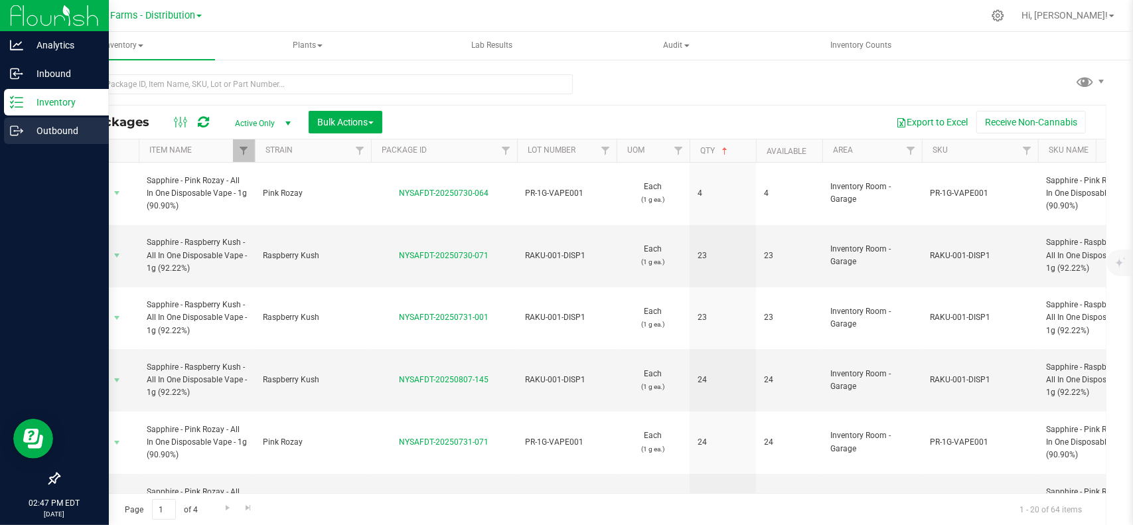
click at [13, 131] on icon at bounding box center [16, 130] width 13 height 13
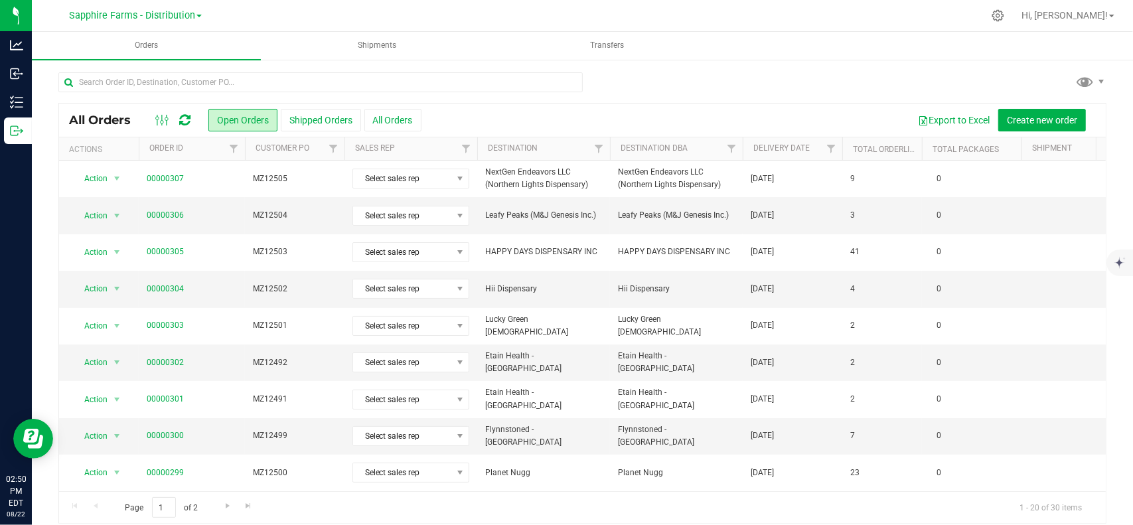
click at [720, 122] on div "Export to Excel Create new order" at bounding box center [758, 120] width 674 height 23
click at [379, 56] on uib-tab-heading "Shipments" at bounding box center [377, 46] width 228 height 27
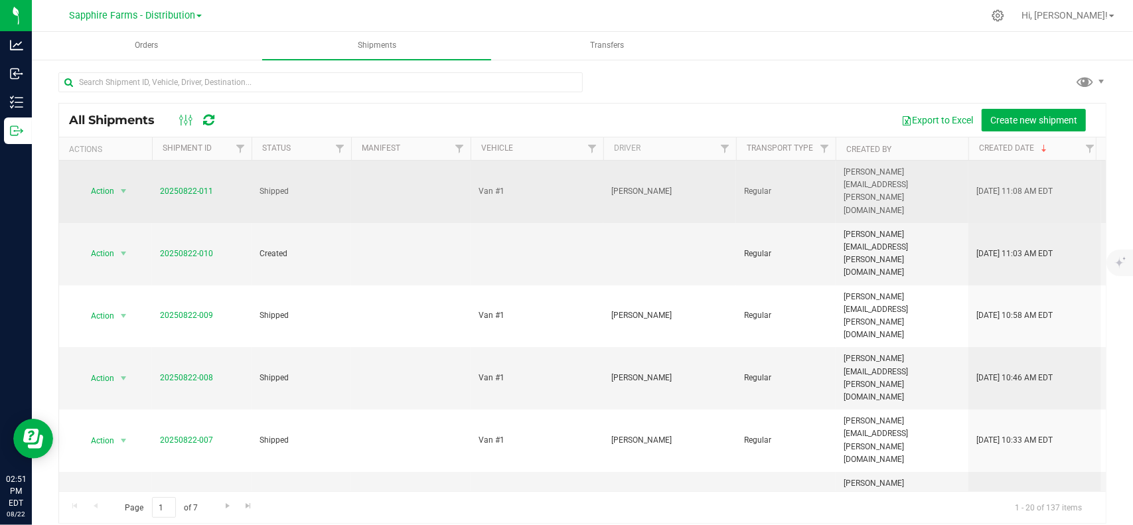
click at [339, 188] on td "Shipped" at bounding box center [302, 192] width 100 height 62
click at [340, 185] on td "Shipped" at bounding box center [302, 192] width 100 height 62
click at [178, 187] on link "20250822-011" at bounding box center [186, 191] width 53 height 9
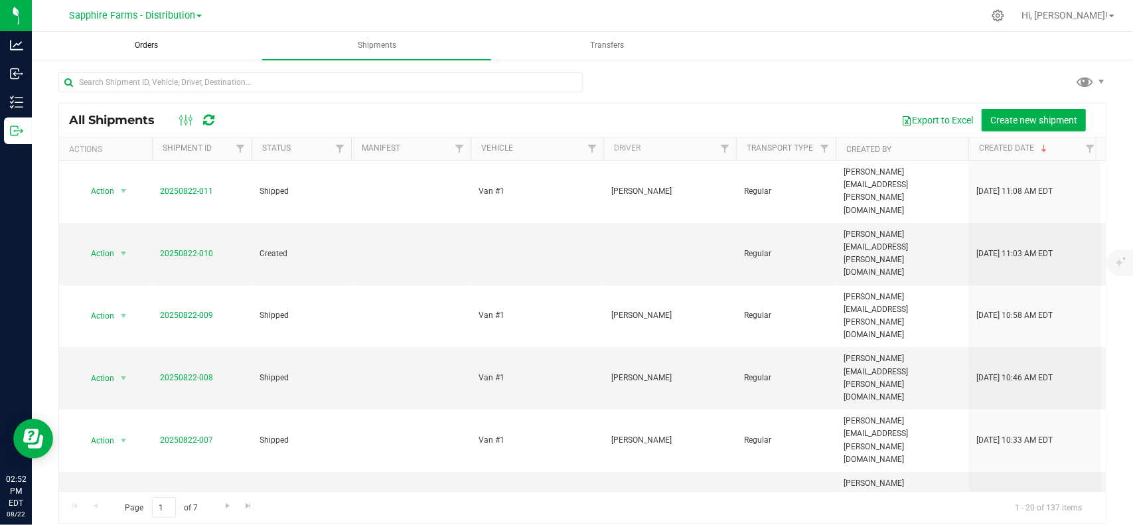
click at [154, 37] on uib-tab-heading "Orders" at bounding box center [147, 46] width 228 height 27
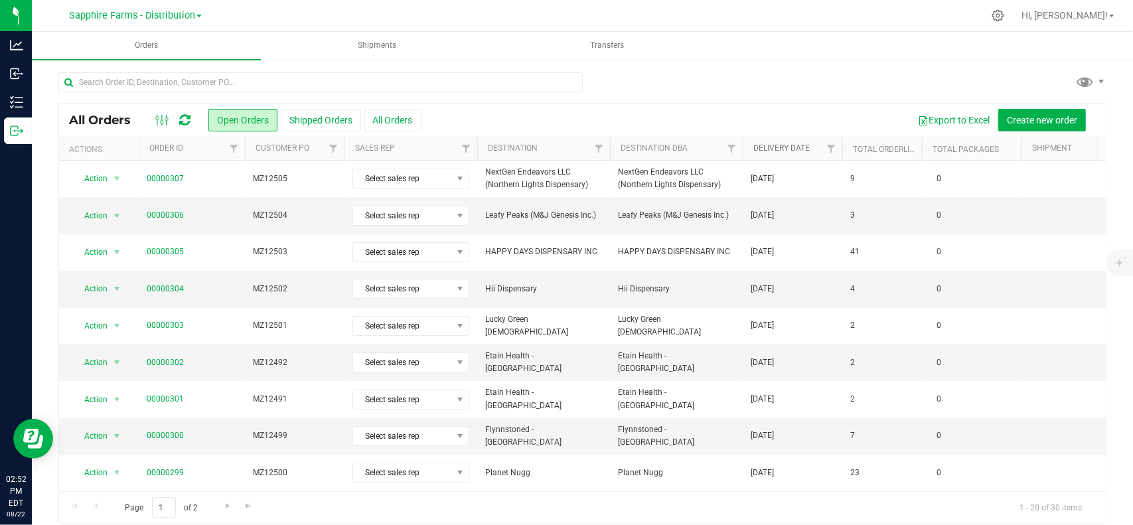
click at [796, 152] on link "Delivery Date" at bounding box center [781, 147] width 56 height 9
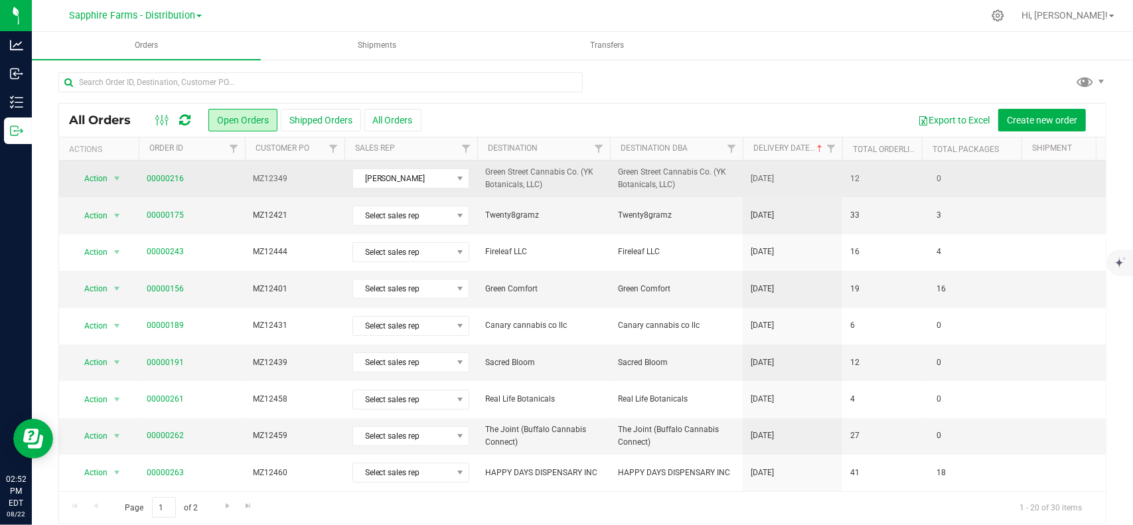
click at [321, 180] on span "MZ12349" at bounding box center [295, 179] width 84 height 13
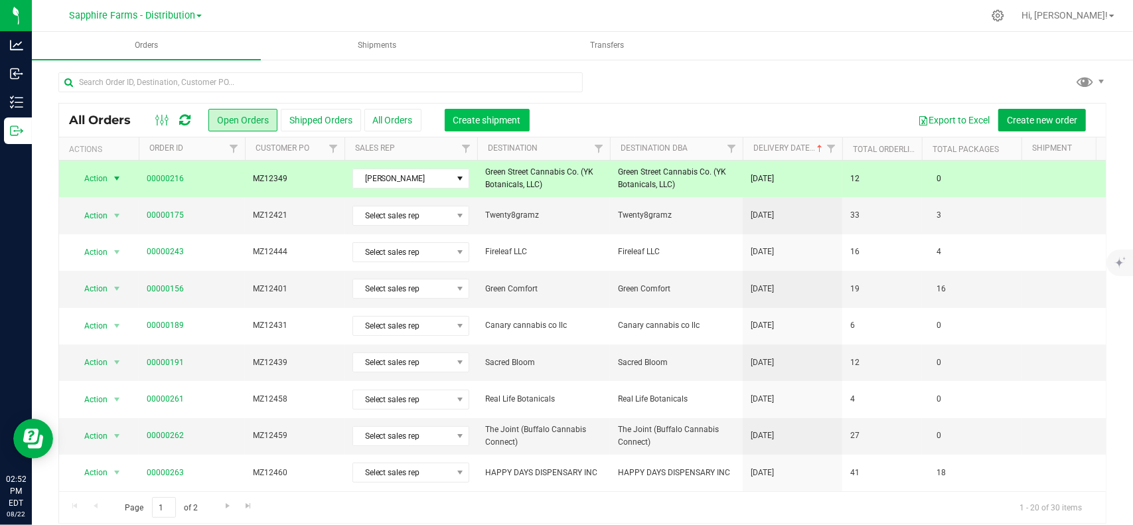
click at [467, 123] on span "Create shipment" at bounding box center [487, 120] width 68 height 11
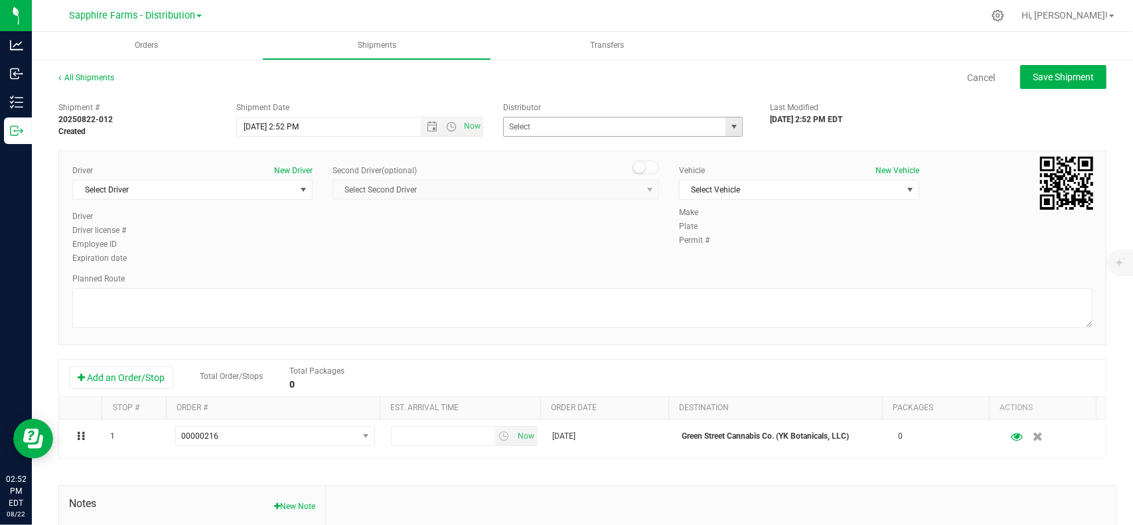
click at [729, 128] on span "select" at bounding box center [734, 126] width 11 height 11
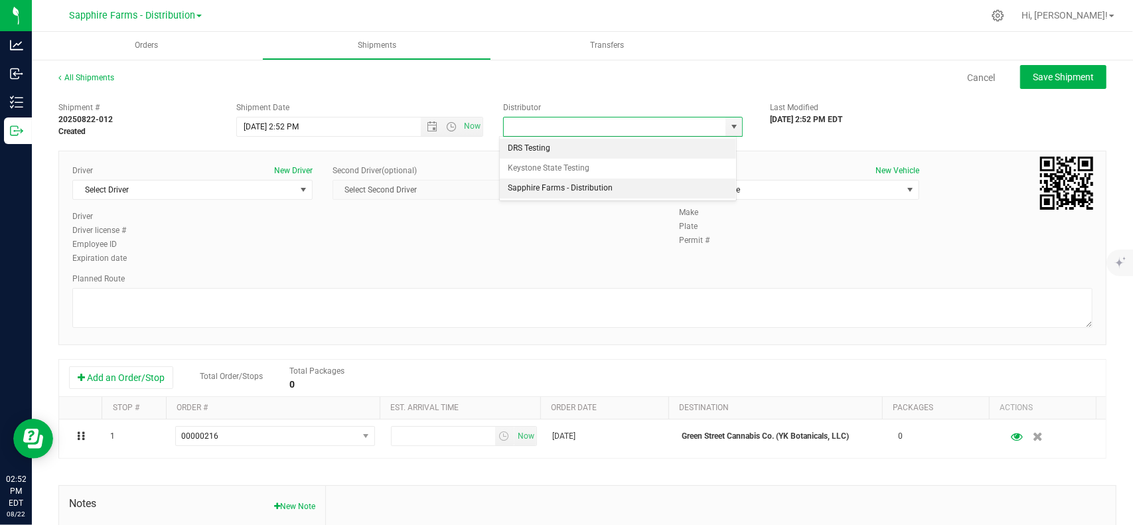
click at [619, 187] on li "Sapphire Farms - Distribution" at bounding box center [618, 189] width 236 height 20
type input "Sapphire Farms - Distribution"
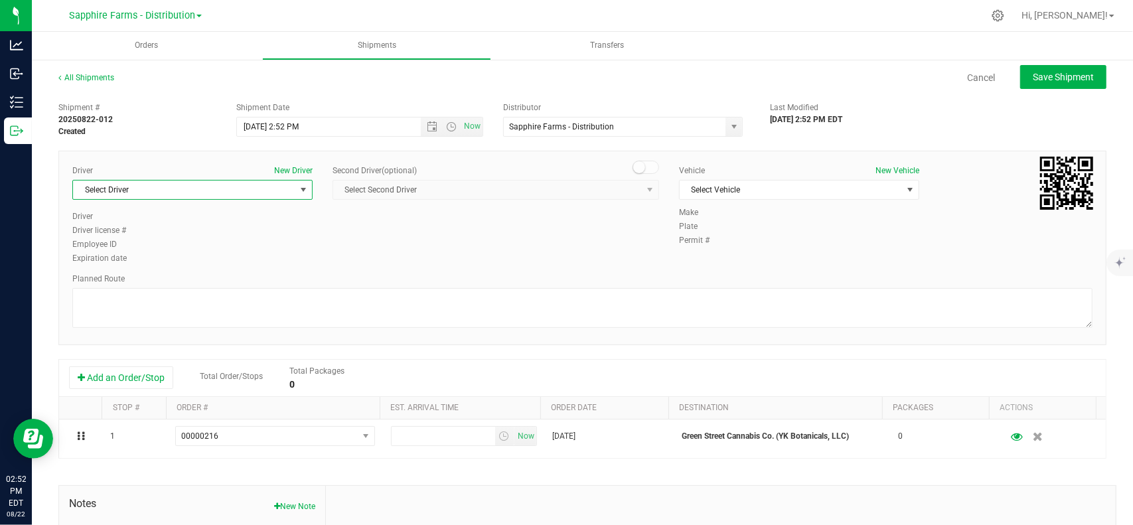
click at [267, 188] on span "Select Driver" at bounding box center [184, 190] width 222 height 19
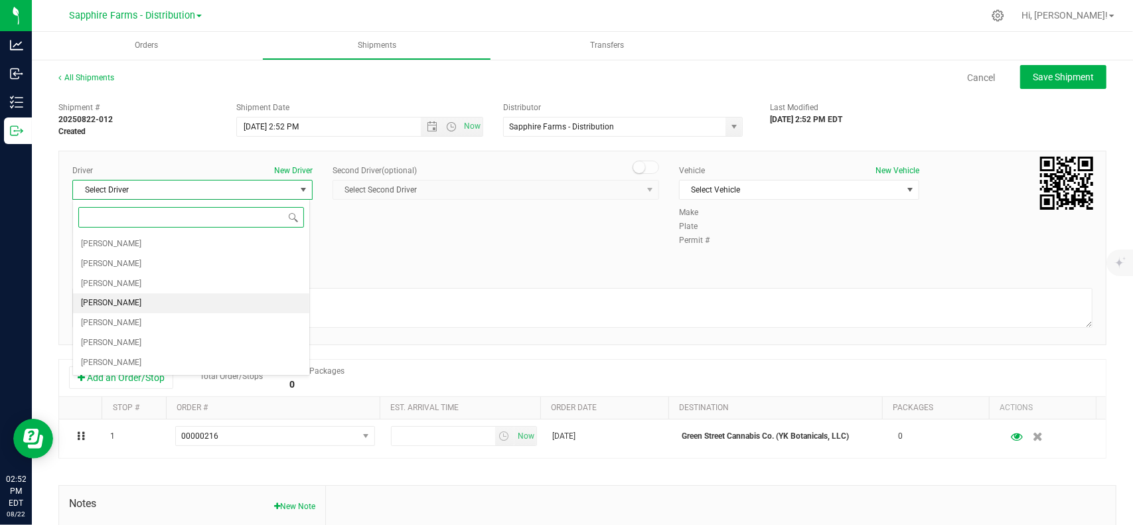
click at [109, 303] on span "Cejae Mitchell" at bounding box center [111, 303] width 60 height 17
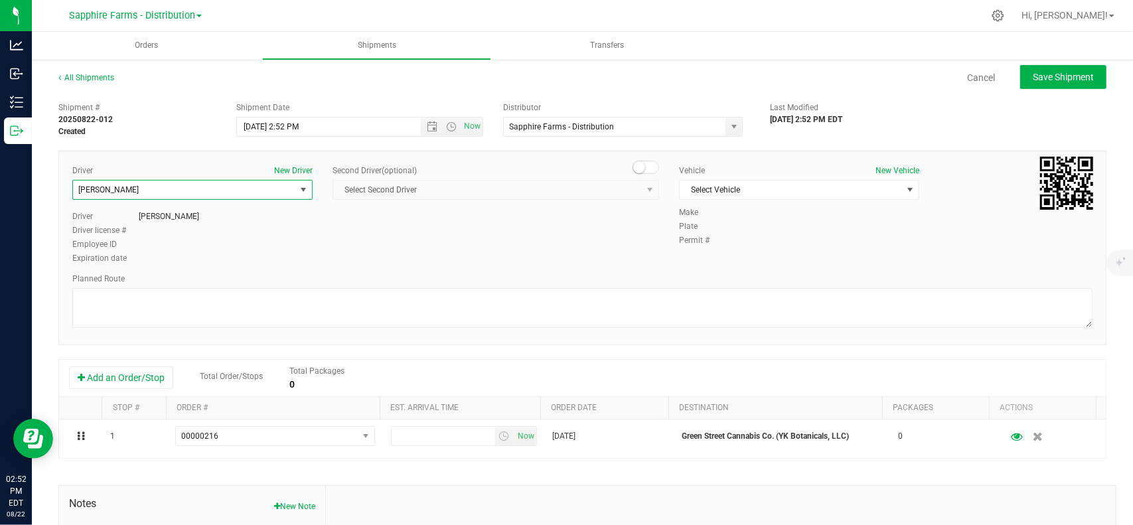
click at [734, 199] on div "Vehicle New Vehicle Select Vehicle Select Vehicle Buick - Sales Van #1 Van #2" at bounding box center [799, 186] width 260 height 42
click at [729, 189] on span "Select Vehicle" at bounding box center [791, 190] width 222 height 19
click at [738, 223] on li "Van #1" at bounding box center [792, 232] width 236 height 20
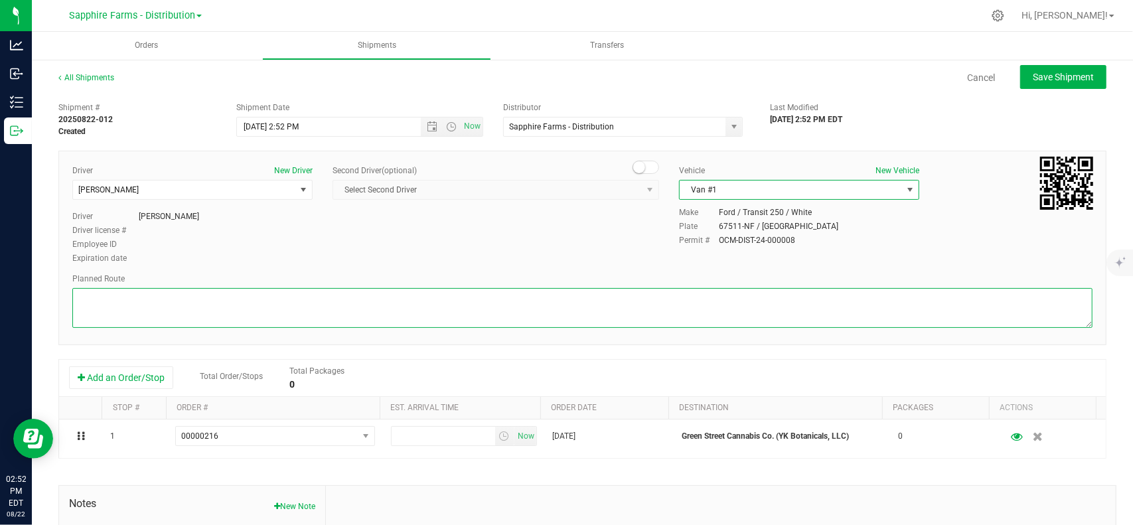
click at [478, 315] on textarea at bounding box center [582, 308] width 1020 height 40
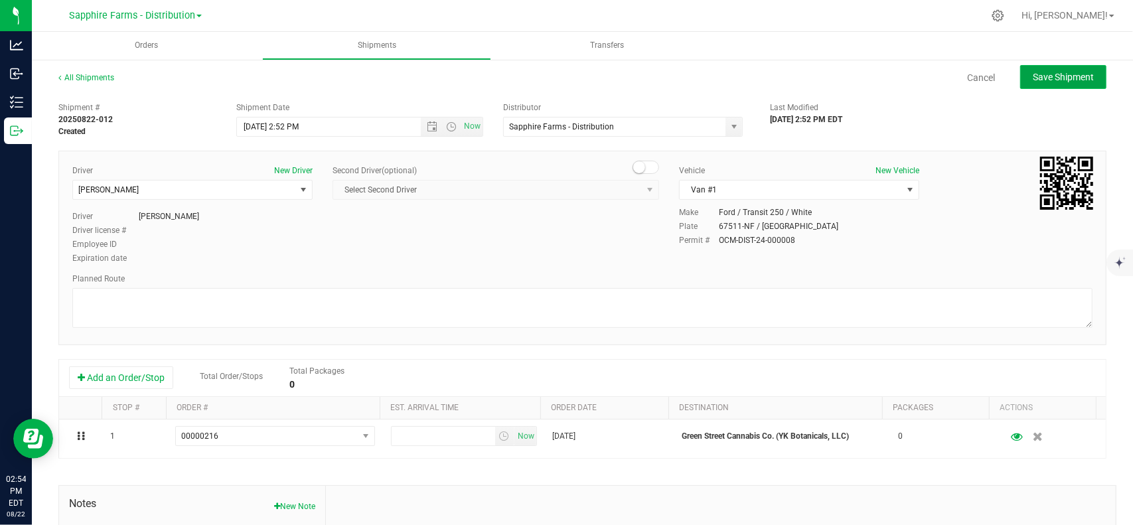
click at [1045, 80] on span "Save Shipment" at bounding box center [1063, 77] width 61 height 11
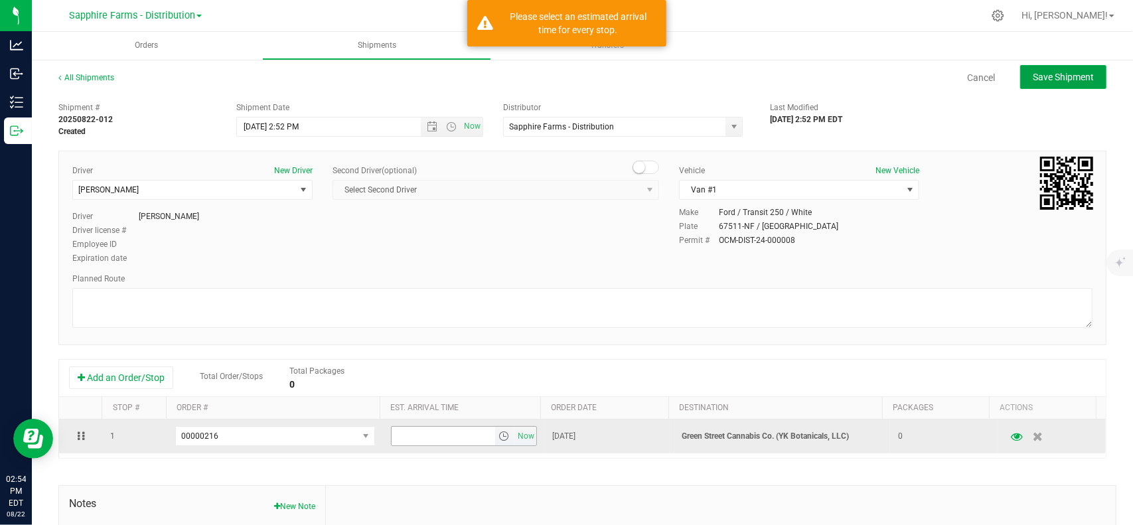
click at [498, 435] on span "select" at bounding box center [503, 436] width 11 height 11
click at [522, 431] on span "Now" at bounding box center [525, 436] width 23 height 19
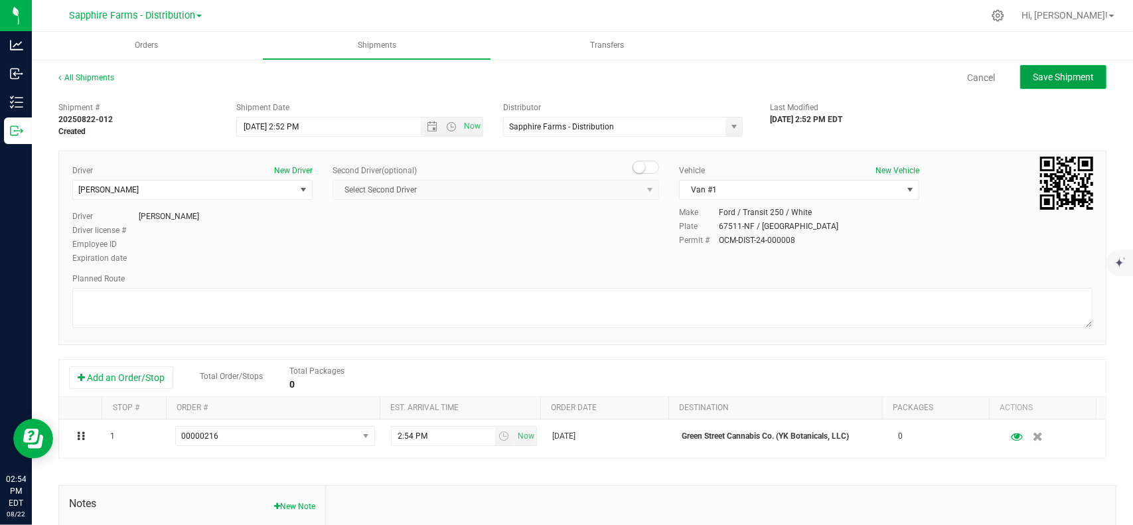
click at [1063, 83] on button "Save Shipment" at bounding box center [1063, 77] width 86 height 24
type input "8/22/2025 6:52 PM"
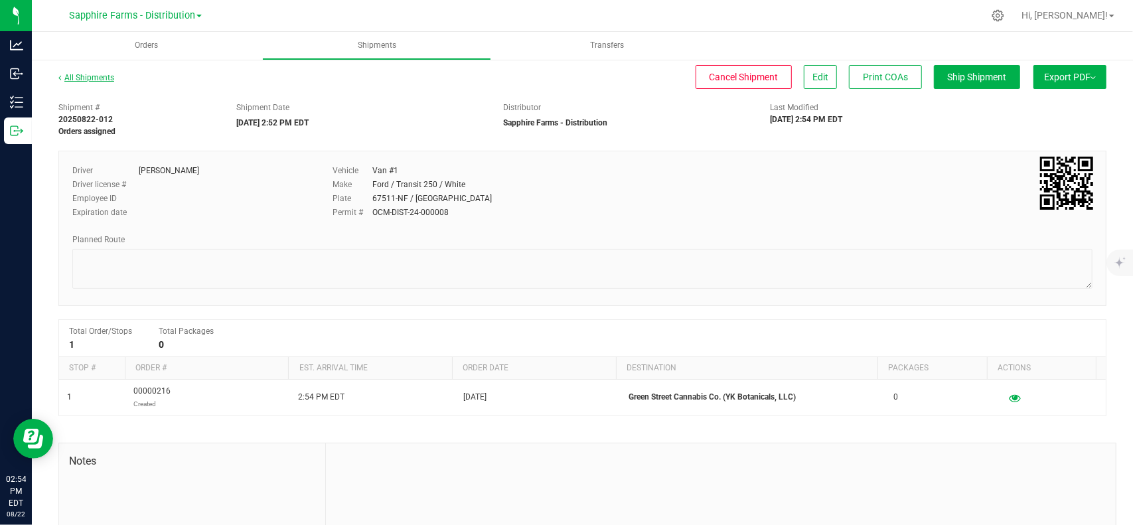
click at [101, 76] on link "All Shipments" at bounding box center [86, 77] width 56 height 9
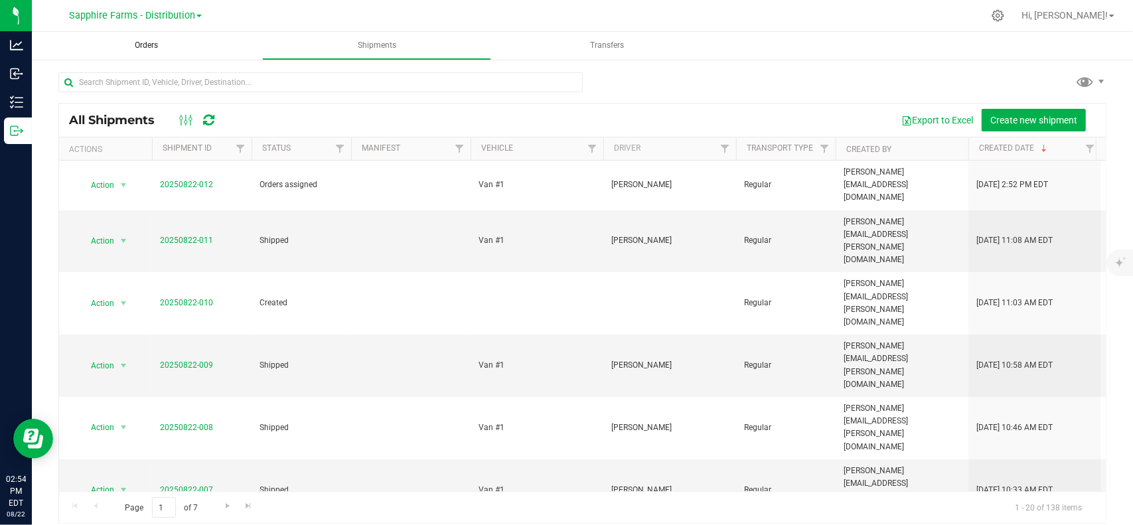
click at [149, 47] on span "Orders" at bounding box center [146, 45] width 59 height 11
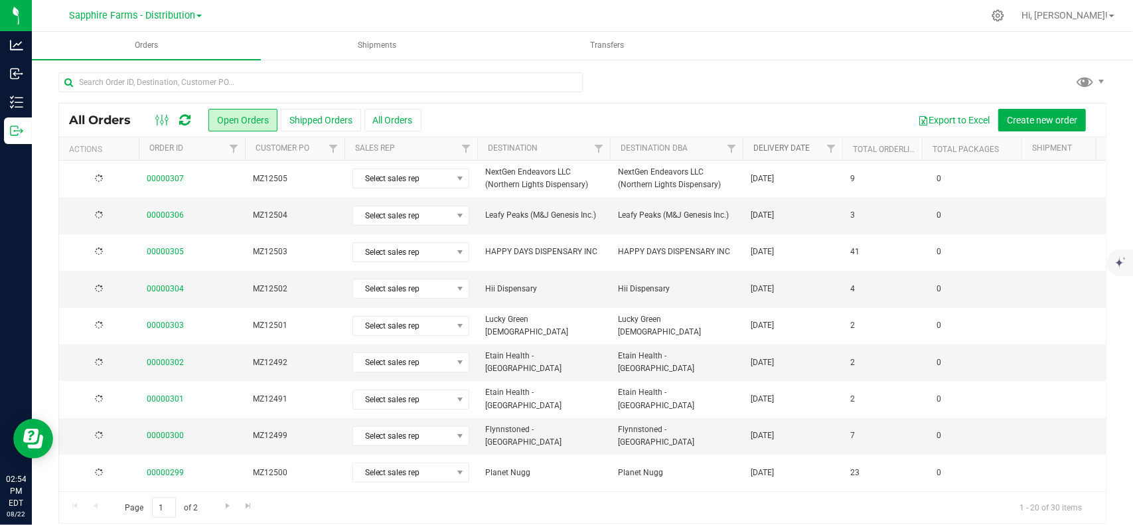
click at [784, 149] on link "Delivery Date" at bounding box center [781, 147] width 56 height 9
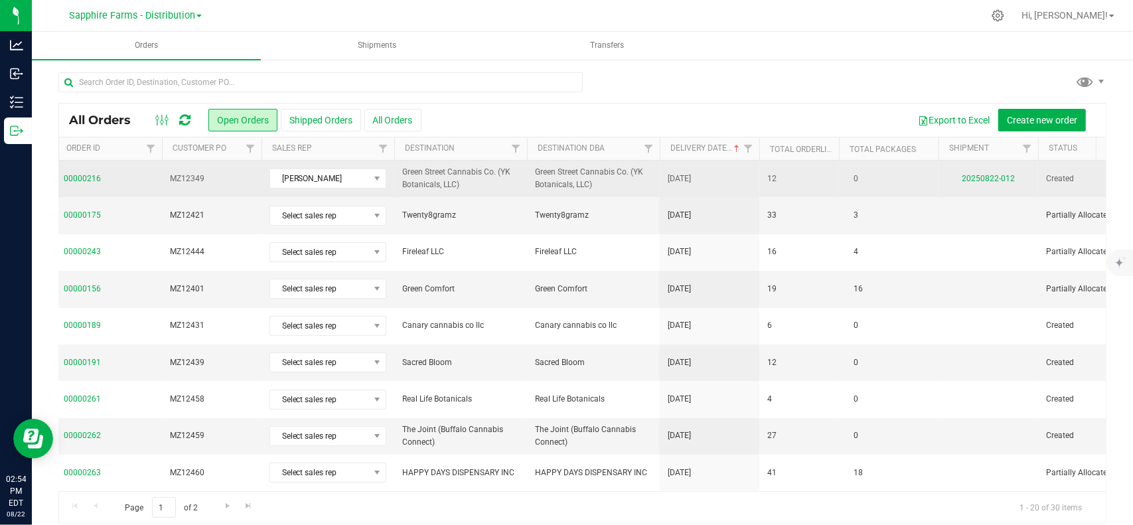
scroll to position [0, 112]
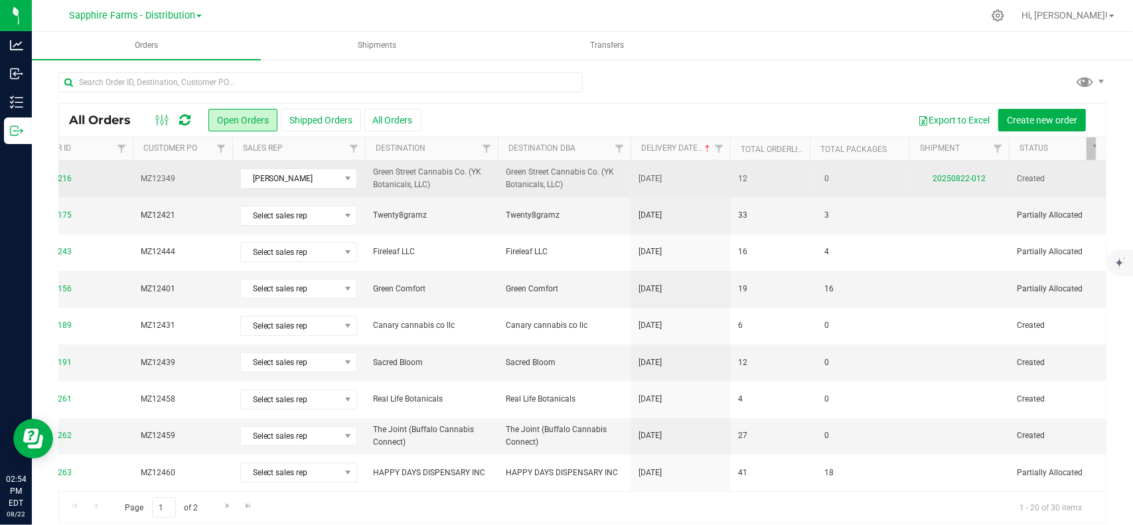
drag, startPoint x: 560, startPoint y: 169, endPoint x: 620, endPoint y: 168, distance: 60.4
click at [1035, 179] on span "Created" at bounding box center [1059, 179] width 84 height 13
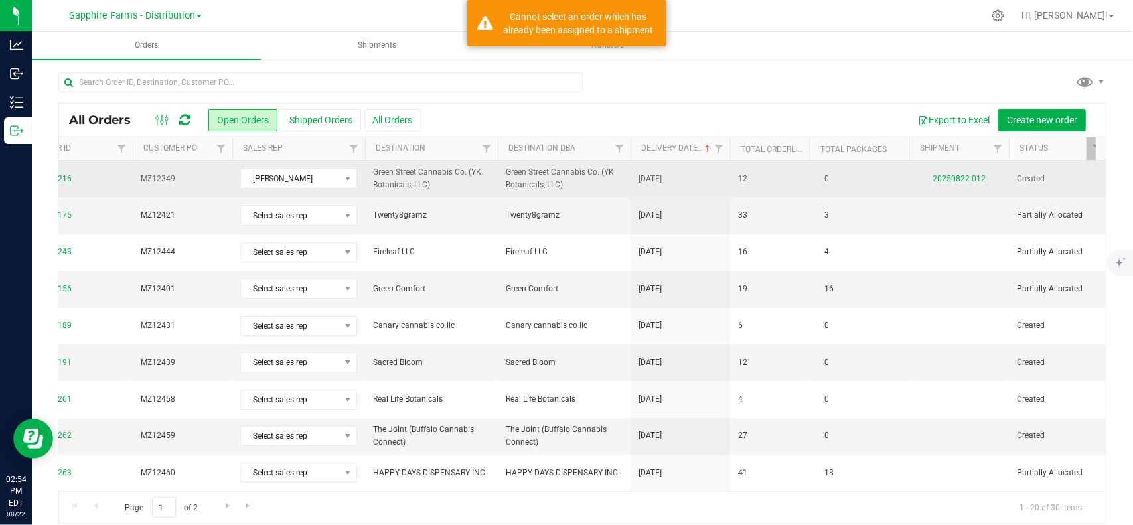
click at [1035, 179] on span "Created" at bounding box center [1059, 179] width 84 height 13
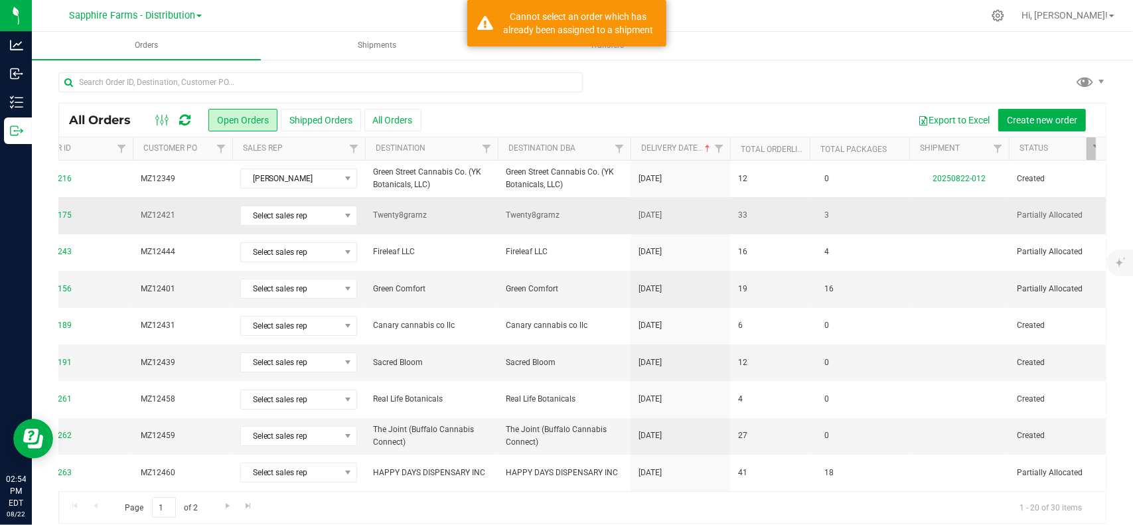
click at [1039, 214] on span "Partially Allocated" at bounding box center [1059, 215] width 84 height 13
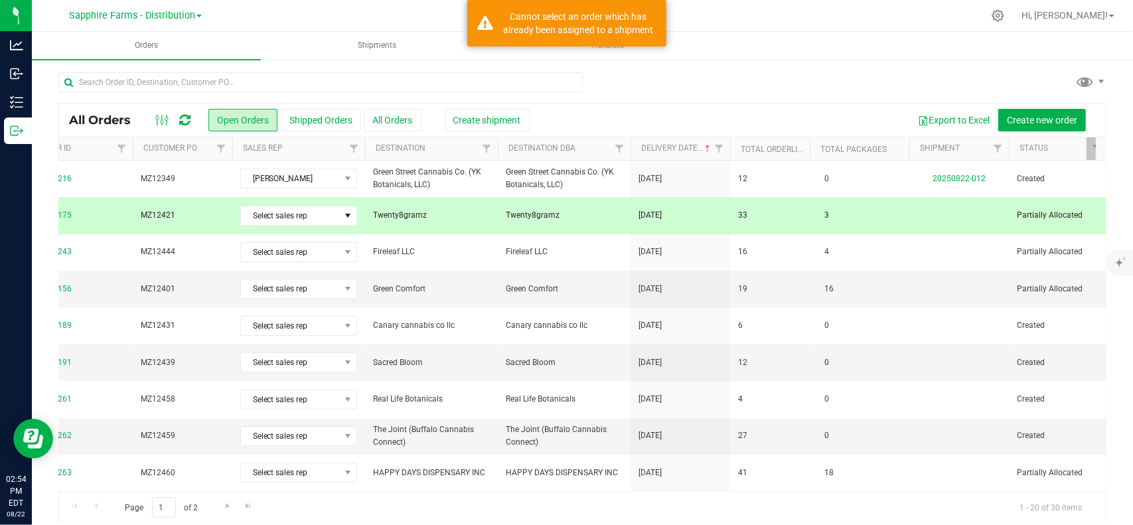
click at [1039, 214] on span "Partially Allocated" at bounding box center [1059, 215] width 84 height 13
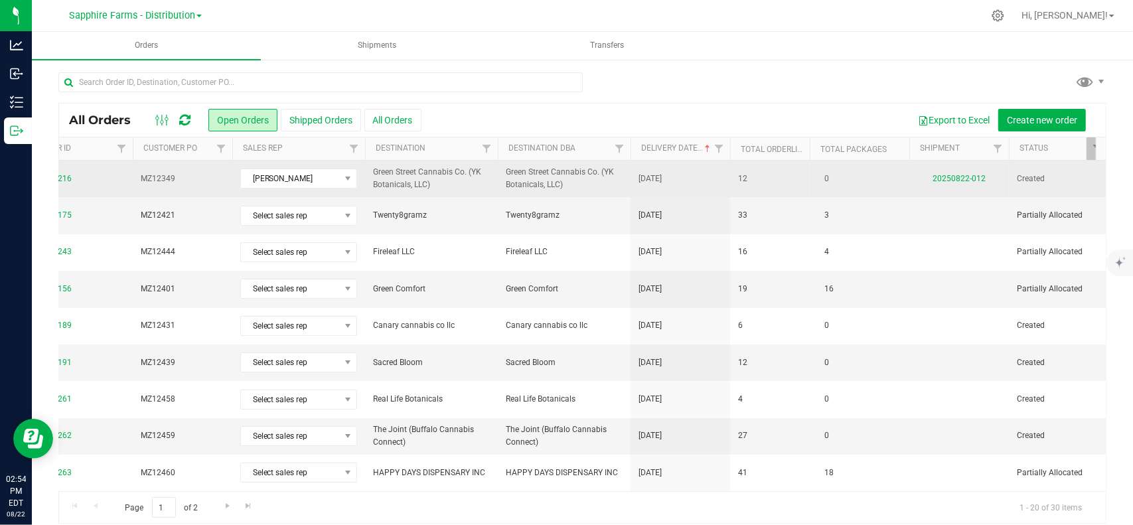
click at [1033, 176] on span "Created" at bounding box center [1059, 179] width 84 height 13
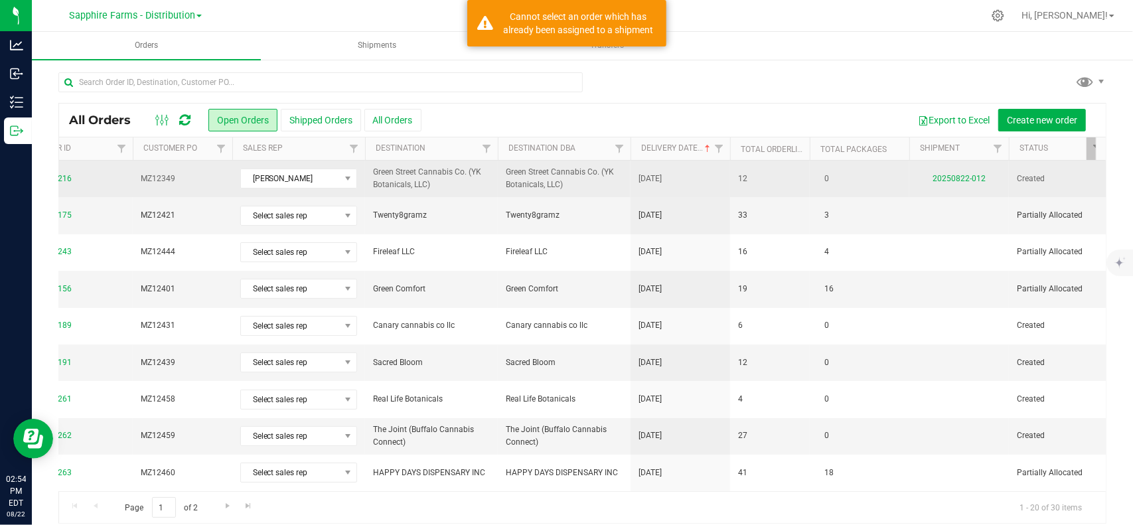
click at [1033, 176] on span "Created" at bounding box center [1059, 179] width 84 height 13
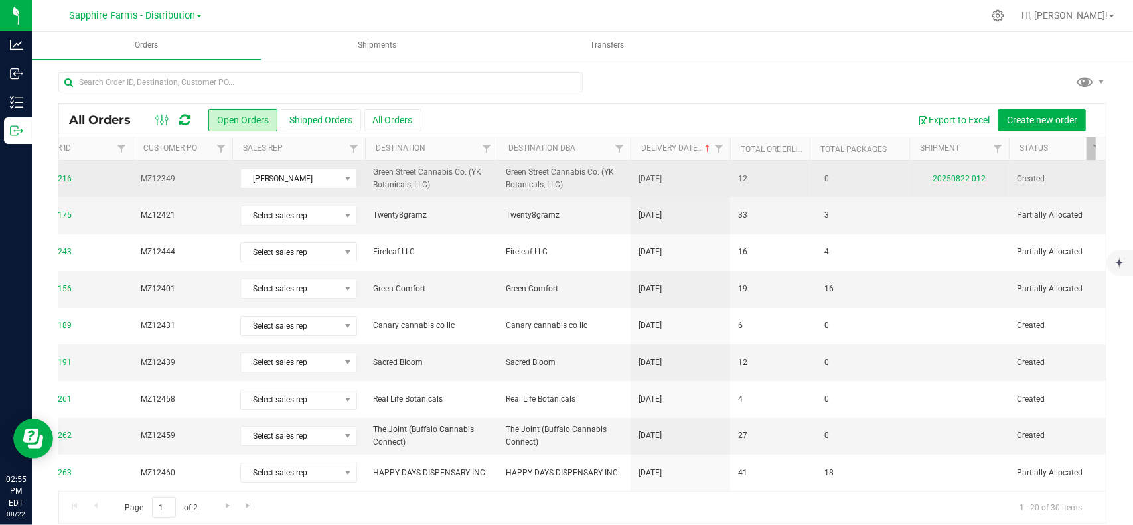
click at [1027, 177] on span "Created" at bounding box center [1059, 179] width 84 height 13
click at [959, 174] on link "20250822-012" at bounding box center [959, 178] width 53 height 9
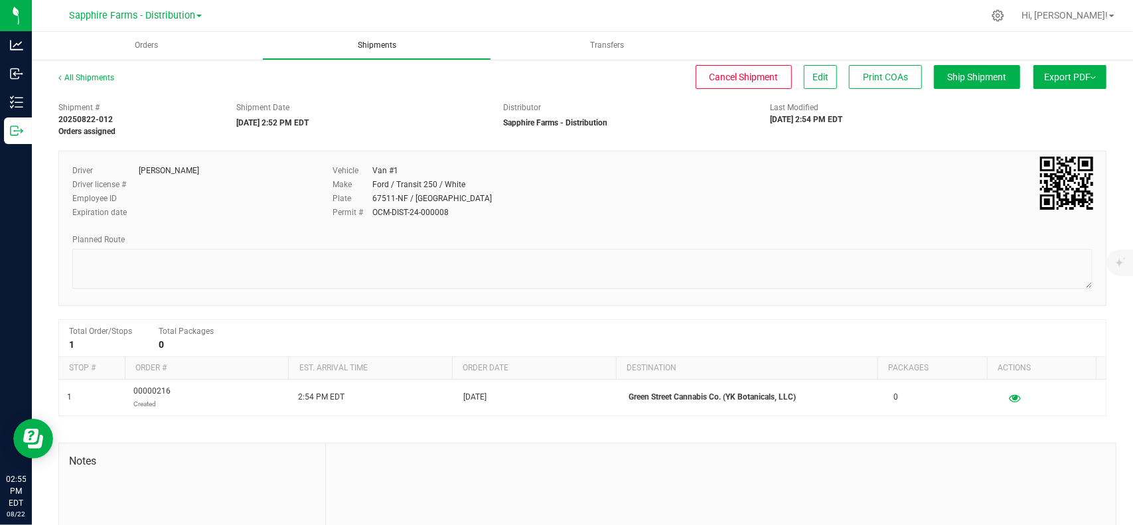
click at [386, 37] on uib-tab-heading "Shipments" at bounding box center [377, 46] width 228 height 27
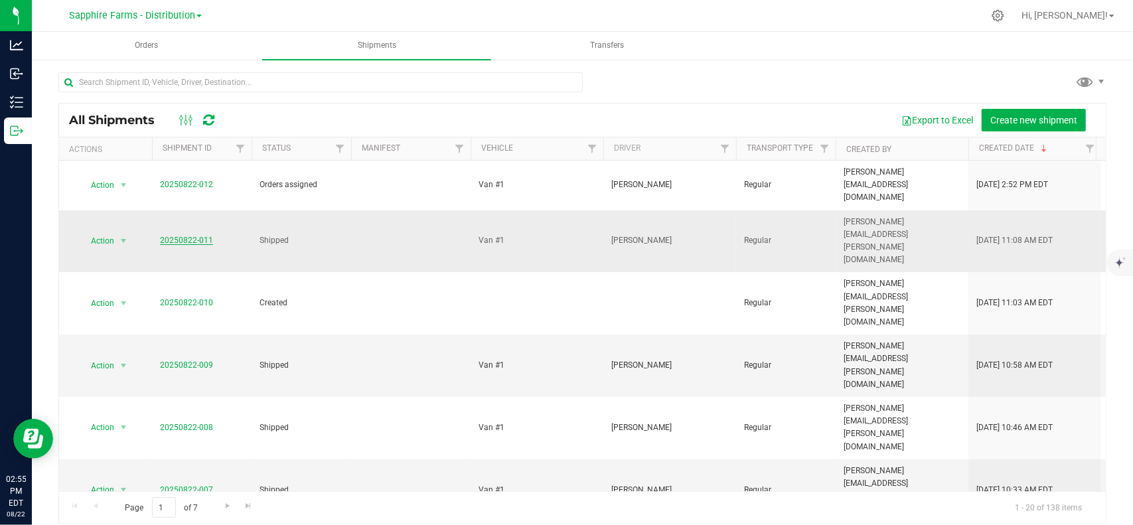
click at [185, 236] on link "20250822-011" at bounding box center [186, 240] width 53 height 9
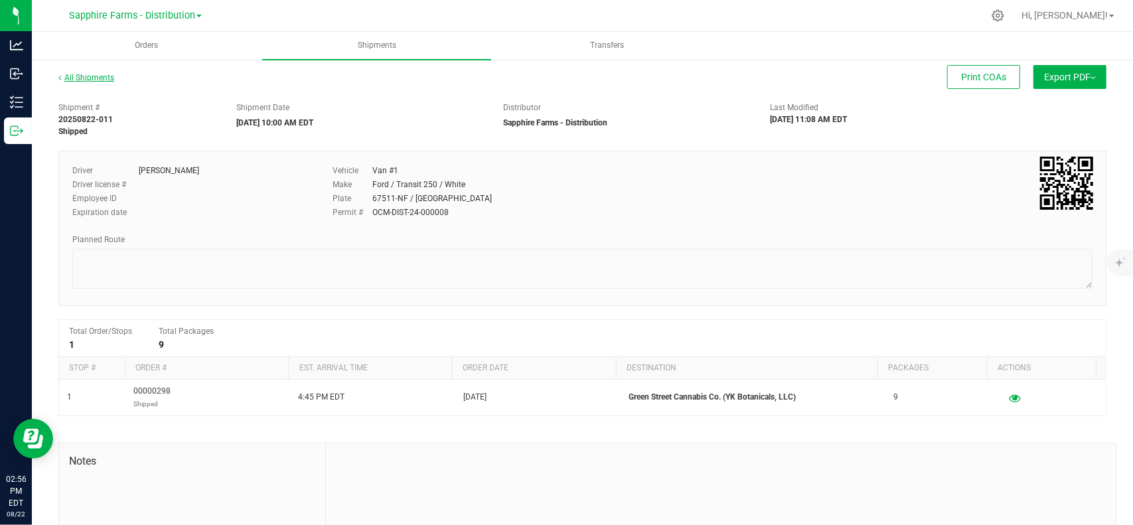
click at [98, 75] on link "All Shipments" at bounding box center [86, 77] width 56 height 9
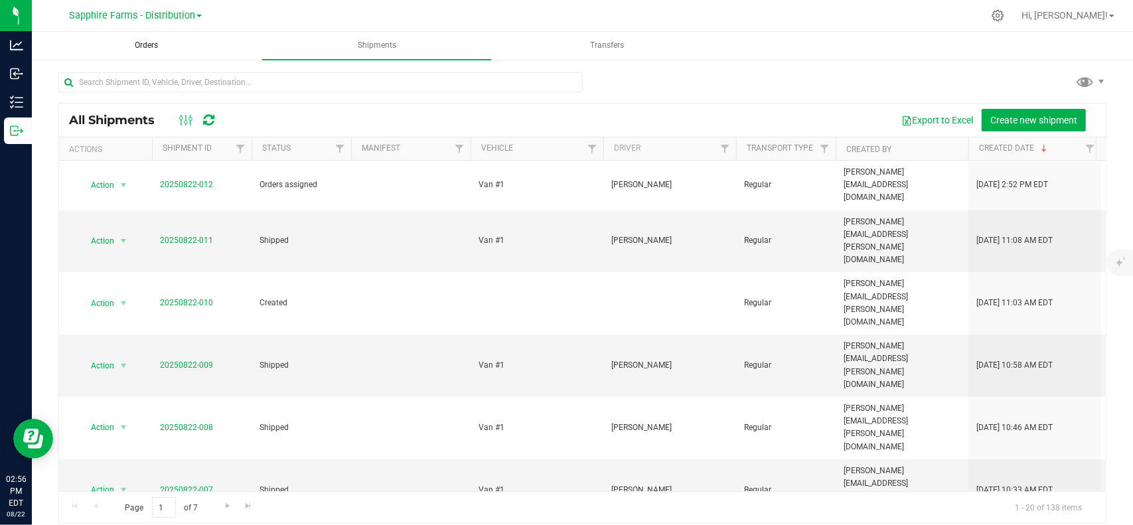
click at [135, 45] on span "Orders" at bounding box center [146, 45] width 59 height 11
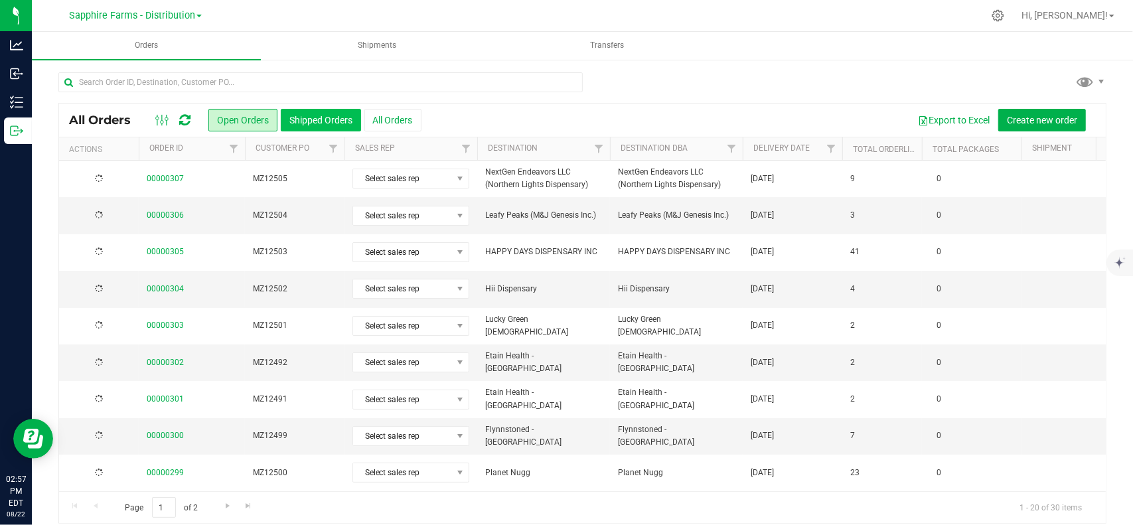
click at [307, 117] on button "Shipped Orders" at bounding box center [321, 120] width 80 height 23
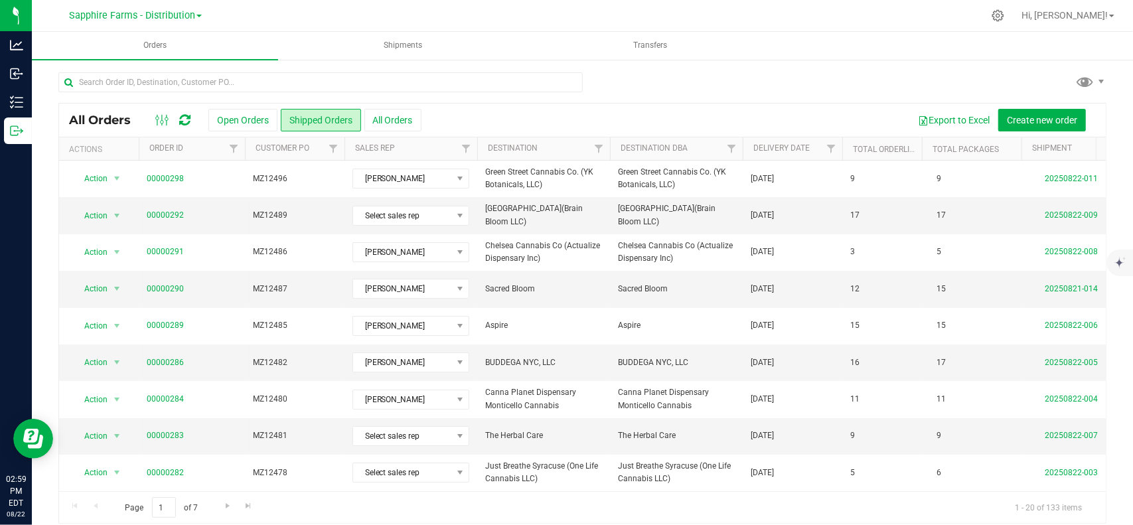
click at [858, 80] on div at bounding box center [582, 87] width 1048 height 31
click at [256, 120] on button "Open Orders" at bounding box center [242, 120] width 69 height 23
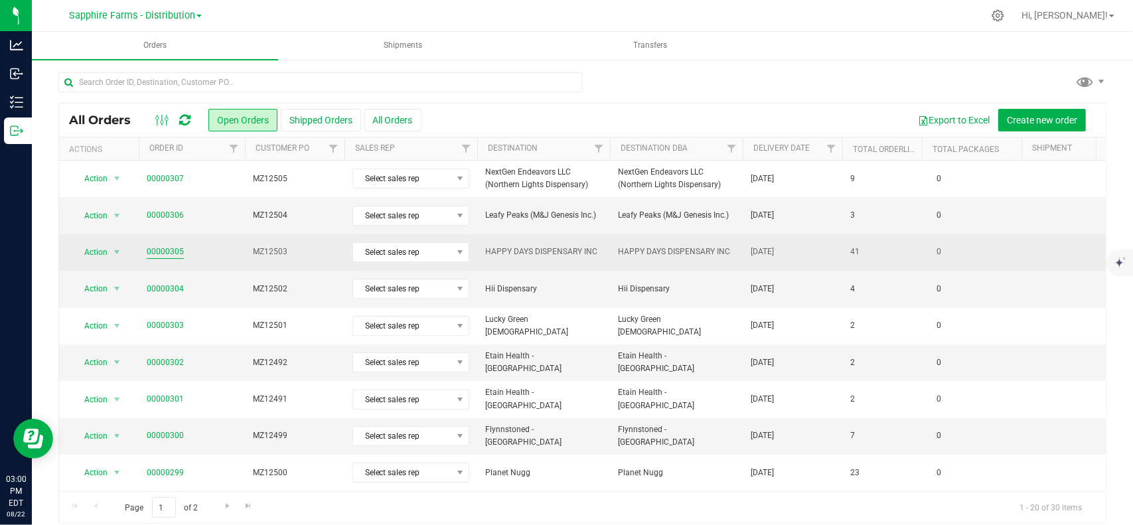
click at [161, 249] on link "00000305" at bounding box center [165, 252] width 37 height 13
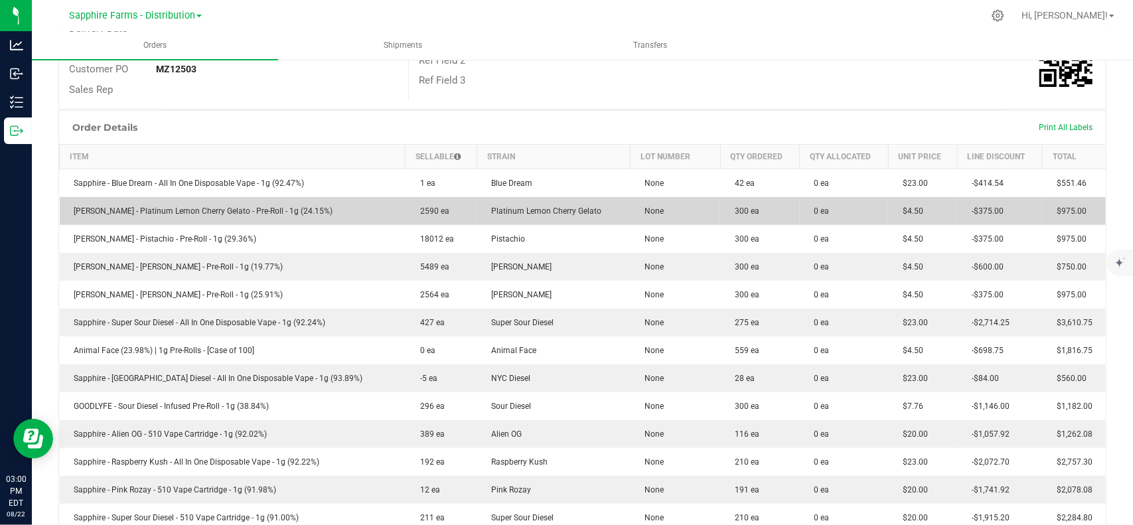
scroll to position [265, 0]
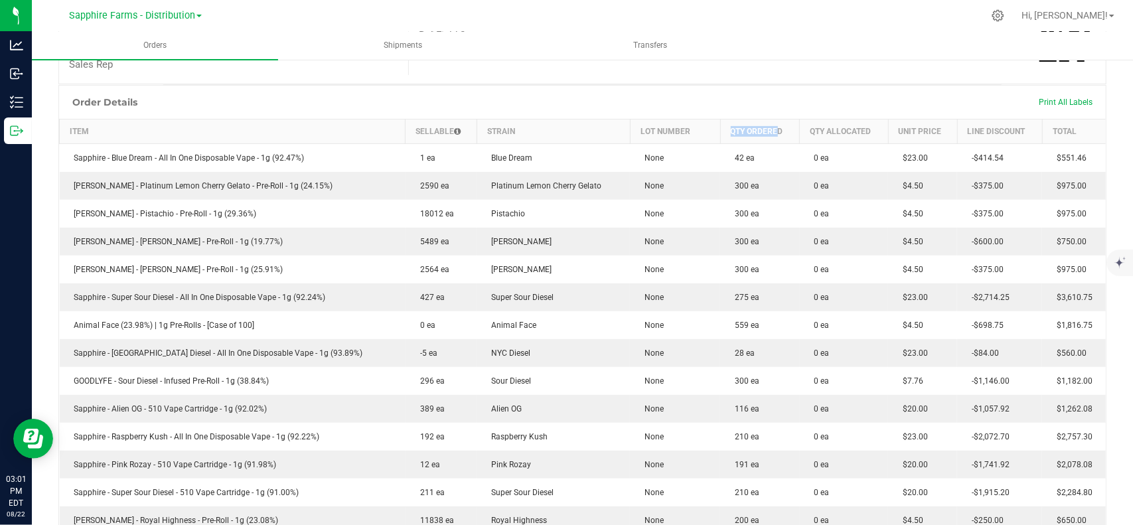
drag, startPoint x: 705, startPoint y: 131, endPoint x: 751, endPoint y: 128, distance: 45.9
click at [751, 128] on th "Qty Ordered" at bounding box center [759, 131] width 79 height 25
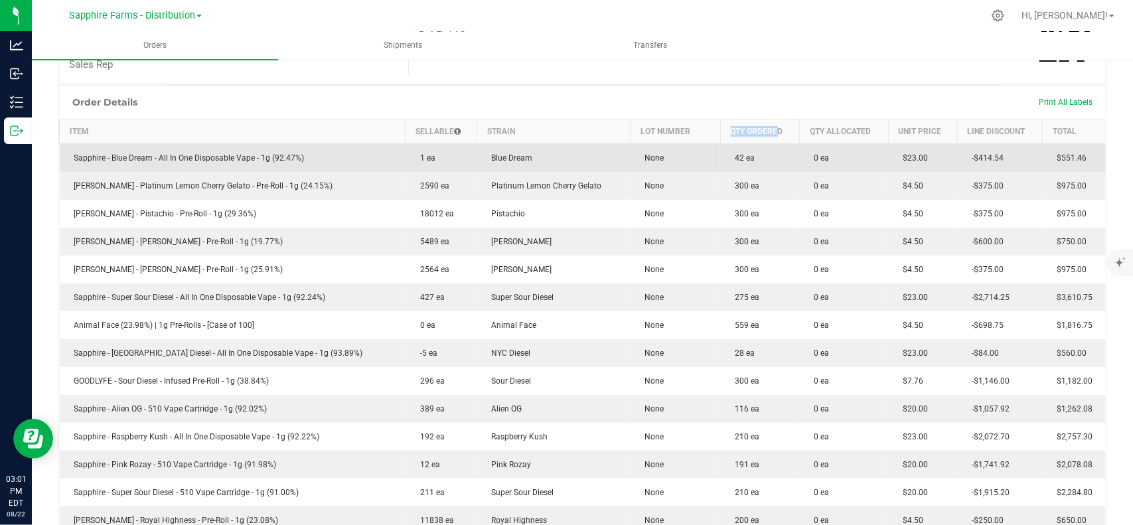
drag, startPoint x: 701, startPoint y: 160, endPoint x: 751, endPoint y: 167, distance: 50.2
click at [751, 167] on td "42 ea" at bounding box center [759, 158] width 79 height 29
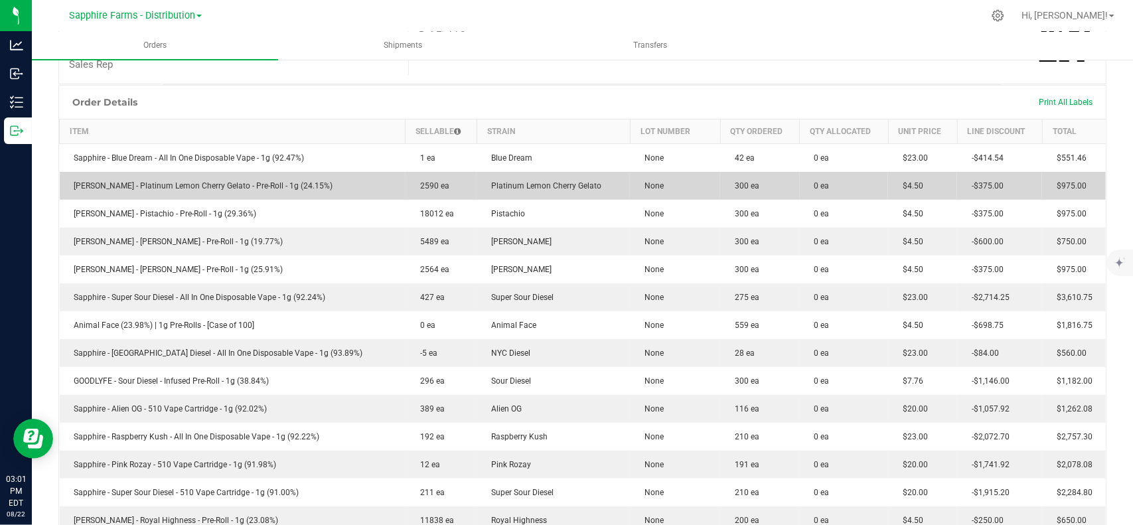
click at [742, 172] on td "300 ea" at bounding box center [759, 186] width 79 height 28
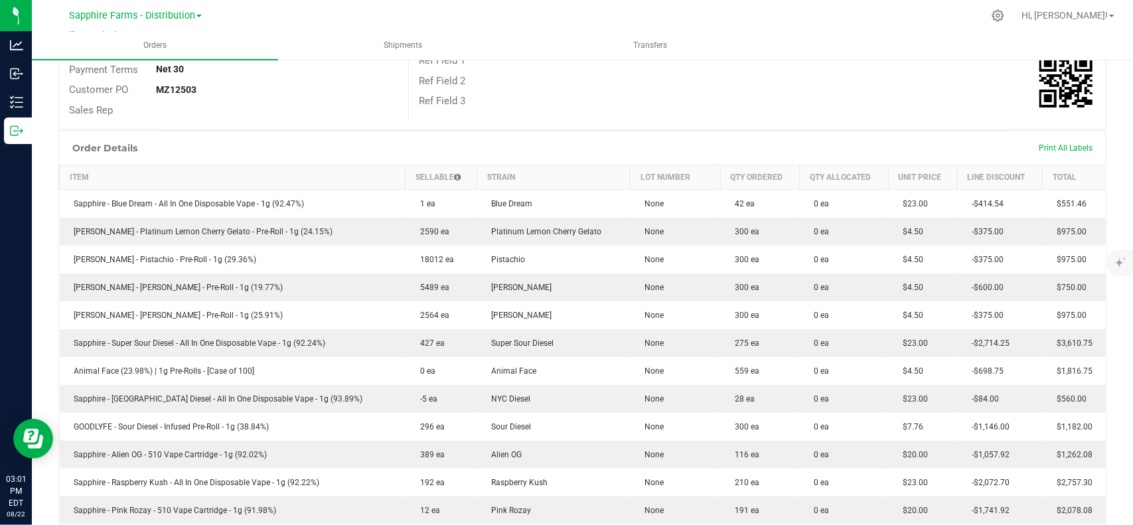
scroll to position [199, 0]
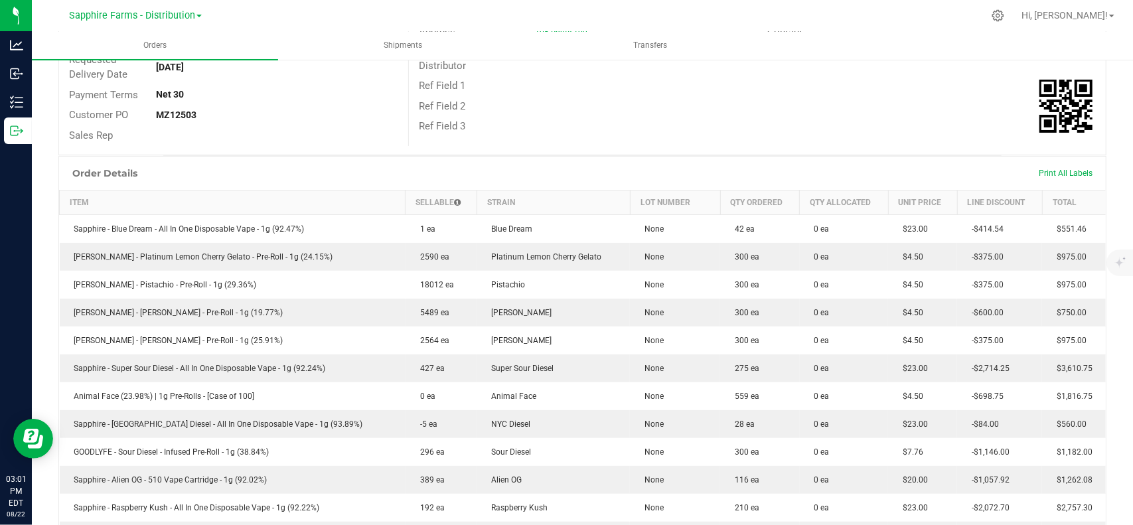
drag, startPoint x: 746, startPoint y: 220, endPoint x: 799, endPoint y: 200, distance: 56.7
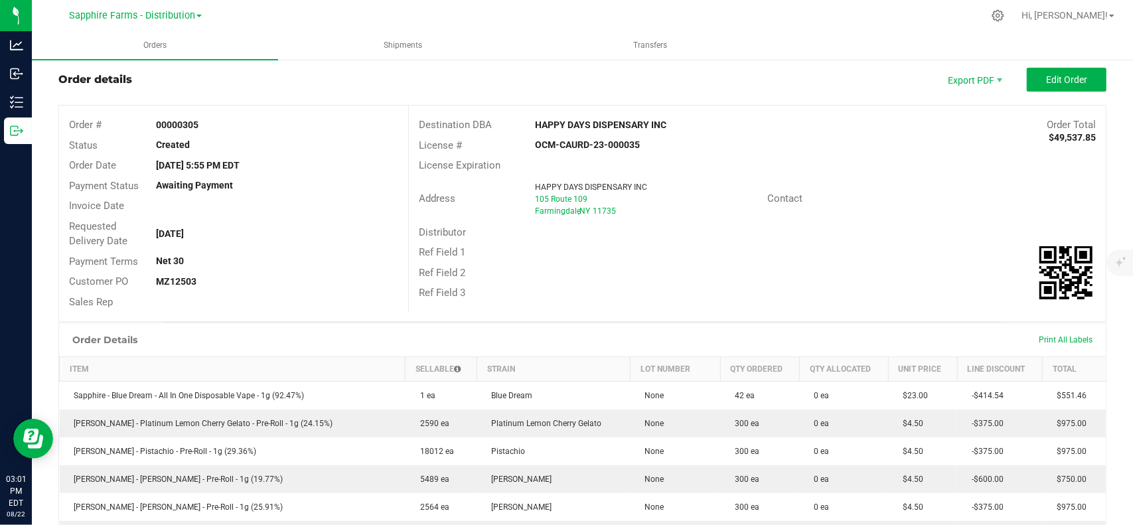
scroll to position [0, 0]
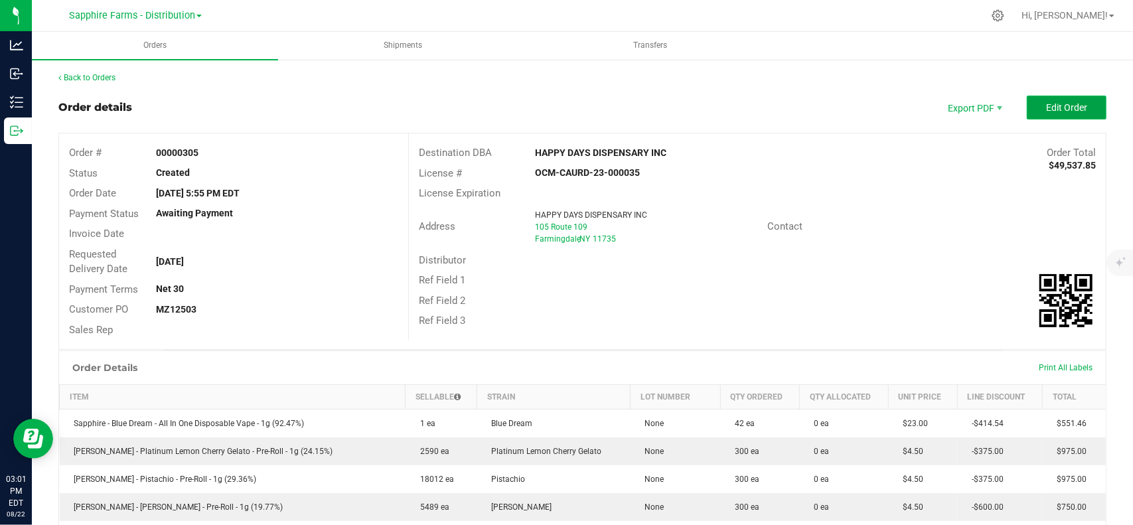
click at [1045, 99] on button "Edit Order" at bounding box center [1067, 108] width 80 height 24
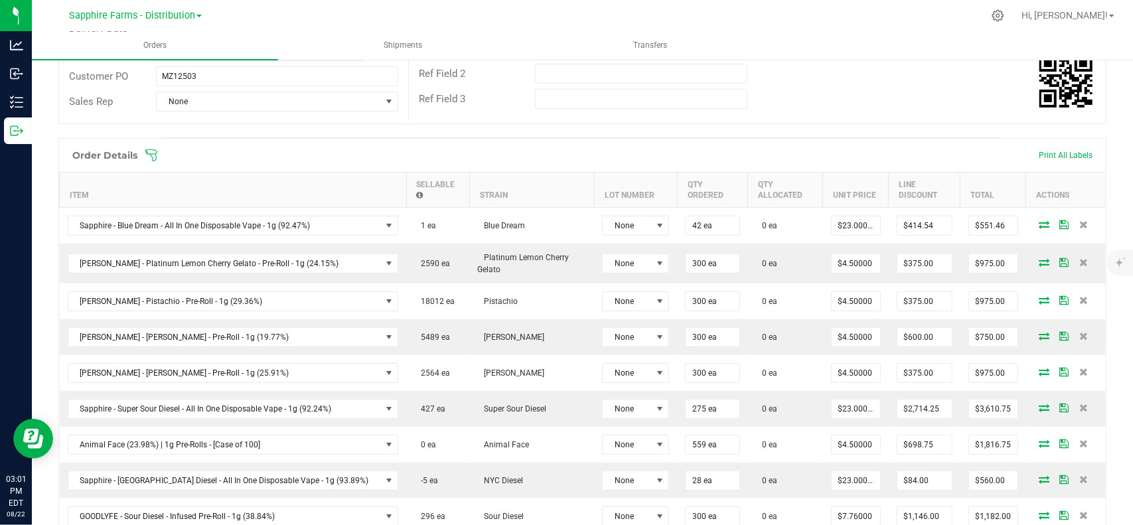
scroll to position [265, 0]
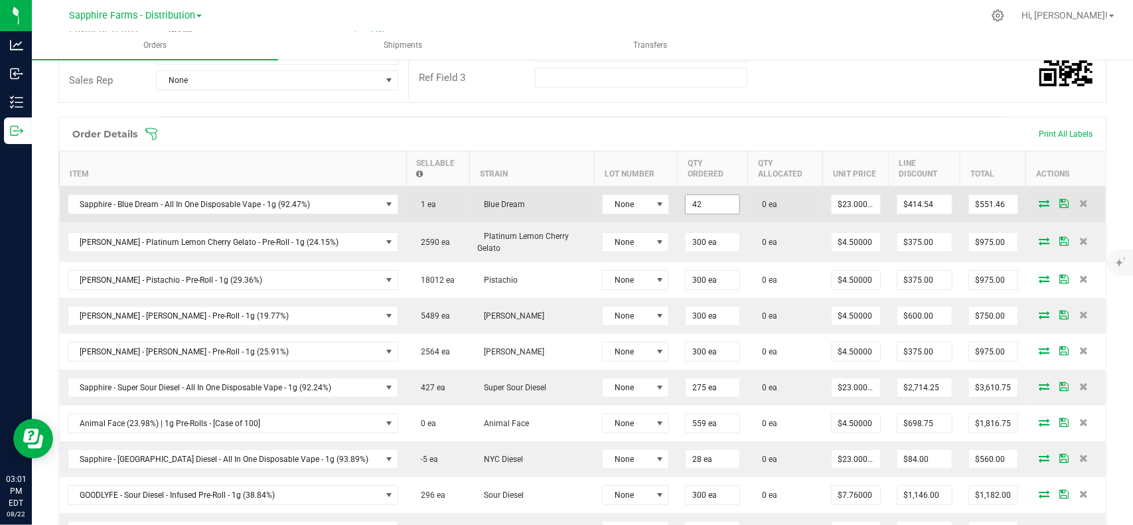
click at [686, 195] on input "42" at bounding box center [712, 204] width 53 height 19
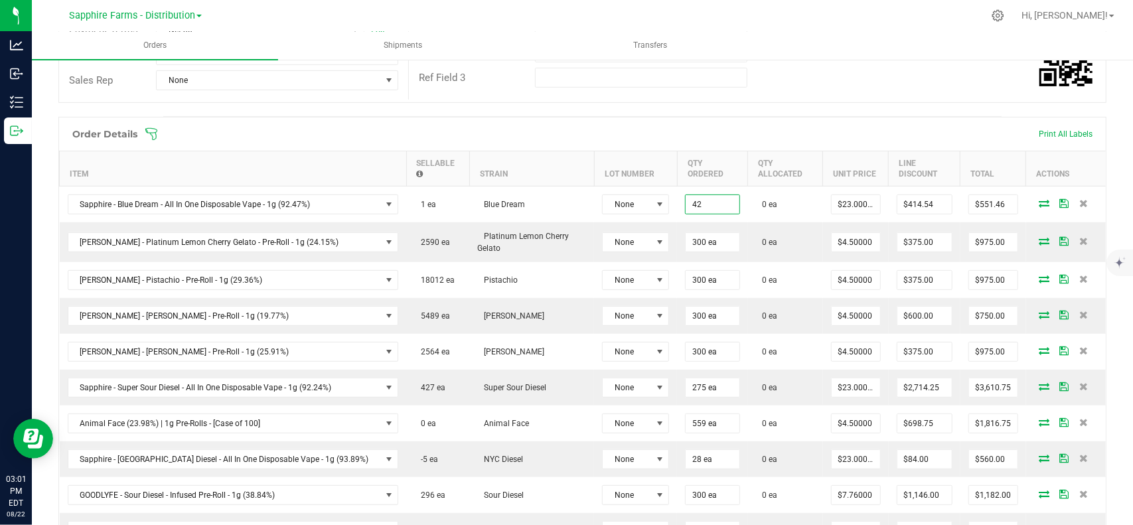
type input "42 ea"
click at [684, 119] on div "Order Details Print All Labels" at bounding box center [582, 133] width 1047 height 33
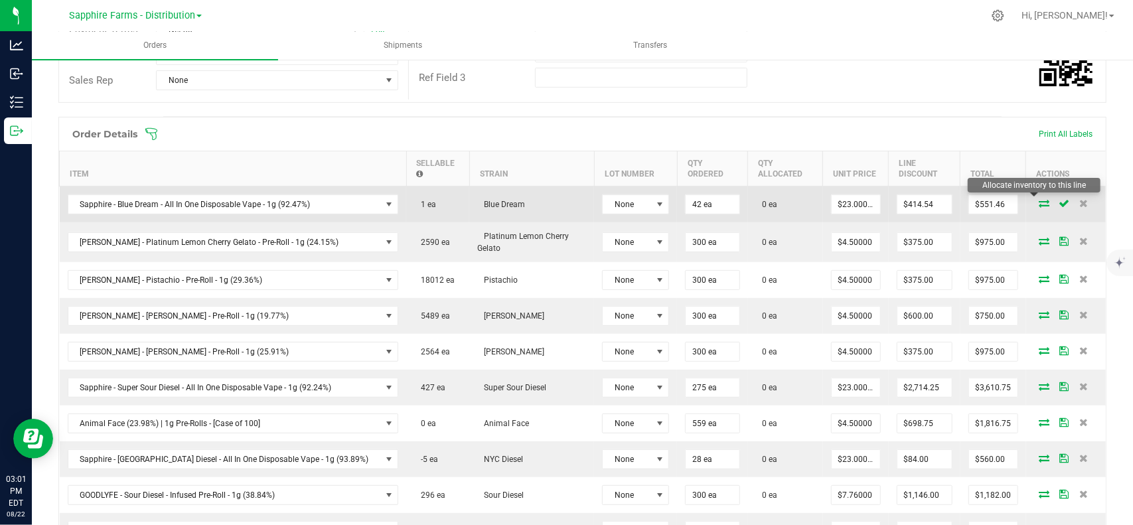
click at [1039, 203] on icon at bounding box center [1044, 203] width 11 height 8
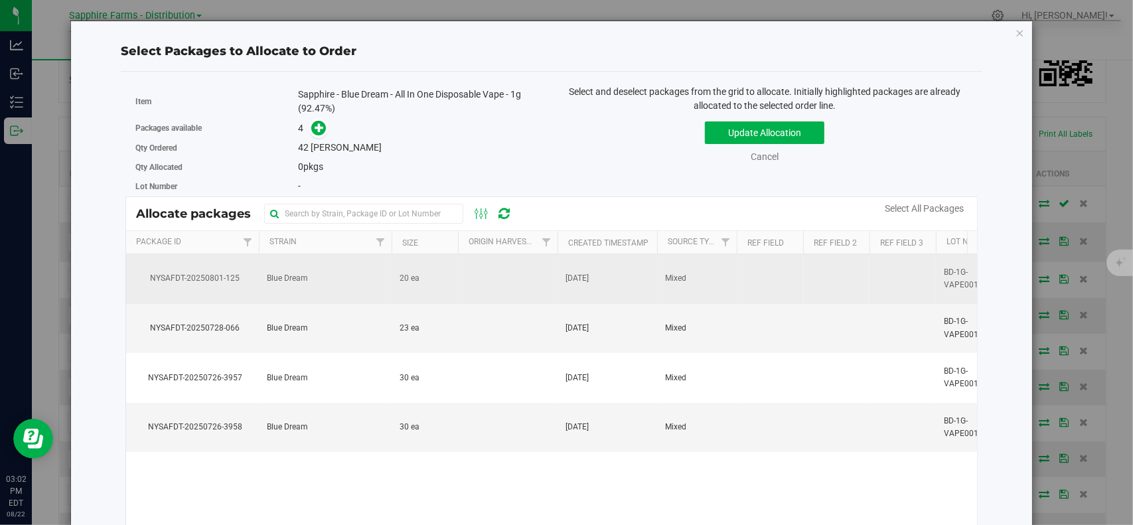
click at [380, 274] on td "Blue Dream" at bounding box center [325, 279] width 133 height 50
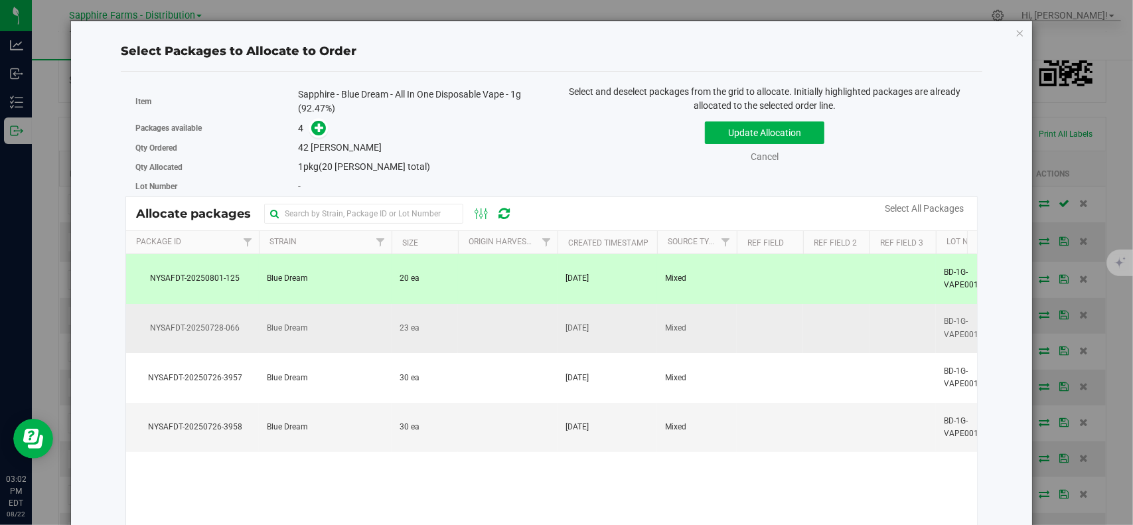
click at [400, 323] on span "23 ea" at bounding box center [410, 328] width 20 height 13
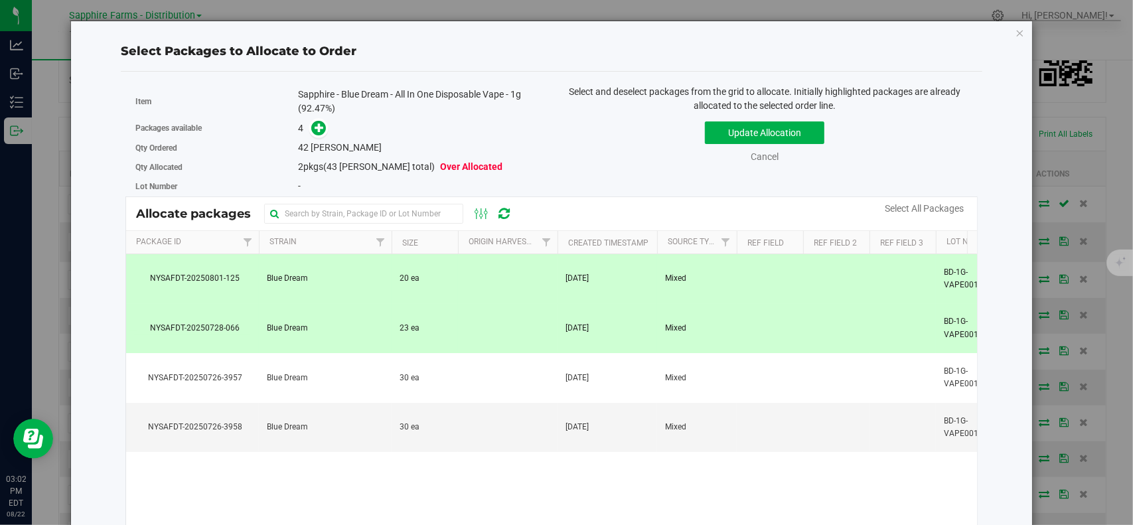
click at [418, 294] on td "20 ea" at bounding box center [425, 279] width 66 height 50
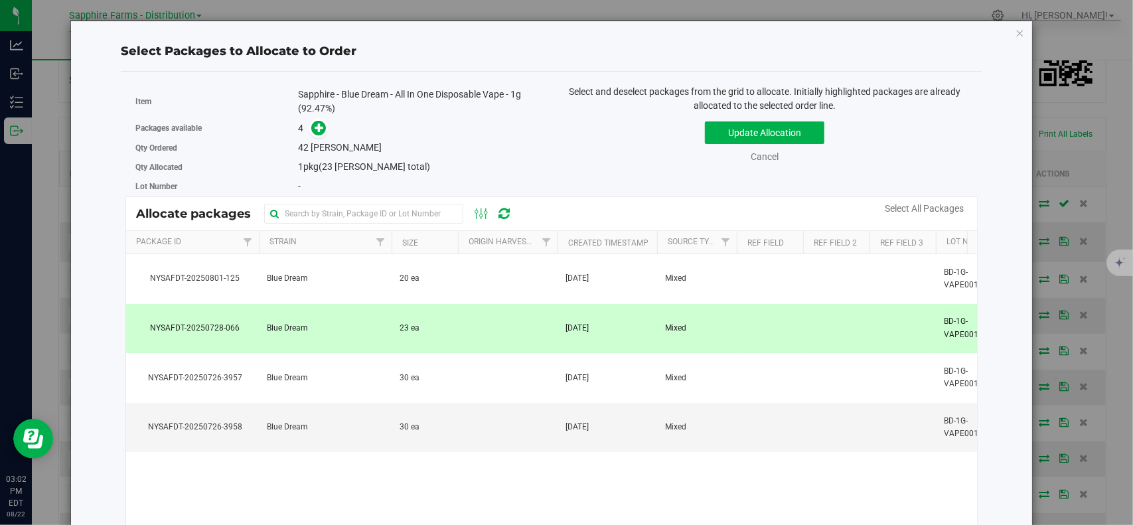
click at [420, 329] on td "23 ea" at bounding box center [425, 329] width 66 height 50
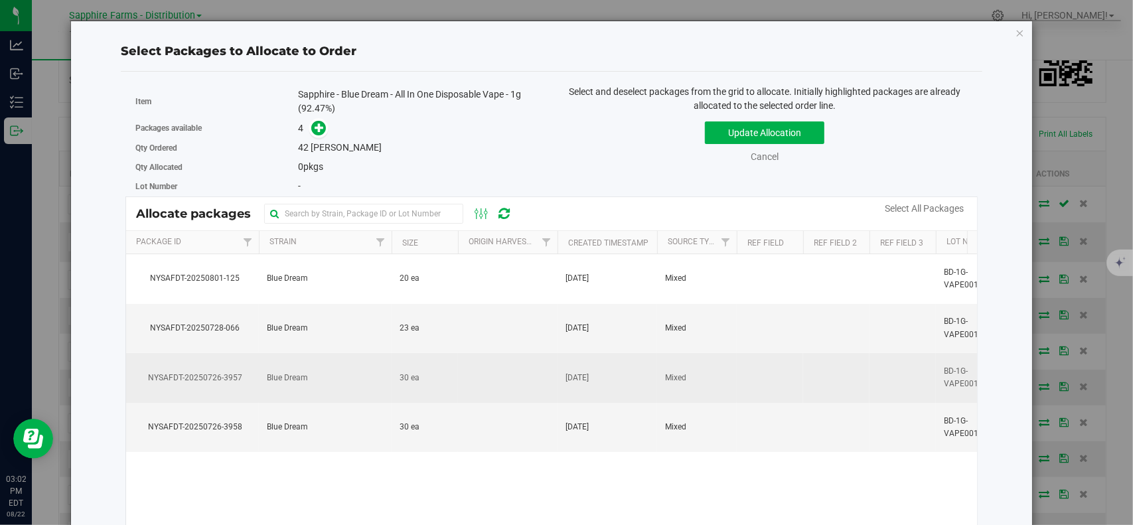
click at [435, 378] on td "30 ea" at bounding box center [425, 378] width 66 height 50
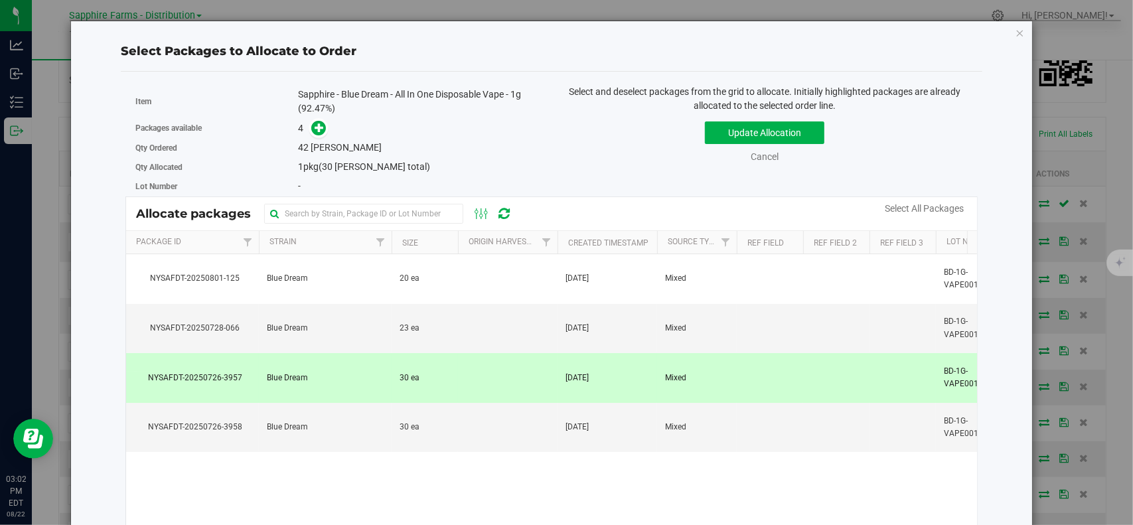
click at [416, 465] on div "NYSAFDT-20250801-125 Blue Dream 20 ea Aug 1, 2025 Mixed BD-1G-VAPE001 Inventory…" at bounding box center [551, 420] width 851 height 332
click at [382, 323] on td "Blue Dream" at bounding box center [325, 329] width 133 height 50
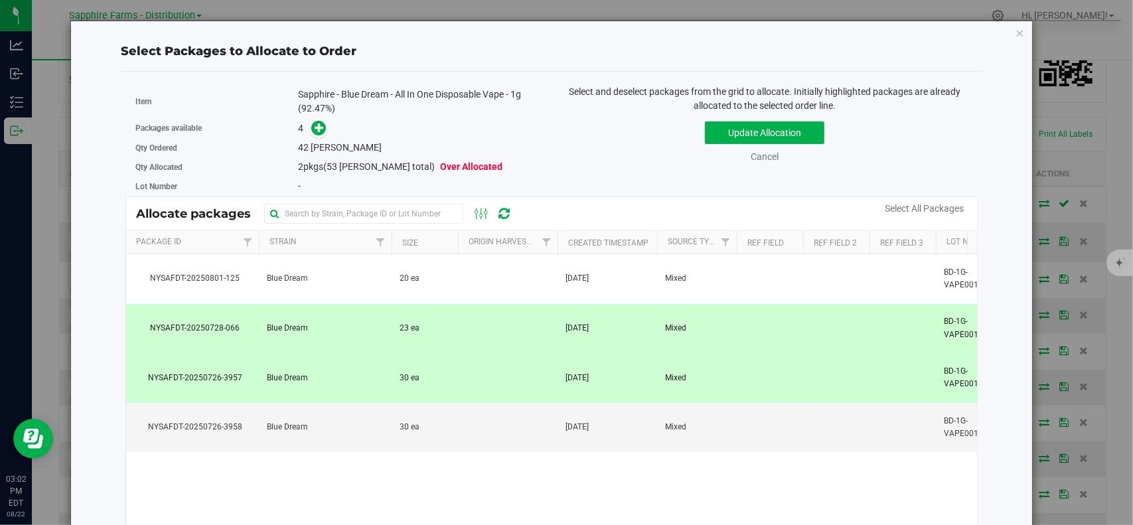
click at [422, 334] on td "23 ea" at bounding box center [425, 329] width 66 height 50
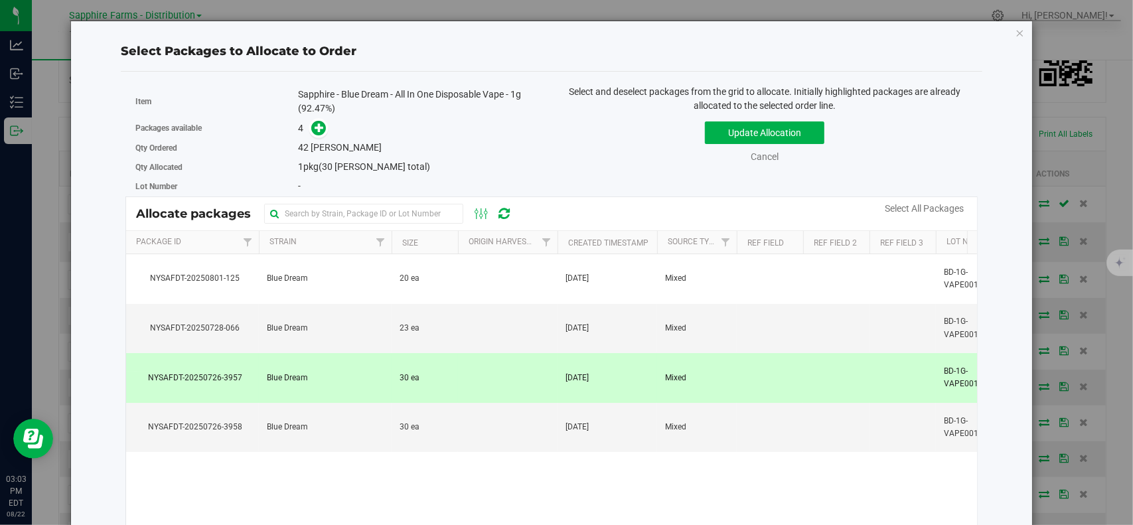
click at [430, 494] on div "NYSAFDT-20250801-125 Blue Dream 20 ea Aug 1, 2025 Mixed BD-1G-VAPE001 Inventory…" at bounding box center [551, 420] width 851 height 332
click at [1016, 35] on icon "button" at bounding box center [1020, 33] width 9 height 16
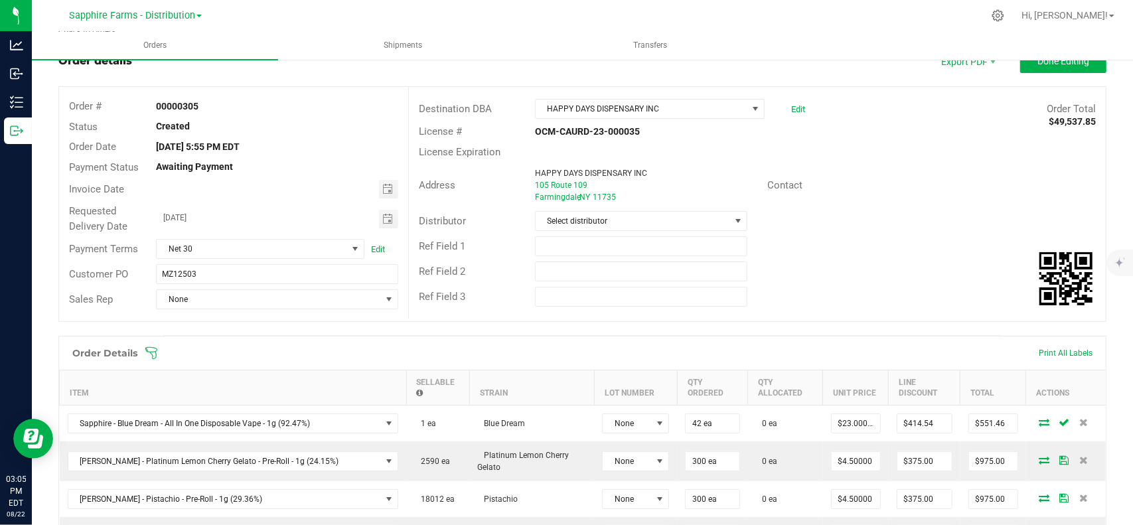
scroll to position [0, 0]
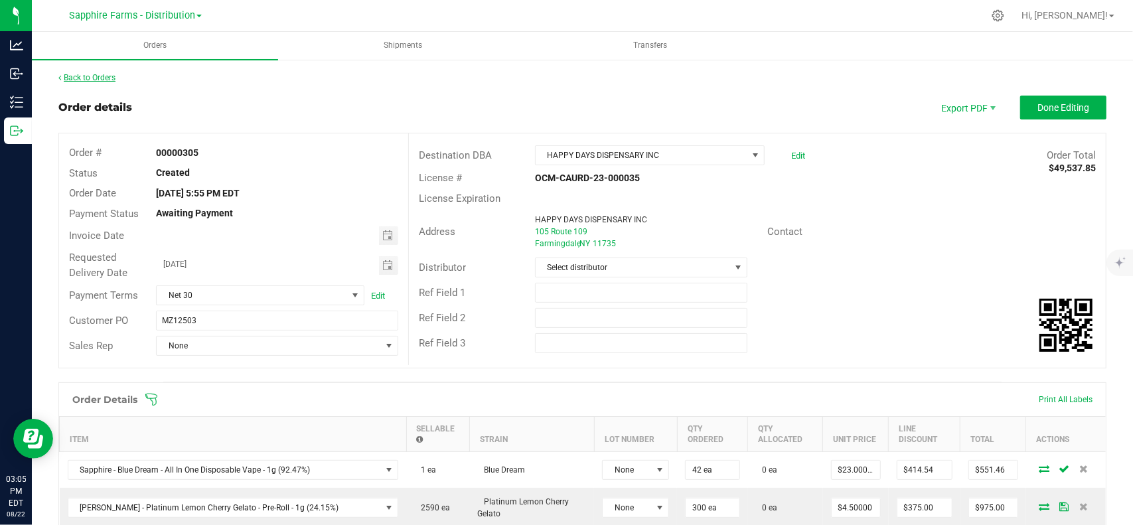
click at [109, 74] on link "Back to Orders" at bounding box center [86, 77] width 57 height 9
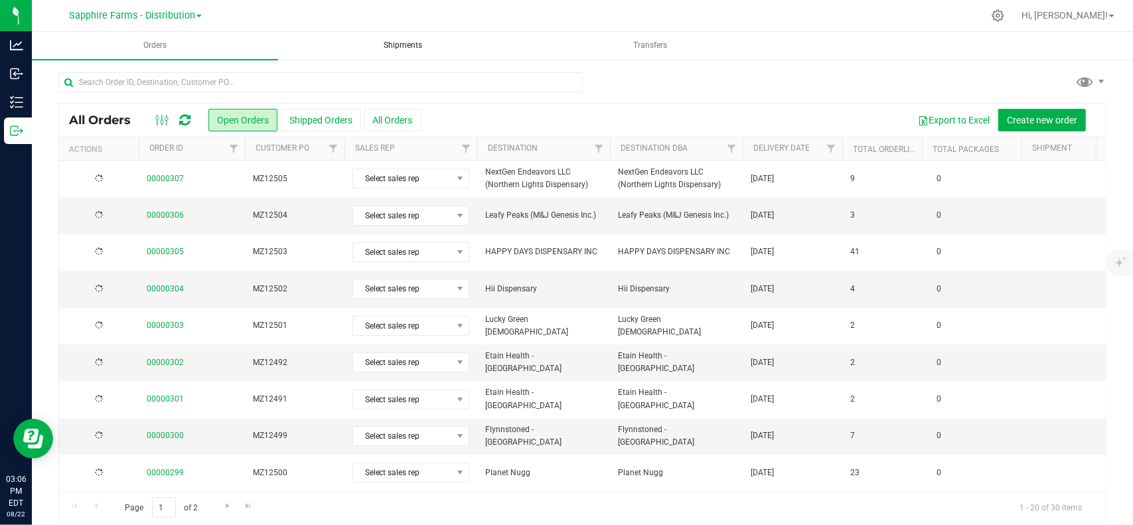
click at [395, 48] on span "Shipments" at bounding box center [403, 45] width 74 height 11
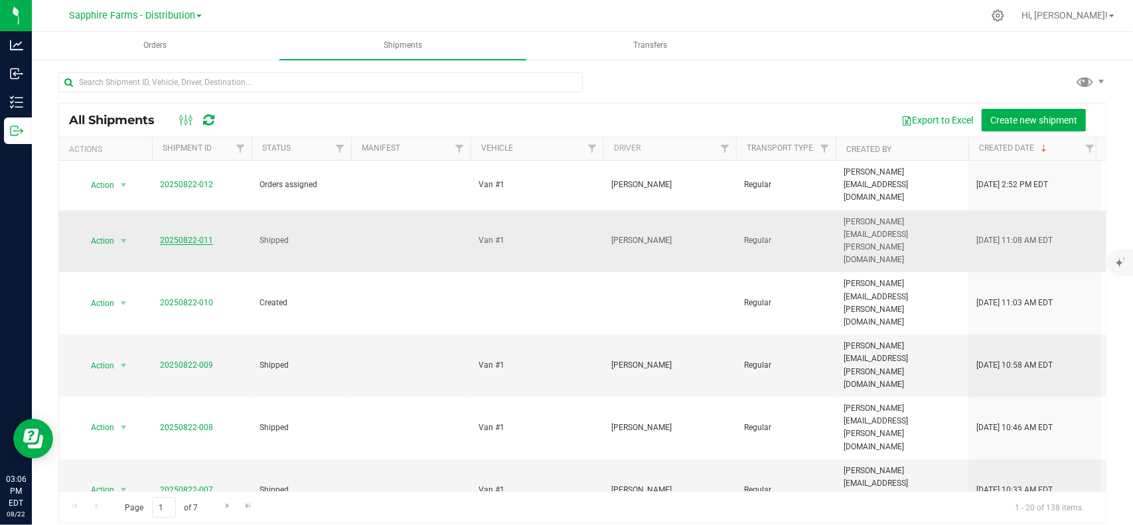
click at [173, 236] on link "20250822-011" at bounding box center [186, 240] width 53 height 9
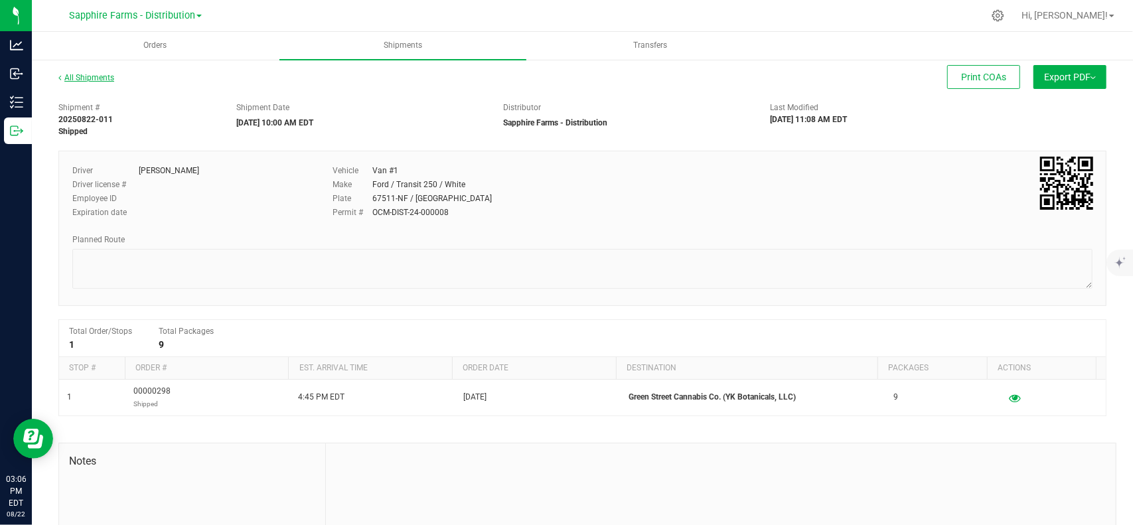
click at [83, 73] on link "All Shipments" at bounding box center [86, 77] width 56 height 9
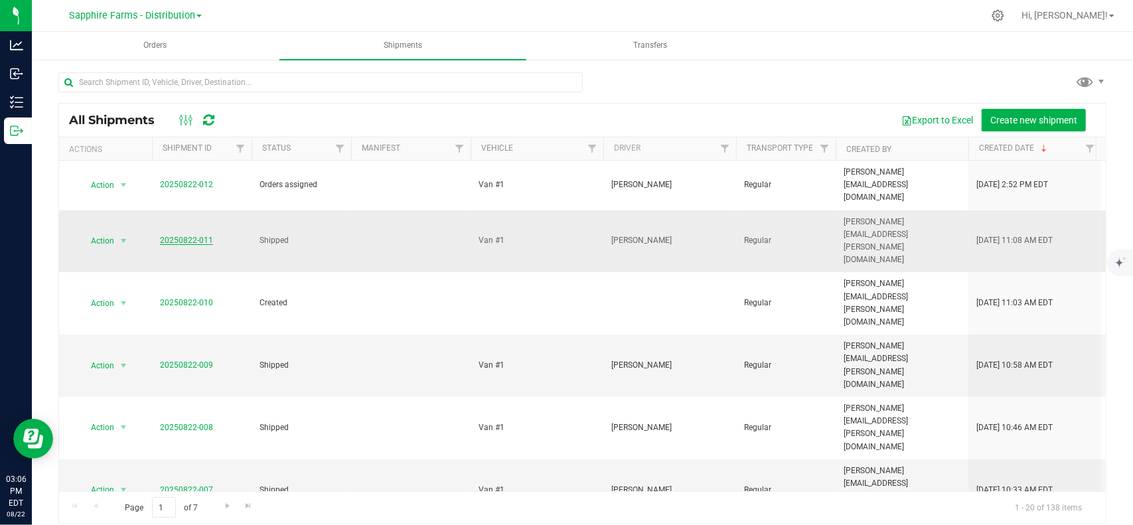
click at [190, 236] on link "20250822-011" at bounding box center [186, 240] width 53 height 9
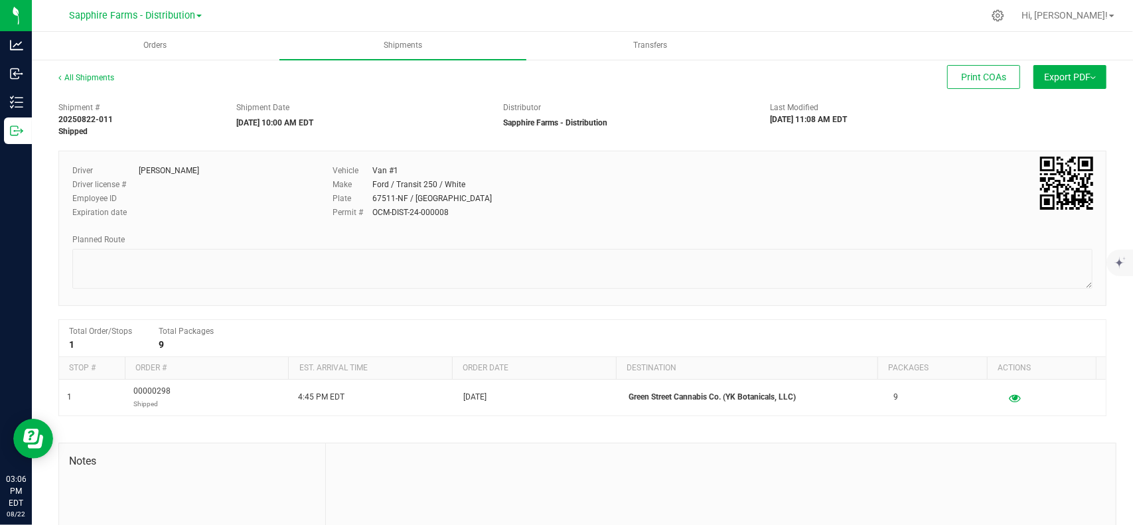
click at [1041, 76] on button "Export PDF" at bounding box center [1069, 77] width 73 height 24
click at [1025, 146] on span "NY Manifest" at bounding box center [1030, 145] width 44 height 9
click at [1008, 147] on span "NY Manifest" at bounding box center [1030, 145] width 44 height 9
click at [1021, 141] on span "NY Manifest" at bounding box center [1030, 145] width 44 height 9
click at [1016, 141] on span "NY Manifest" at bounding box center [1030, 145] width 44 height 9
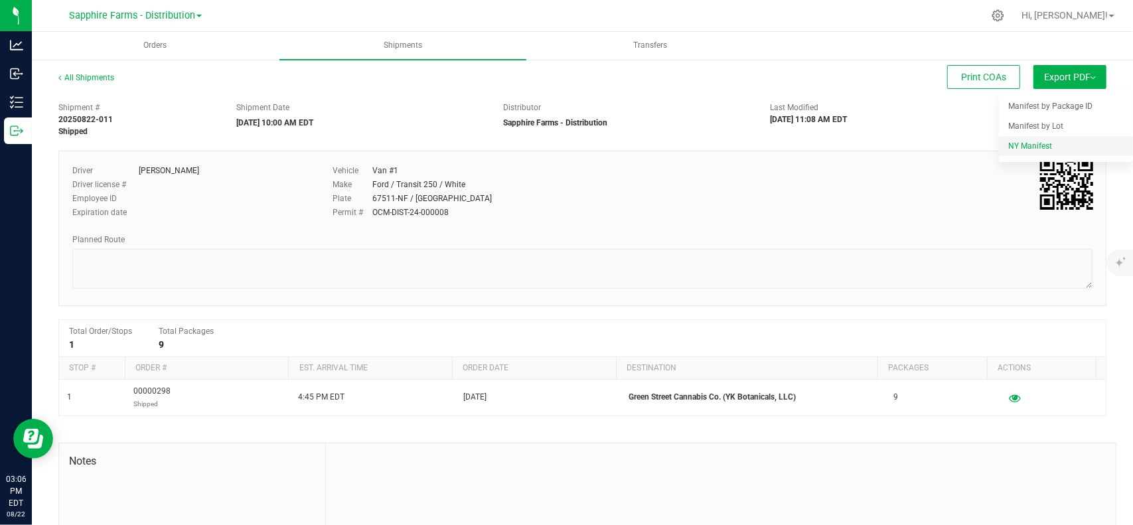
click at [1016, 141] on span "NY Manifest" at bounding box center [1030, 145] width 44 height 9
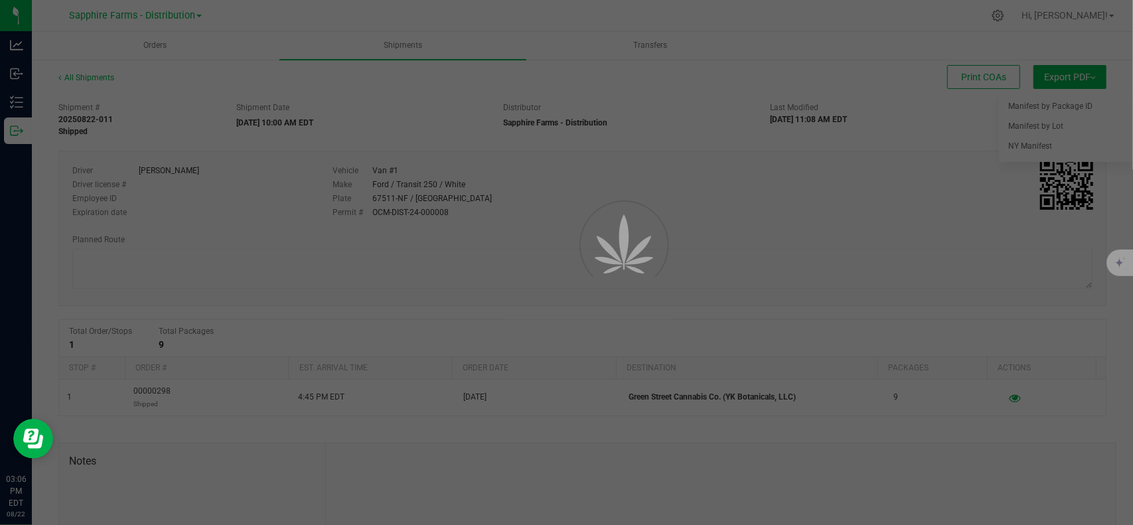
click at [1016, 142] on div at bounding box center [566, 262] width 1133 height 525
click at [1018, 142] on div at bounding box center [566, 262] width 1133 height 525
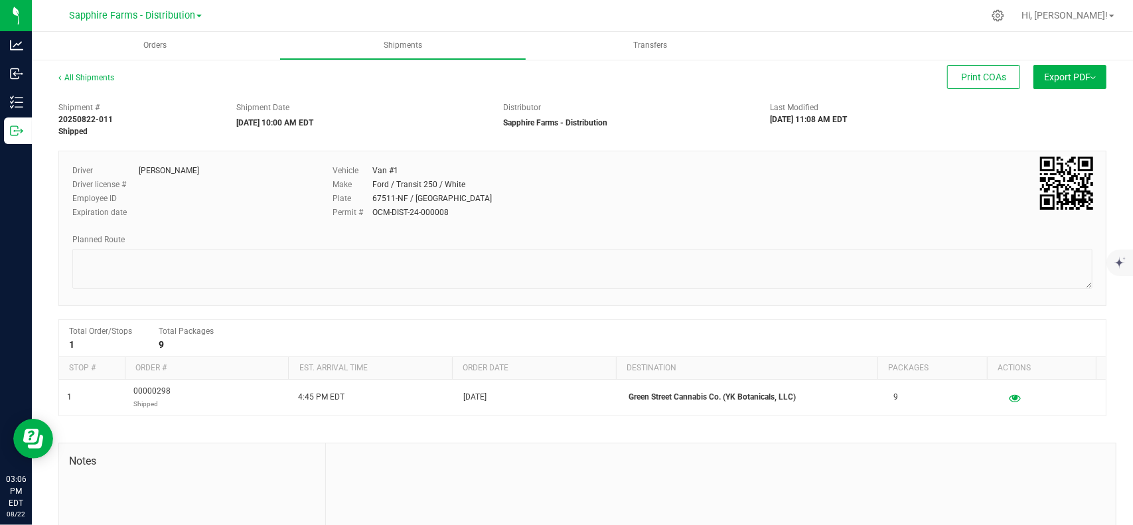
click at [1051, 75] on button "Export PDF" at bounding box center [1069, 77] width 73 height 24
click at [1061, 82] on button "Export PDF" at bounding box center [1069, 77] width 73 height 24
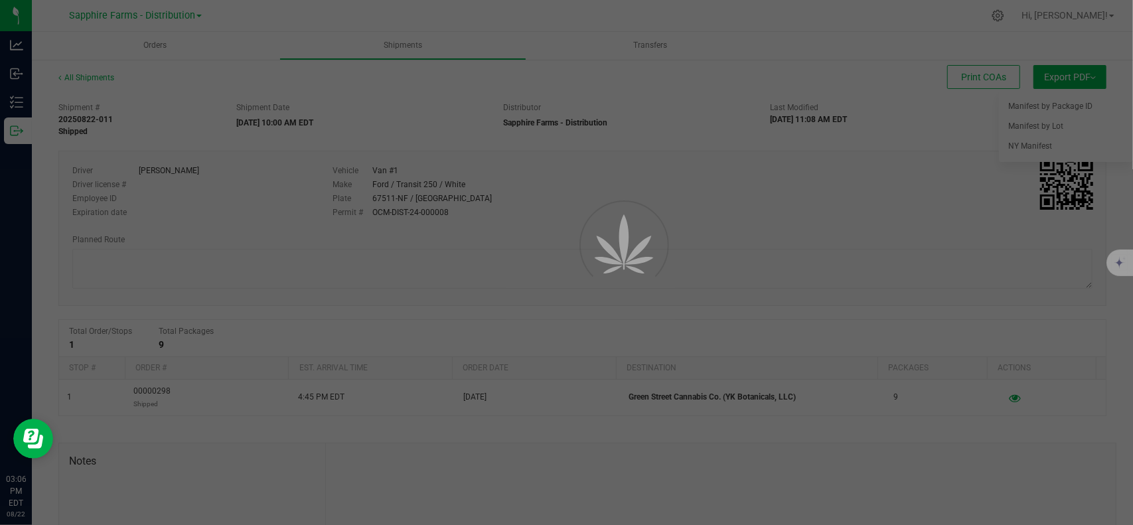
click at [883, 236] on div at bounding box center [566, 262] width 1133 height 525
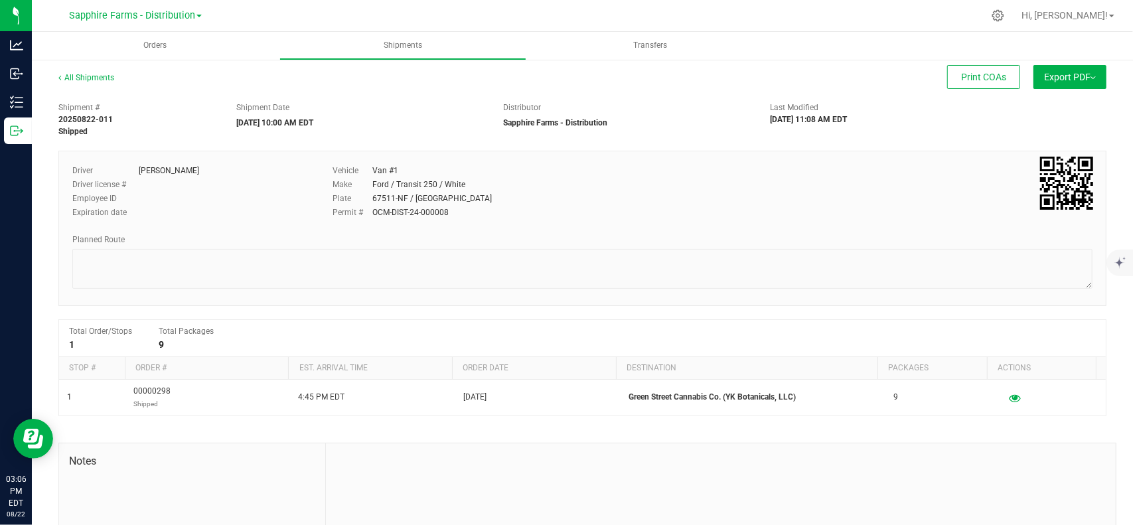
click at [1063, 78] on button "Export PDF" at bounding box center [1069, 77] width 73 height 24
click at [1045, 80] on button "Export PDF" at bounding box center [1069, 77] width 73 height 24
click at [1025, 110] on span "Manifest by Package ID" at bounding box center [1050, 106] width 84 height 9
click at [1091, 76] on button "Export PDF" at bounding box center [1069, 77] width 73 height 24
click at [1063, 106] on span "Manifest by Package ID" at bounding box center [1050, 106] width 84 height 9
